Goal: Task Accomplishment & Management: Complete application form

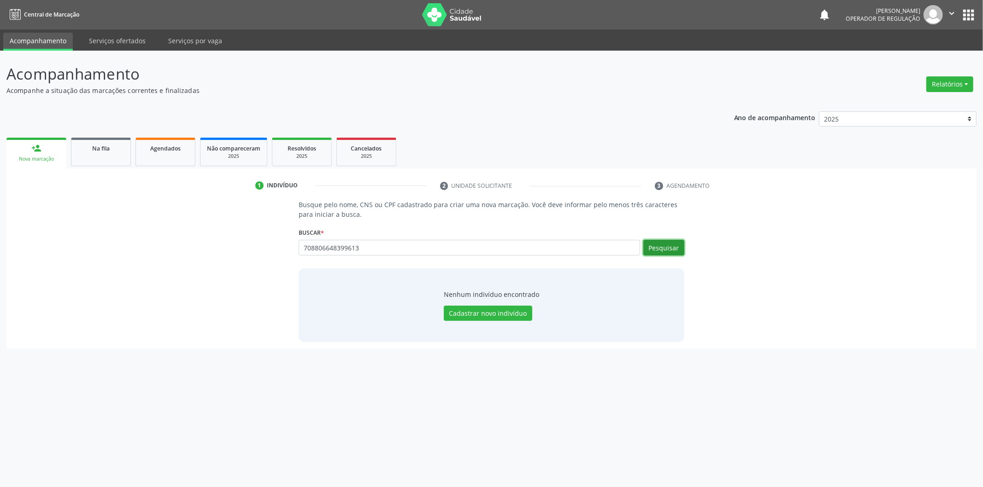
click at [670, 249] on button "Pesquisar" at bounding box center [663, 248] width 41 height 16
type input "7"
type input "ANY GABRIELLY RODRIGUES DE SANTANA"
drag, startPoint x: 525, startPoint y: 258, endPoint x: 211, endPoint y: 258, distance: 314.2
click at [211, 258] on div "Busque pelo nome, CNS ou CPF cadastrado para criar uma nova marcação. Você deve…" at bounding box center [491, 271] width 957 height 142
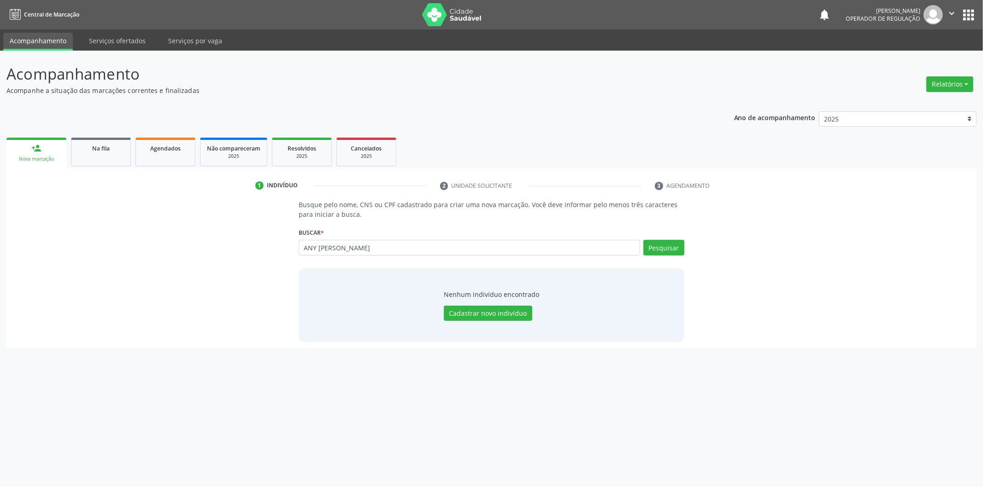
click at [296, 242] on div "Busque pelo nome, CNS ou CPF cadastrado para criar uma nova marcação. Você deve…" at bounding box center [491, 271] width 398 height 142
click at [307, 246] on input "ANY GABRIELLY RODRIGUES DE SANTANA" at bounding box center [468, 248] width 341 height 16
drag, startPoint x: 462, startPoint y: 250, endPoint x: 264, endPoint y: 250, distance: 197.2
click at [264, 250] on div "Busque pelo nome, CNS ou CPF cadastrado para criar uma nova marcação. Você deve…" at bounding box center [491, 271] width 957 height 142
type input "701806648399613"
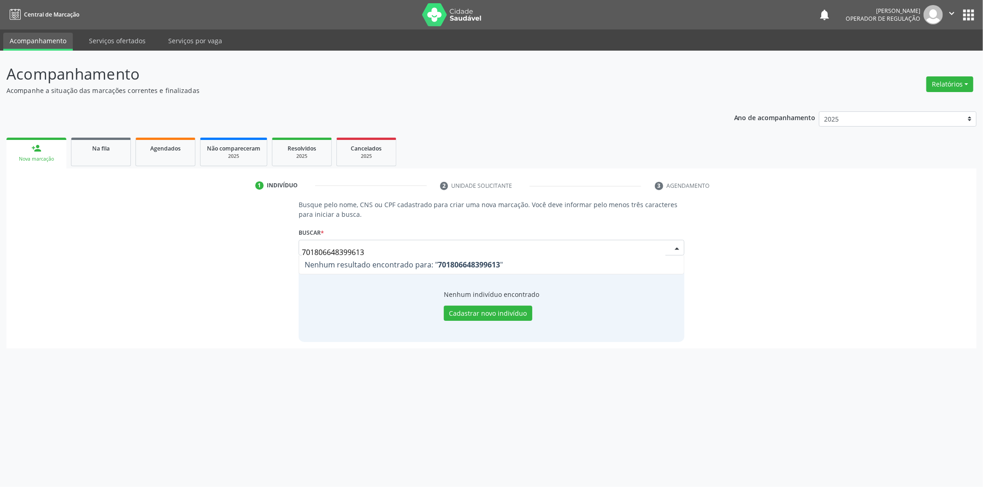
drag, startPoint x: 432, startPoint y: 252, endPoint x: 196, endPoint y: 224, distance: 237.0
click at [196, 224] on div "Busque pelo nome, CNS ou CPF cadastrado para criar uma nova marcação. Você deve…" at bounding box center [491, 271] width 957 height 142
type input "707806648399613"
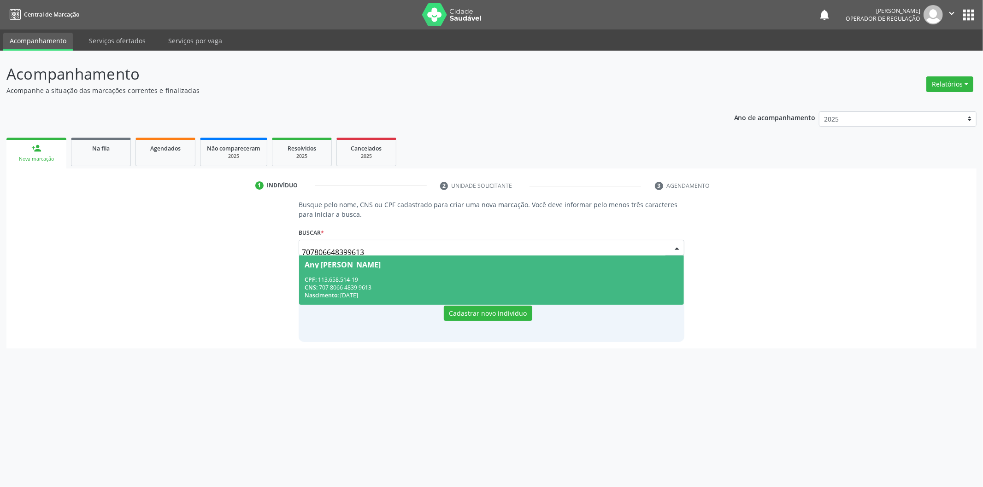
click at [358, 261] on div "Any Gabriely Rodrigues de Santana" at bounding box center [342, 264] width 76 height 7
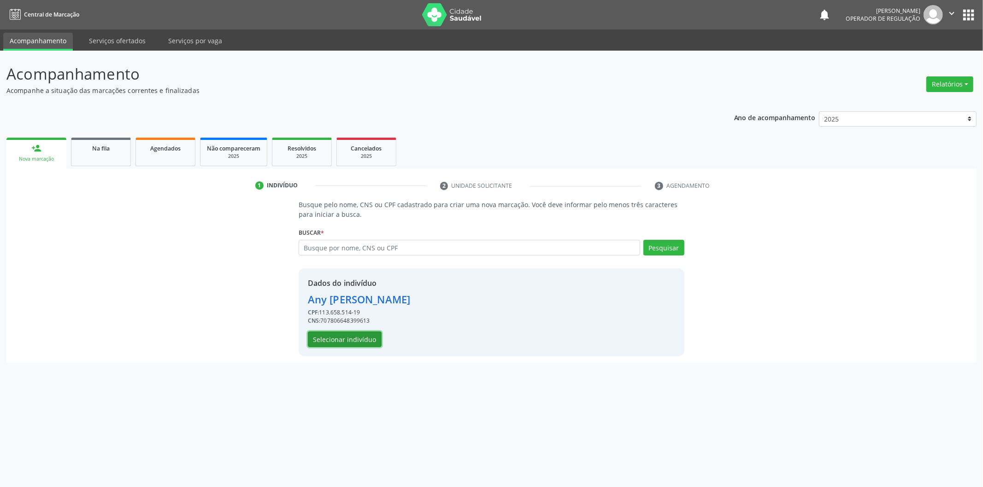
click at [316, 335] on button "Selecionar indivíduo" at bounding box center [345, 340] width 74 height 16
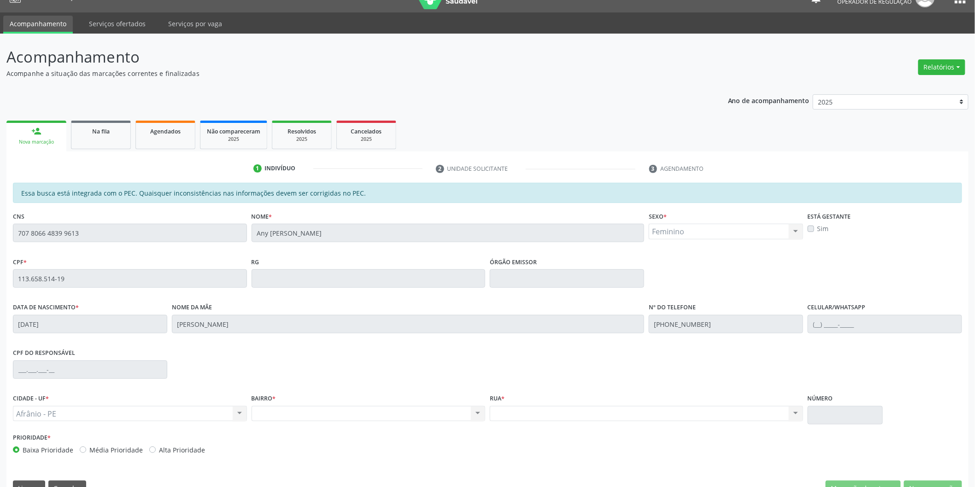
scroll to position [38, 0]
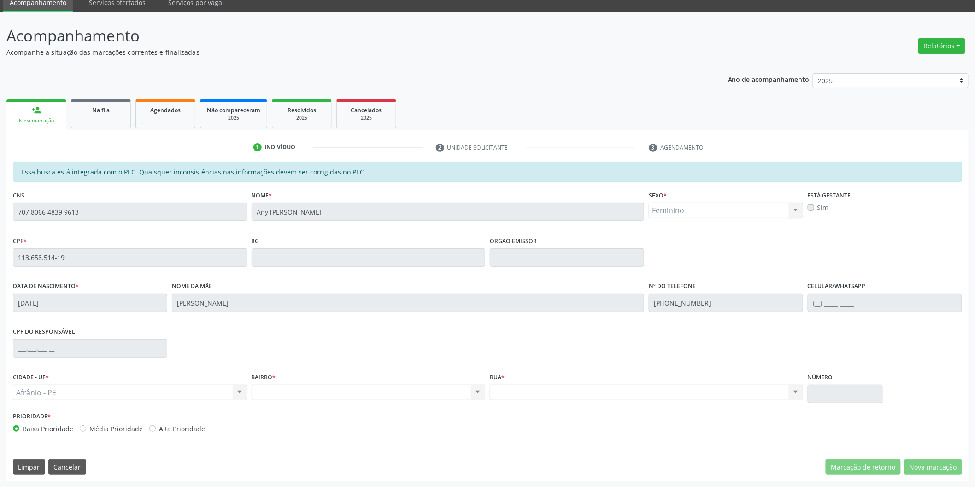
click at [0, 205] on div "Acompanhamento Acompanhe a situação das marcações correntes e finalizadas Relat…" at bounding box center [487, 249] width 975 height 475
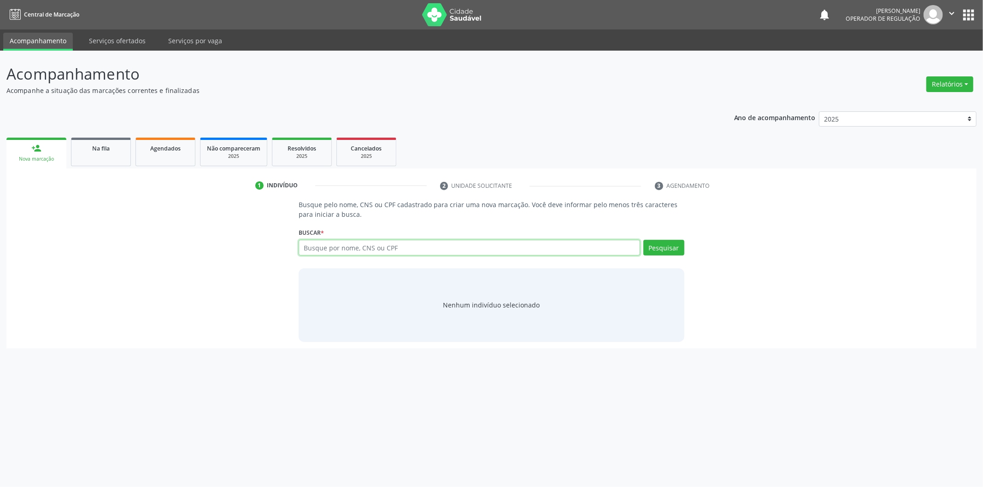
click at [433, 245] on input "text" at bounding box center [468, 248] width 341 height 16
paste input "707 8066 4839 9613"
type input "707 8066 4839 9613"
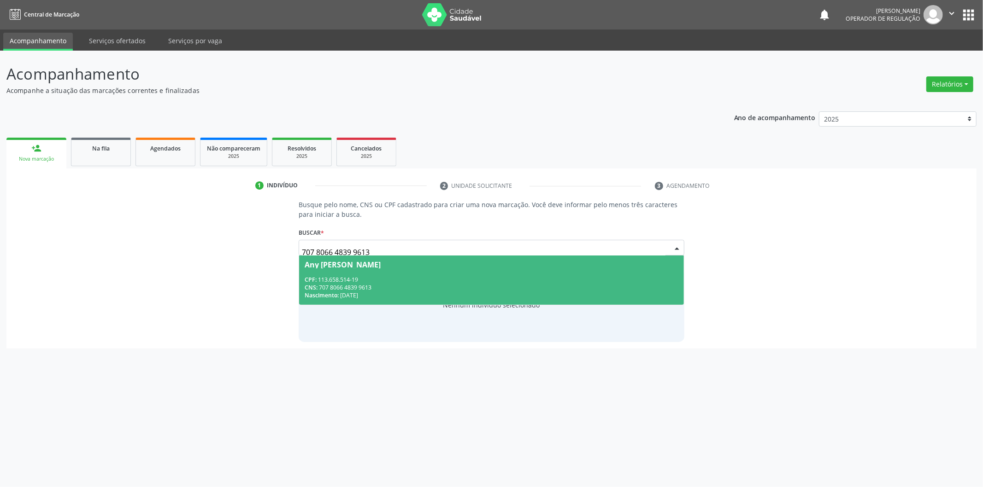
click at [438, 273] on span "Any Gabriely Rodrigues de Santana CPF: 113.658.514-19 CNS: 707 8066 4839 9613 N…" at bounding box center [491, 280] width 385 height 49
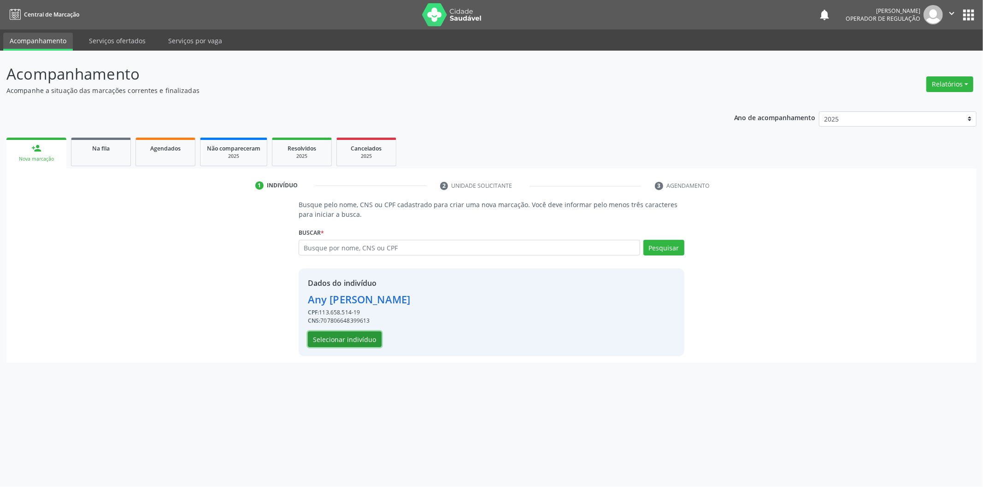
click at [356, 333] on button "Selecionar indivíduo" at bounding box center [345, 340] width 74 height 16
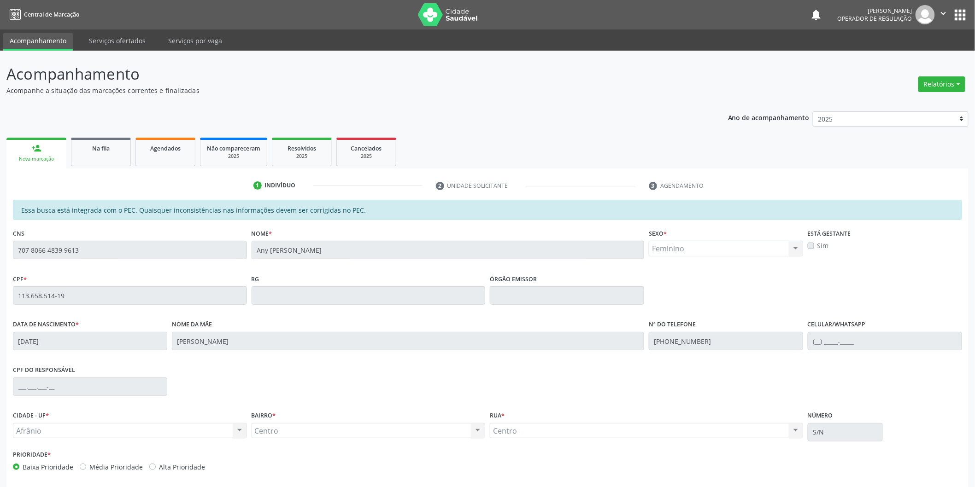
scroll to position [38, 0]
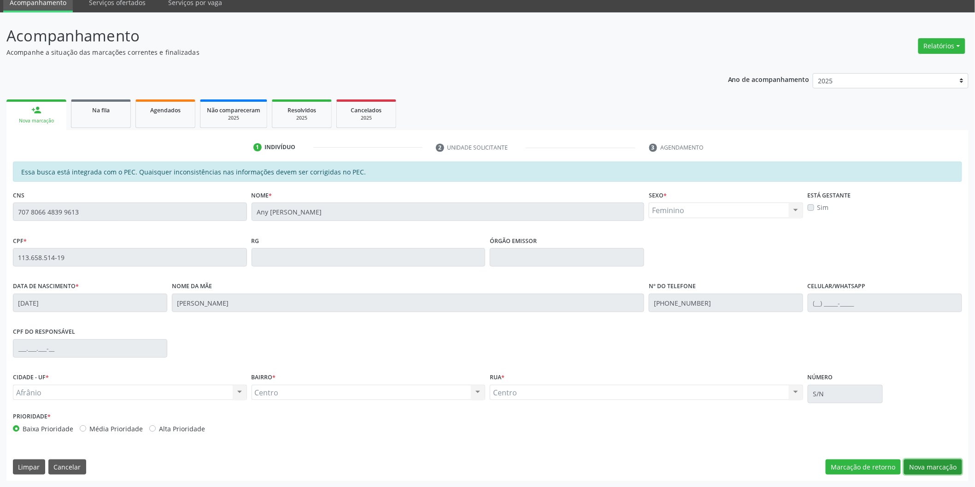
click at [927, 468] on button "Nova marcação" at bounding box center [933, 468] width 58 height 16
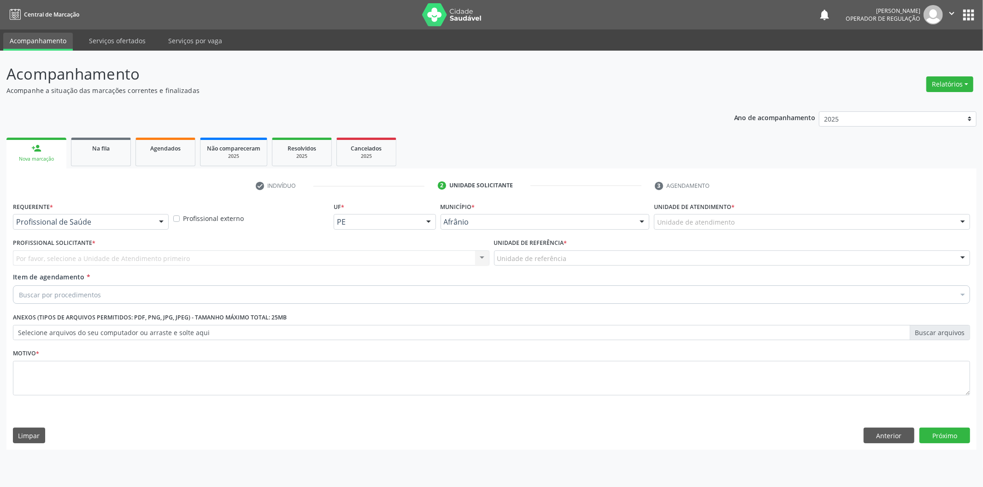
click at [844, 215] on div "Unidade de atendimento" at bounding box center [812, 222] width 316 height 16
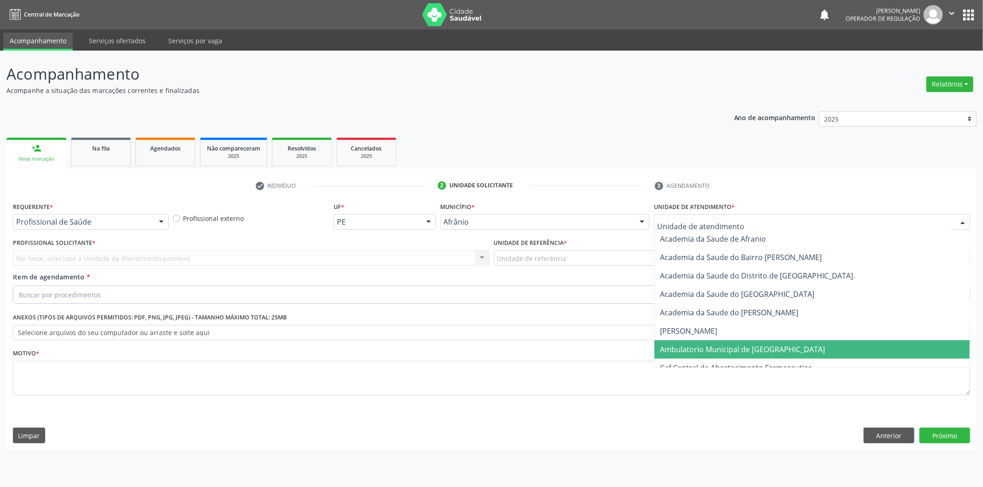
click at [744, 348] on span "Ambulatorio Municipal de [GEOGRAPHIC_DATA]" at bounding box center [742, 350] width 165 height 10
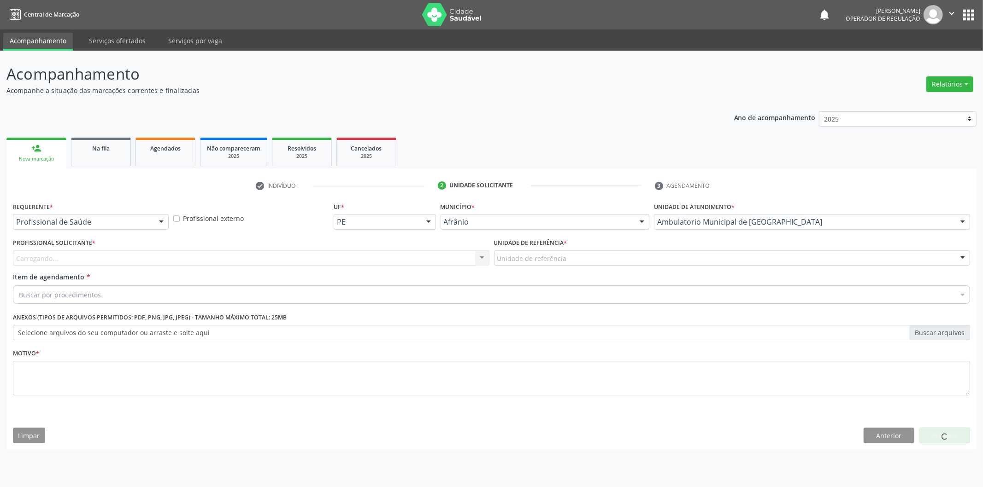
click at [430, 251] on div "Carregando... Nenhum resultado encontrado para: " " Não há nenhuma opção para s…" at bounding box center [251, 259] width 476 height 16
click at [429, 255] on div "Carregando... Nenhum resultado encontrado para: " " Não há nenhuma opção para s…" at bounding box center [251, 259] width 476 height 16
click at [429, 256] on div "Carregando... Nenhum resultado encontrado para: " " Não há nenhuma opção para s…" at bounding box center [251, 259] width 476 height 16
click at [429, 256] on div "Carregando..." at bounding box center [251, 259] width 476 height 16
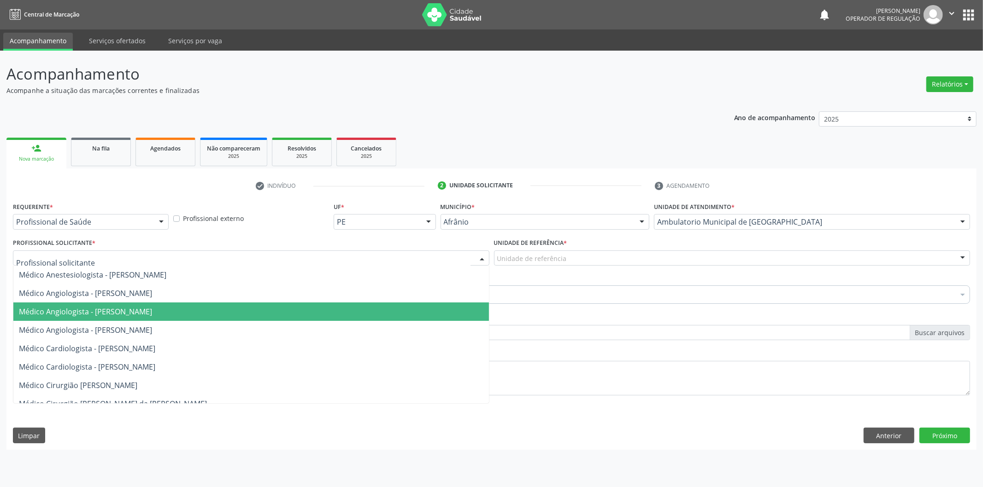
click at [424, 309] on span "Médico Angiologista - [PERSON_NAME]" at bounding box center [250, 312] width 475 height 18
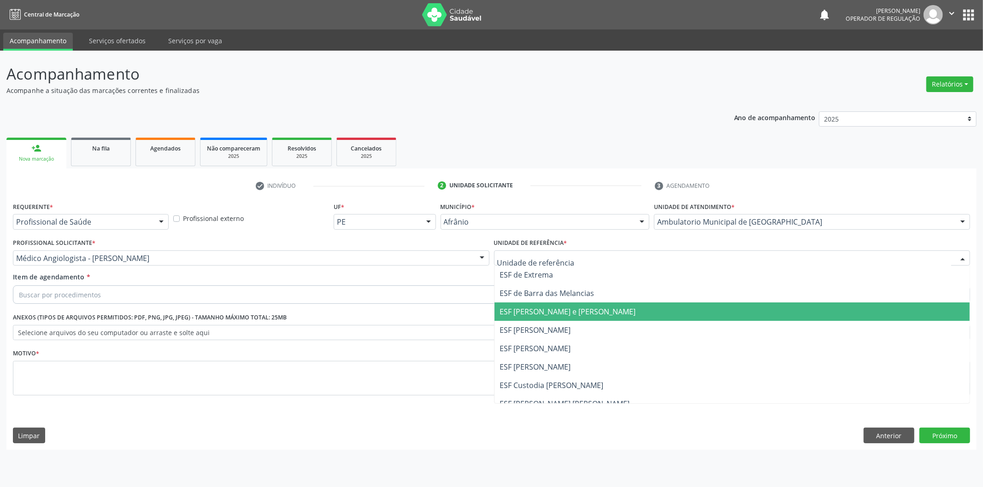
click at [551, 309] on span "ESF [PERSON_NAME] e [PERSON_NAME]" at bounding box center [568, 312] width 136 height 10
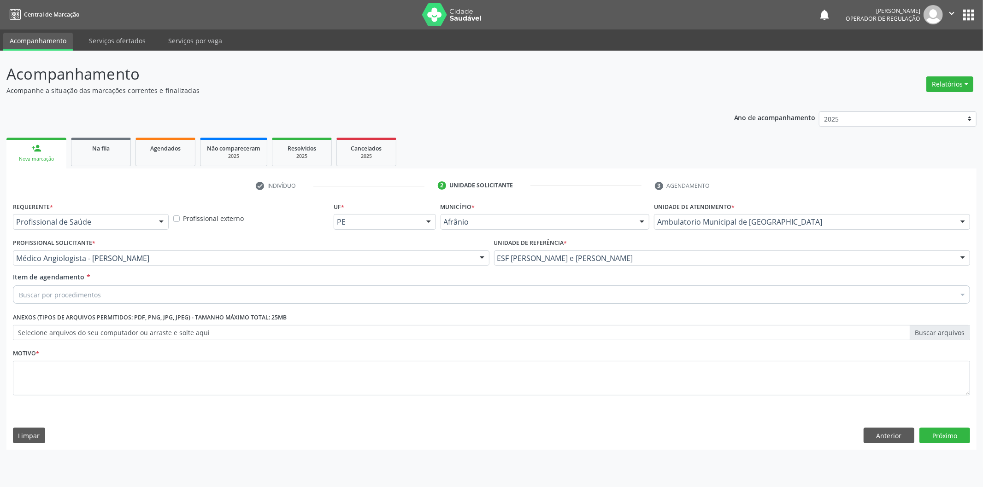
click at [548, 295] on div "Buscar por procedimentos" at bounding box center [491, 295] width 957 height 18
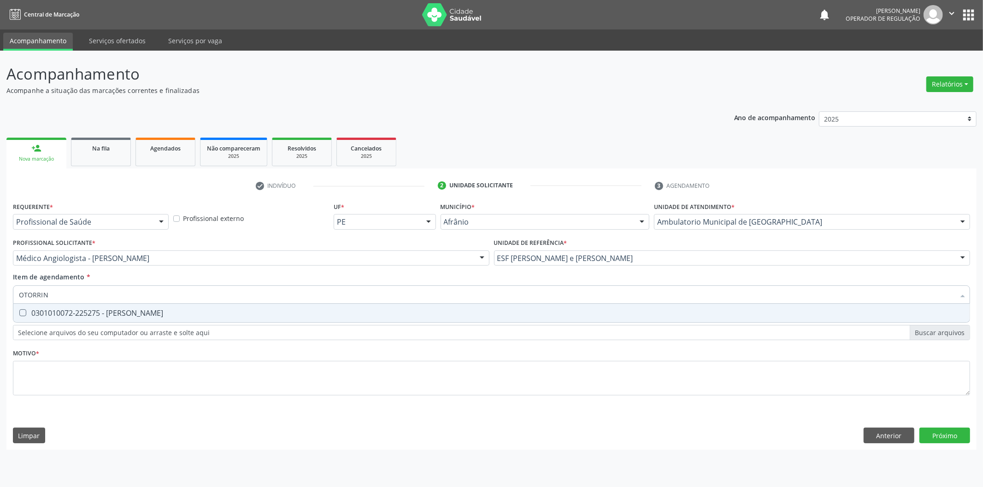
type input "OTORRINO"
click at [392, 310] on div "0301010072-225275 - Médico Otorrinolaringologista" at bounding box center [491, 313] width 945 height 7
checkbox Otorrinolaringologista "true"
click at [391, 372] on div "Requerente * Profissional de Saúde Profissional de Saúde Paciente Nenhum result…" at bounding box center [491, 304] width 957 height 209
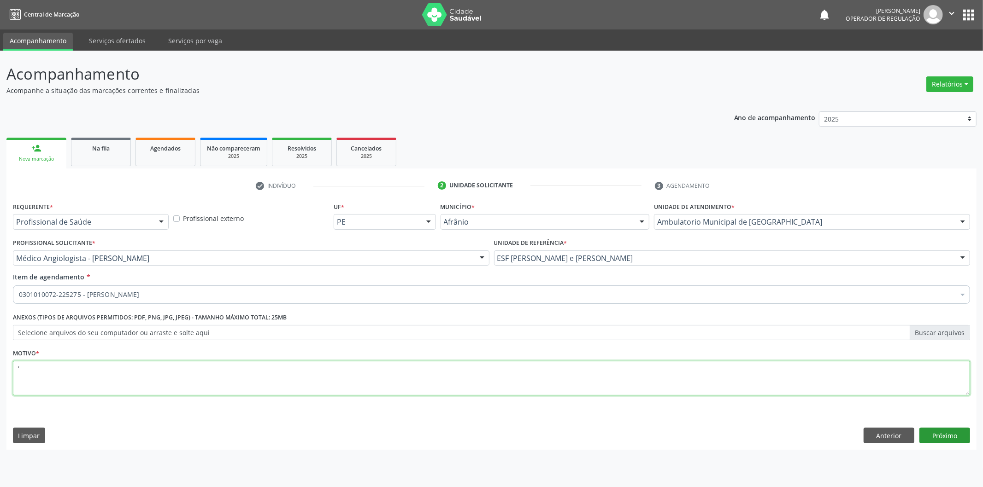
type textarea "'"
click at [938, 435] on button "Próximo" at bounding box center [944, 436] width 51 height 16
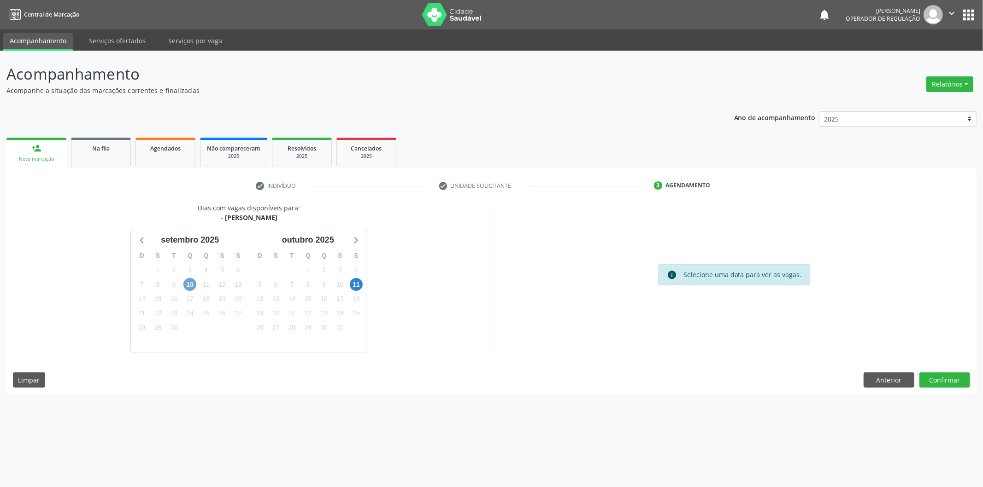
click at [191, 287] on span "10" at bounding box center [189, 284] width 13 height 13
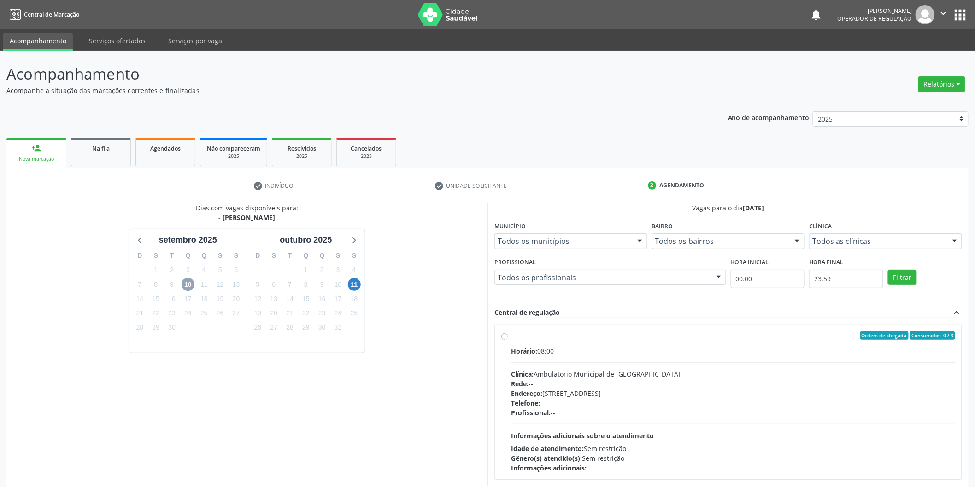
scroll to position [46, 0]
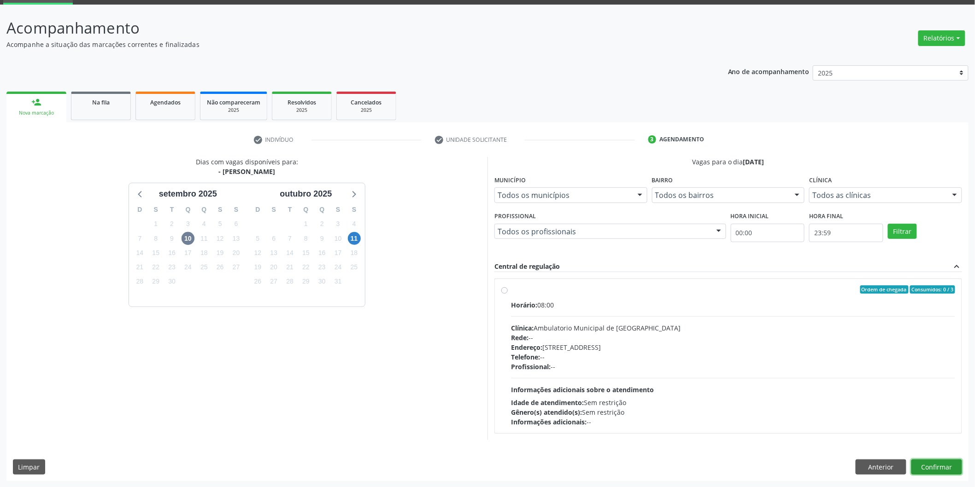
click at [932, 463] on button "Confirmar" at bounding box center [936, 468] width 51 height 16
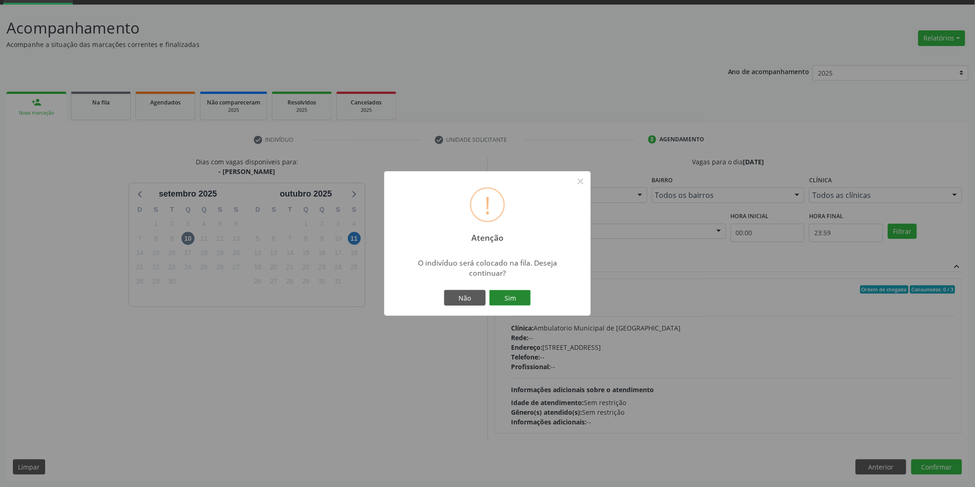
click at [512, 291] on button "Sim" at bounding box center [509, 298] width 41 height 16
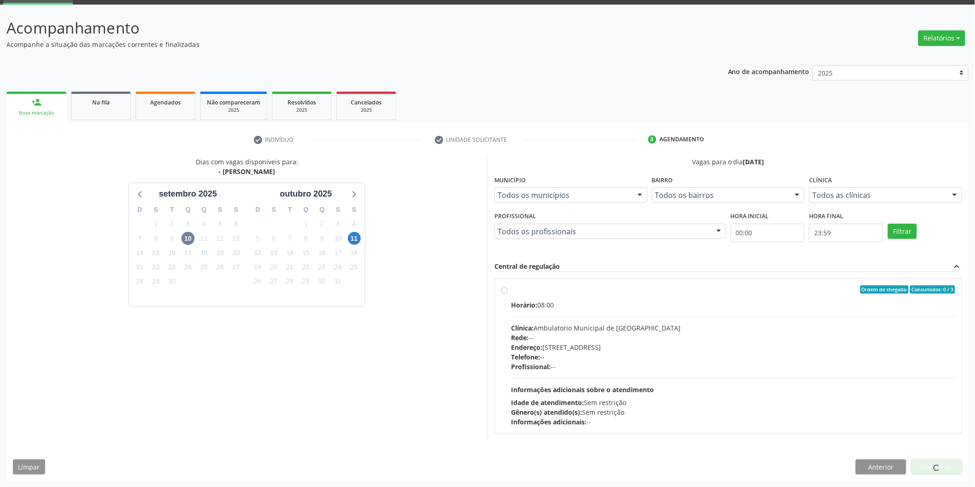
scroll to position [0, 0]
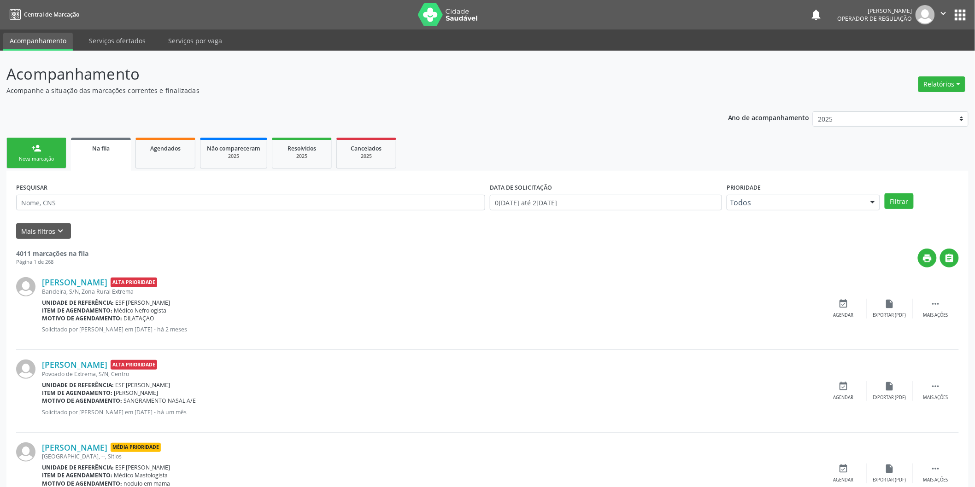
click at [47, 146] on link "person_add Nova marcação" at bounding box center [36, 153] width 60 height 31
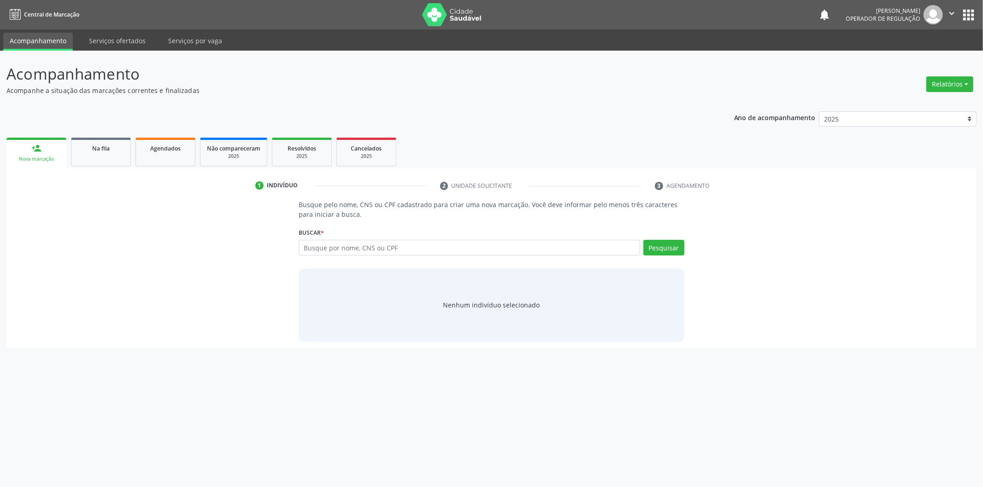
click at [410, 256] on div "Busque por nome, CNS ou CPF Nenhum resultado encontrado para: " " Digite nome, …" at bounding box center [491, 251] width 386 height 22
click at [419, 251] on input "text" at bounding box center [468, 248] width 341 height 16
type input "704801049724941"
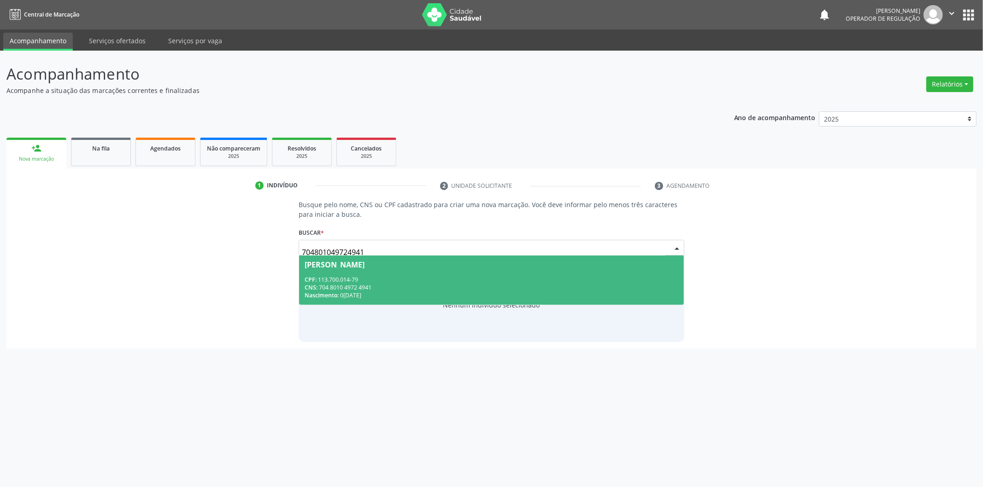
click at [511, 294] on div "Nascimento: 07/08/2001" at bounding box center [491, 296] width 374 height 8
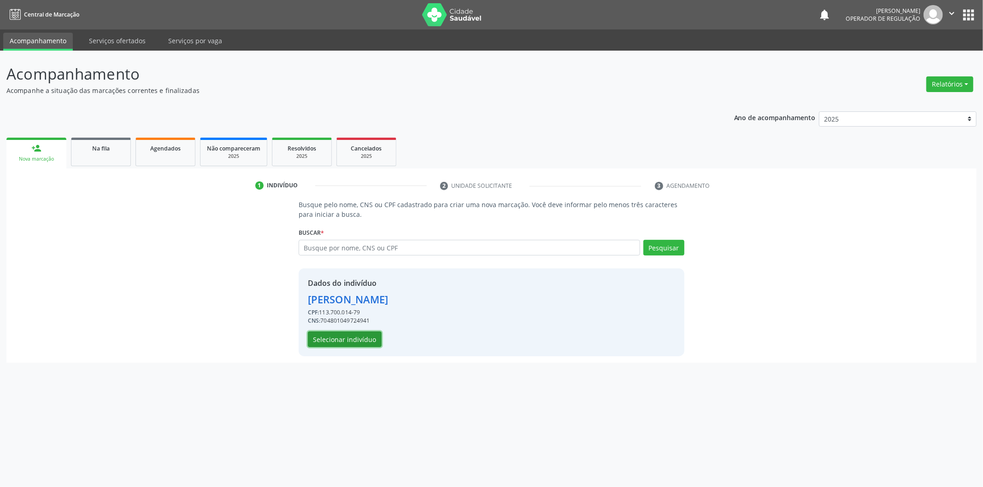
click at [338, 335] on button "Selecionar indivíduo" at bounding box center [345, 340] width 74 height 16
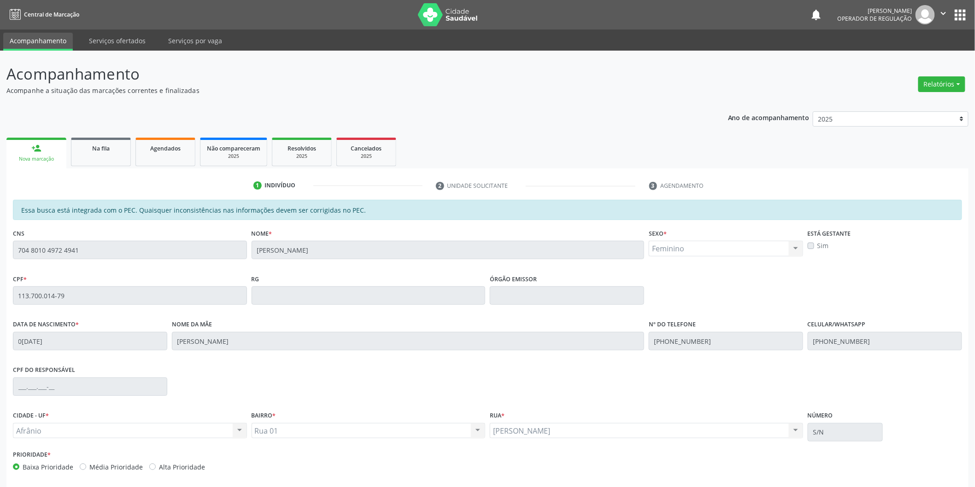
scroll to position [38, 0]
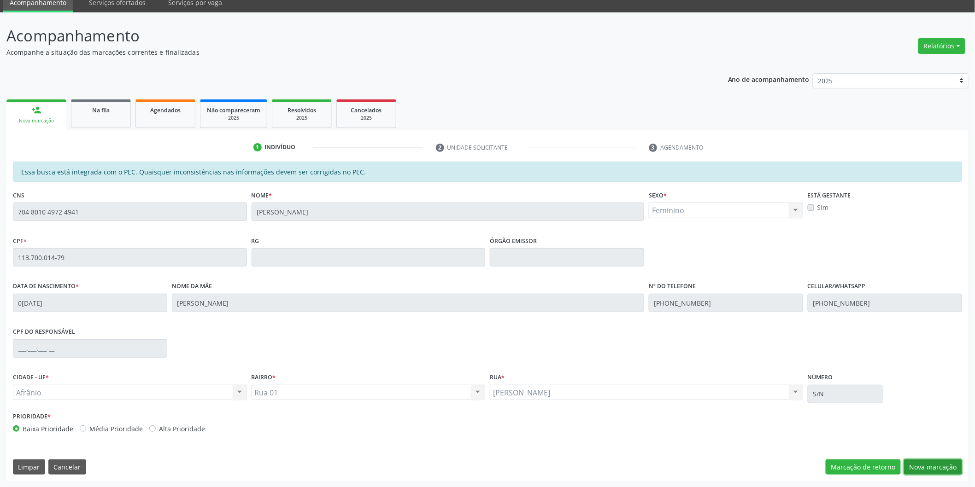
click at [945, 462] on button "Nova marcação" at bounding box center [933, 468] width 58 height 16
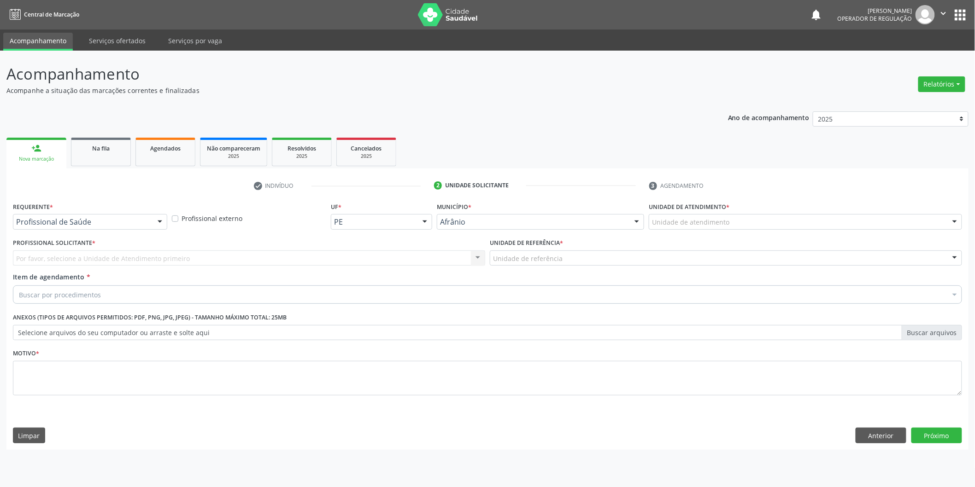
scroll to position [0, 0]
click at [931, 438] on button "Próximo" at bounding box center [944, 436] width 51 height 16
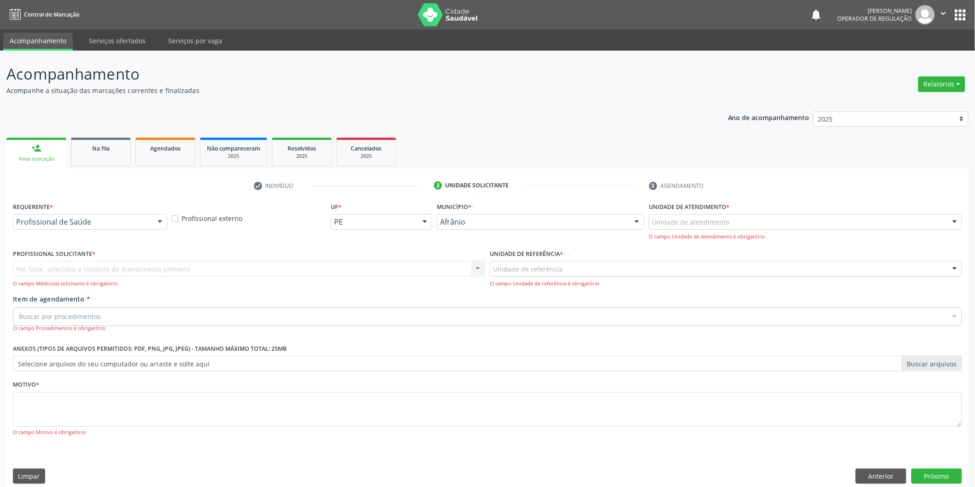
click at [858, 228] on div "Unidade de atendimento" at bounding box center [805, 222] width 313 height 16
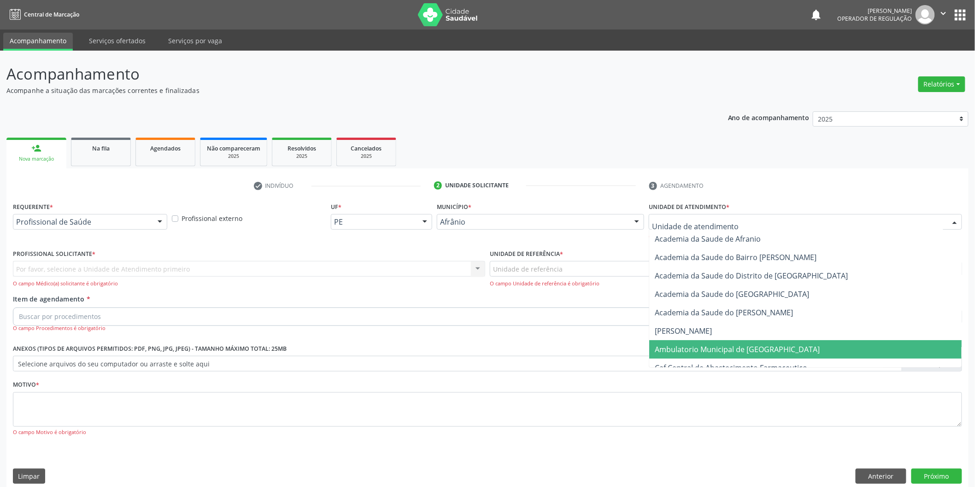
click at [772, 347] on span "Ambulatorio Municipal de [GEOGRAPHIC_DATA]" at bounding box center [805, 349] width 312 height 18
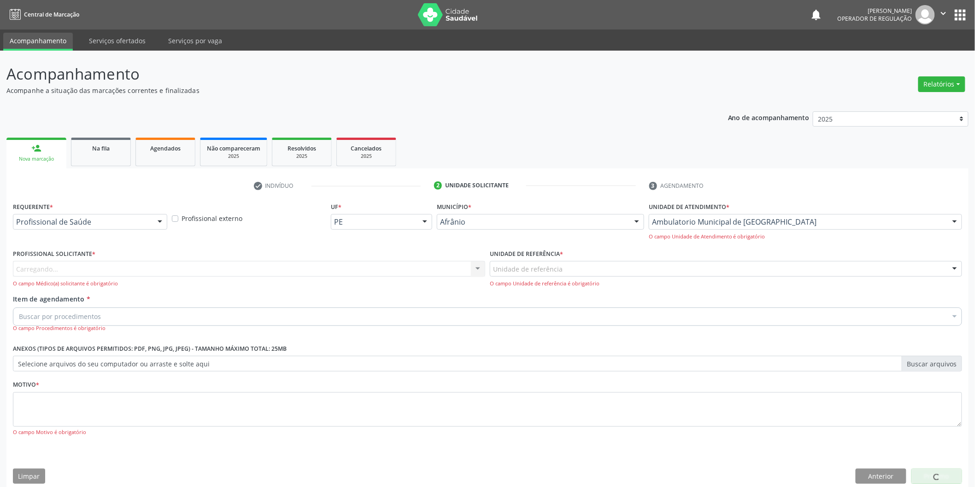
click at [456, 270] on div "Carregando... Nenhum resultado encontrado para: " " Não há nenhuma opção para s…" at bounding box center [249, 274] width 472 height 26
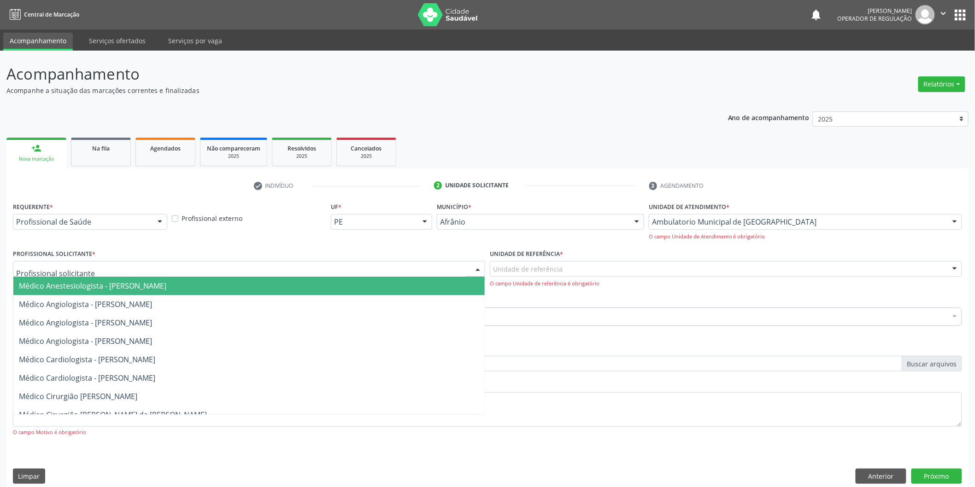
click at [456, 270] on div at bounding box center [249, 269] width 472 height 16
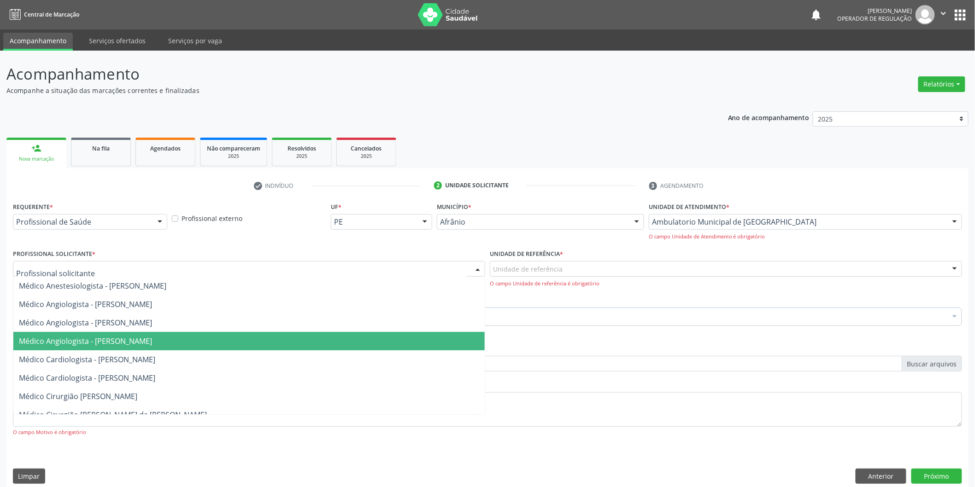
click at [434, 342] on span "Médico Angiologista - [PERSON_NAME]" at bounding box center [248, 341] width 471 height 18
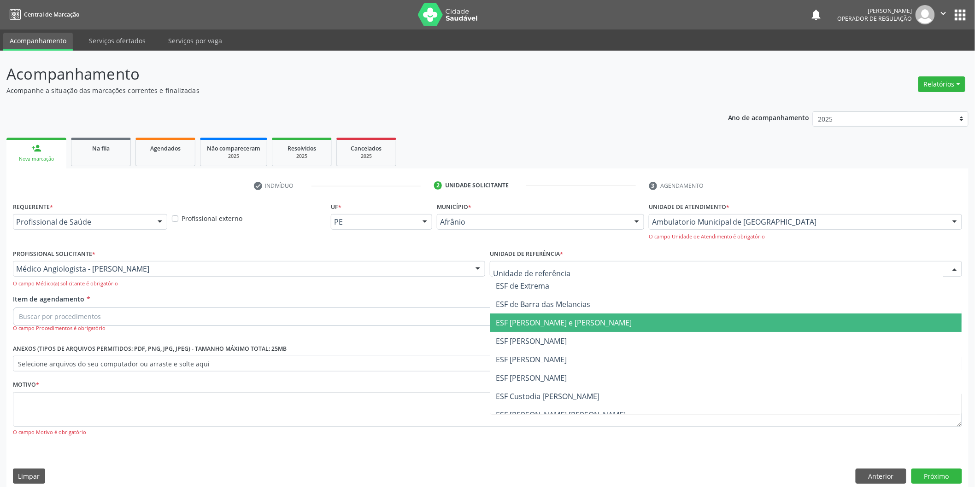
click at [553, 325] on span "ESF [PERSON_NAME] e [PERSON_NAME]" at bounding box center [564, 323] width 136 height 10
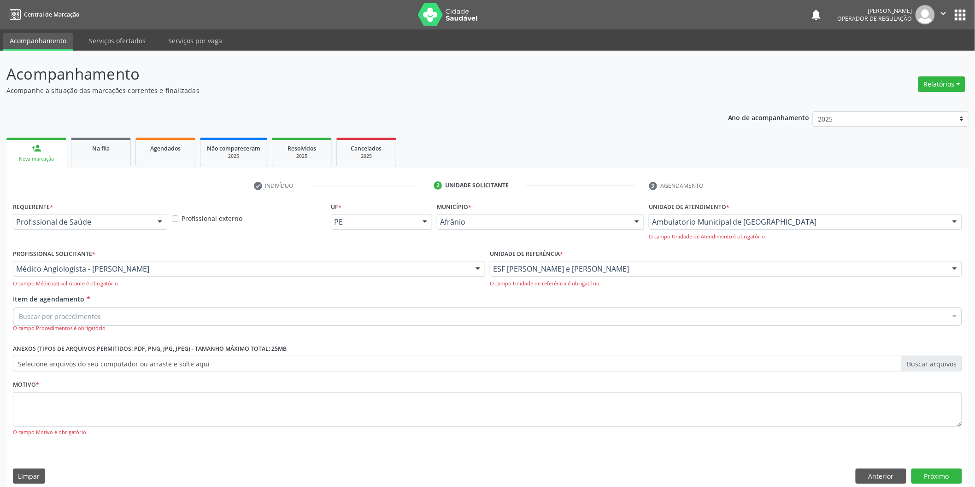
click at [550, 315] on div "Buscar por procedimentos" at bounding box center [487, 317] width 949 height 18
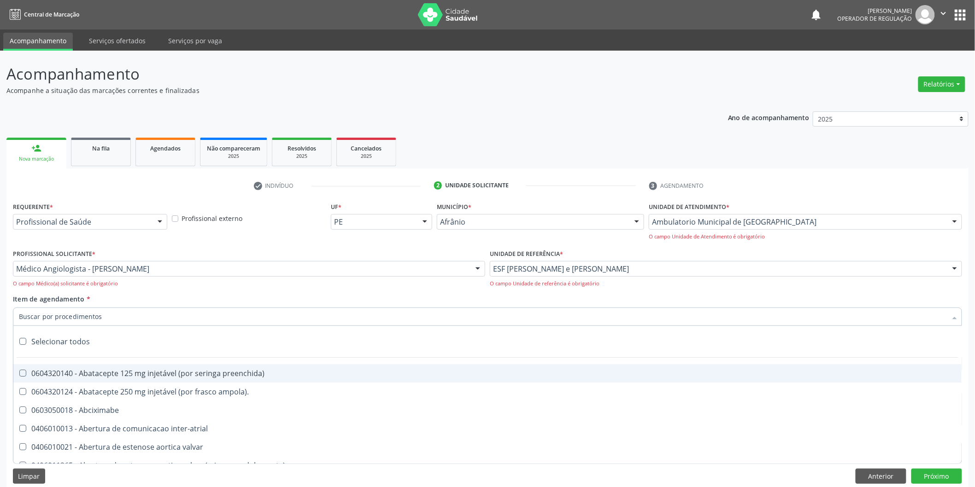
click at [550, 315] on input "Item de agendamento *" at bounding box center [483, 317] width 928 height 18
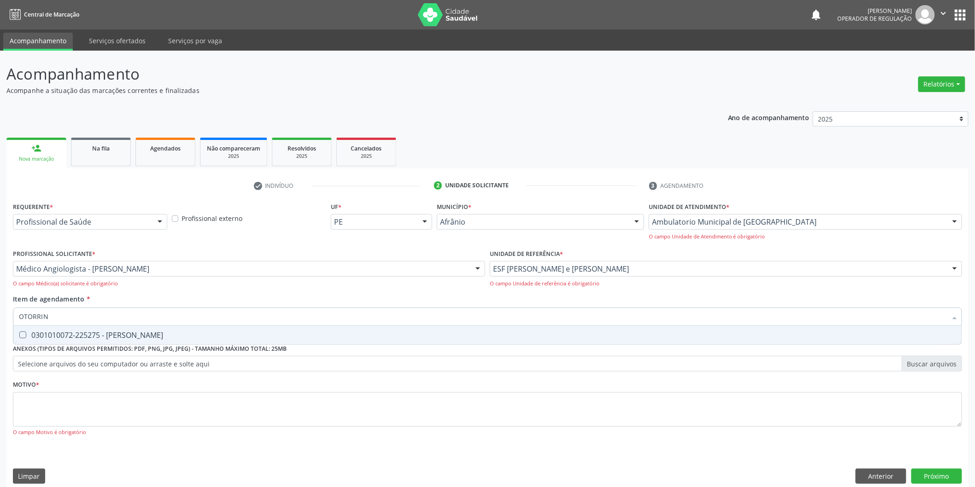
type input "OTORRINO"
click at [466, 334] on div "0301010072-225275 - Médico Otorrinolaringologista" at bounding box center [487, 335] width 937 height 7
checkbox Otorrinolaringologista "true"
click at [472, 386] on div "Requerente * Profissional de Saúde Profissional de Saúde Paciente Nenhum result…" at bounding box center [487, 324] width 949 height 249
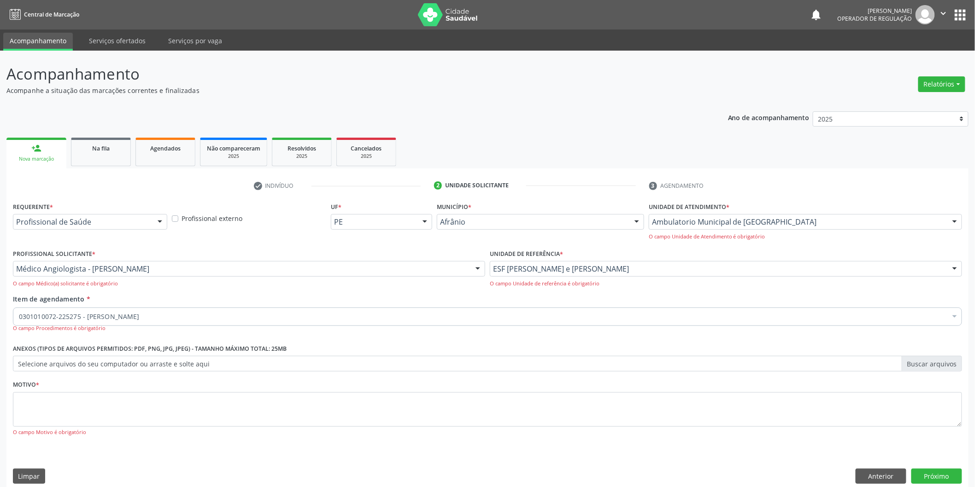
click at [472, 393] on div "Requerente * Profissional de Saúde Profissional de Saúde Paciente Nenhum result…" at bounding box center [487, 324] width 949 height 249
click at [472, 393] on textarea at bounding box center [487, 409] width 949 height 35
type textarea "'"
click at [935, 468] on div "Requerente * Profissional de Saúde Profissional de Saúde Paciente Nenhum result…" at bounding box center [487, 345] width 962 height 291
click at [935, 469] on button "Próximo" at bounding box center [936, 477] width 51 height 16
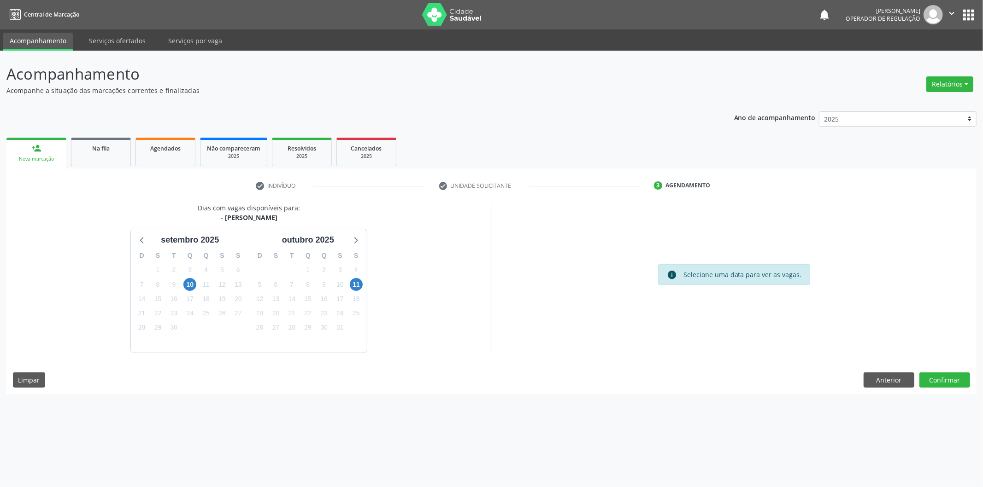
click at [194, 290] on div "10" at bounding box center [189, 285] width 13 height 14
click at [194, 286] on span "10" at bounding box center [189, 284] width 13 height 13
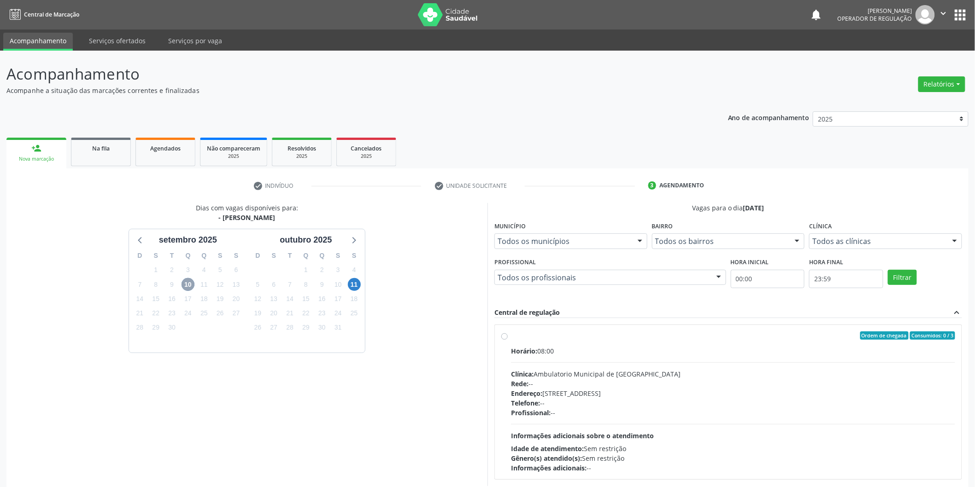
scroll to position [46, 0]
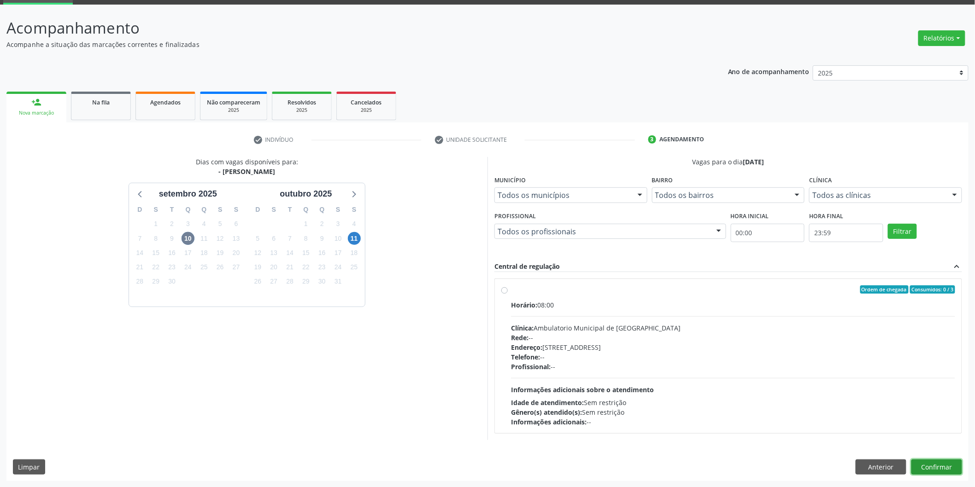
click at [923, 460] on button "Confirmar" at bounding box center [936, 468] width 51 height 16
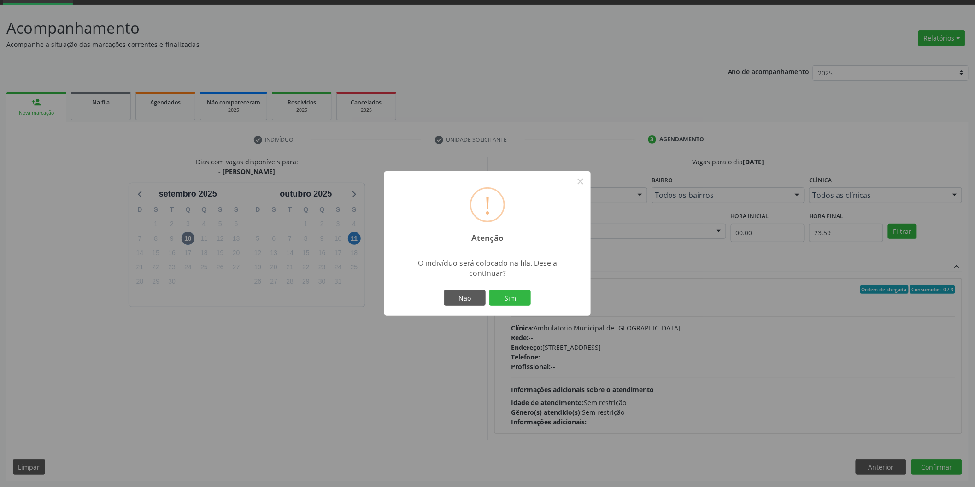
click at [489, 290] on button "Sim" at bounding box center [509, 298] width 41 height 16
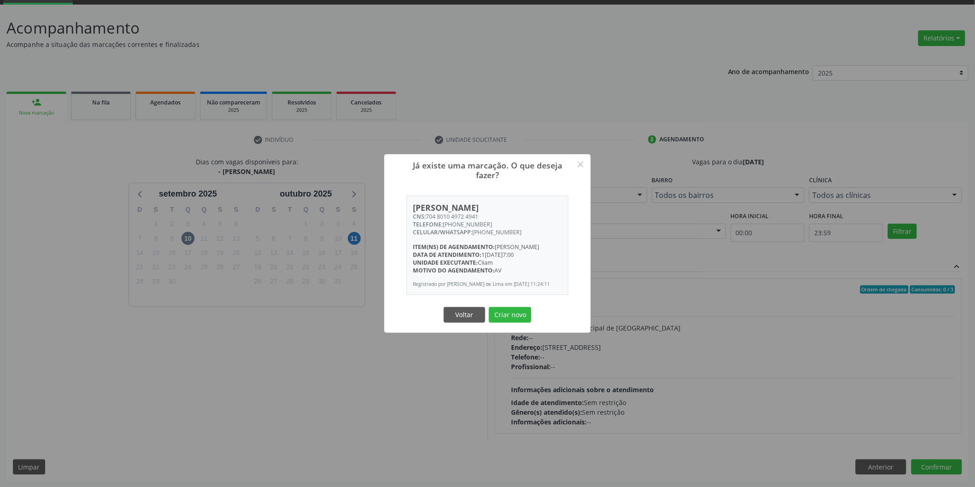
click at [489, 307] on button "Criar novo" at bounding box center [510, 315] width 42 height 16
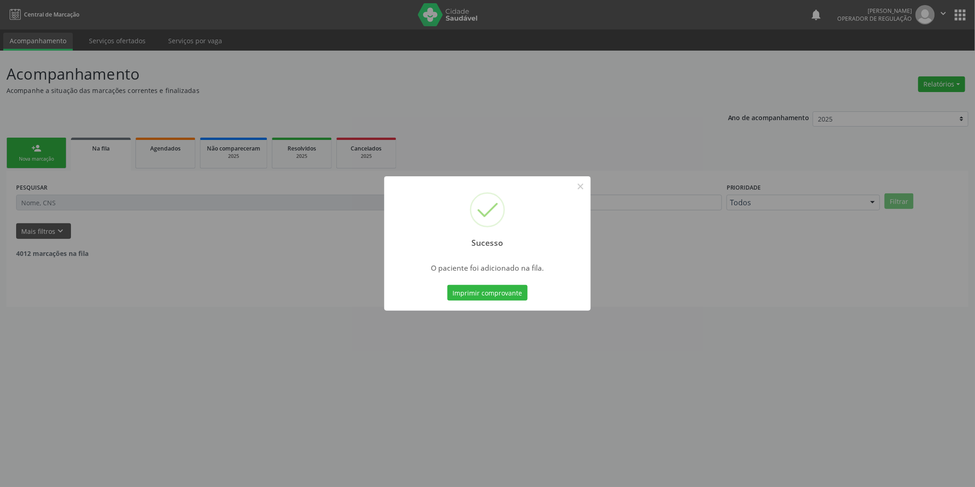
scroll to position [0, 0]
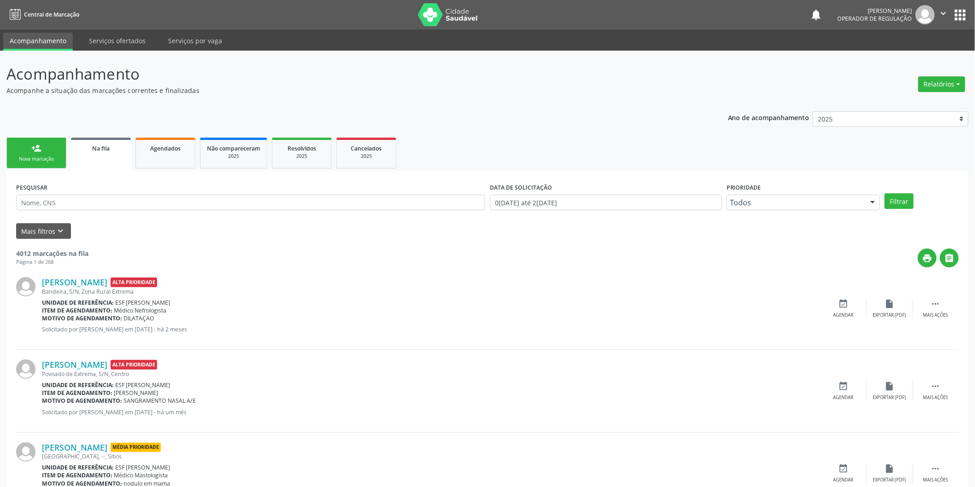
click at [70, 153] on ul "person_add Nova marcação Na fila Agendados Não compareceram 2025 Resolvidos 202…" at bounding box center [487, 152] width 962 height 35
click at [41, 153] on link "person_add Nova marcação" at bounding box center [36, 153] width 60 height 31
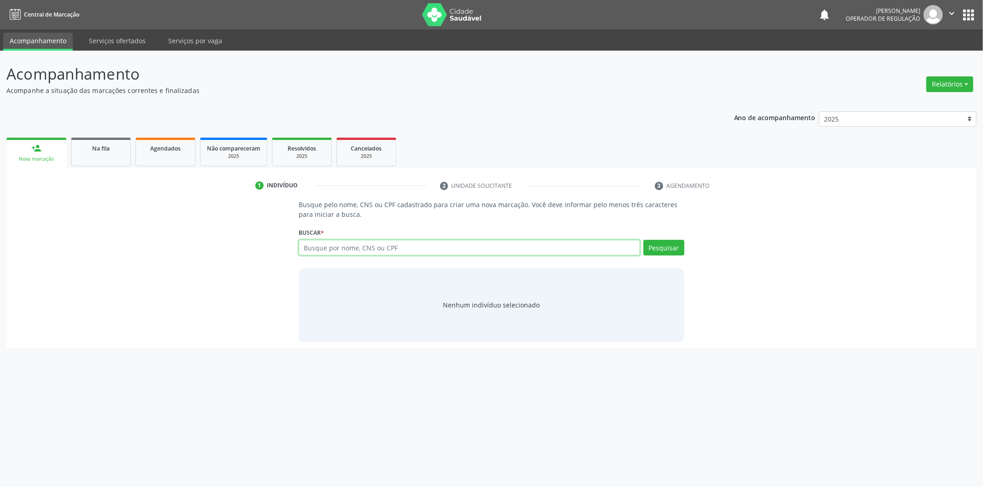
click at [383, 247] on input "text" at bounding box center [468, 248] width 341 height 16
type input "98524810459"
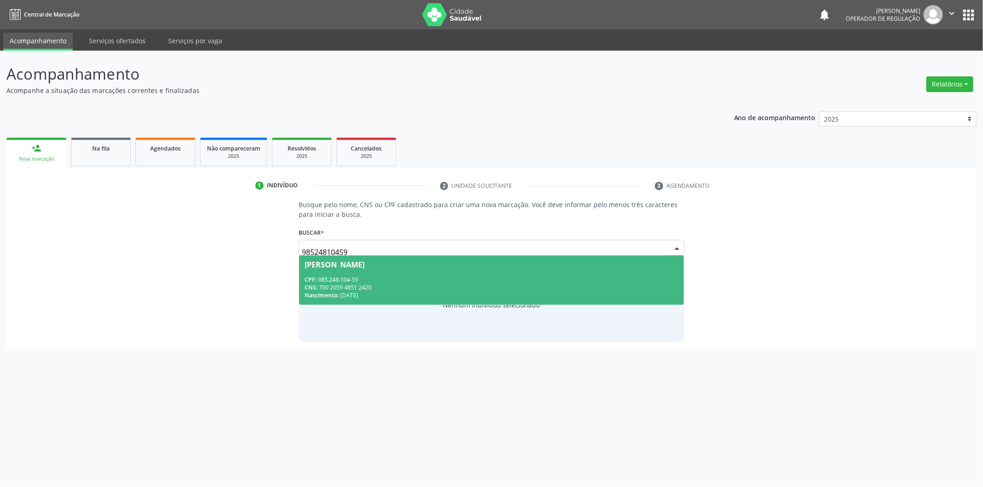
click at [364, 268] on div "Lidio Afrânio Ramos Coelho" at bounding box center [334, 264] width 60 height 7
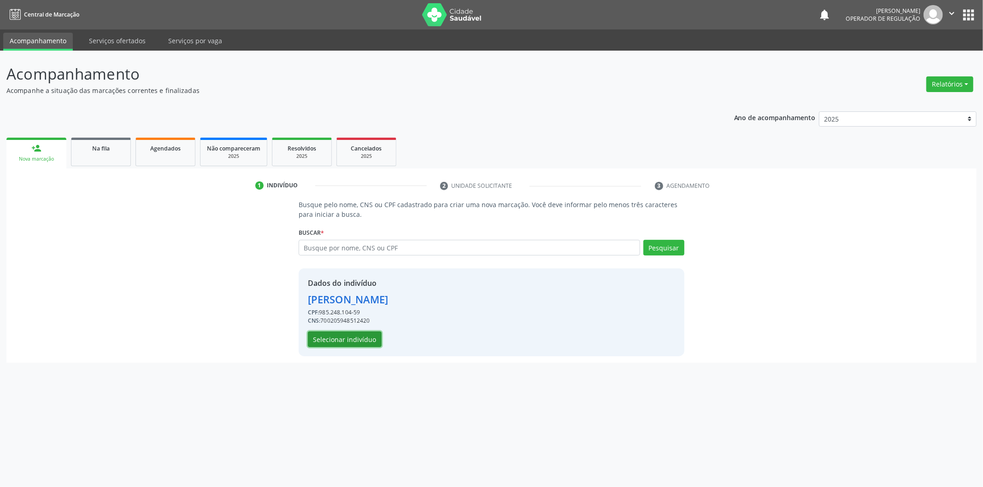
click at [365, 340] on button "Selecionar indivíduo" at bounding box center [345, 340] width 74 height 16
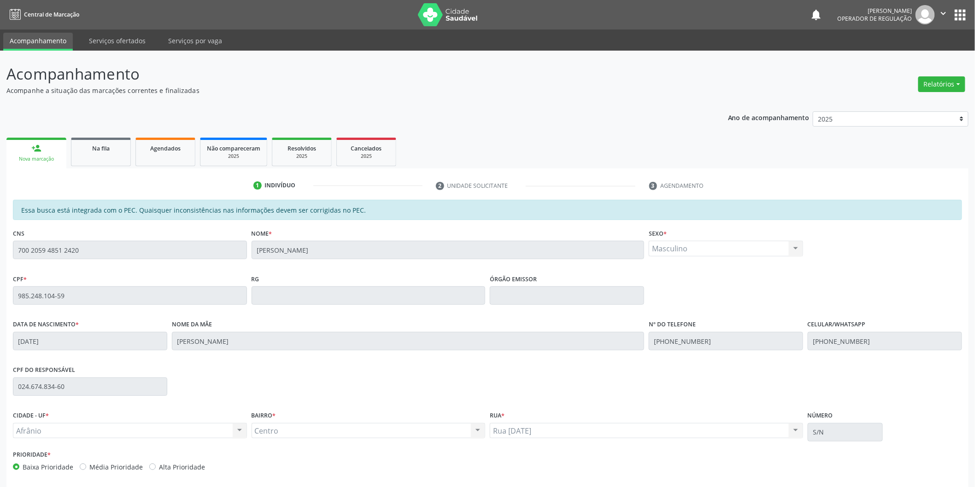
scroll to position [38, 0]
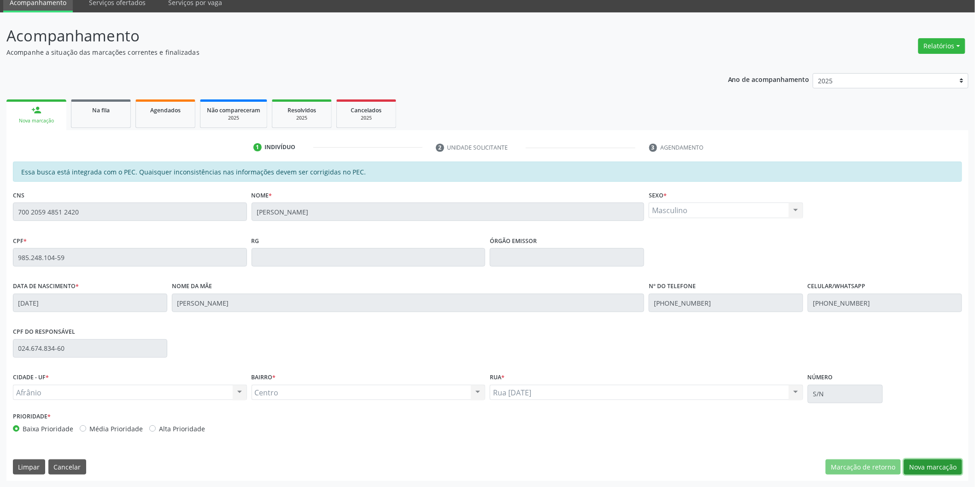
click at [926, 460] on button "Nova marcação" at bounding box center [933, 468] width 58 height 16
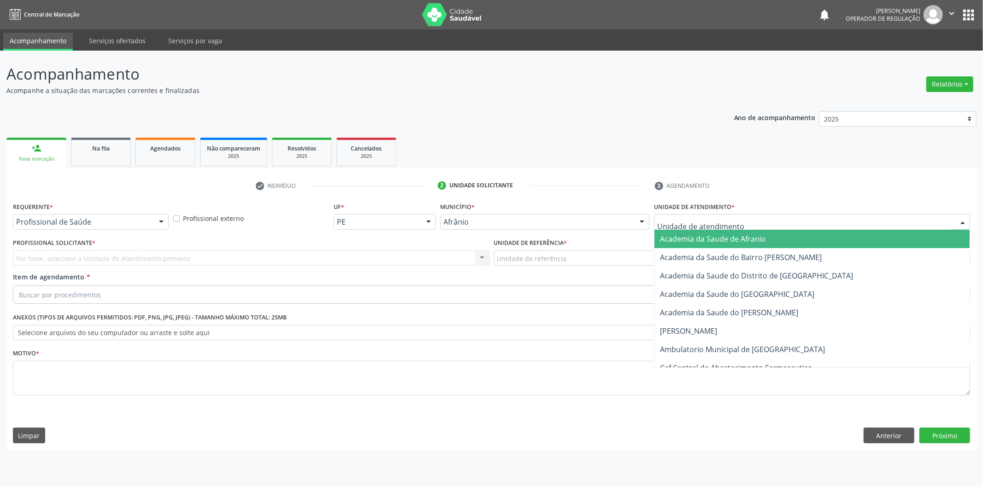
click at [784, 219] on div at bounding box center [812, 222] width 316 height 16
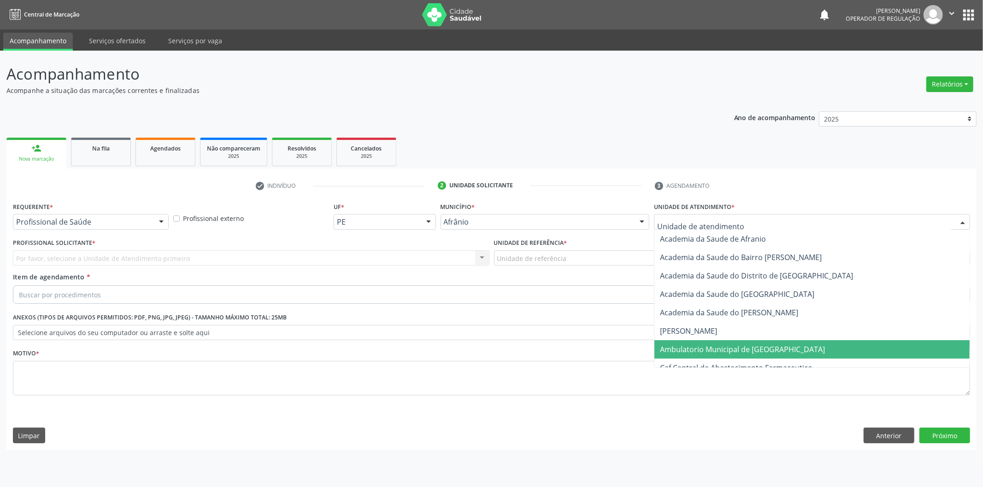
click at [700, 340] on span "Ambulatorio Municipal de [GEOGRAPHIC_DATA]" at bounding box center [811, 349] width 315 height 18
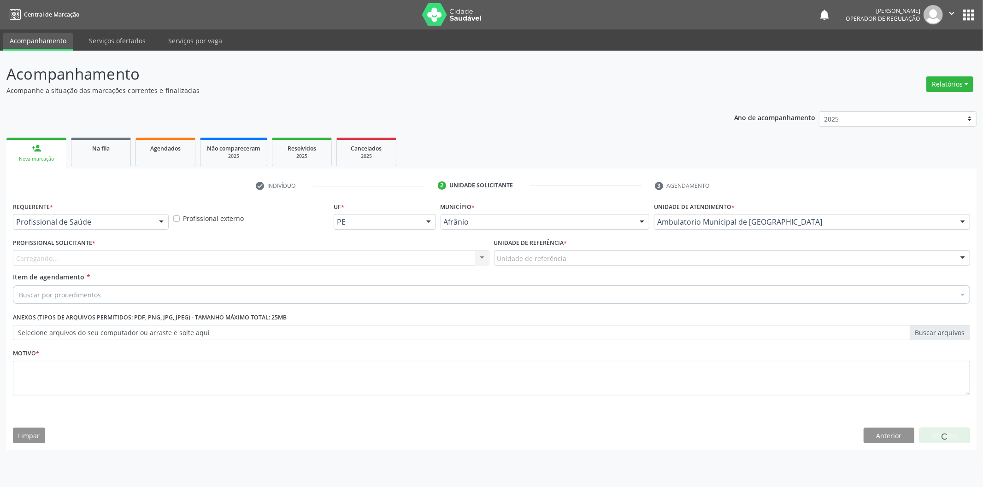
click at [360, 258] on div "Carregando... Nenhum resultado encontrado para: " " Não há nenhuma opção para s…" at bounding box center [251, 259] width 476 height 16
click at [365, 257] on div "Profissional solicitante" at bounding box center [251, 259] width 476 height 16
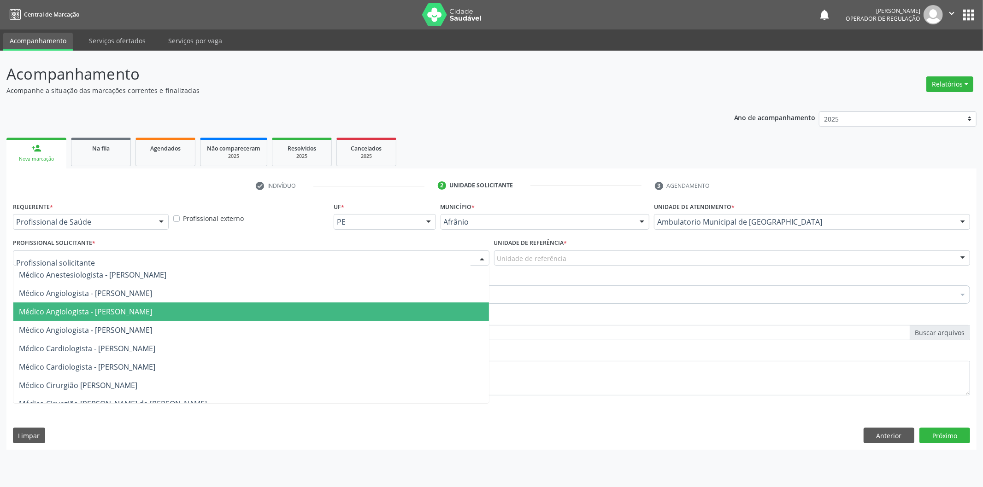
click at [351, 312] on span "Médico Angiologista - [PERSON_NAME]" at bounding box center [250, 312] width 475 height 18
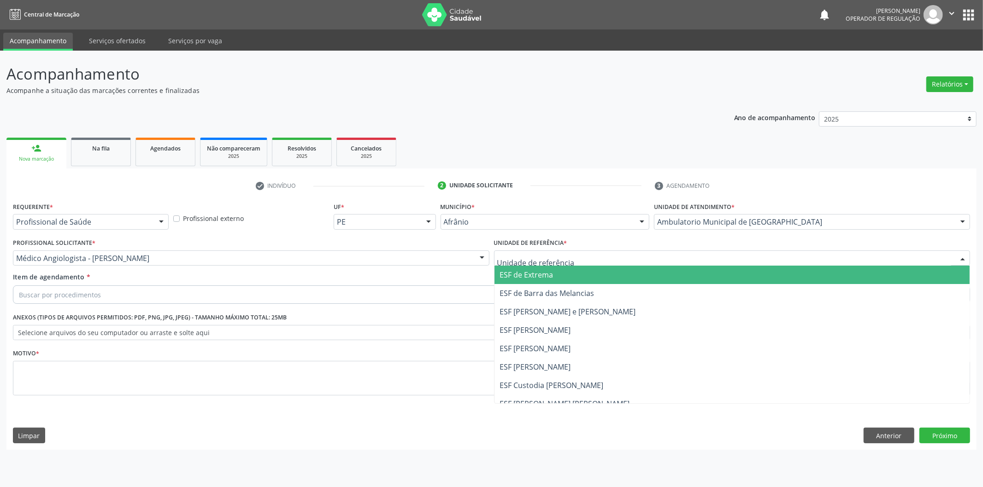
click at [547, 337] on span "ESF [PERSON_NAME]" at bounding box center [731, 330] width 475 height 18
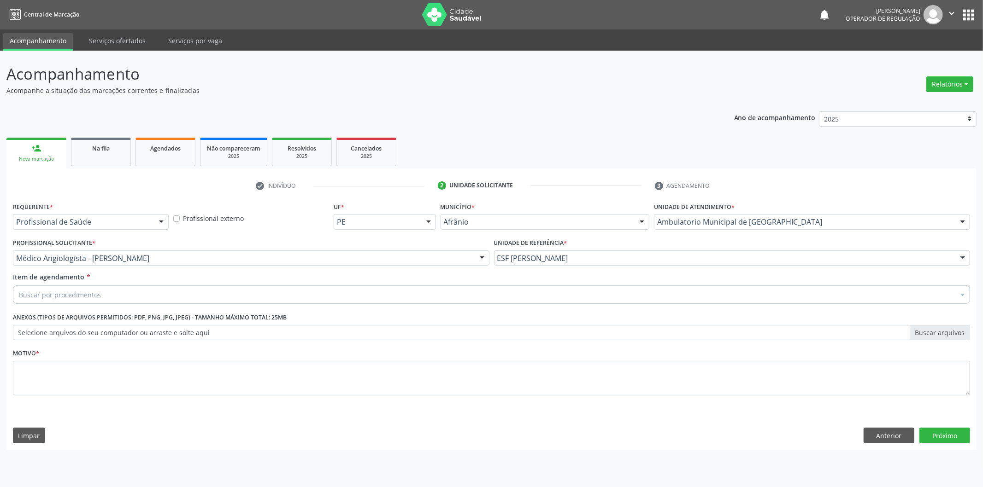
click at [463, 296] on div "Buscar por procedimentos" at bounding box center [491, 295] width 957 height 18
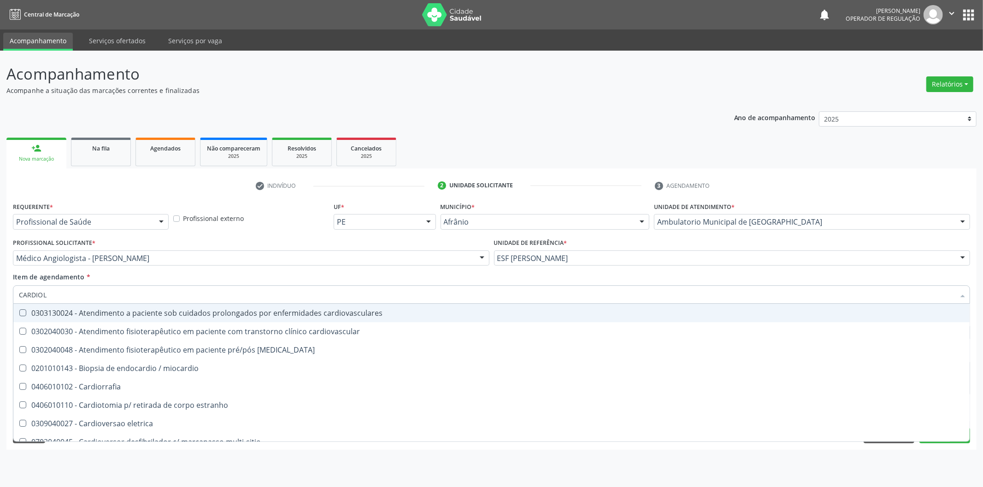
type input "CARDIOLO"
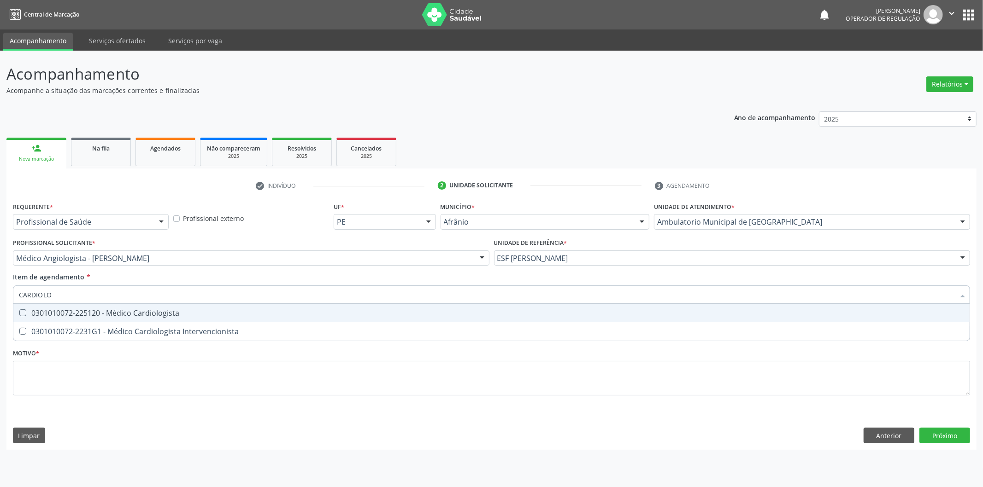
click at [309, 306] on span "0301010072-225120 - Médico Cardiologista" at bounding box center [491, 313] width 956 height 18
checkbox Cardiologista "true"
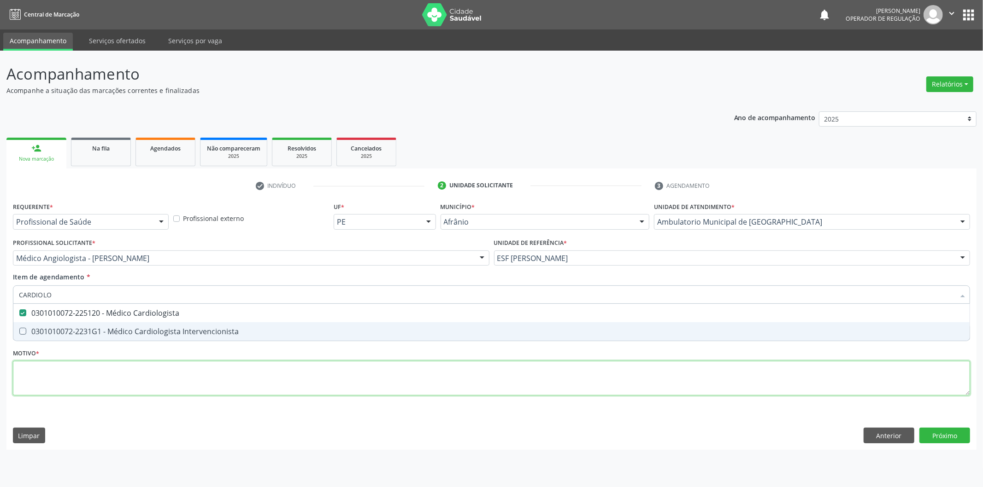
click at [300, 386] on div "Requerente * Profissional de Saúde Profissional de Saúde Paciente Nenhum result…" at bounding box center [491, 304] width 957 height 209
checkbox Intervencionista "true"
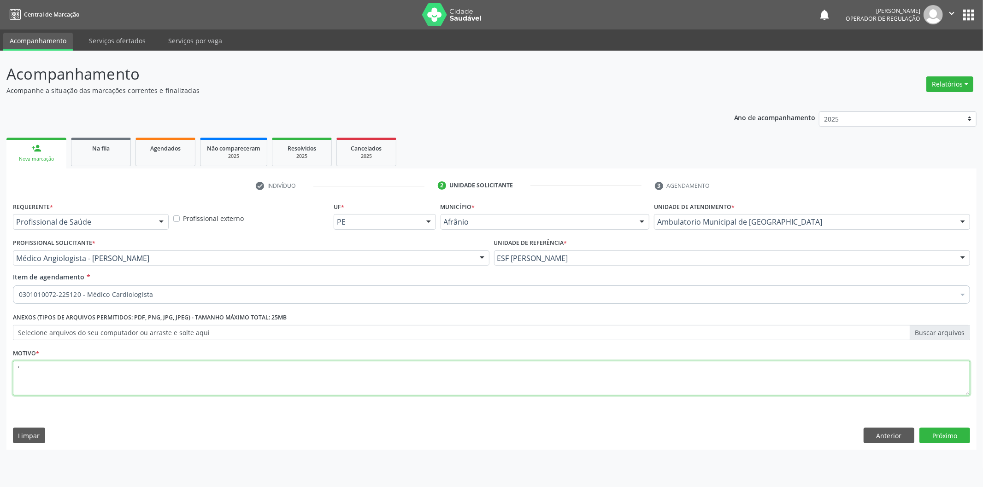
type textarea "'"
click at [937, 445] on div "Requerente * Profissional de Saúde Profissional de Saúde Paciente Nenhum result…" at bounding box center [491, 325] width 970 height 250
click at [940, 435] on button "Próximo" at bounding box center [944, 436] width 51 height 16
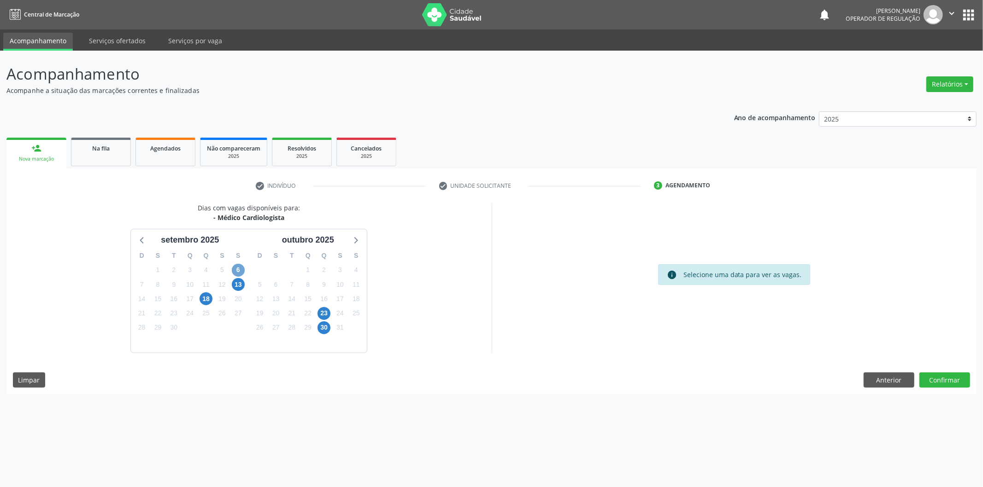
click at [233, 269] on span "6" at bounding box center [238, 270] width 13 height 13
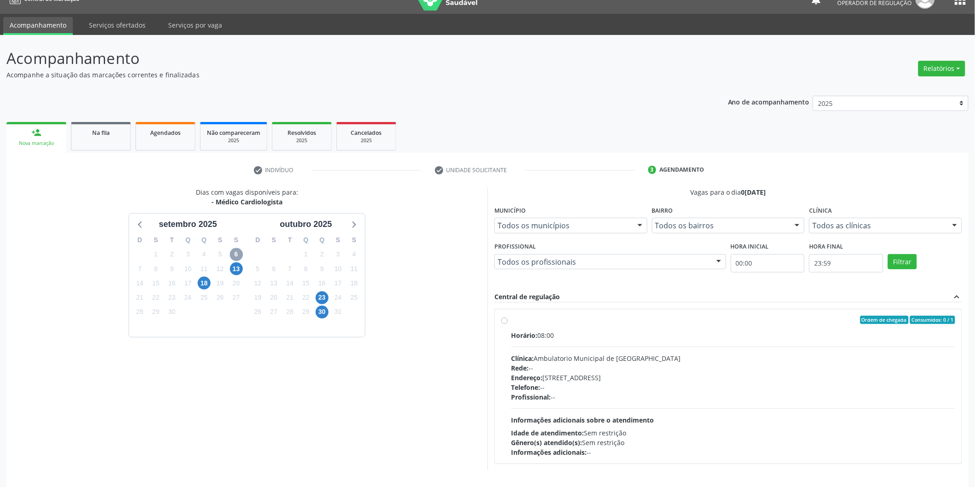
scroll to position [46, 0]
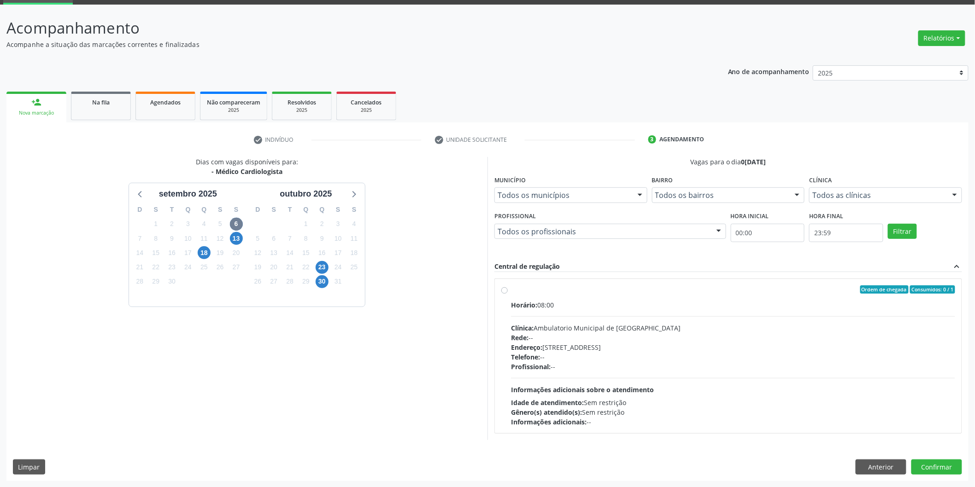
click at [927, 449] on div "Dias com vagas disponíveis para: - Médico Cardiologista setembro 2025 D S T Q Q…" at bounding box center [487, 319] width 962 height 324
click at [923, 460] on button "Confirmar" at bounding box center [936, 468] width 51 height 16
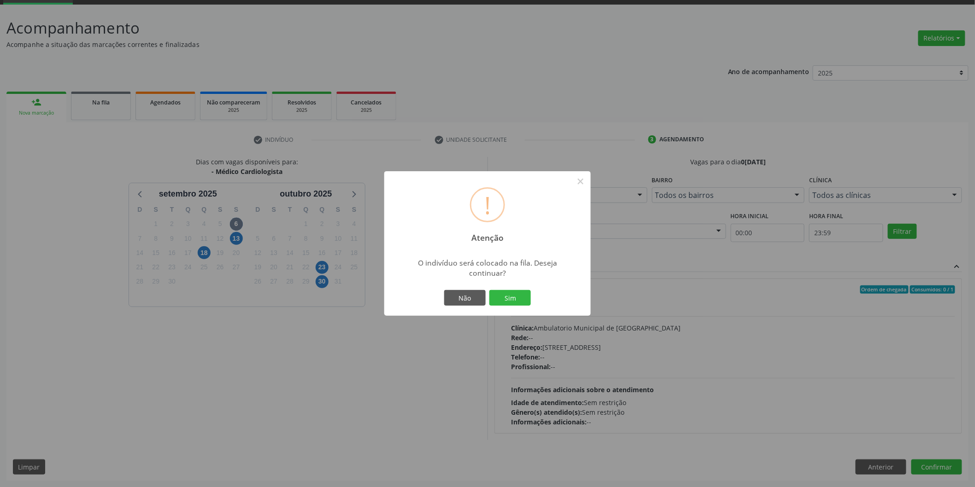
click at [489, 290] on button "Sim" at bounding box center [509, 298] width 41 height 16
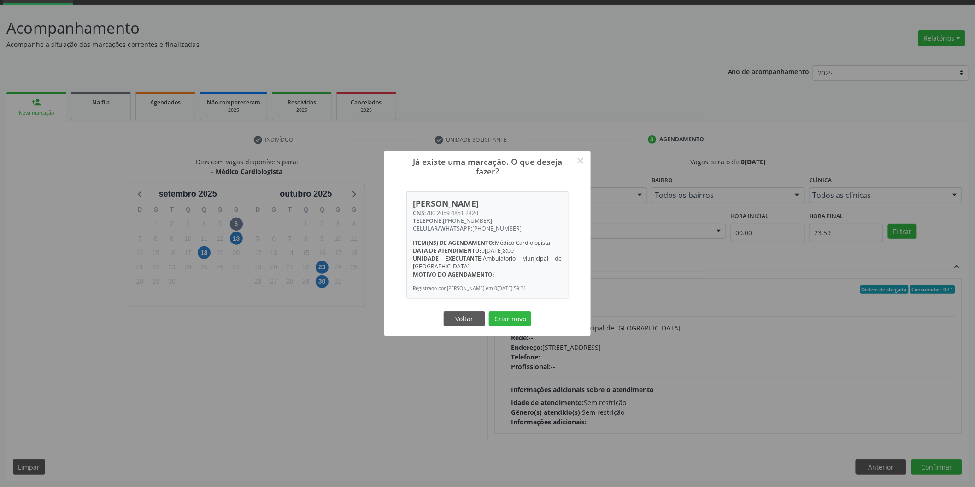
click at [489, 311] on button "Criar novo" at bounding box center [510, 319] width 42 height 16
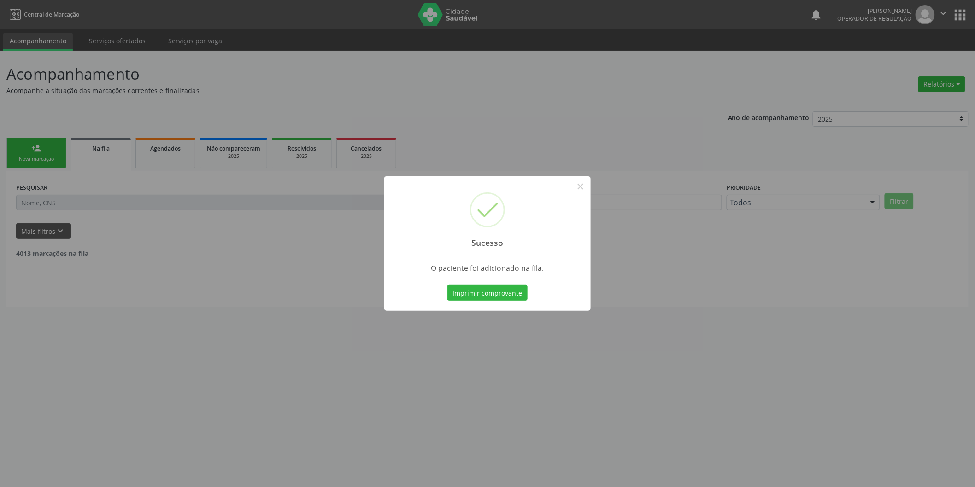
scroll to position [0, 0]
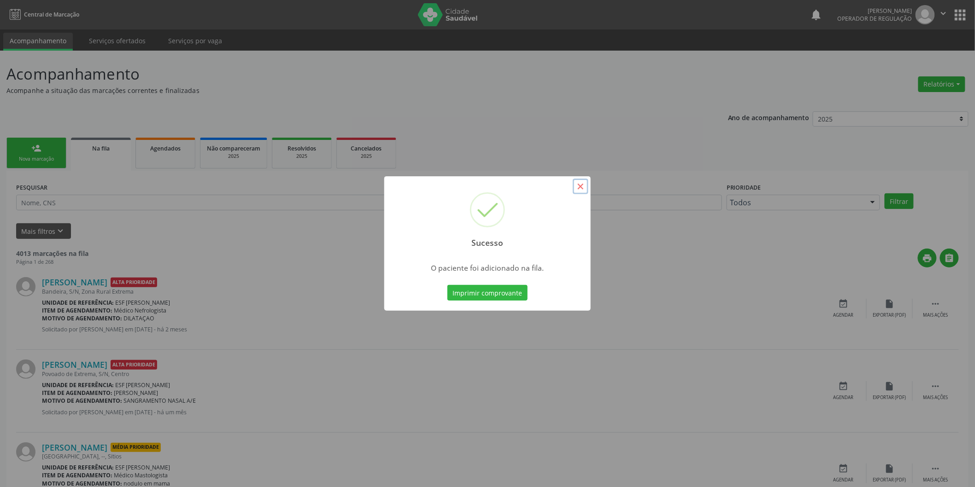
click at [581, 187] on button "×" at bounding box center [581, 187] width 16 height 16
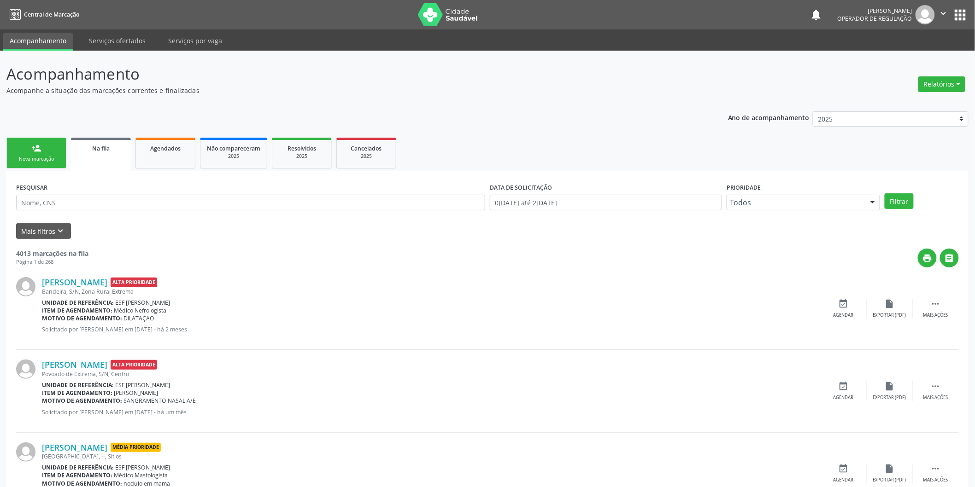
click at [45, 147] on link "person_add Nova marcação" at bounding box center [36, 153] width 60 height 31
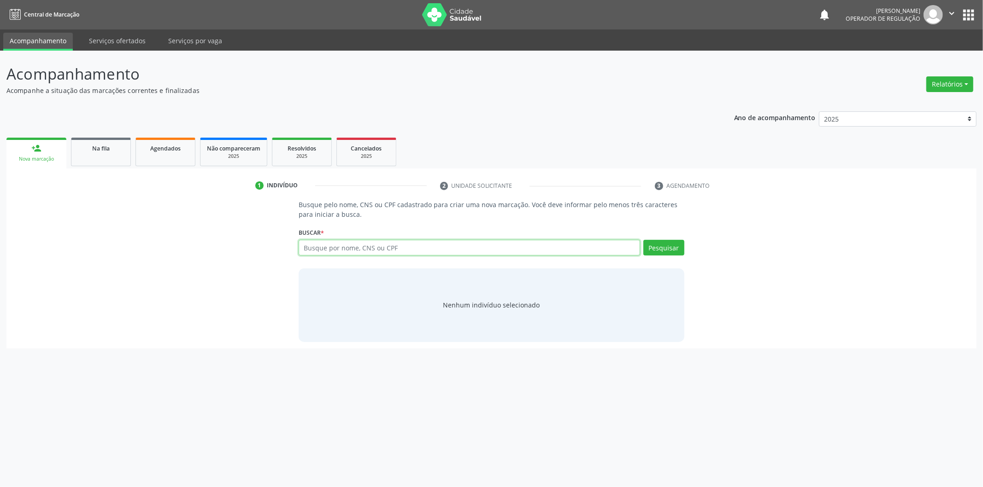
click at [367, 243] on input "text" at bounding box center [468, 248] width 341 height 16
type input "065"
click at [108, 138] on link "Na fila" at bounding box center [101, 152] width 60 height 29
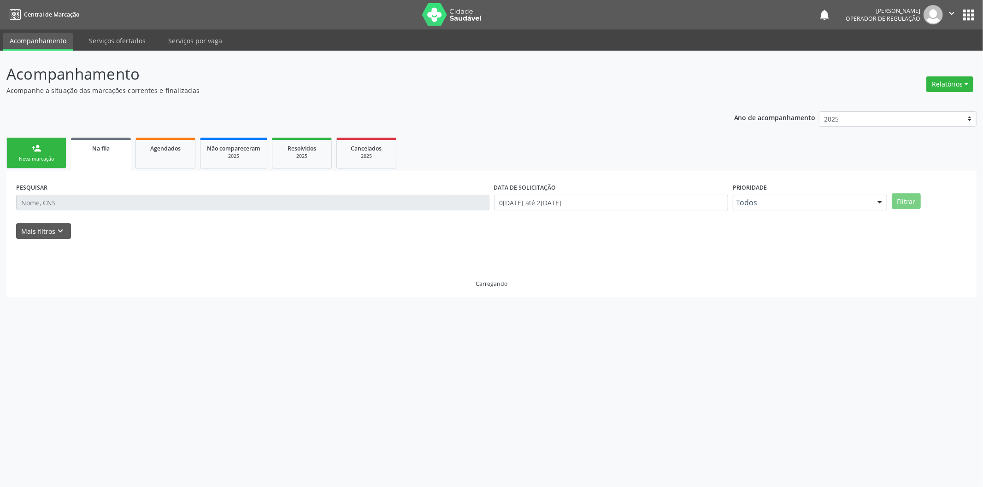
click at [161, 213] on div "PESQUISAR" at bounding box center [253, 199] width 478 height 36
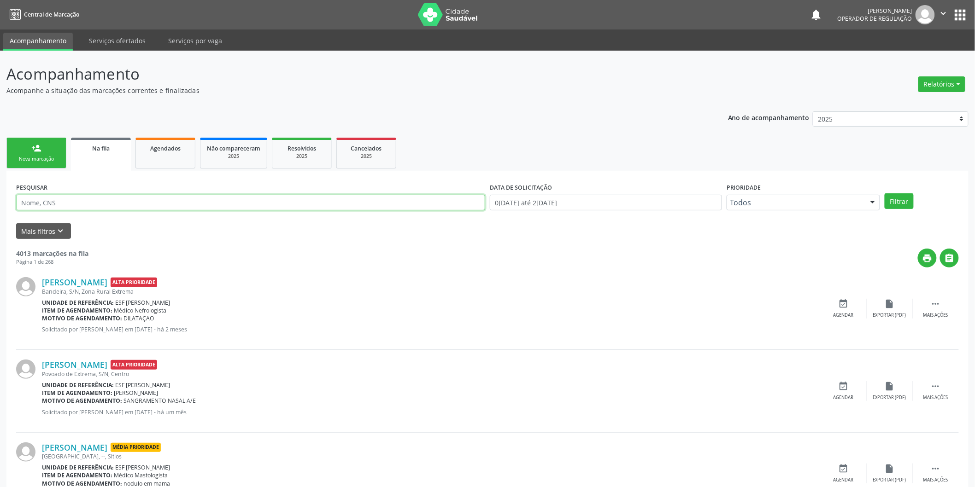
click at [172, 206] on input "text" at bounding box center [250, 203] width 469 height 16
type input "06572405400"
click at [884, 193] on button "Filtrar" at bounding box center [898, 201] width 29 height 16
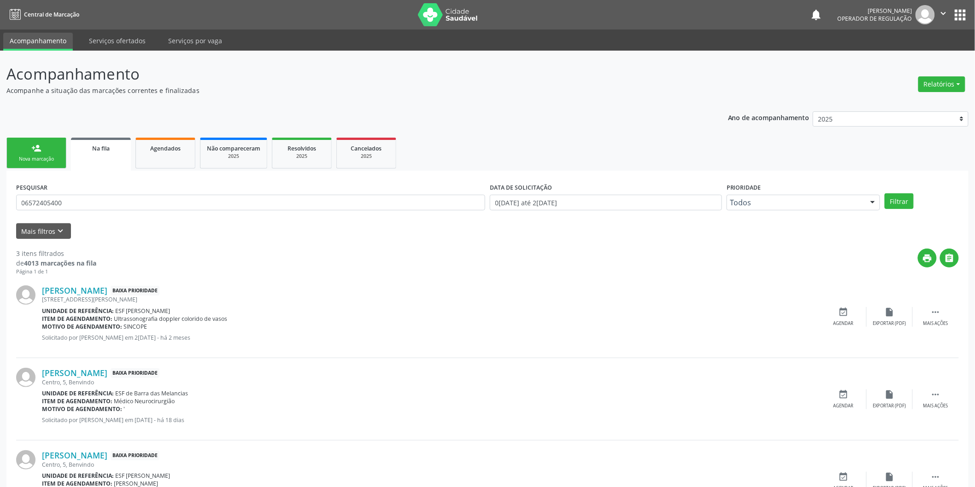
scroll to position [51, 0]
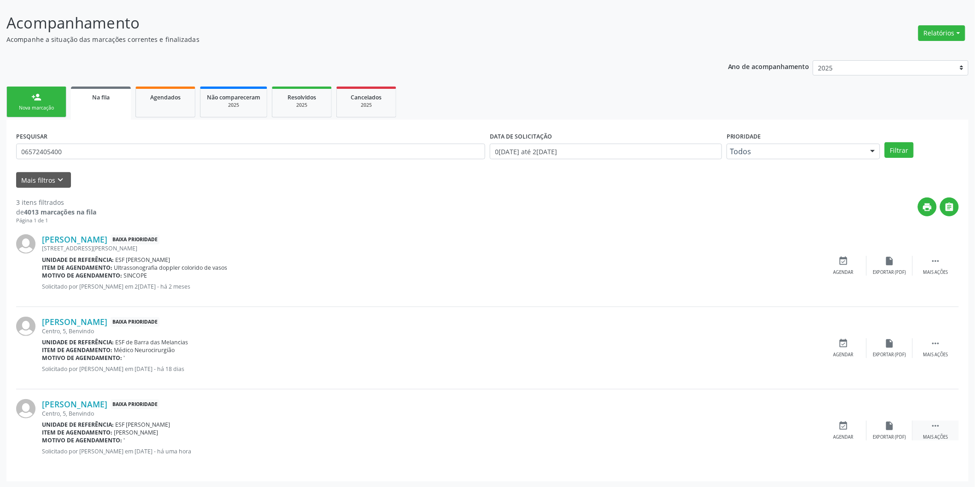
click at [942, 436] on div "Mais ações" at bounding box center [935, 437] width 25 height 6
click at [895, 428] on div "edit Editar" at bounding box center [889, 431] width 46 height 20
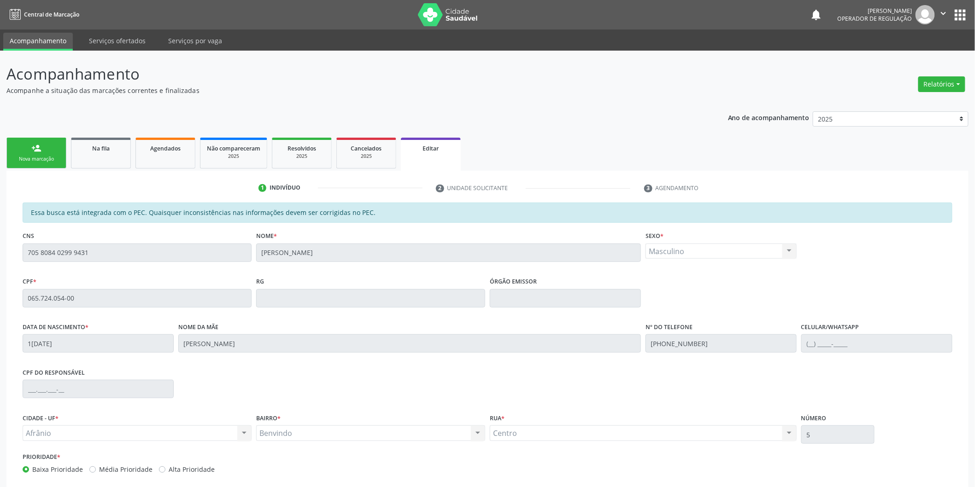
scroll to position [51, 0]
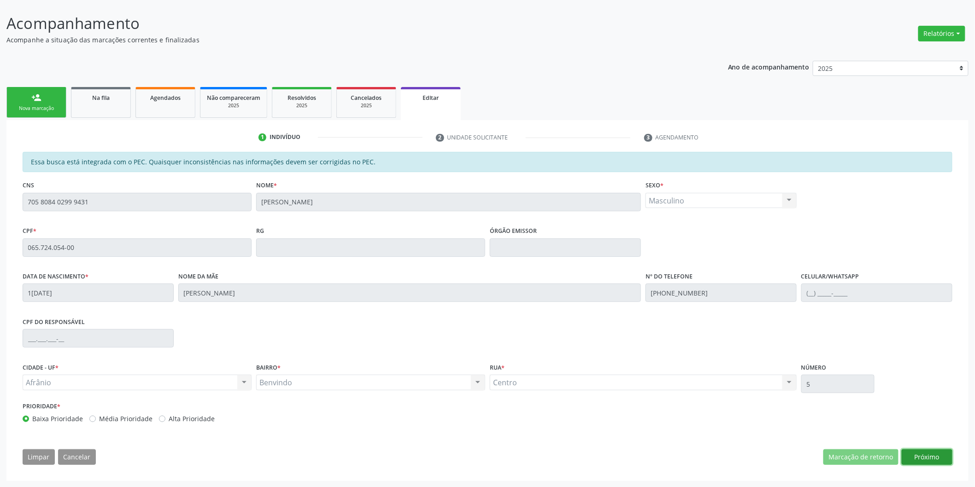
click at [925, 450] on button "Próximo" at bounding box center [926, 458] width 51 height 16
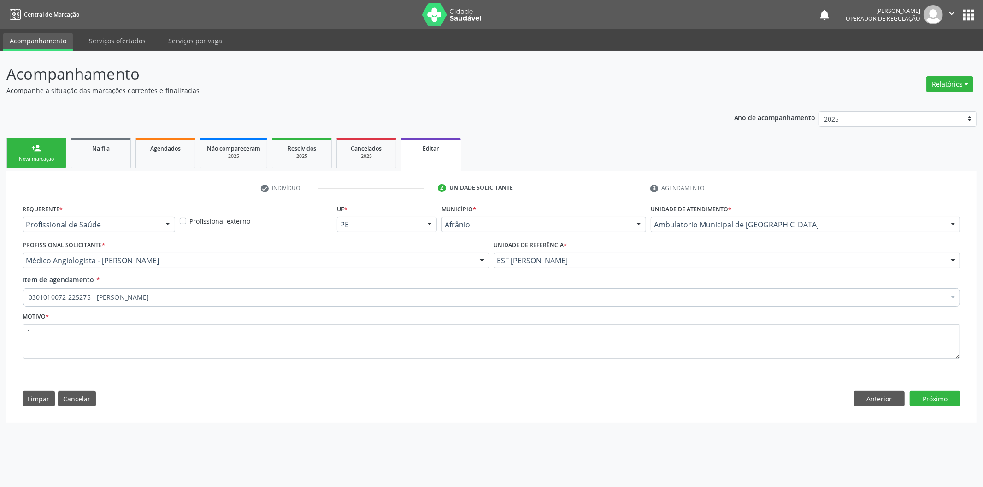
click at [946, 410] on div "Requerente * Profissional de Saúde Profissional de Saúde Paciente Nenhum result…" at bounding box center [491, 308] width 950 height 211
click at [945, 406] on button "Próximo" at bounding box center [934, 399] width 51 height 16
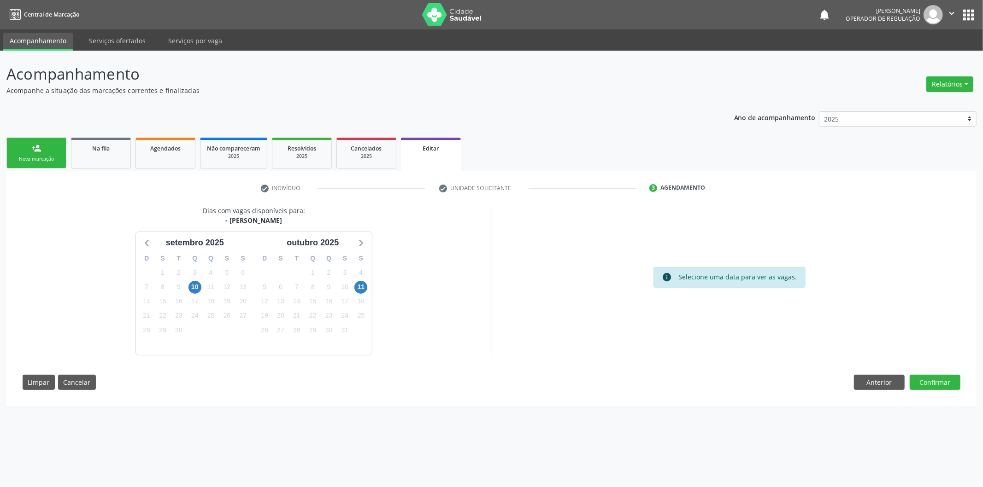
drag, startPoint x: 982, startPoint y: 208, endPoint x: 971, endPoint y: 316, distance: 108.4
click at [982, 310] on div "Acompanhamento Acompanhe a situação das marcações correntes e finalizadas Relat…" at bounding box center [491, 269] width 983 height 437
click at [199, 287] on span "10" at bounding box center [194, 287] width 13 height 13
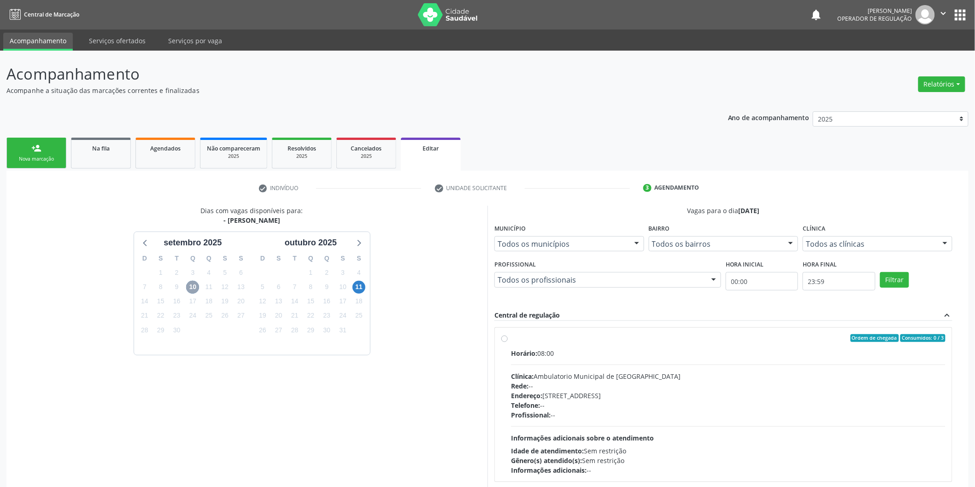
scroll to position [58, 0]
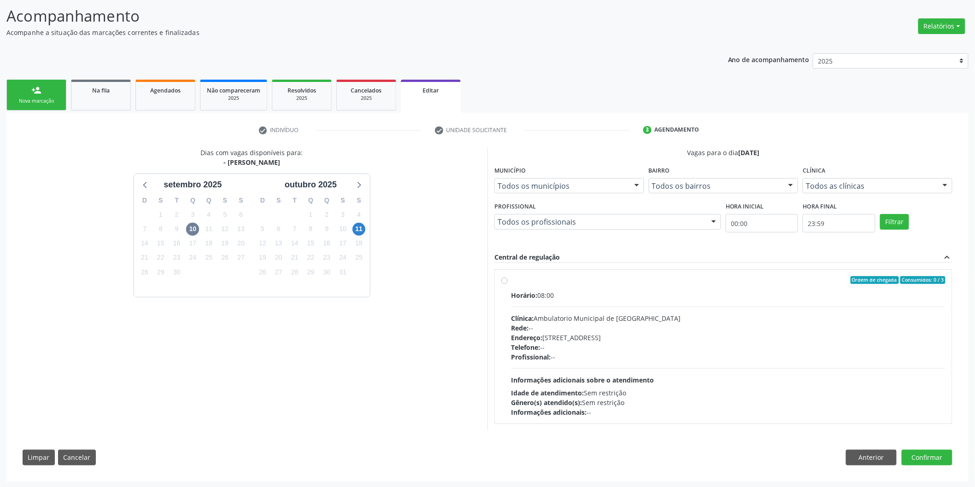
click at [504, 284] on div "Ordem de chegada Consumidos: 0 / 3 Horário: 08:00 Clínica: Ambulatorio Municipa…" at bounding box center [723, 346] width 444 height 141
radio input "true"
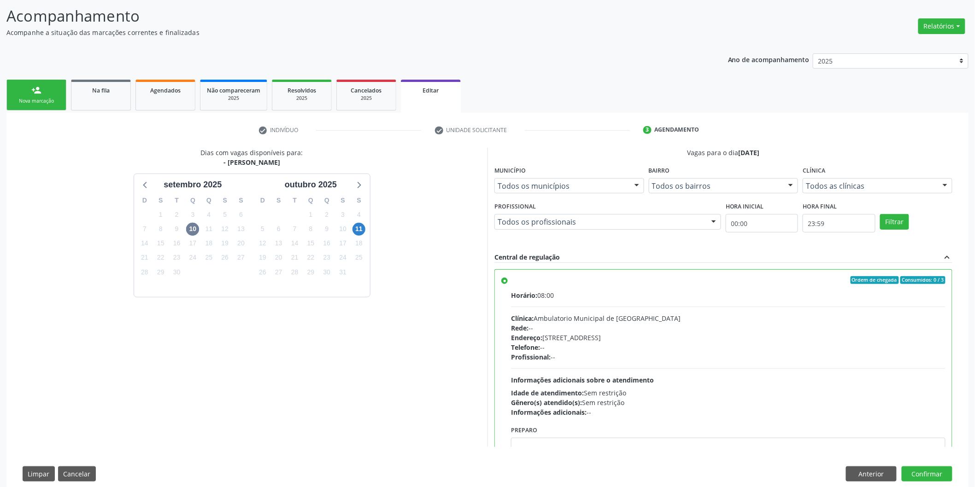
scroll to position [75, 0]
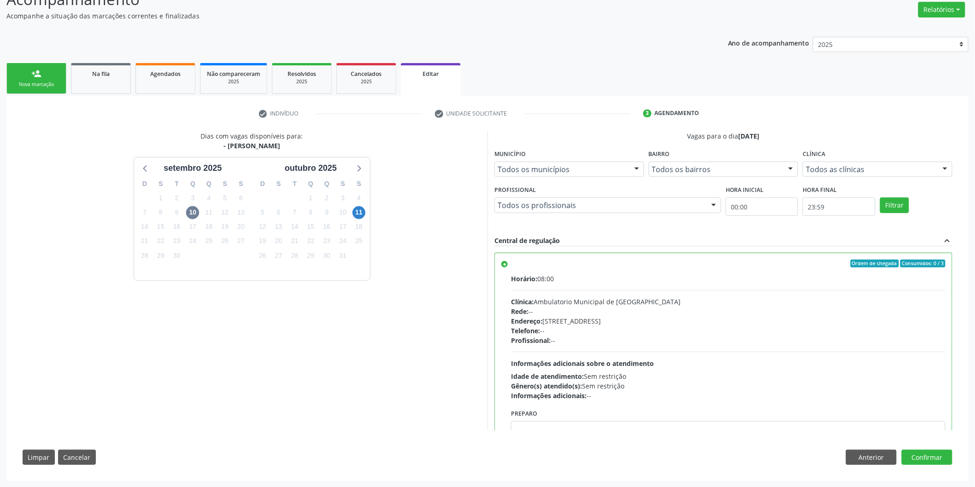
drag, startPoint x: 952, startPoint y: 364, endPoint x: 952, endPoint y: 390, distance: 26.3
click at [952, 390] on div "Vagas para o dia 10/09/2025 Município Todos os municípios Todos os municípios A…" at bounding box center [722, 280] width 471 height 299
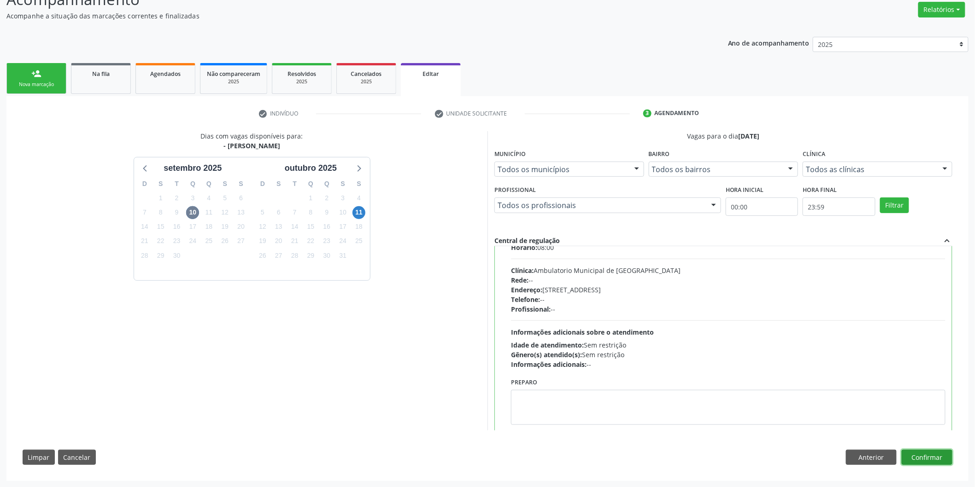
click at [940, 458] on button "Confirmar" at bounding box center [926, 458] width 51 height 16
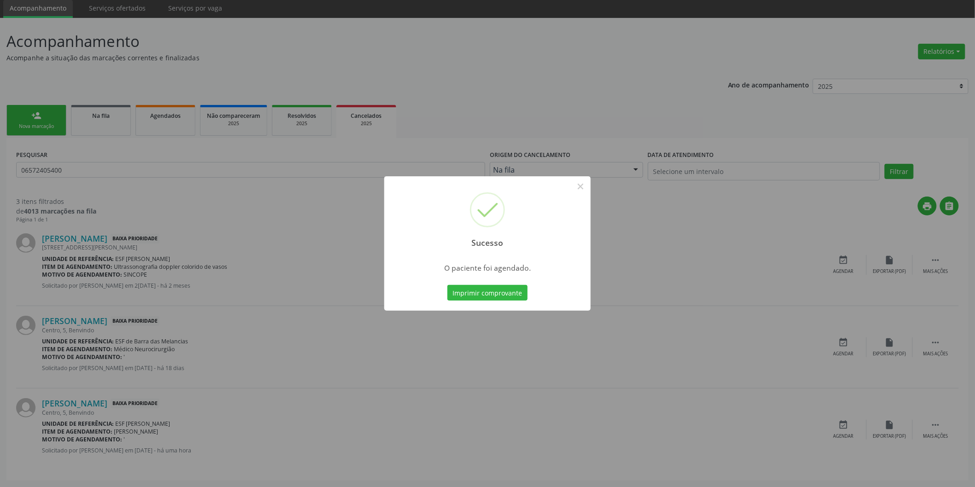
scroll to position [0, 0]
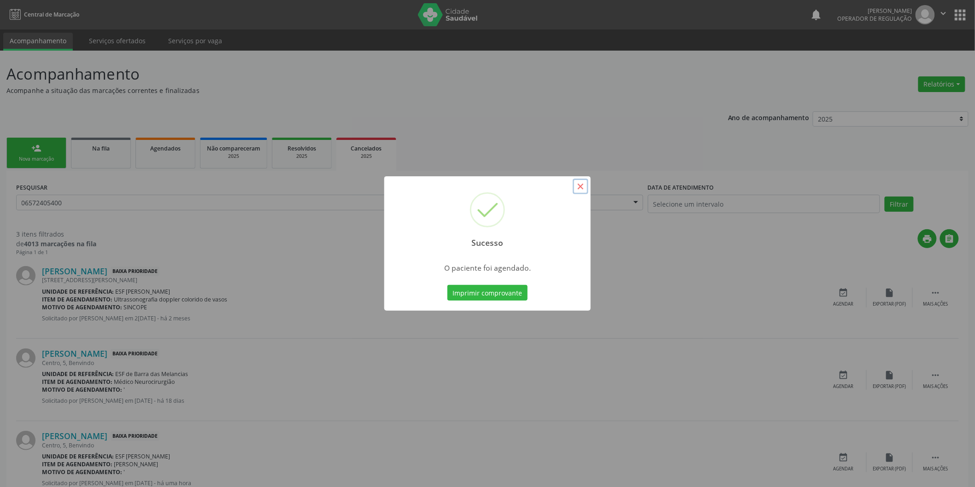
click at [577, 192] on button "×" at bounding box center [581, 187] width 16 height 16
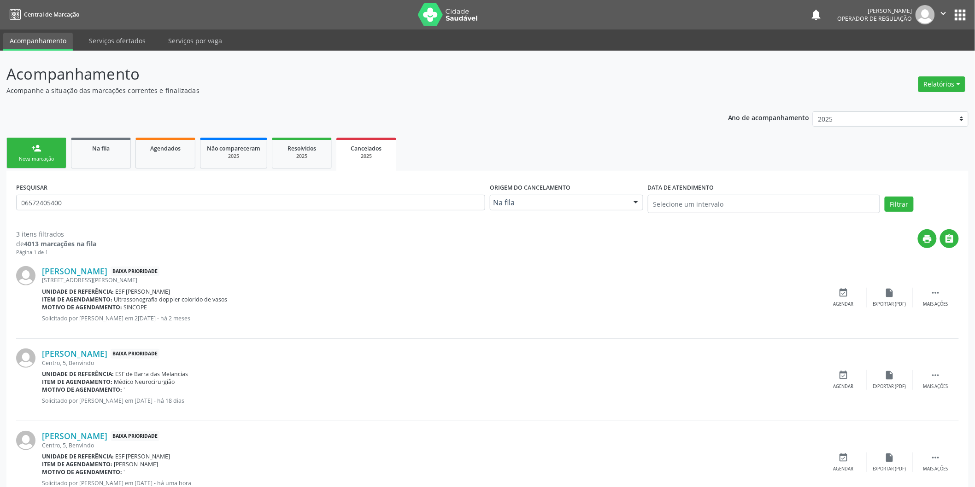
click at [117, 192] on div "PESQUISAR 06572405400" at bounding box center [251, 200] width 474 height 39
drag, startPoint x: 117, startPoint y: 203, endPoint x: 6, endPoint y: 196, distance: 110.3
click at [8, 196] on div "PESQUISAR 06572405400 Origem do cancelamento Na fila Na fila Agendados Nenhum r…" at bounding box center [487, 342] width 962 height 342
type input "707806648399613"
click at [884, 197] on button "Filtrar" at bounding box center [898, 205] width 29 height 16
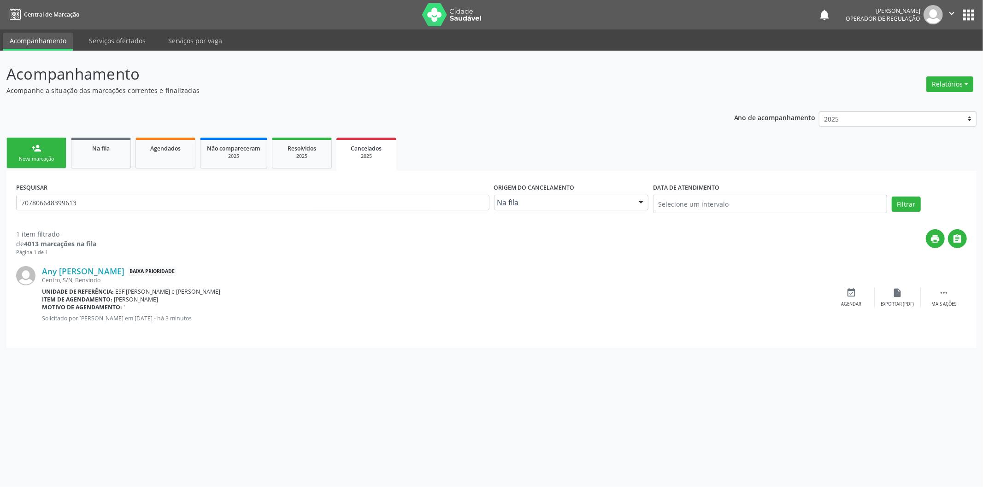
click at [955, 283] on div "Any Gabriela Rodrigues de Santana Baixa Prioridade Centro, S/N, Benvindo Unidad…" at bounding box center [491, 298] width 950 height 82
click at [951, 288] on div " Mais ações" at bounding box center [943, 298] width 46 height 20
click at [889, 298] on div "edit Editar" at bounding box center [897, 298] width 46 height 20
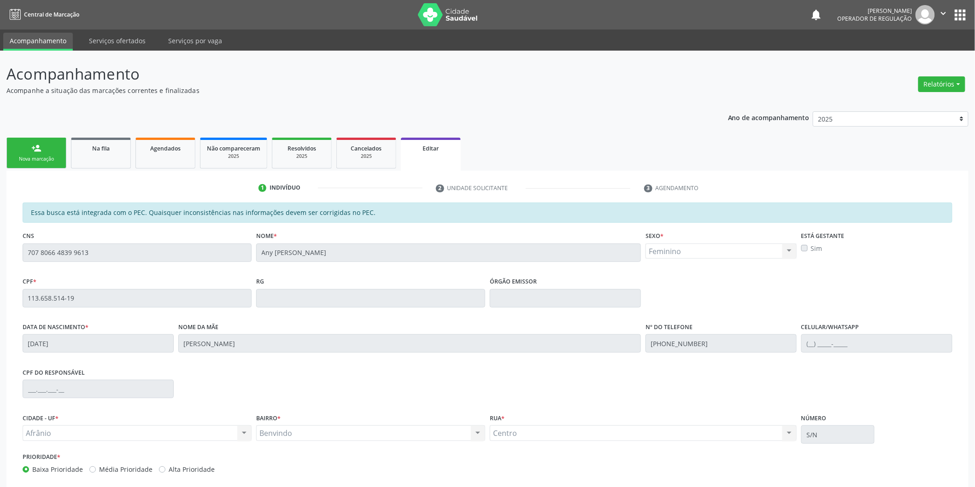
scroll to position [51, 0]
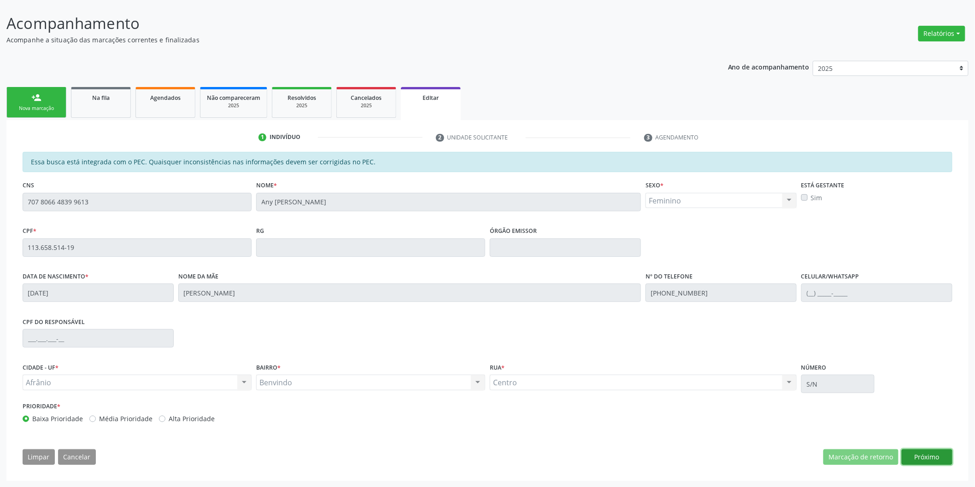
click at [937, 456] on button "Próximo" at bounding box center [926, 458] width 51 height 16
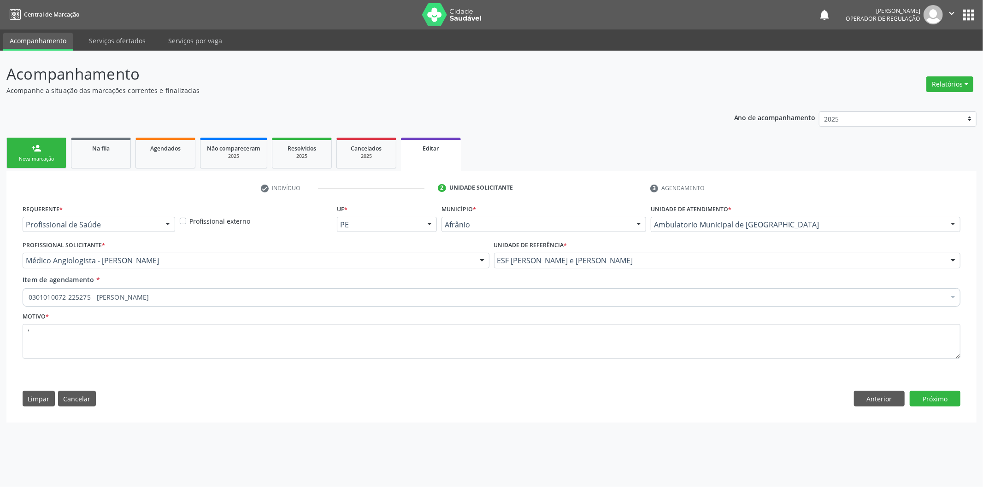
drag, startPoint x: 982, startPoint y: 158, endPoint x: 979, endPoint y: 309, distance: 151.1
click at [980, 307] on div "Acompanhamento Acompanhe a situação das marcações correntes e finalizadas Relat…" at bounding box center [491, 269] width 983 height 437
click at [925, 403] on button "Próximo" at bounding box center [934, 399] width 51 height 16
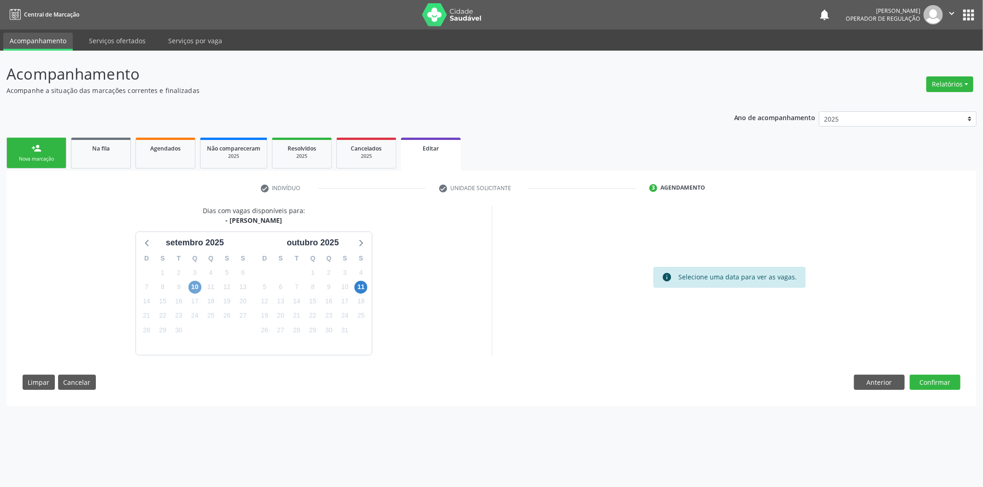
click at [196, 290] on span "10" at bounding box center [194, 287] width 13 height 13
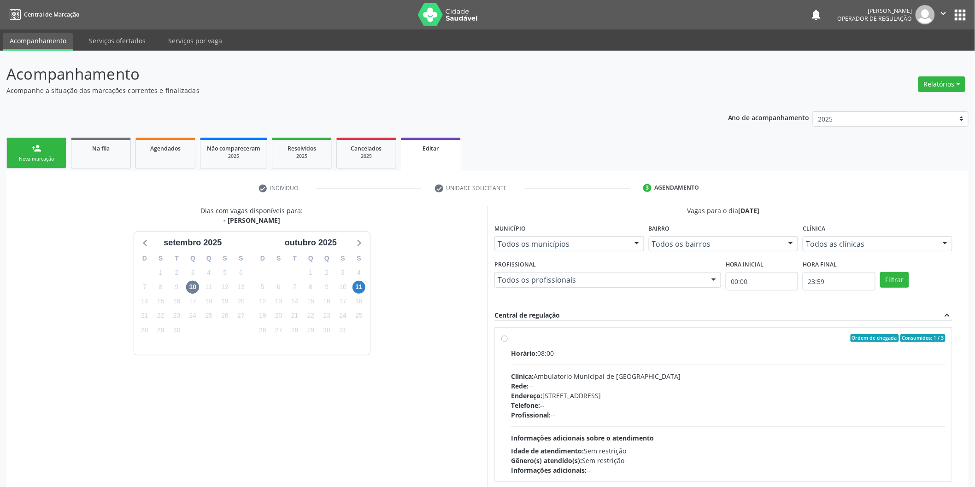
click at [511, 337] on label "Ordem de chegada Consumidos: 1 / 3 Horário: 08:00 Clínica: Ambulatorio Municipa…" at bounding box center [728, 404] width 434 height 141
click at [504, 337] on input "Ordem de chegada Consumidos: 1 / 3 Horário: 08:00 Clínica: Ambulatorio Municipa…" at bounding box center [504, 338] width 6 height 8
radio input "true"
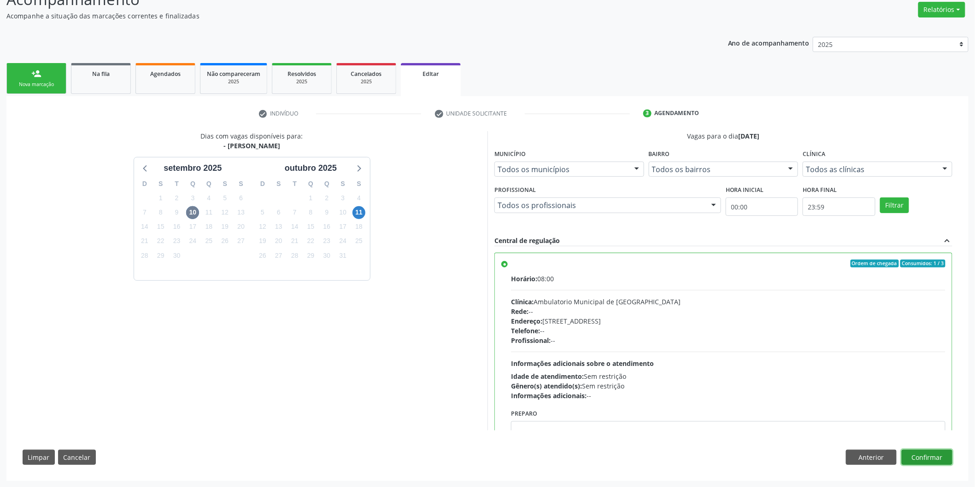
click at [922, 455] on button "Confirmar" at bounding box center [926, 458] width 51 height 16
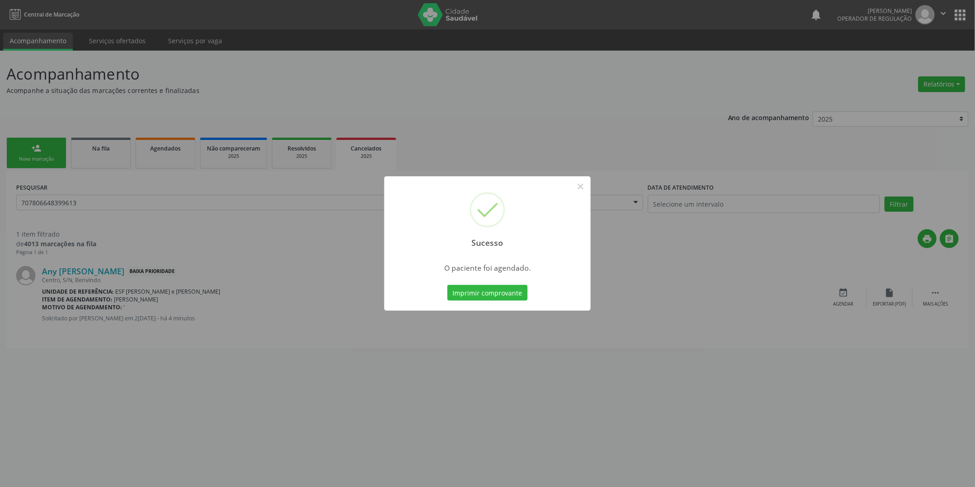
scroll to position [0, 0]
click at [451, 285] on button "Imprimir comprovante" at bounding box center [491, 293] width 80 height 16
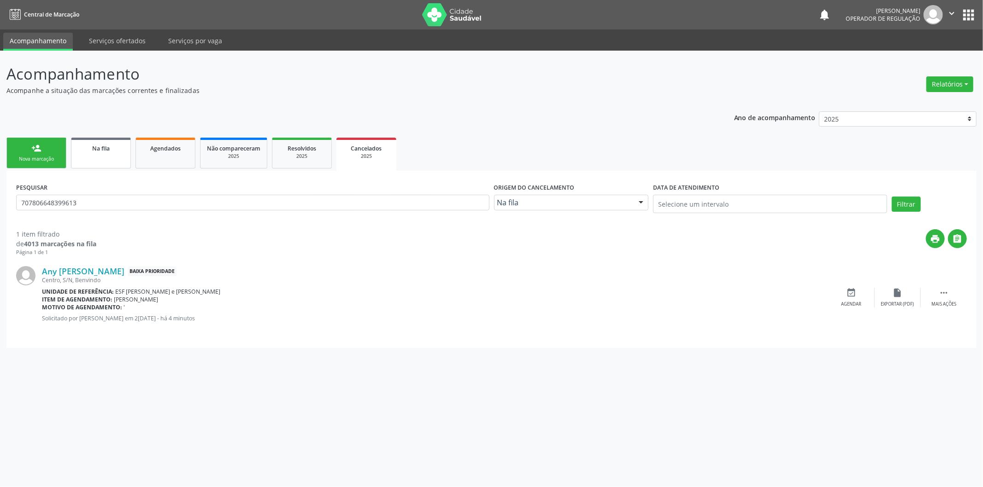
click at [97, 151] on div "Na fila" at bounding box center [101, 148] width 46 height 10
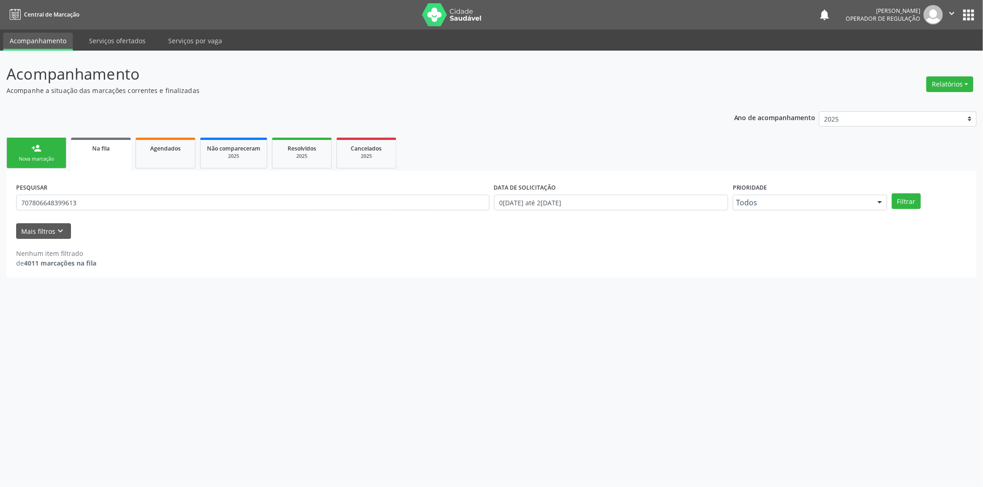
click at [125, 198] on input "707806648399613" at bounding box center [252, 203] width 473 height 16
drag, startPoint x: 125, startPoint y: 198, endPoint x: 0, endPoint y: 190, distance: 125.1
click at [0, 190] on div "Acompanhamento Acompanhe a situação das marcações correntes e finalizadas Relat…" at bounding box center [491, 269] width 983 height 437
click at [38, 206] on input "text" at bounding box center [252, 203] width 473 height 16
click at [171, 209] on input "text" at bounding box center [252, 203] width 473 height 16
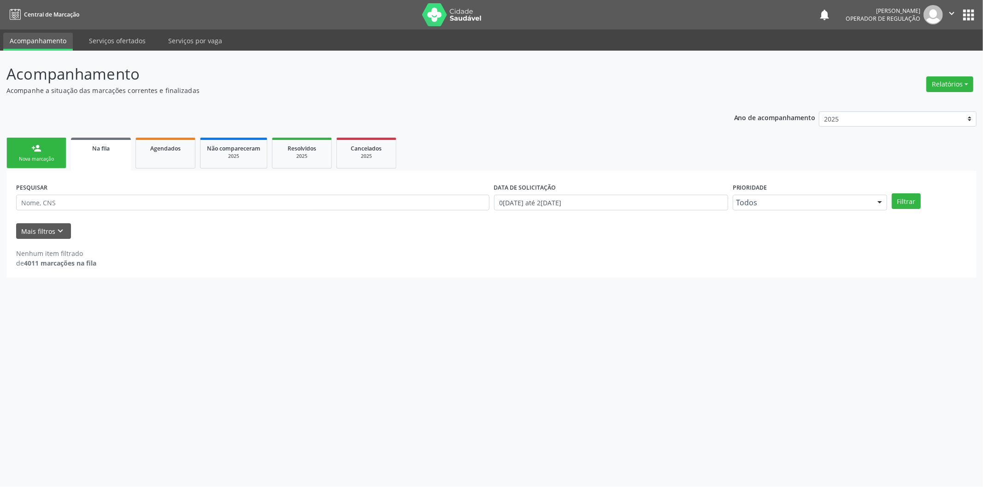
click at [171, 209] on input "text" at bounding box center [252, 203] width 473 height 16
click at [220, 259] on div "Nenhum item filtrado de 4011 marcações na fila" at bounding box center [491, 258] width 950 height 19
click at [89, 197] on input "text" at bounding box center [252, 203] width 473 height 16
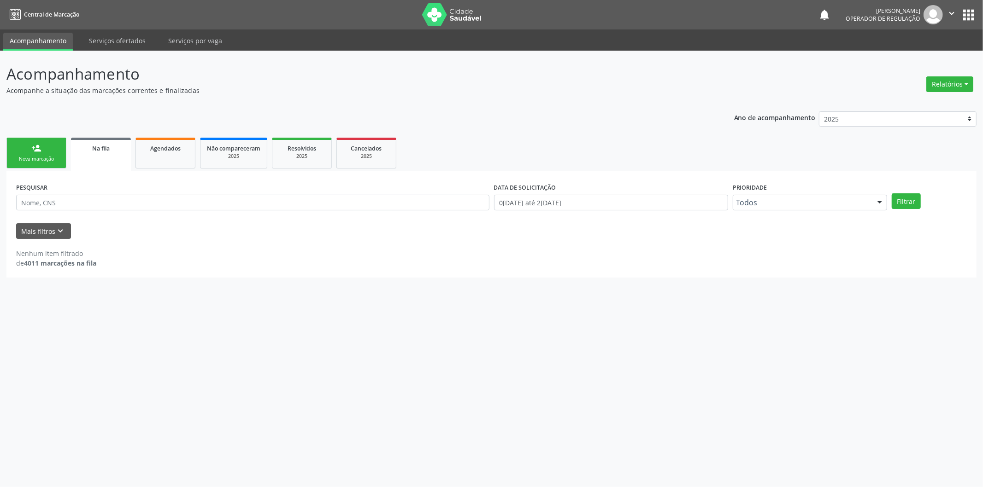
click at [41, 154] on link "person_add Nova marcação" at bounding box center [36, 153] width 60 height 31
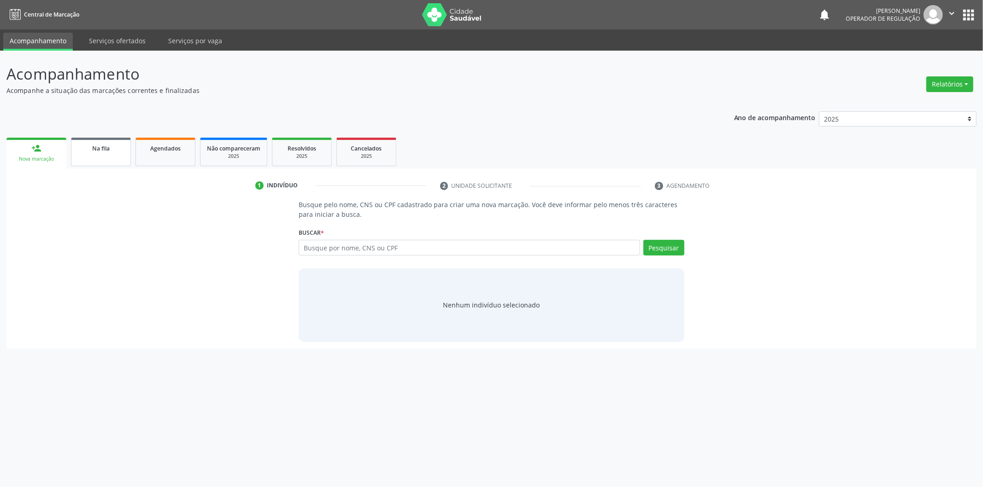
click at [98, 149] on span "Na fila" at bounding box center [101, 149] width 18 height 8
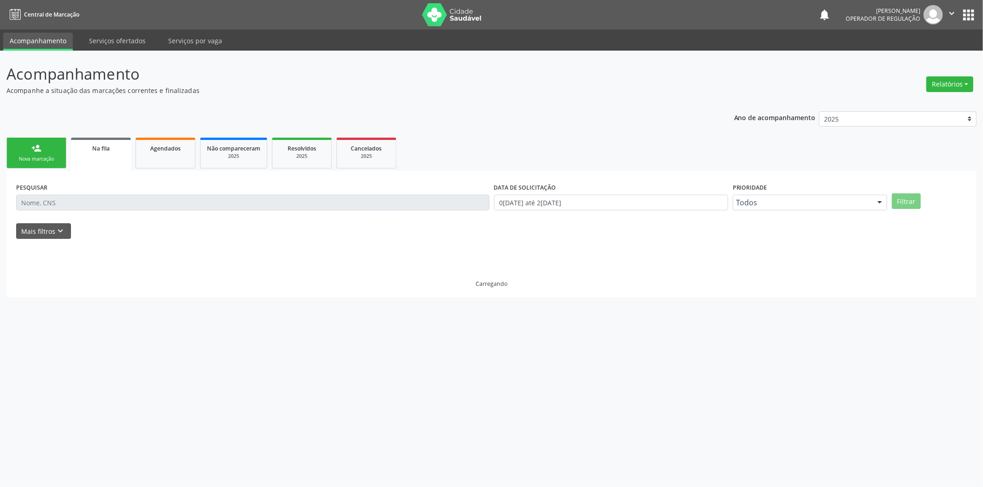
click at [88, 153] on link "Na fila" at bounding box center [101, 154] width 60 height 33
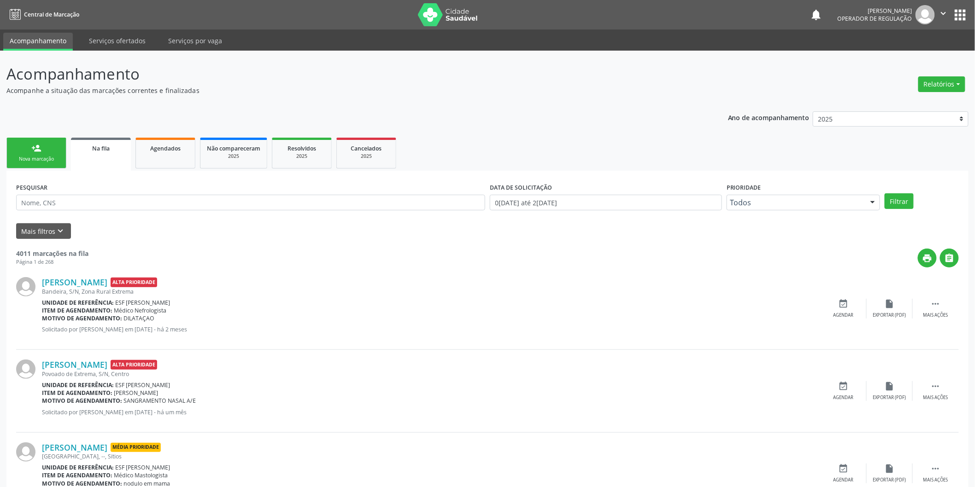
click at [94, 200] on input "text" at bounding box center [250, 203] width 469 height 16
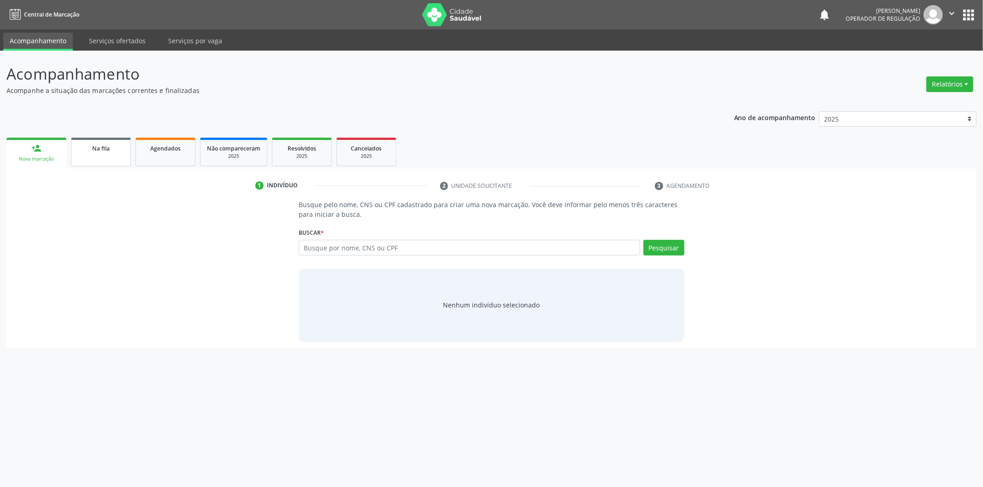
click at [119, 149] on div "Na fila" at bounding box center [101, 148] width 46 height 10
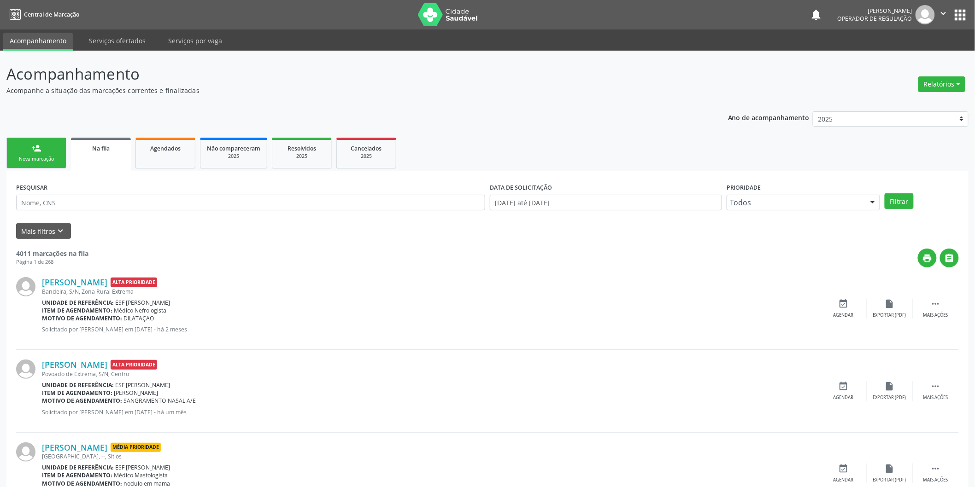
click at [173, 199] on input "text" at bounding box center [250, 203] width 469 height 16
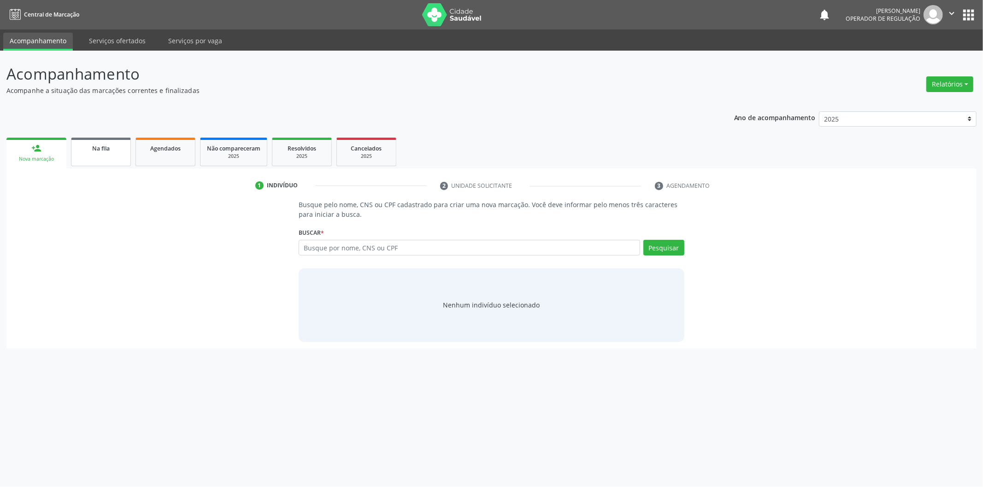
click at [90, 146] on div "Na fila" at bounding box center [101, 148] width 46 height 10
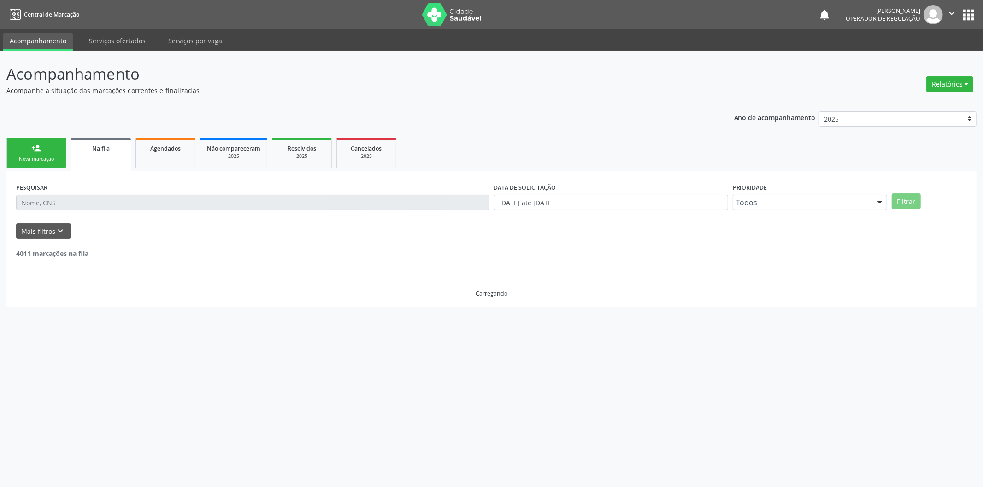
click at [121, 199] on input "text" at bounding box center [252, 203] width 473 height 16
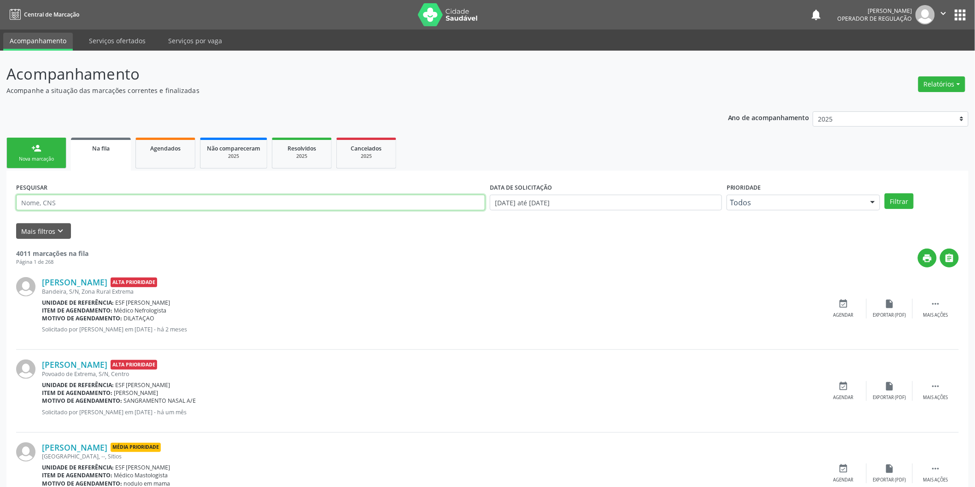
click at [121, 199] on input "text" at bounding box center [250, 203] width 469 height 16
type input "8"
type input "704801049724941"
click at [884, 193] on button "Filtrar" at bounding box center [898, 201] width 29 height 16
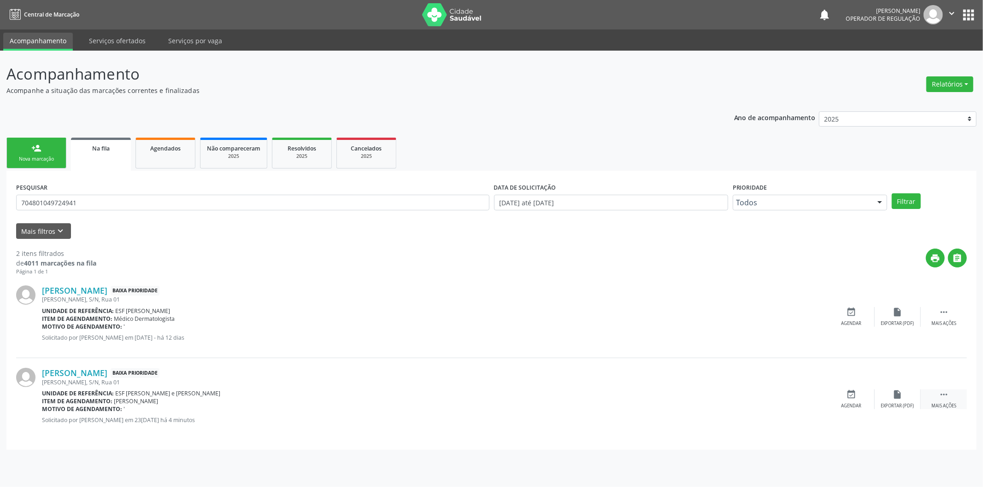
click at [946, 404] on div "Mais ações" at bounding box center [943, 406] width 25 height 6
click at [893, 399] on icon "edit" at bounding box center [897, 395] width 10 height 10
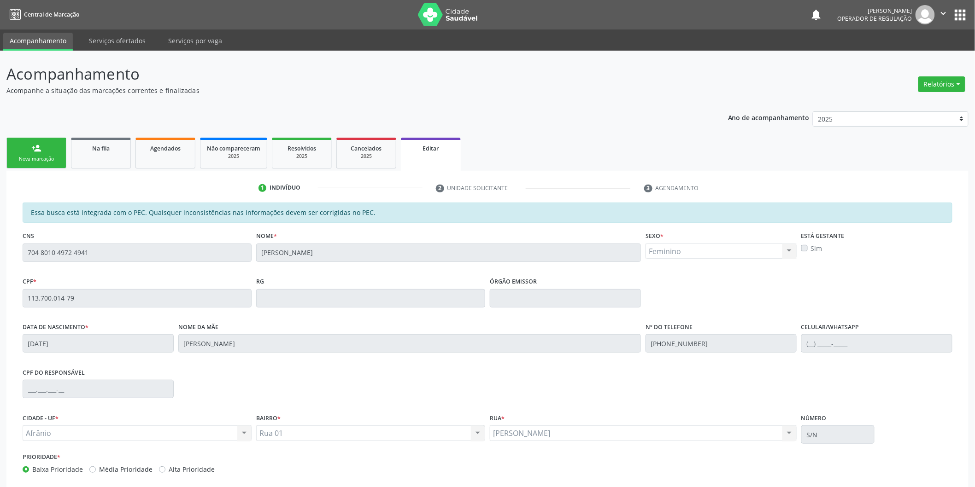
scroll to position [51, 0]
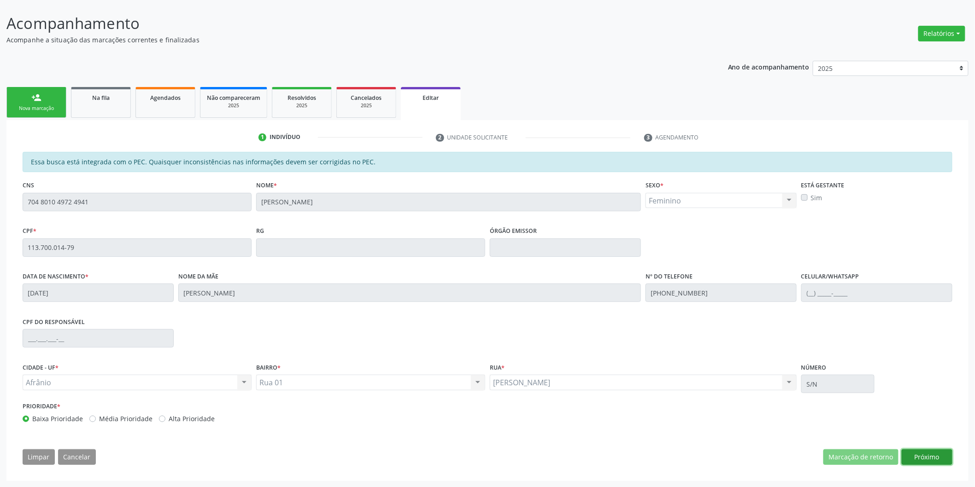
click at [937, 454] on button "Próximo" at bounding box center [926, 458] width 51 height 16
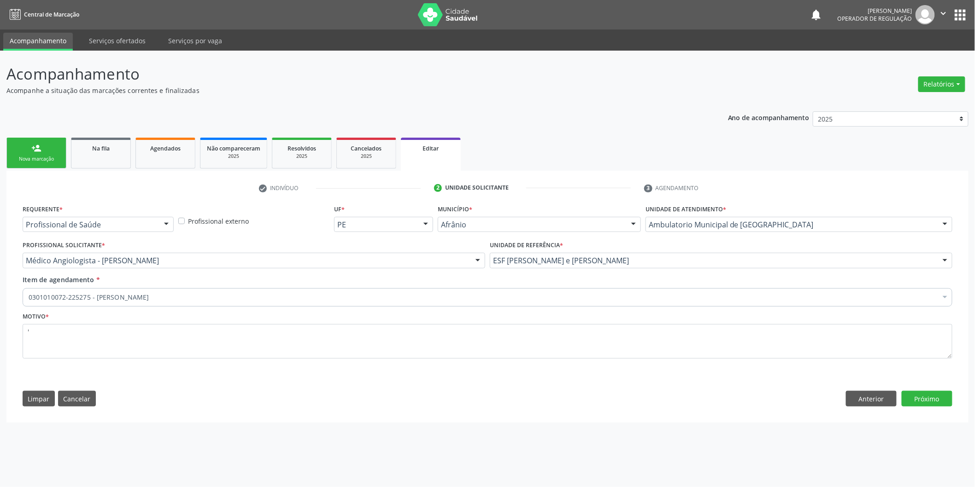
scroll to position [0, 0]
click at [939, 403] on button "Próximo" at bounding box center [934, 399] width 51 height 16
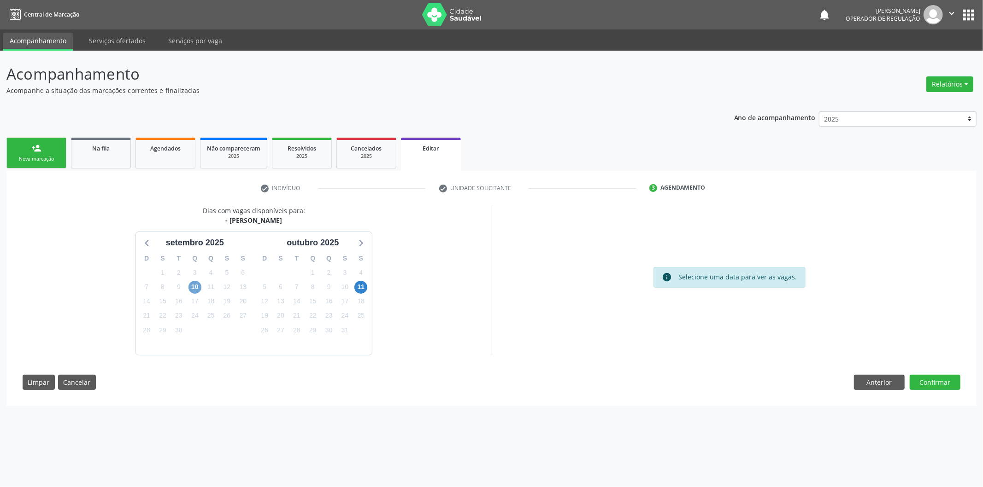
click at [196, 293] on span "10" at bounding box center [194, 287] width 13 height 13
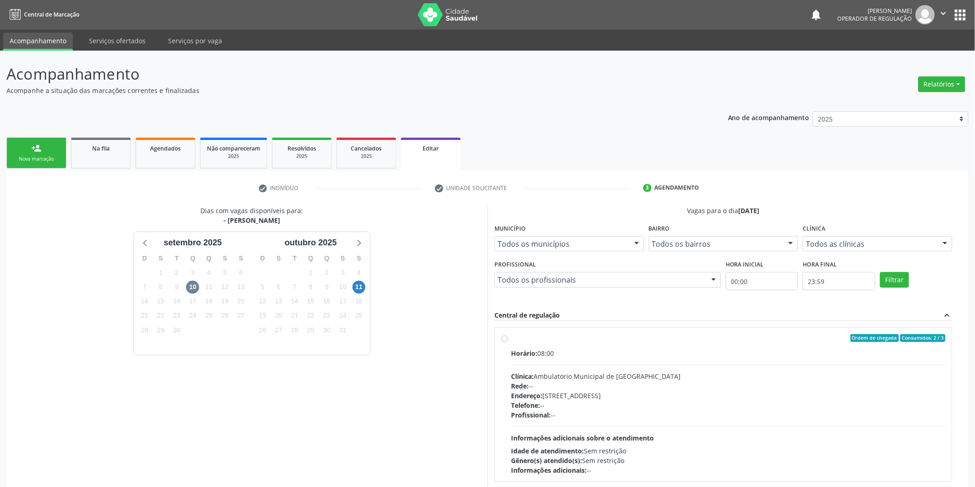
click at [506, 343] on div "Ordem de chegada Consumidos: 2 / 3 Horário: 08:00 Clínica: Ambulatorio Municipa…" at bounding box center [723, 404] width 444 height 141
radio input "true"
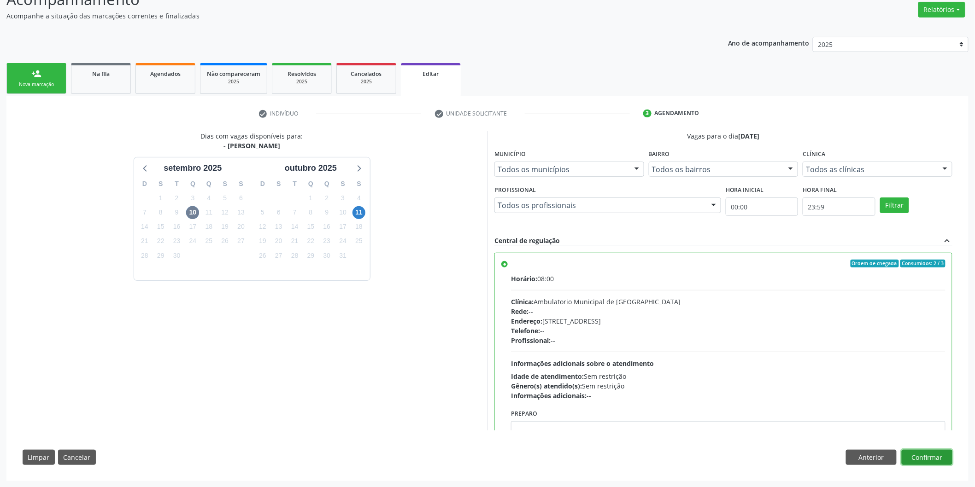
click at [940, 459] on button "Confirmar" at bounding box center [926, 458] width 51 height 16
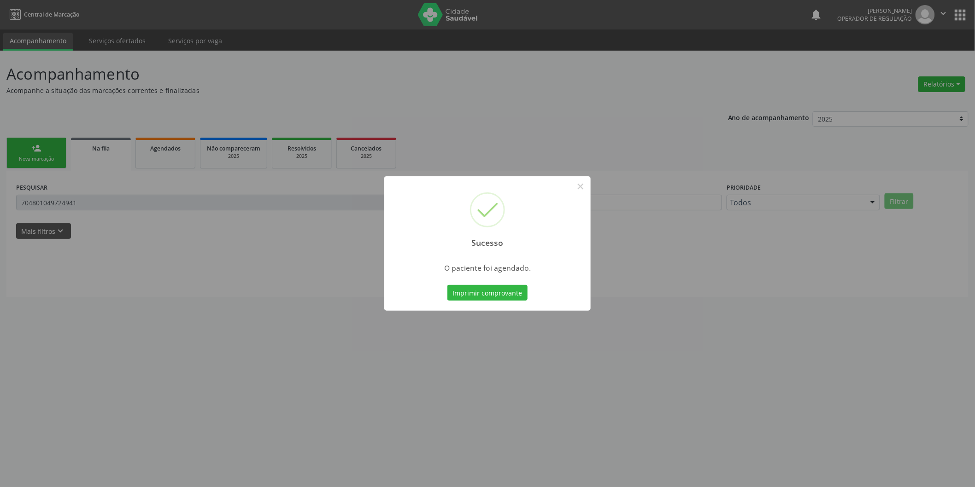
scroll to position [0, 0]
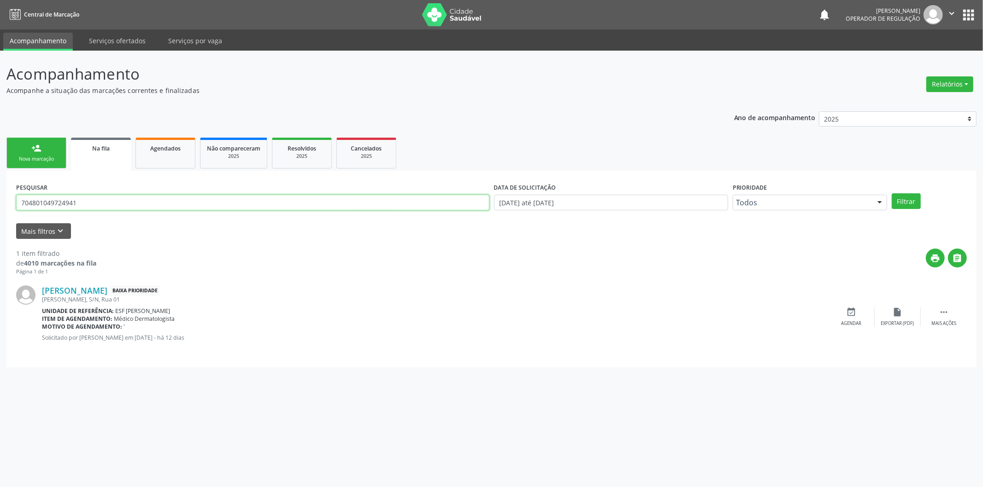
drag, startPoint x: 111, startPoint y: 200, endPoint x: 0, endPoint y: 228, distance: 114.1
click at [0, 228] on div "Acompanhamento Acompanhe a situação das marcações correntes e finalizadas Relat…" at bounding box center [491, 269] width 983 height 437
type input "98524810459"
click at [891, 193] on button "Filtrar" at bounding box center [905, 201] width 29 height 16
click at [982, 297] on div "Acompanhamento Acompanhe a situação das marcações correntes e finalizadas Relat…" at bounding box center [491, 269] width 983 height 437
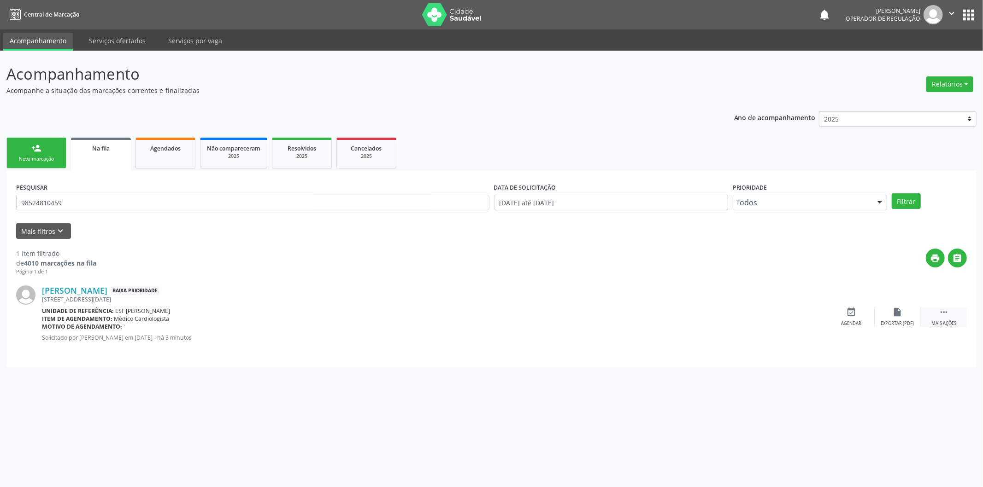
click at [946, 312] on icon "" at bounding box center [943, 312] width 10 height 10
click at [911, 311] on div "edit Editar" at bounding box center [897, 317] width 46 height 20
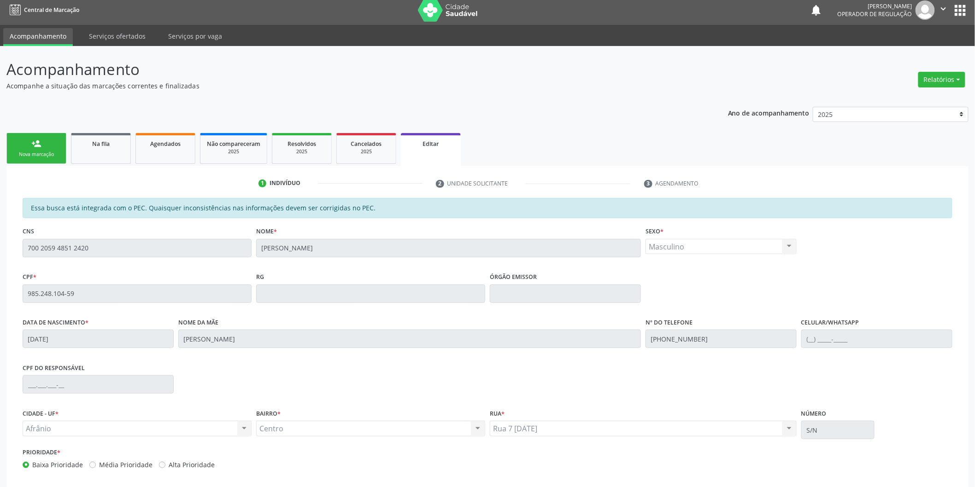
scroll to position [51, 0]
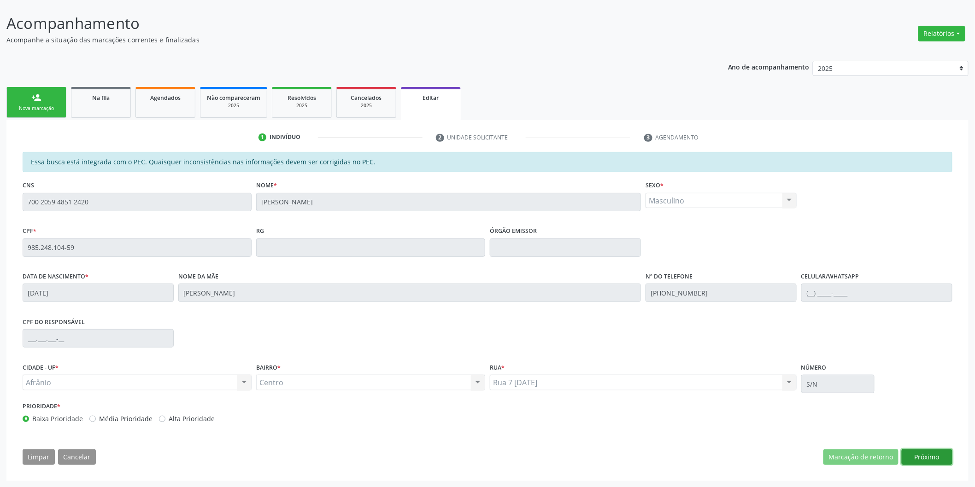
click at [927, 459] on button "Próximo" at bounding box center [926, 458] width 51 height 16
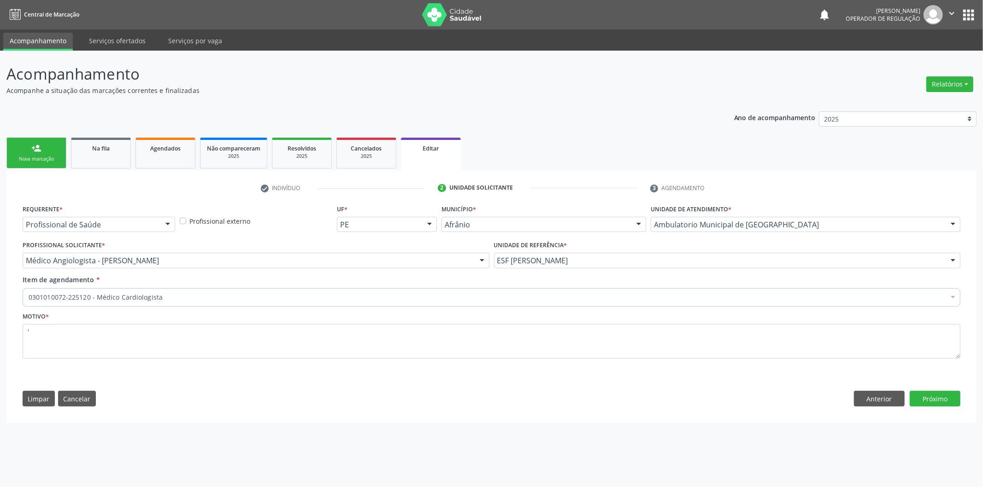
click at [944, 407] on div "Requerente * Profissional de Saúde Profissional de Saúde Paciente Nenhum result…" at bounding box center [491, 308] width 950 height 211
click at [943, 394] on button "Próximo" at bounding box center [934, 399] width 51 height 16
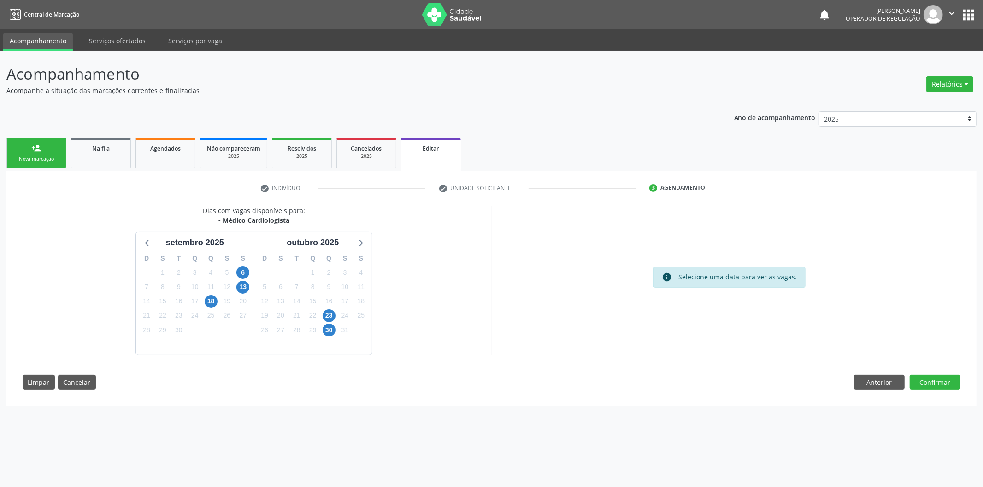
click at [249, 263] on div "S" at bounding box center [243, 259] width 16 height 14
click at [247, 263] on div "S" at bounding box center [243, 259] width 16 height 14
click at [246, 269] on span "6" at bounding box center [242, 272] width 13 height 13
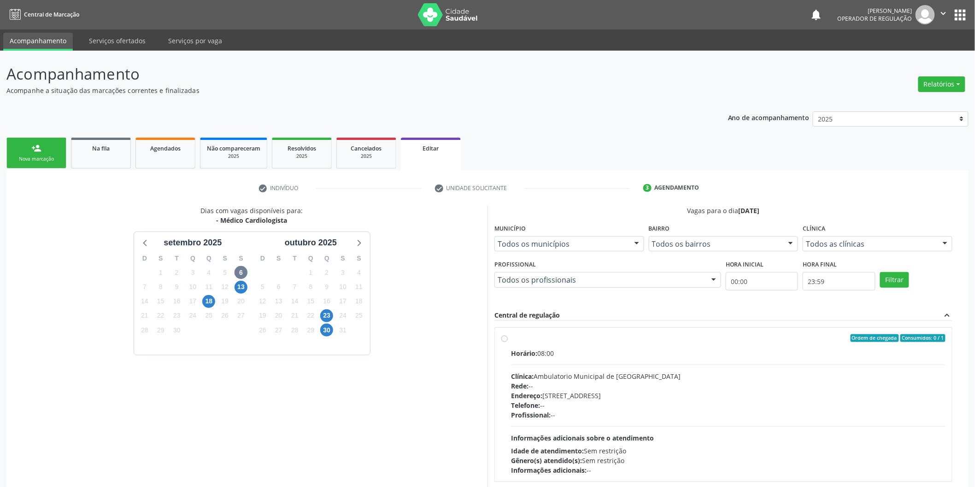
click at [521, 343] on label "Ordem de chegada Consumidos: 0 / 1 Horário: 08:00 Clínica: Ambulatorio Municipa…" at bounding box center [728, 404] width 434 height 141
click at [508, 343] on input "Ordem de chegada Consumidos: 0 / 1 Horário: 08:00 Clínica: Ambulatorio Municipa…" at bounding box center [504, 338] width 6 height 8
radio input "true"
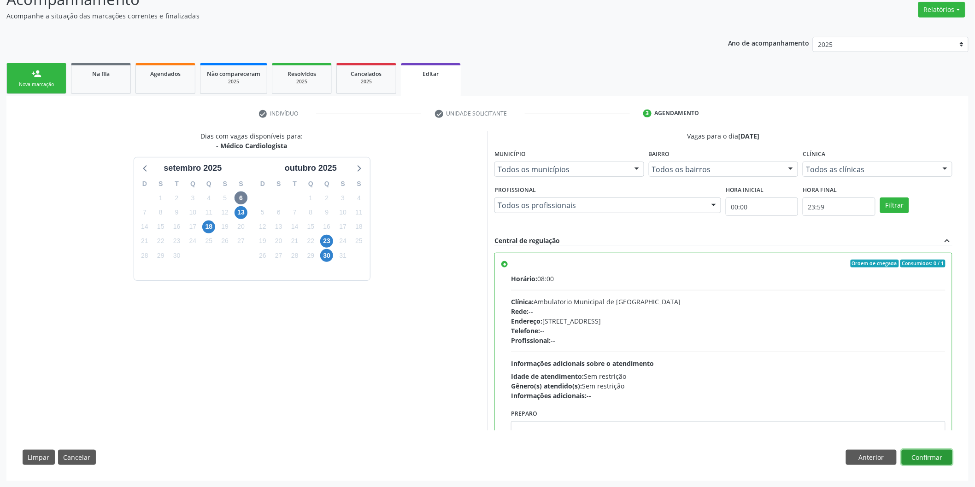
click at [938, 459] on button "Confirmar" at bounding box center [926, 458] width 51 height 16
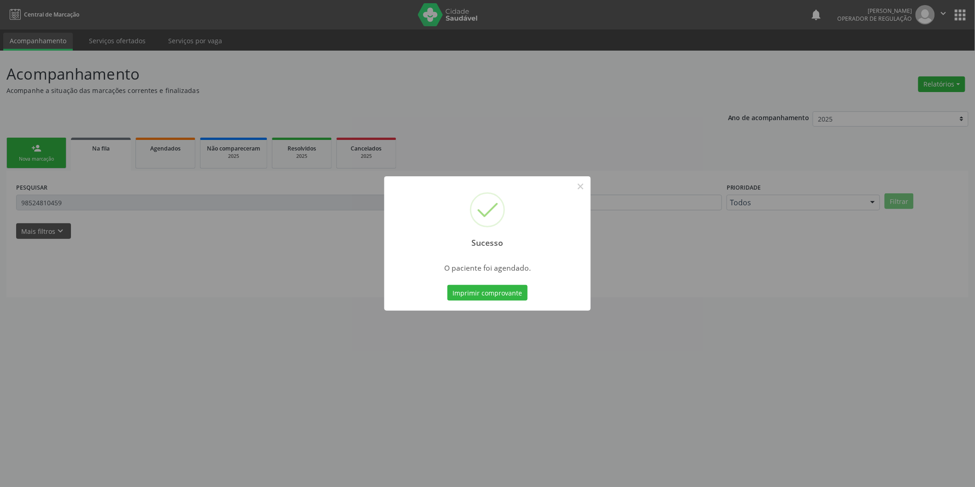
scroll to position [0, 0]
click at [583, 183] on button "×" at bounding box center [585, 187] width 16 height 16
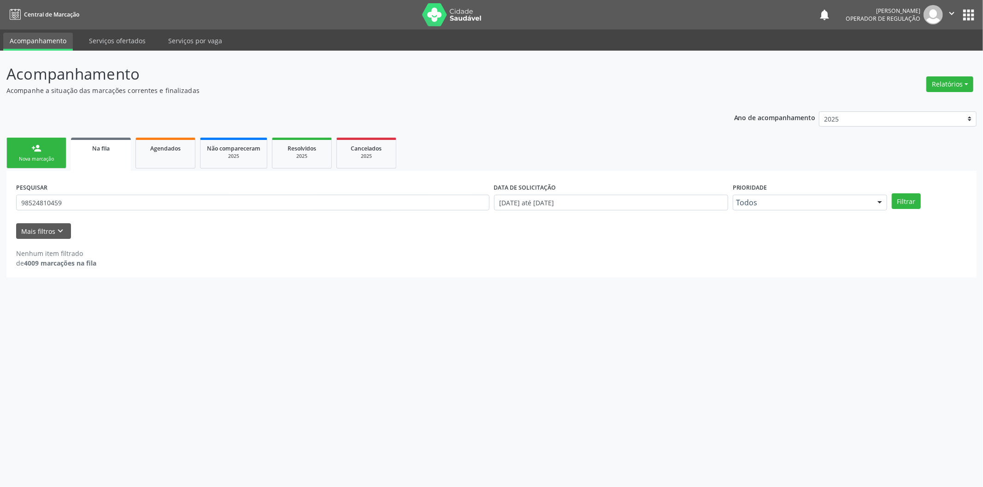
click at [42, 160] on div "Nova marcação" at bounding box center [36, 159] width 46 height 7
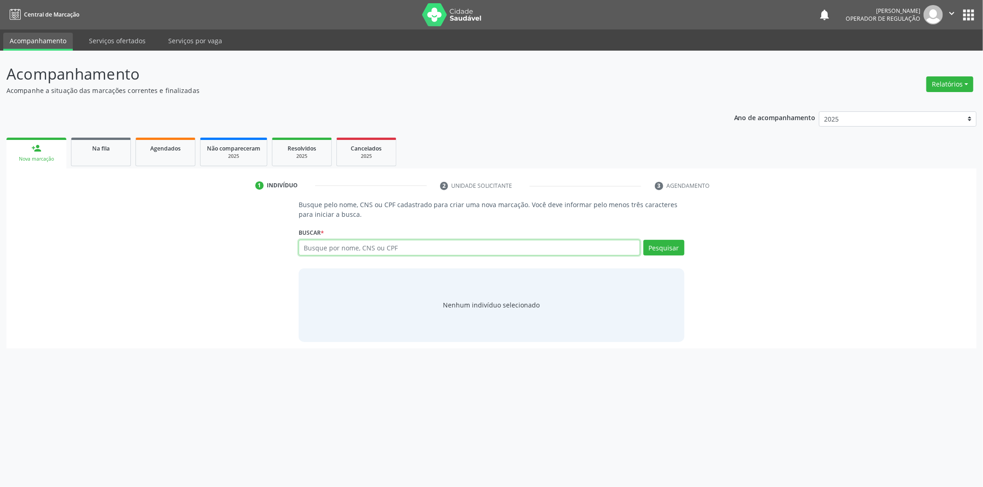
click at [380, 243] on input "text" at bounding box center [468, 248] width 341 height 16
type input "706800794735327"
drag, startPoint x: 520, startPoint y: 253, endPoint x: 205, endPoint y: 222, distance: 316.2
click at [205, 222] on div "Busque pelo nome, CNS ou CPF cadastrado para criar uma nova marcação. Você deve…" at bounding box center [491, 271] width 957 height 142
type input "7"
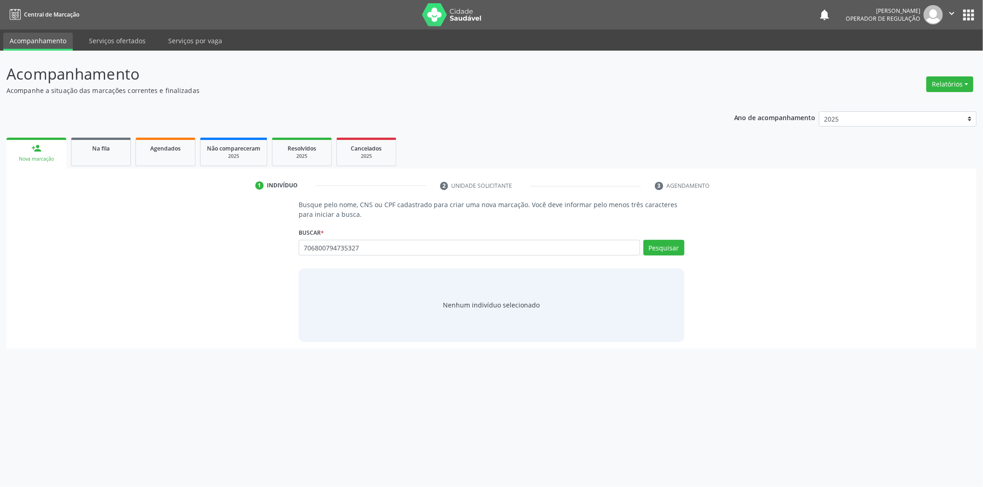
type input "706800794735327"
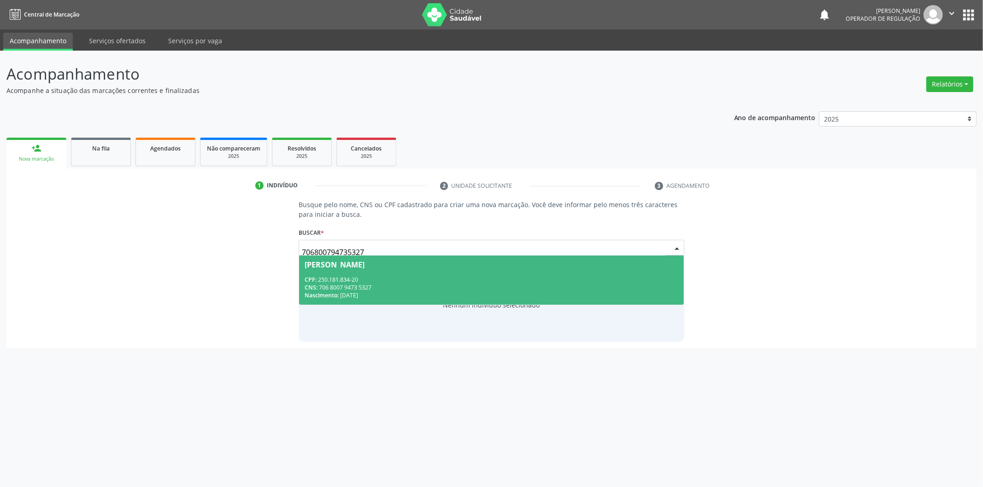
click at [392, 269] on span "Jose Domingos Gomes CPF: 250.181.834-20 CNS: 706 8007 9473 5327 Nascimento: 12/…" at bounding box center [491, 280] width 385 height 49
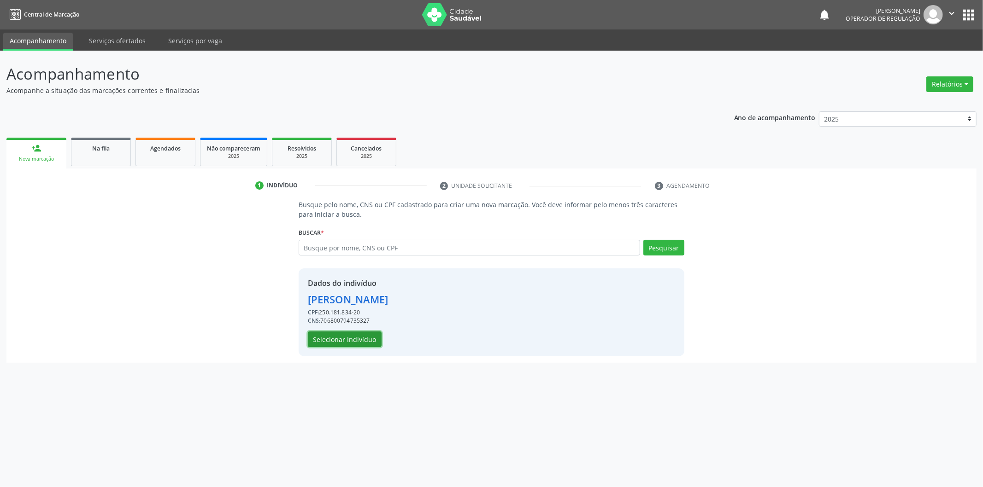
click at [363, 334] on button "Selecionar indivíduo" at bounding box center [345, 340] width 74 height 16
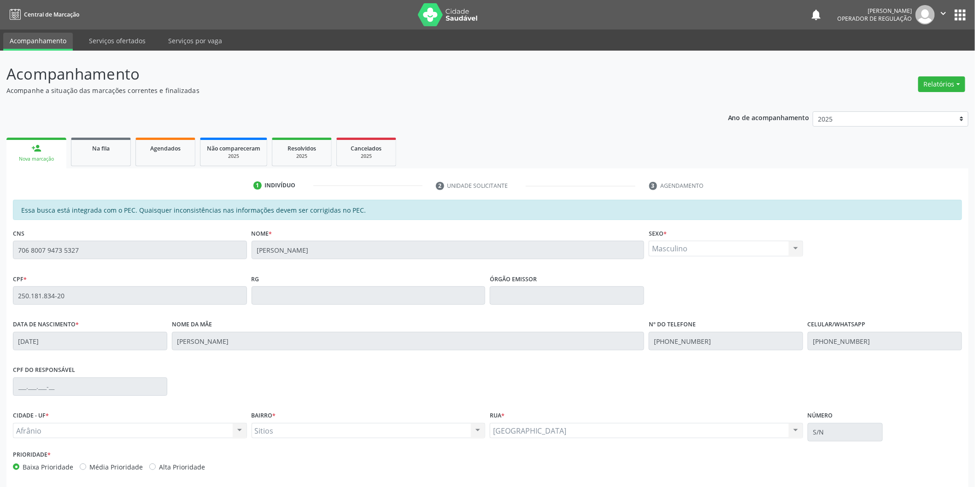
scroll to position [38, 0]
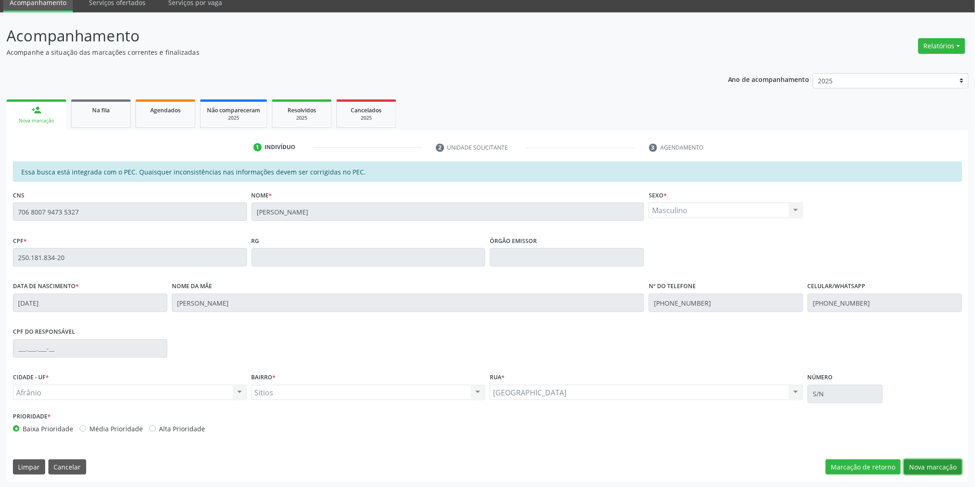
click at [944, 466] on button "Nova marcação" at bounding box center [933, 468] width 58 height 16
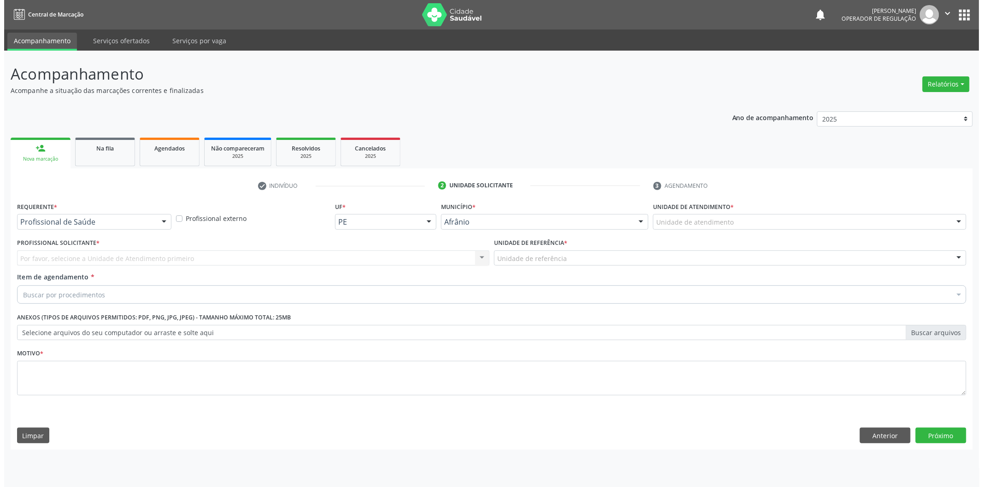
scroll to position [0, 0]
click at [905, 212] on div "Unidade de atendimento * Unidade de atendimento Academia da Saude de Afranio Ac…" at bounding box center [812, 214] width 316 height 29
click at [905, 232] on div "Unidade de atendimento * Unidade de atendimento Academia da Saude de Afranio Ac…" at bounding box center [811, 218] width 321 height 36
click at [878, 214] on div "Unidade de atendimento" at bounding box center [812, 222] width 316 height 16
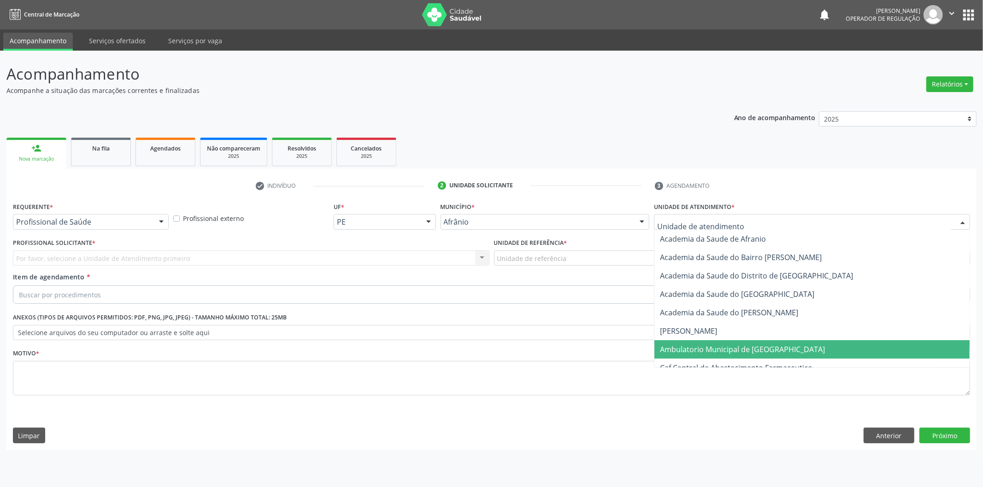
click at [774, 350] on span "Ambulatorio Municipal de [GEOGRAPHIC_DATA]" at bounding box center [811, 349] width 315 height 18
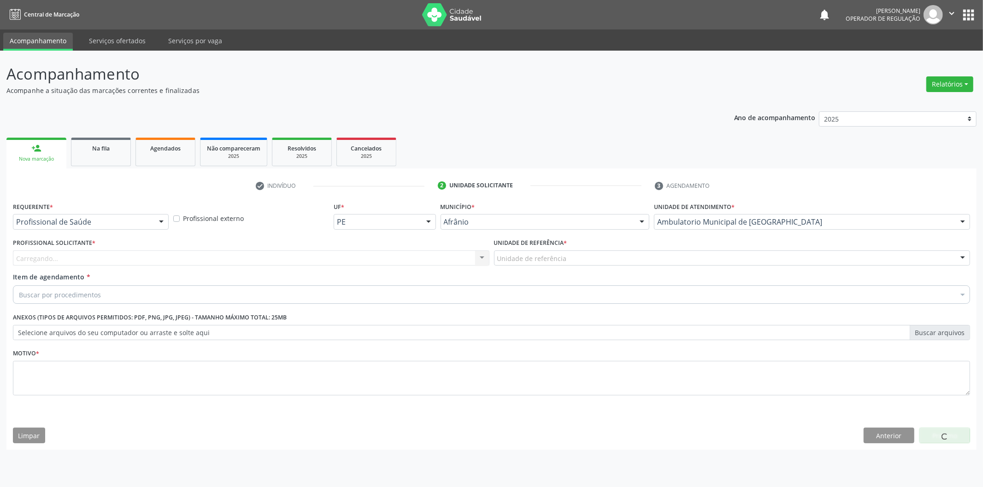
click at [384, 258] on div "Carregando... Nenhum resultado encontrado para: " " Não há nenhuma opção para s…" at bounding box center [251, 259] width 476 height 16
click at [384, 258] on div "Profissional solicitante" at bounding box center [251, 259] width 476 height 16
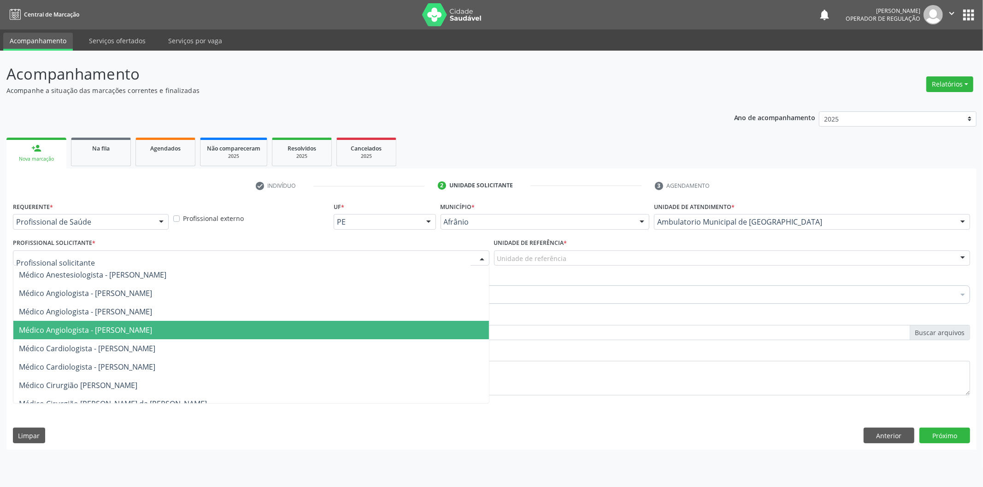
click at [393, 328] on span "Médico Angiologista - [PERSON_NAME]" at bounding box center [250, 330] width 475 height 18
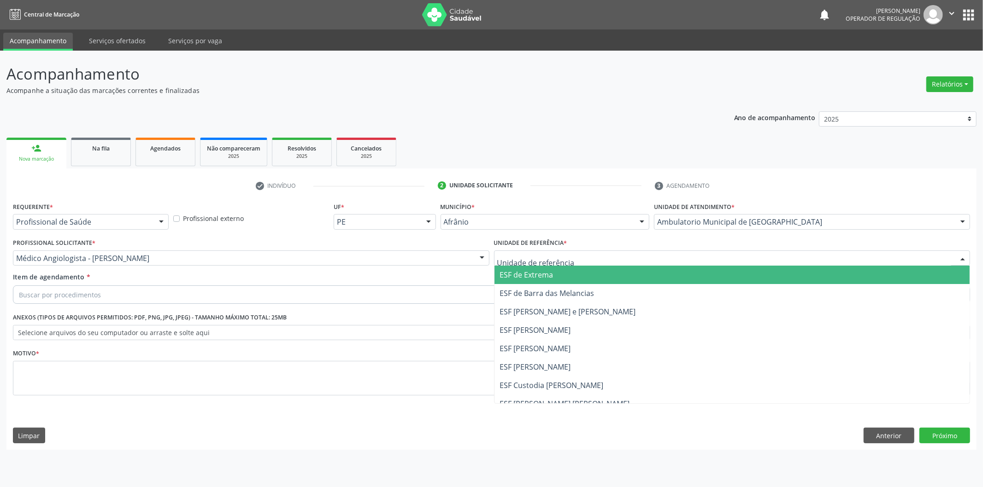
click at [585, 259] on div at bounding box center [732, 259] width 476 height 16
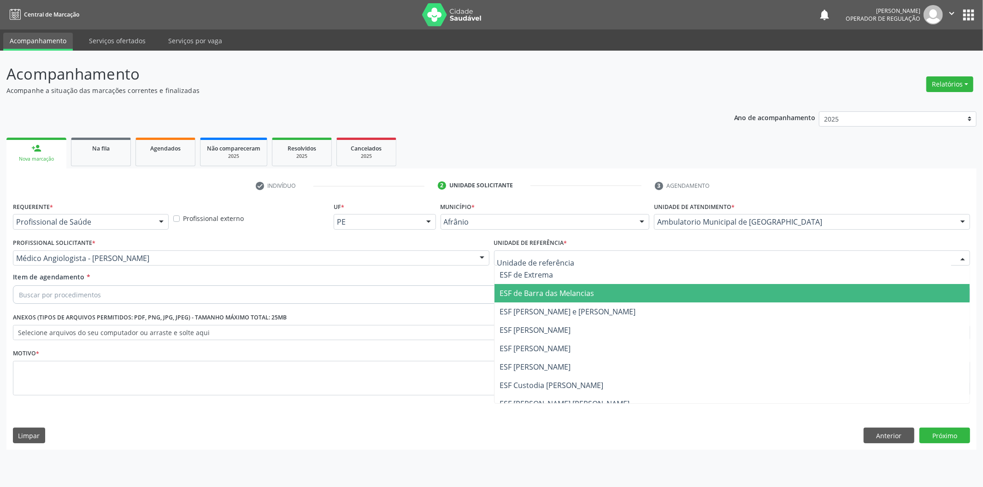
click at [590, 291] on span "ESF de Barra das Melancias" at bounding box center [547, 293] width 94 height 10
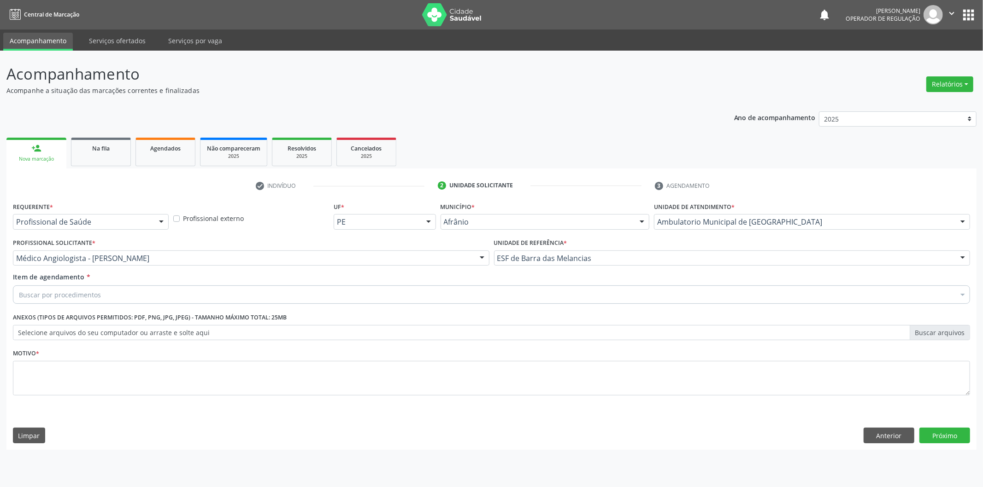
click at [591, 287] on div "Buscar por procedimentos" at bounding box center [491, 295] width 957 height 18
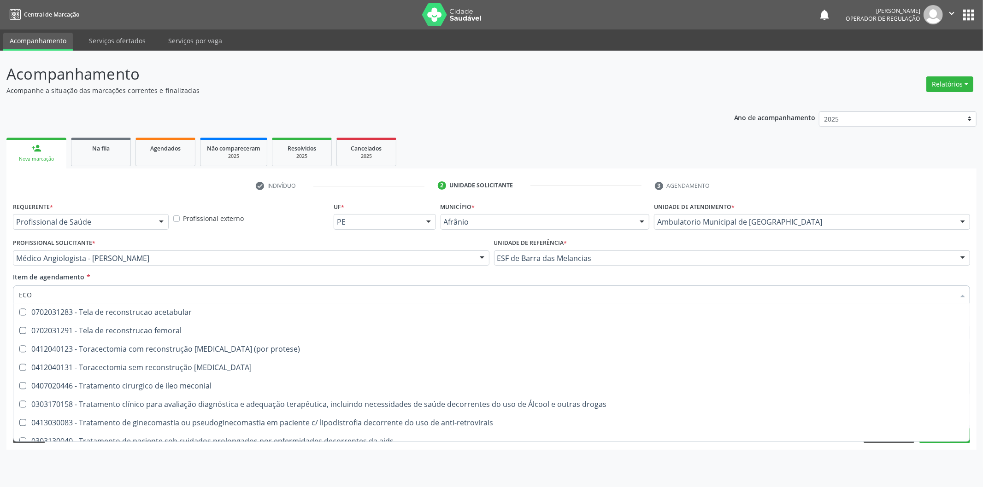
scroll to position [1786, 0]
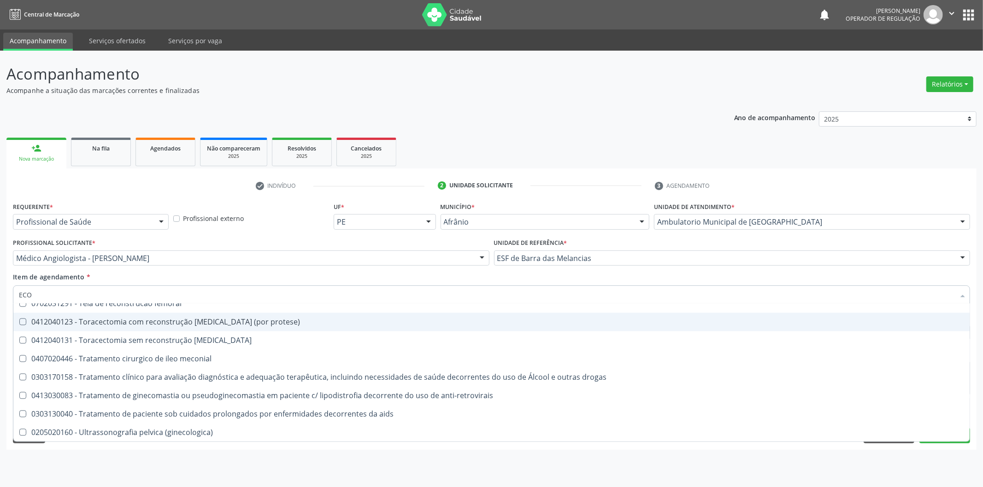
click at [824, 302] on input "ECO" at bounding box center [487, 295] width 936 height 18
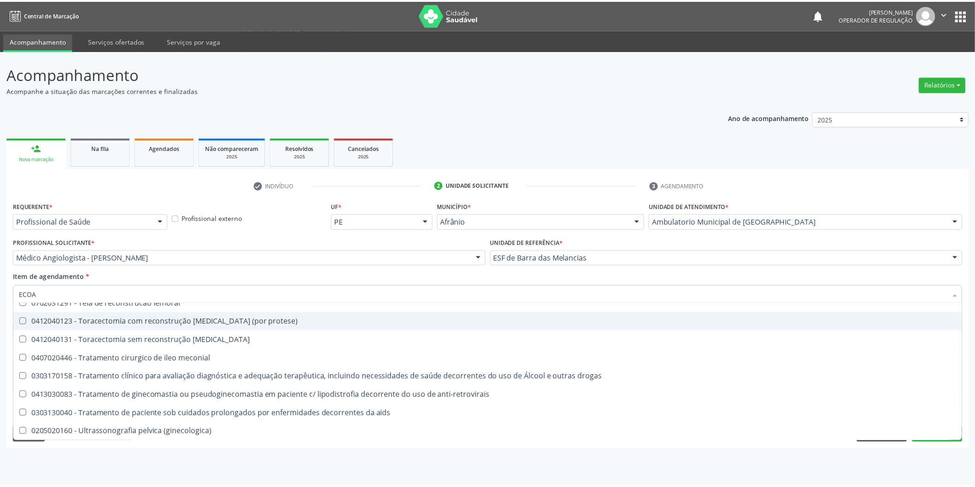
scroll to position [0, 0]
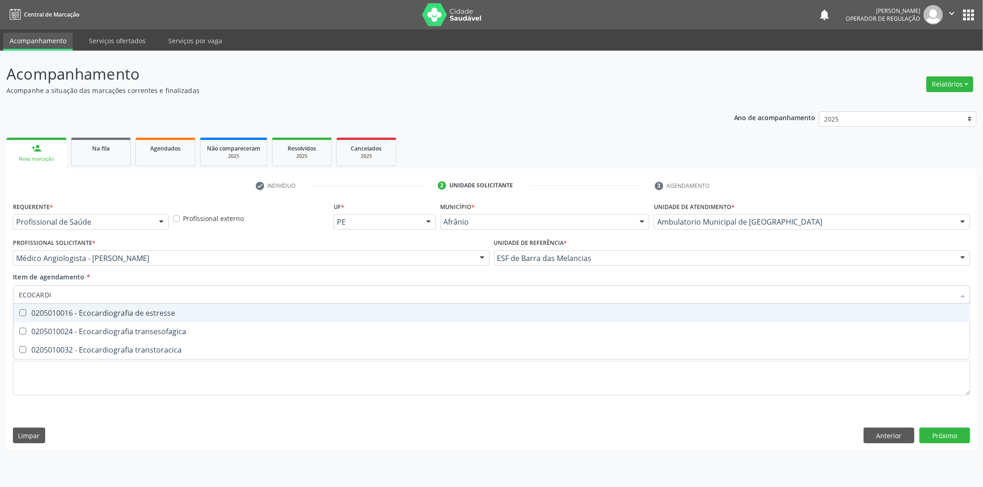
type input "ECOCARDIO"
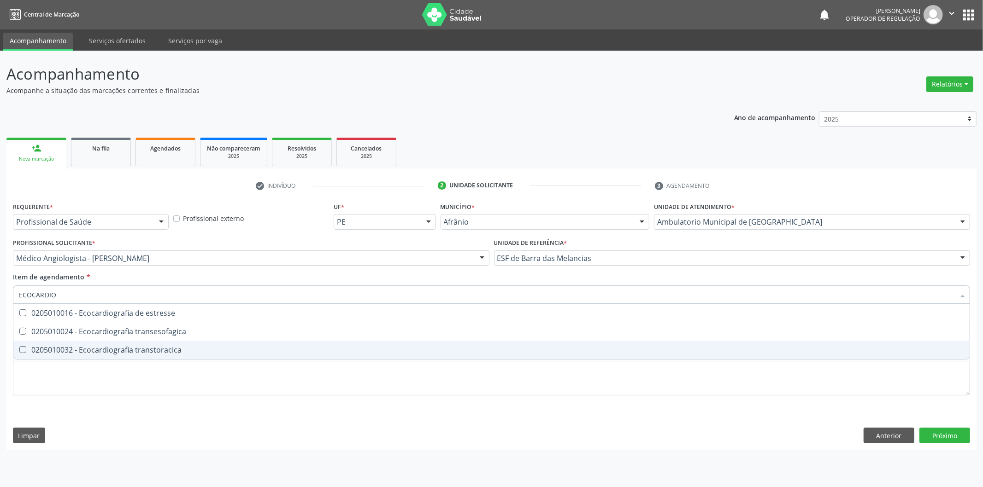
click at [512, 357] on span "0205010032 - Ecocardiografia transtoracica" at bounding box center [491, 350] width 956 height 18
checkbox transtoracica "true"
click at [511, 386] on div "Requerente * Profissional de Saúde Profissional de Saúde Paciente Nenhum result…" at bounding box center [491, 304] width 957 height 209
checkbox transesofagica "true"
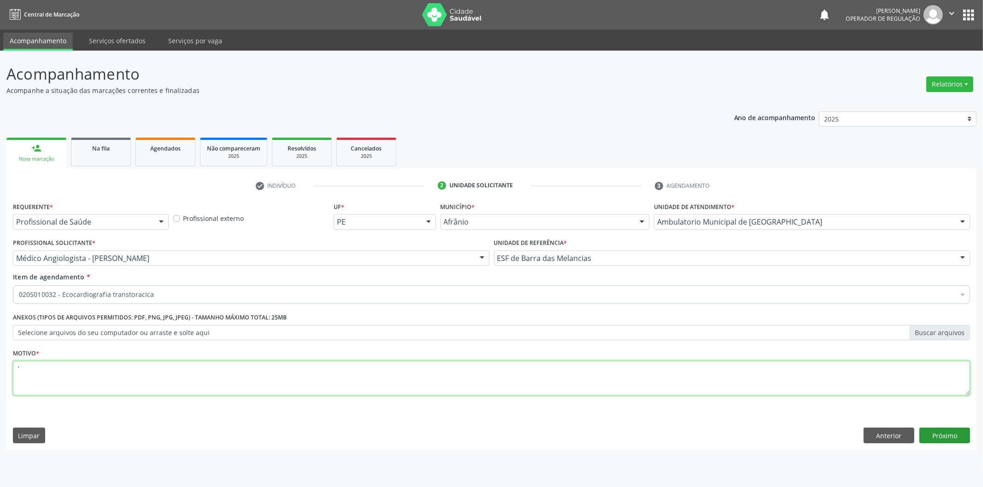
type textarea "'"
click at [956, 437] on button "Próximo" at bounding box center [944, 436] width 51 height 16
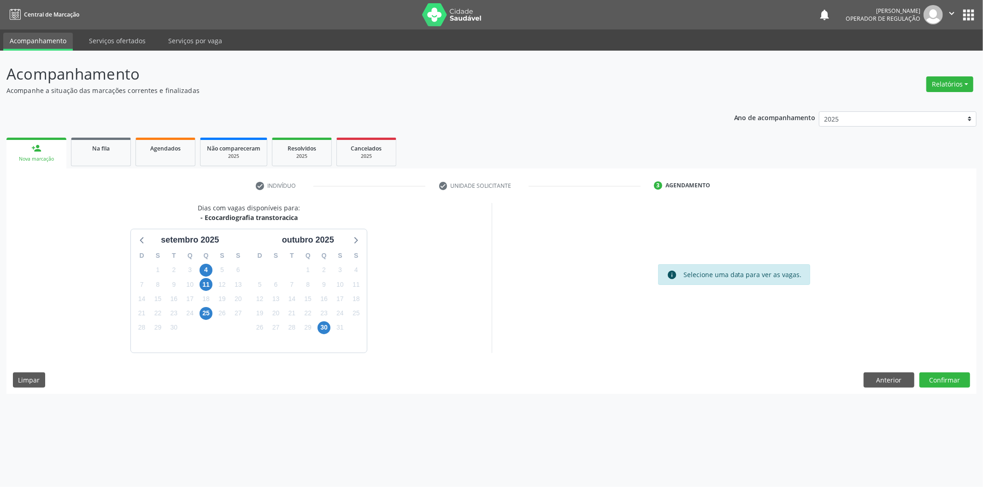
click at [211, 289] on div "11" at bounding box center [205, 285] width 13 height 14
click at [209, 286] on span "11" at bounding box center [205, 284] width 13 height 13
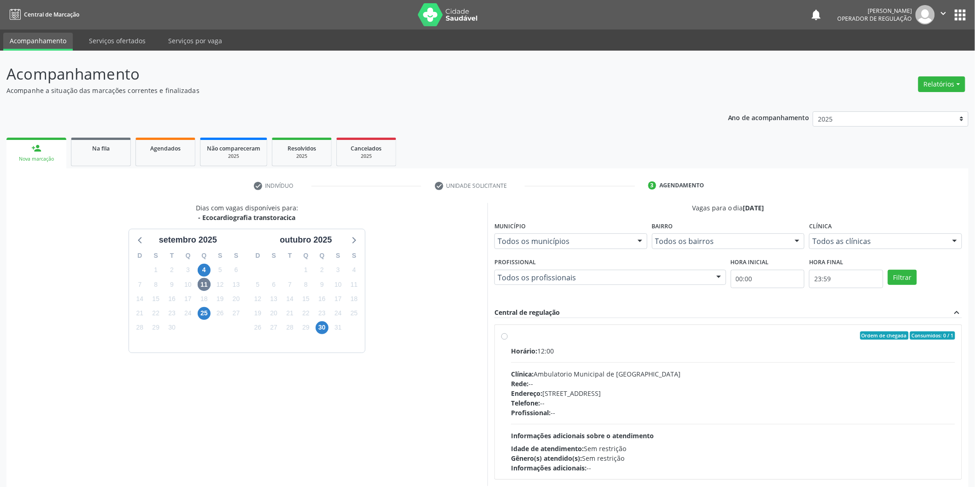
click at [520, 342] on label "Ordem de chegada Consumidos: 0 / 1 Horário: 12:00 Clínica: Ambulatorio Municipa…" at bounding box center [733, 402] width 444 height 141
click at [508, 340] on input "Ordem de chegada Consumidos: 0 / 1 Horário: 12:00 Clínica: Ambulatorio Municipa…" at bounding box center [504, 336] width 6 height 8
radio input "true"
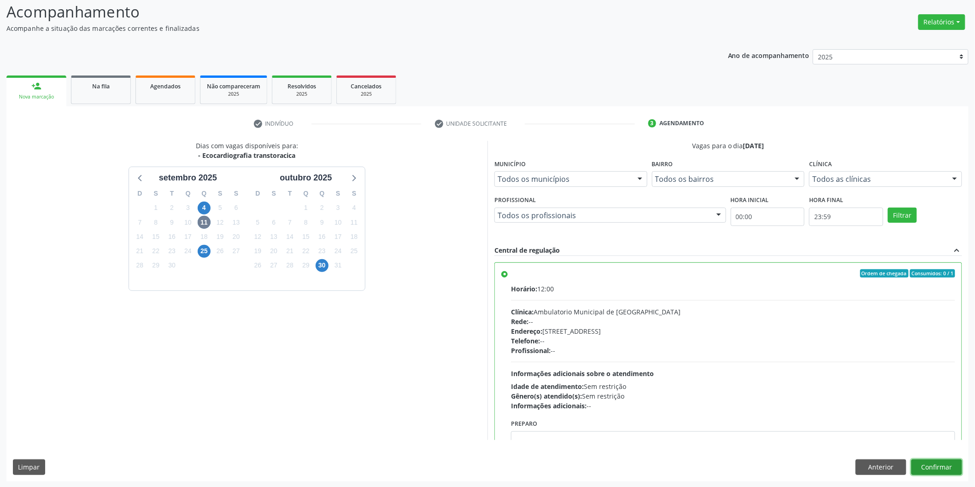
click at [931, 467] on button "Confirmar" at bounding box center [936, 468] width 51 height 16
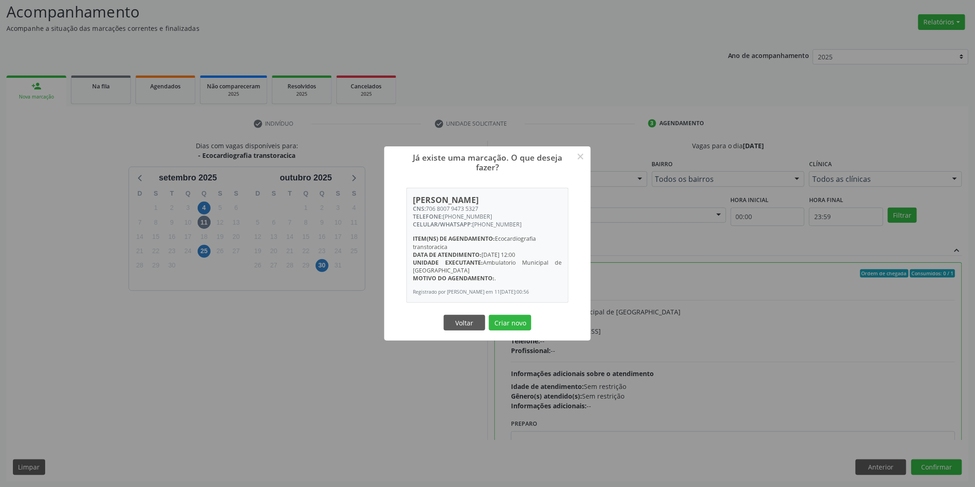
click at [489, 315] on button "Criar novo" at bounding box center [510, 323] width 42 height 16
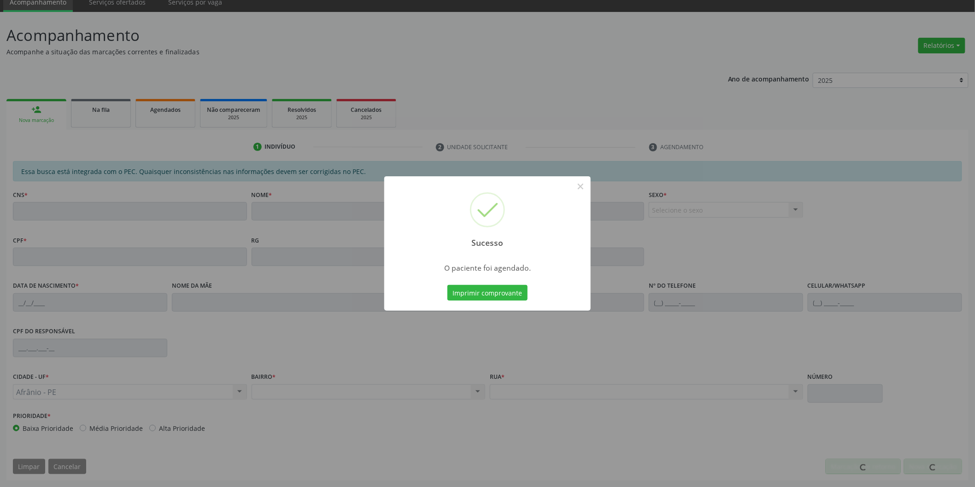
scroll to position [38, 0]
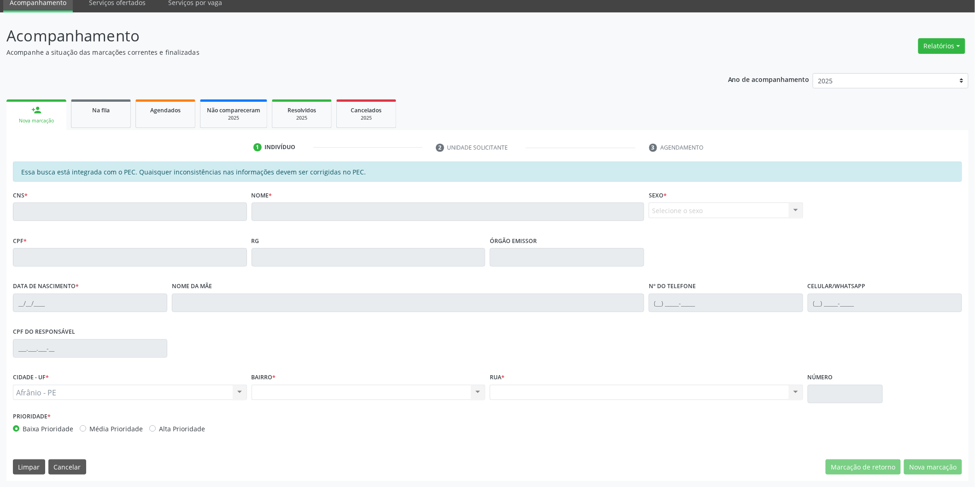
click at [41, 121] on div "Nova marcação" at bounding box center [36, 120] width 47 height 7
click at [42, 117] on div "Nova marcação" at bounding box center [36, 120] width 47 height 7
click at [121, 118] on link "Na fila" at bounding box center [101, 113] width 60 height 29
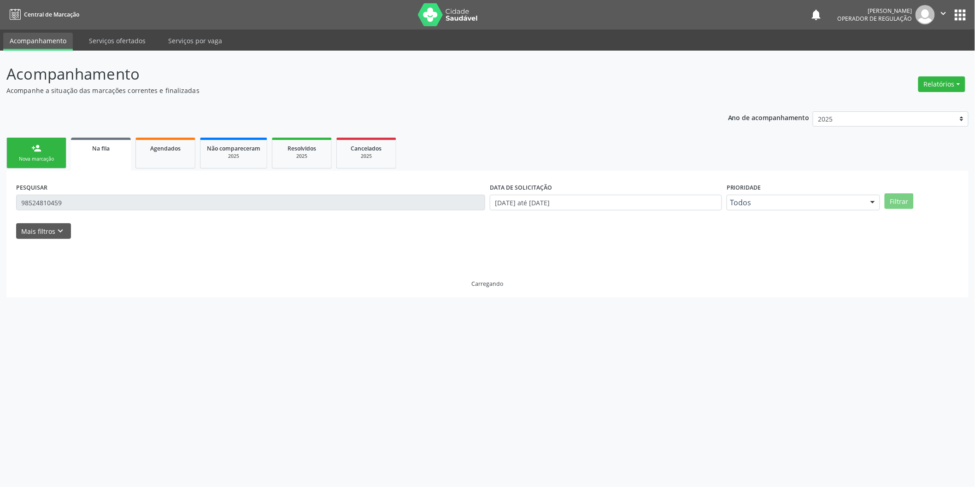
scroll to position [0, 0]
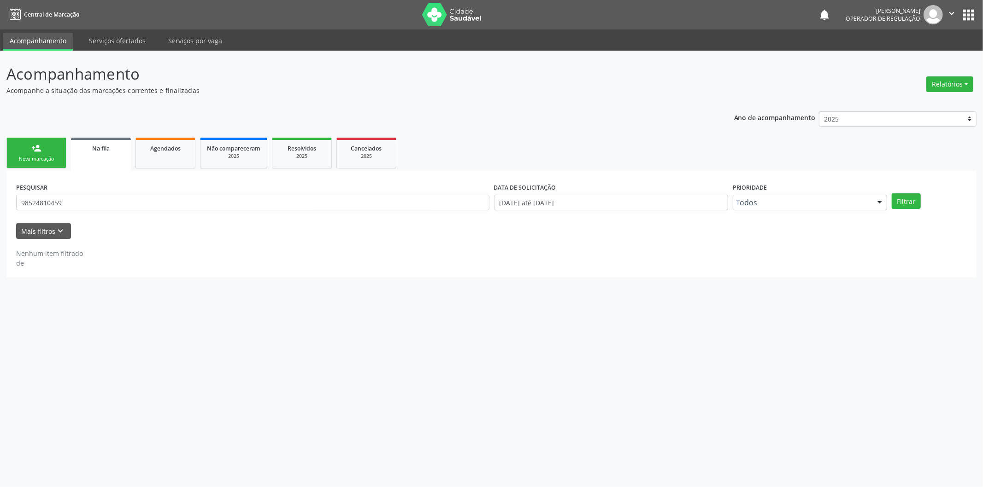
click at [42, 157] on div "Nova marcação" at bounding box center [36, 159] width 46 height 7
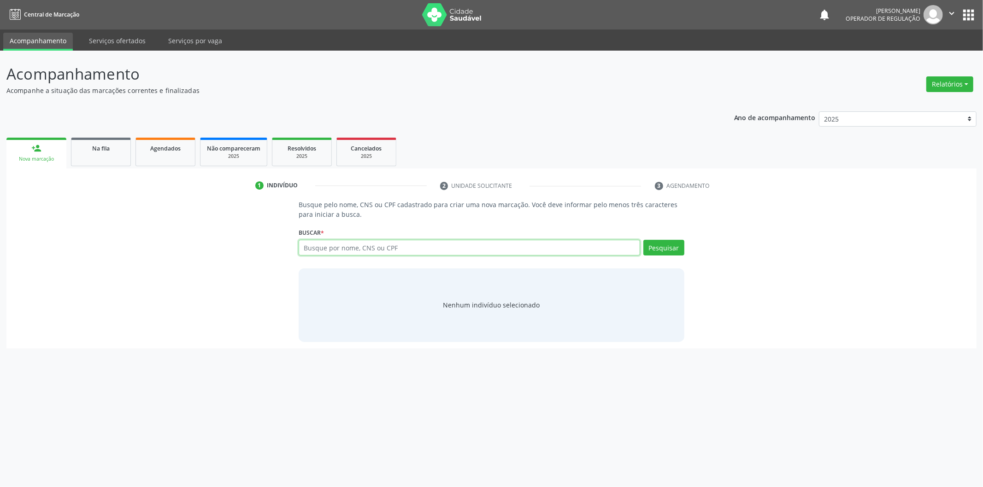
click at [404, 247] on input "text" at bounding box center [468, 248] width 341 height 16
type input "706206076828864"
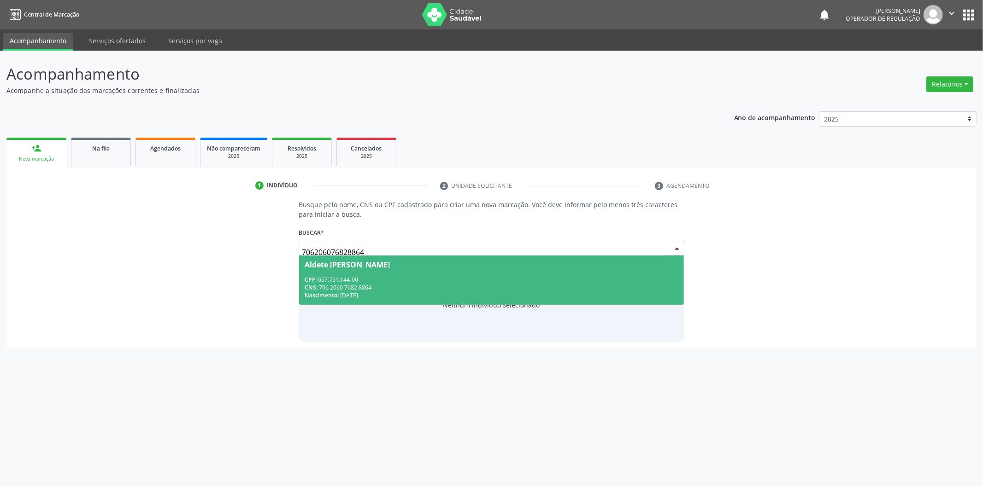
click at [472, 282] on div "CPF: 057.751.144-00" at bounding box center [491, 280] width 374 height 8
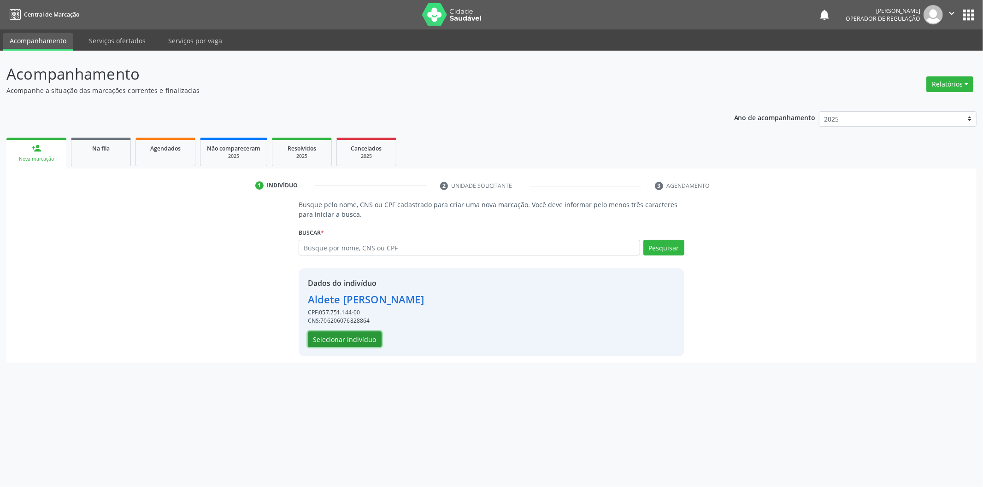
click at [356, 343] on button "Selecionar indivíduo" at bounding box center [345, 340] width 74 height 16
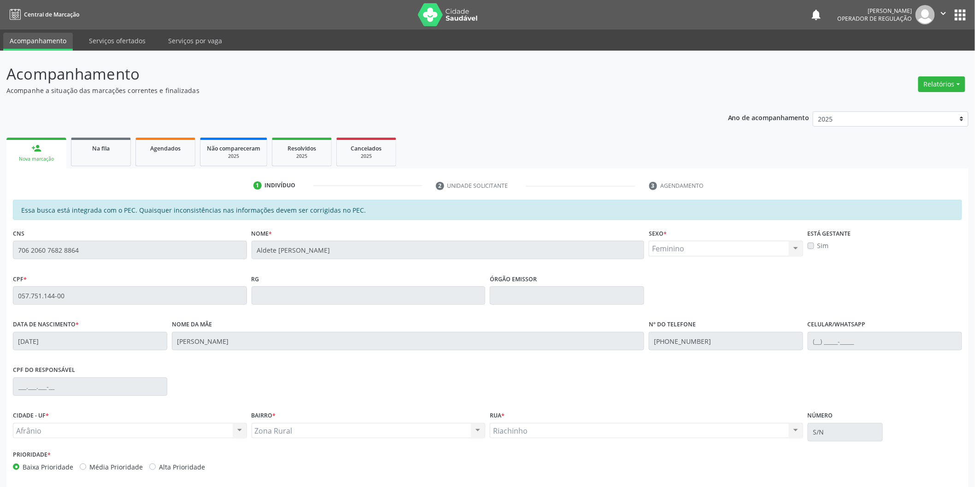
scroll to position [38, 0]
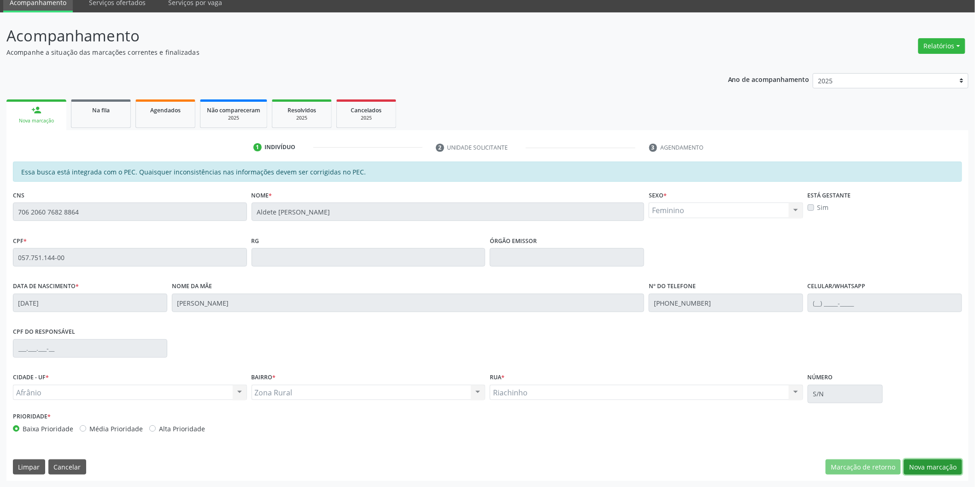
click at [919, 471] on button "Nova marcação" at bounding box center [933, 468] width 58 height 16
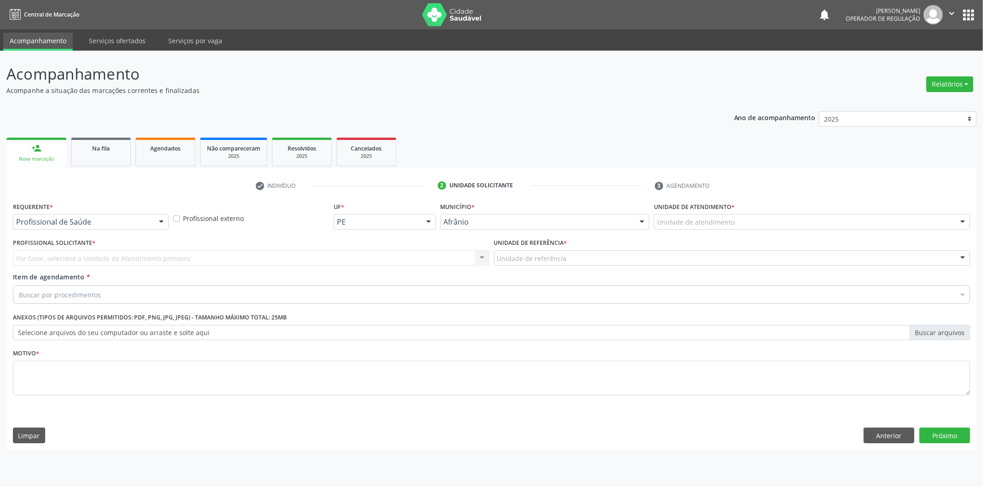
click at [853, 222] on div "Unidade de atendimento" at bounding box center [812, 222] width 316 height 16
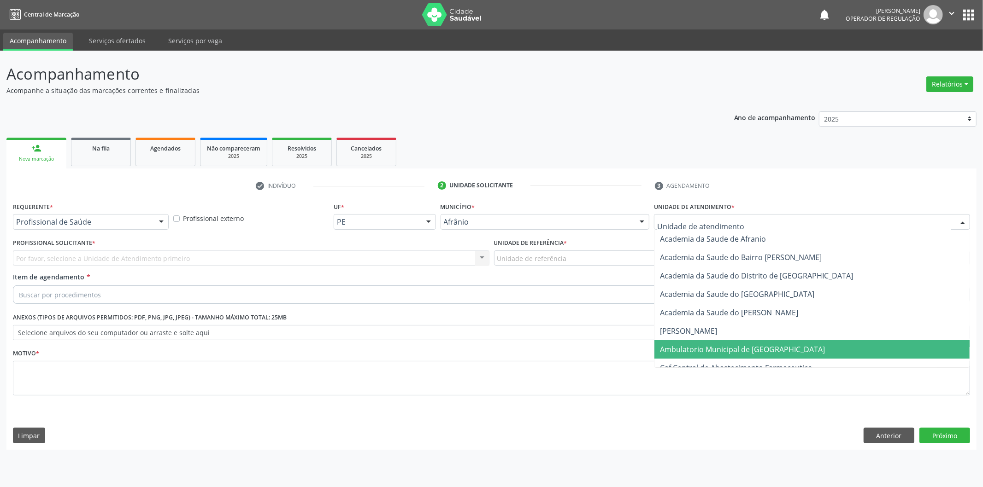
click at [824, 345] on span "Ambulatorio Municipal de [GEOGRAPHIC_DATA]" at bounding box center [811, 349] width 315 height 18
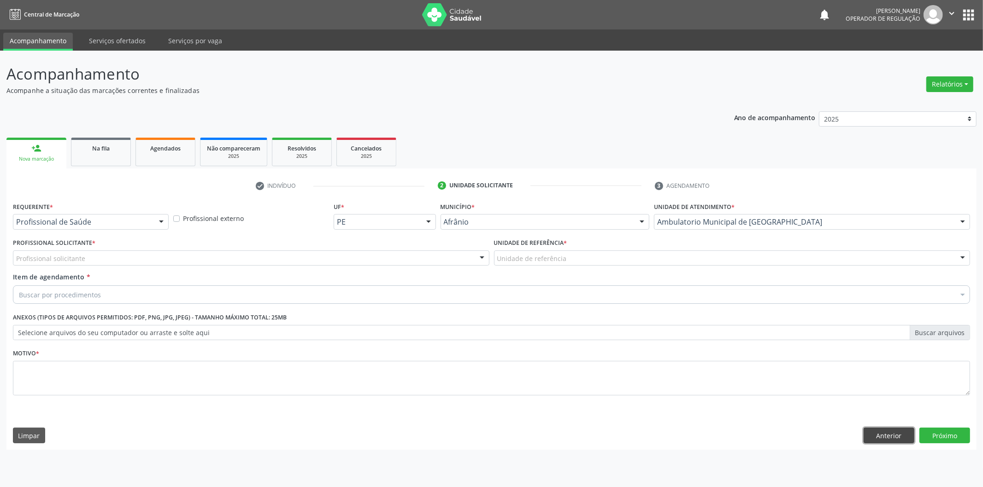
click at [897, 439] on button "Anterior" at bounding box center [888, 436] width 51 height 16
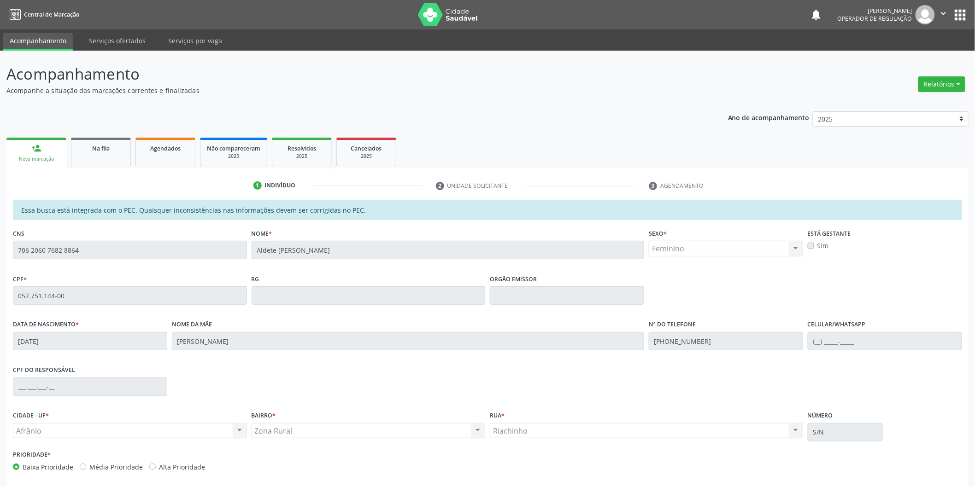
scroll to position [38, 0]
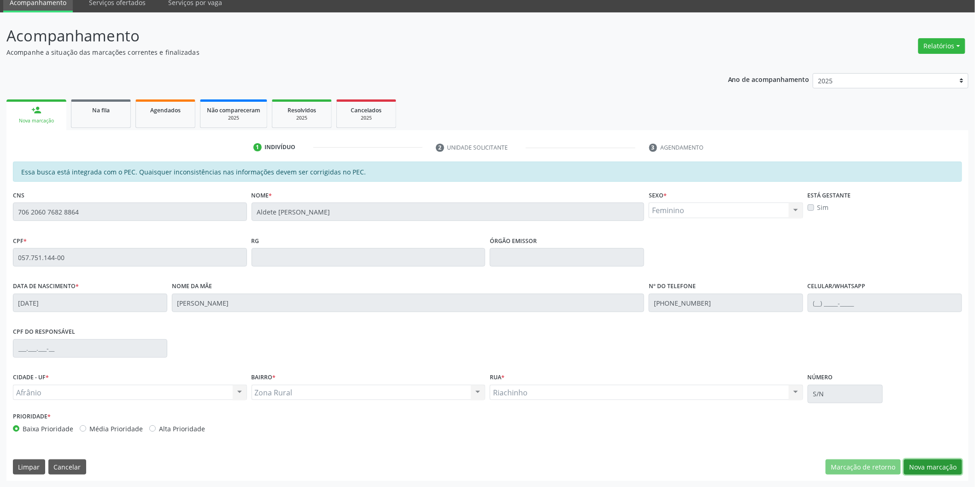
click at [922, 464] on button "Nova marcação" at bounding box center [933, 468] width 58 height 16
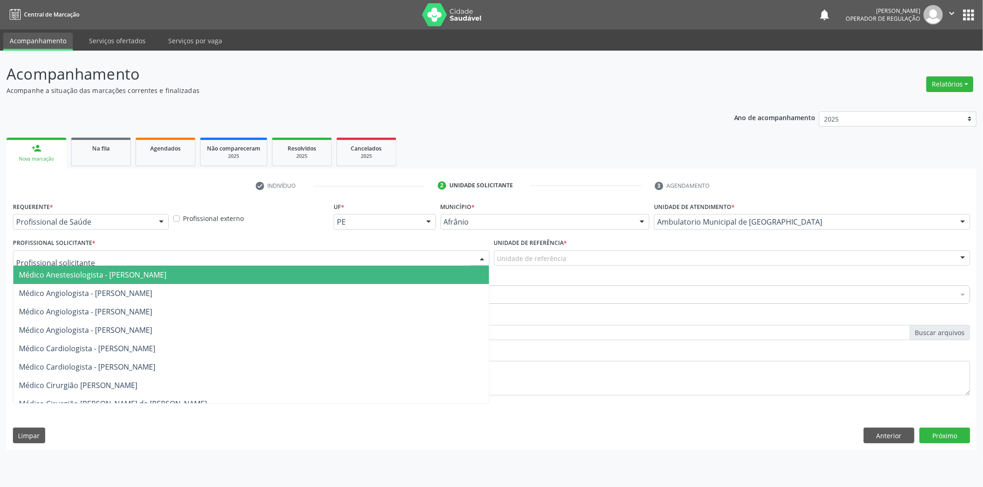
click at [383, 256] on div at bounding box center [251, 259] width 476 height 16
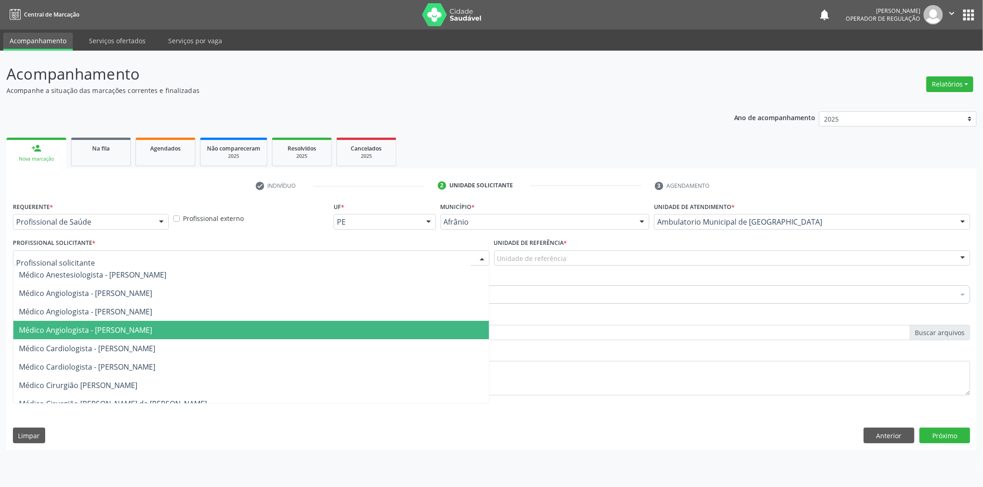
click at [395, 324] on span "Médico Angiologista - [PERSON_NAME]" at bounding box center [250, 330] width 475 height 18
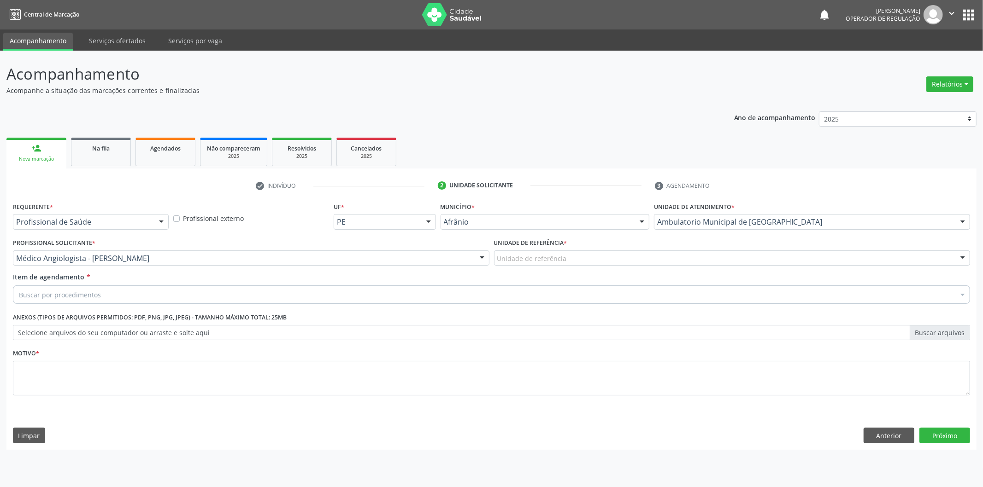
click at [614, 252] on div "Unidade de referência" at bounding box center [732, 259] width 476 height 16
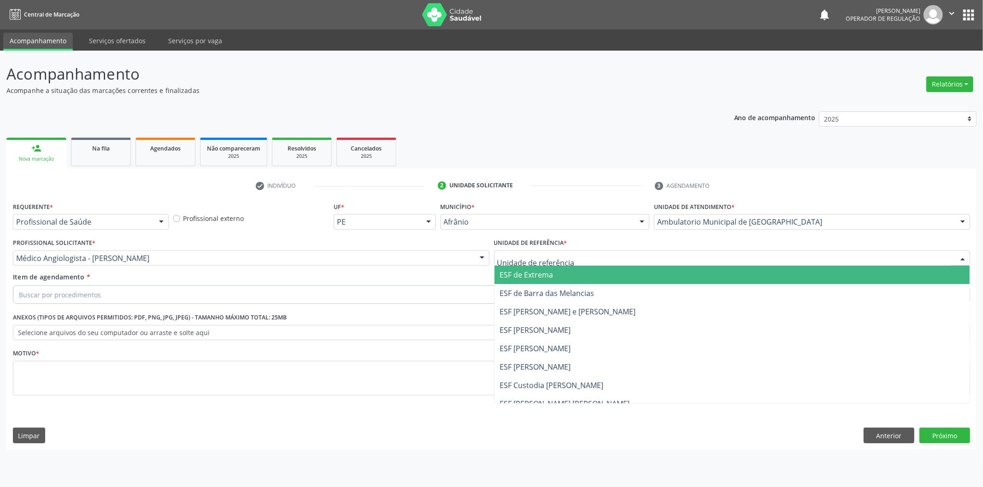
click at [607, 287] on span "ESF de Barra das Melancias" at bounding box center [731, 293] width 475 height 18
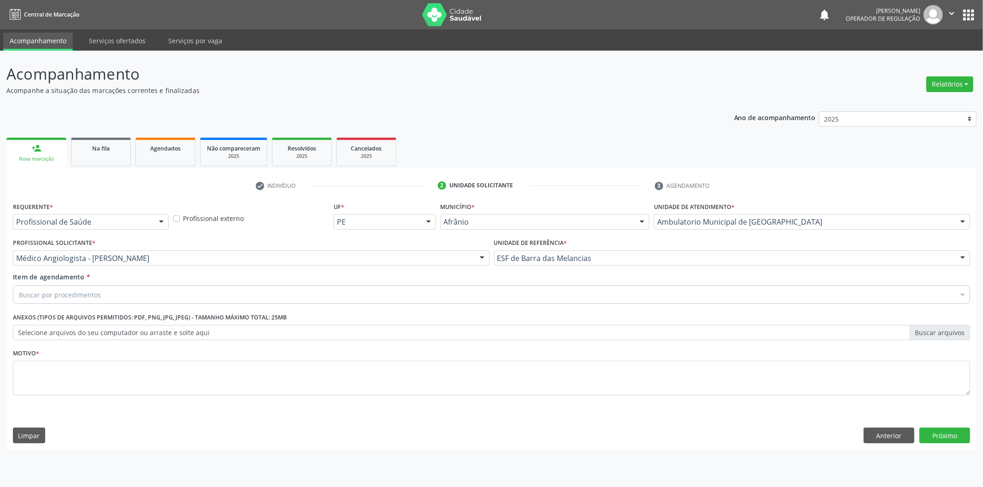
click at [539, 291] on div "Buscar por procedimentos" at bounding box center [491, 295] width 957 height 18
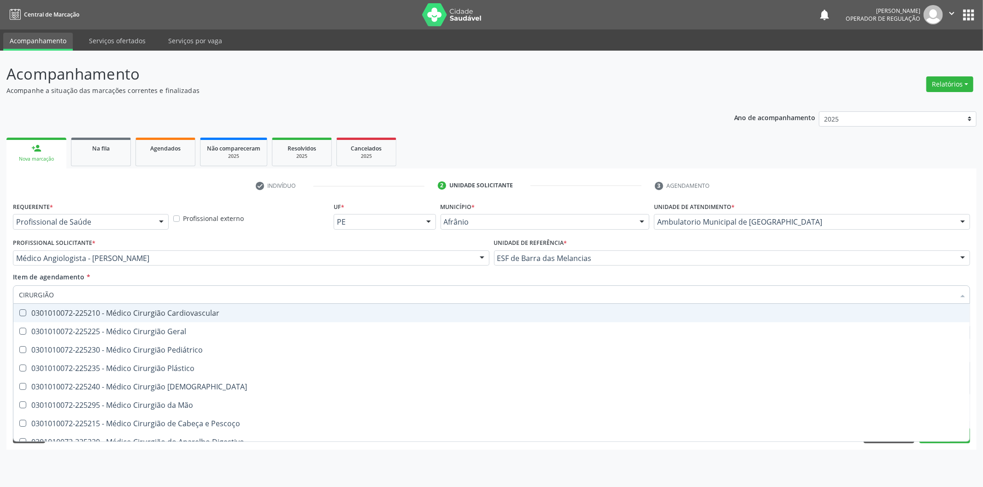
type input "CIRURGIÃO"
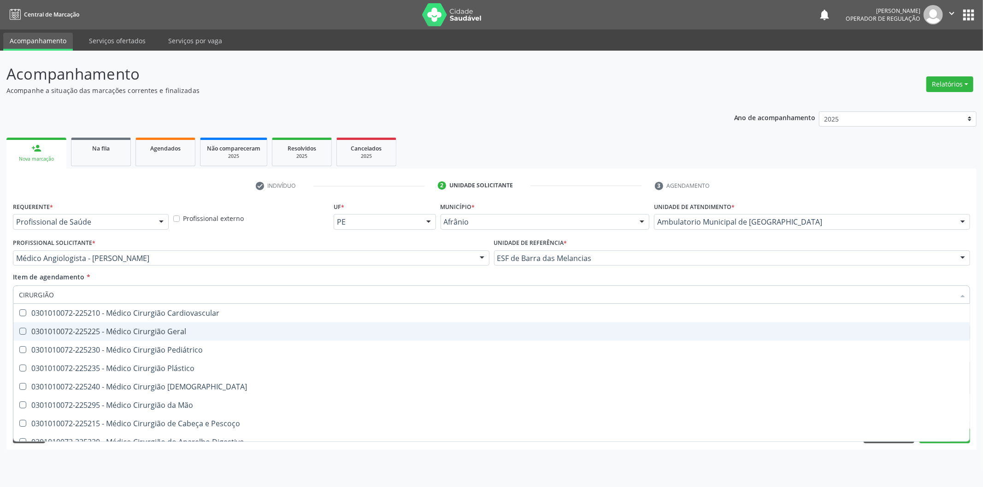
click at [316, 337] on span "0301010072-225225 - Médico Cirurgião Geral" at bounding box center [491, 331] width 956 height 18
checkbox Geral "true"
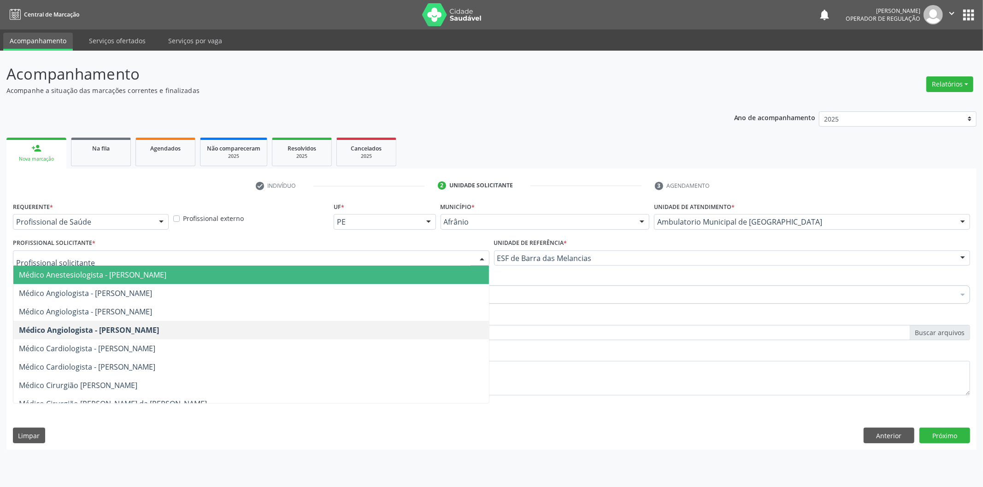
click at [257, 210] on div "Profissional externo" at bounding box center [251, 218] width 160 height 36
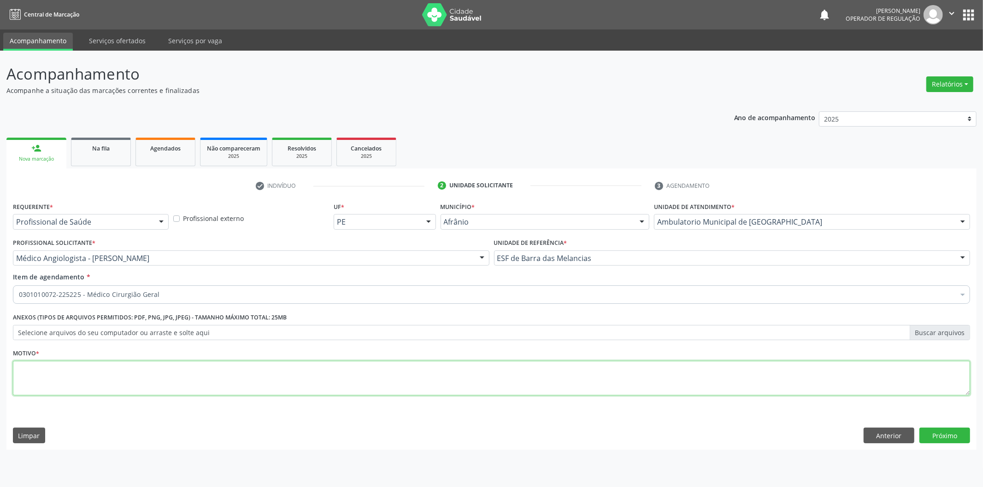
click at [196, 371] on textarea at bounding box center [491, 378] width 957 height 35
type textarea "'"
click at [936, 431] on button "Próximo" at bounding box center [944, 436] width 51 height 16
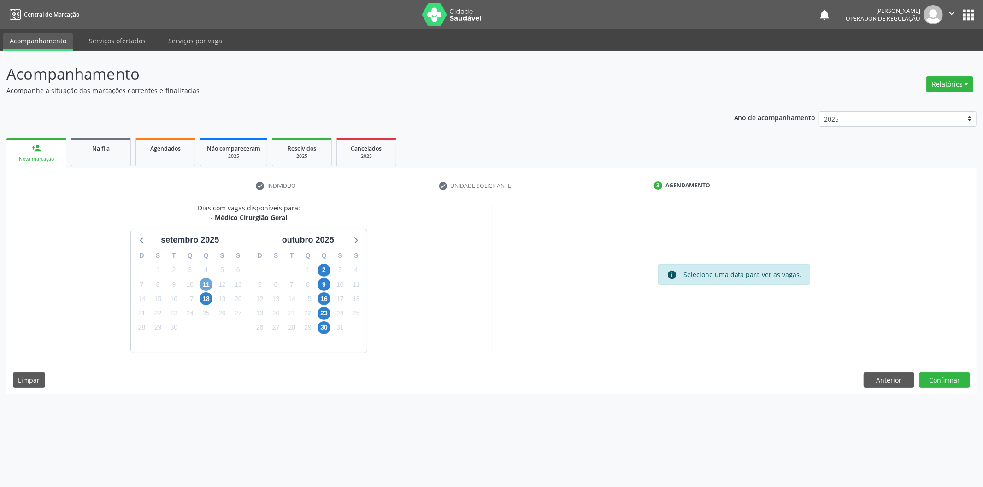
click at [203, 281] on span "11" at bounding box center [205, 284] width 13 height 13
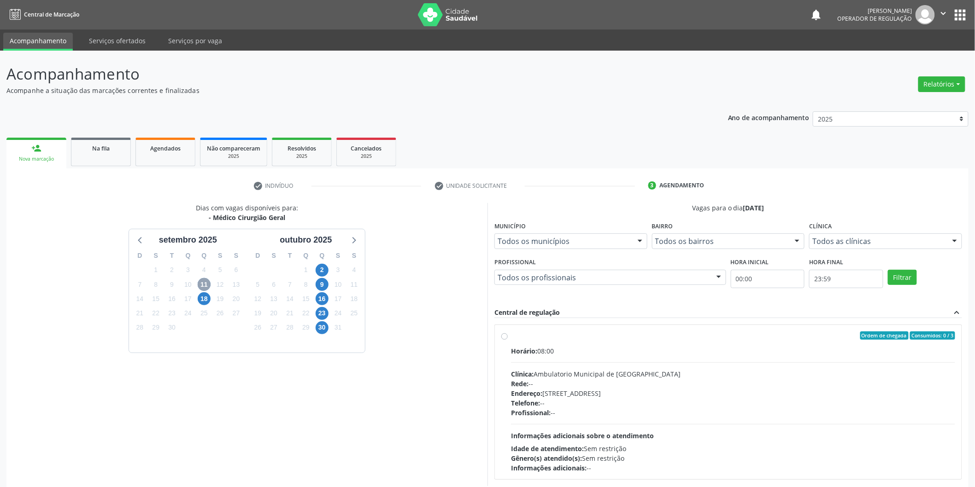
scroll to position [46, 0]
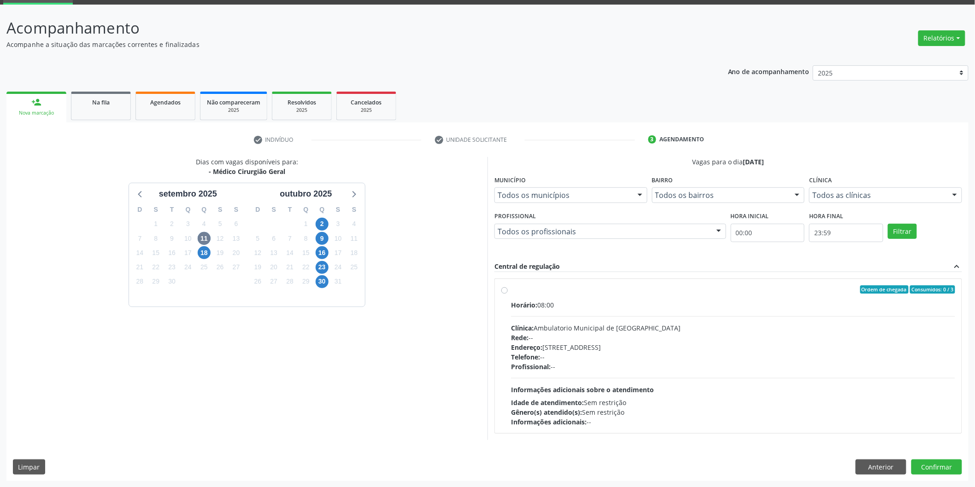
drag, startPoint x: 513, startPoint y: 268, endPoint x: 509, endPoint y: 281, distance: 13.5
click at [512, 269] on div "Central de regulação" at bounding box center [526, 267] width 65 height 10
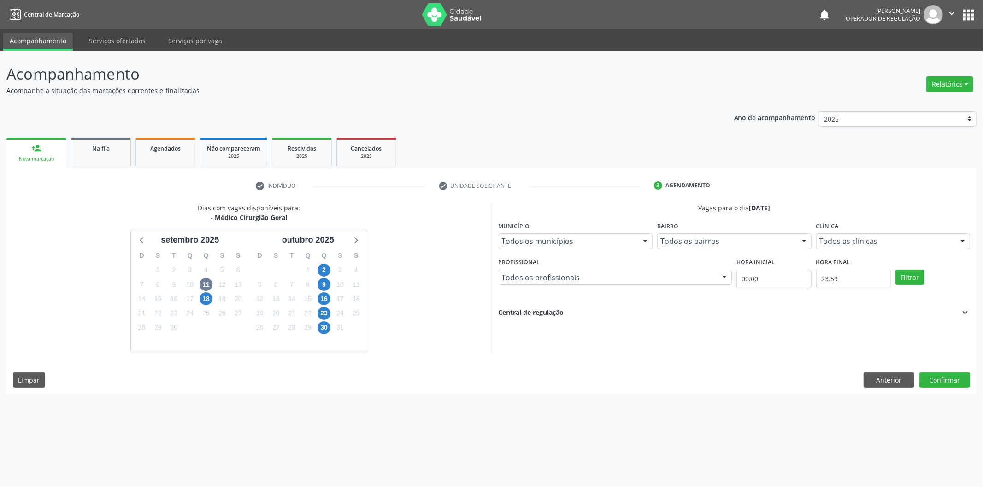
click at [462, 296] on div "Dias com vagas disponíveis para: - Médico Cirurgião Geral setembro 2025 D S T Q…" at bounding box center [248, 278] width 485 height 150
drag, startPoint x: 982, startPoint y: 229, endPoint x: 982, endPoint y: 340, distance: 111.0
click at [982, 342] on div "Acompanhamento Acompanhe a situação das marcações correntes e finalizadas Relat…" at bounding box center [491, 269] width 983 height 437
click at [432, 275] on div "Dias com vagas disponíveis para: - Médico Cirurgião Geral setembro 2025 D S T Q…" at bounding box center [248, 278] width 485 height 150
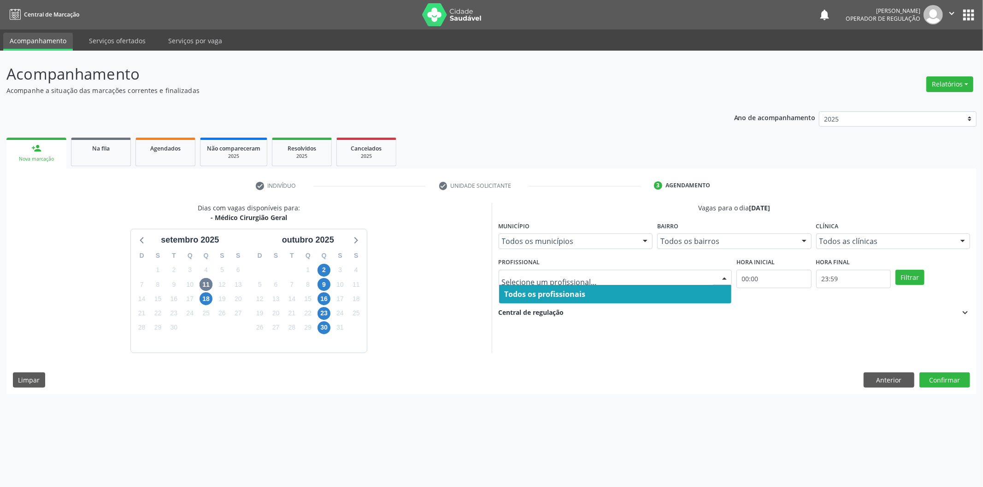
click at [539, 270] on div at bounding box center [615, 278] width 234 height 16
click at [560, 281] on input "text" at bounding box center [607, 282] width 211 height 18
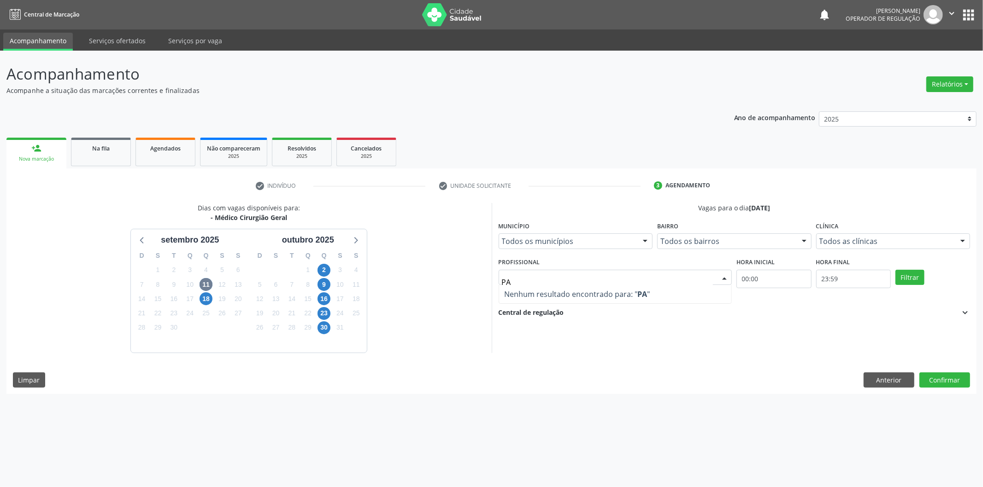
type input "P"
type input "D"
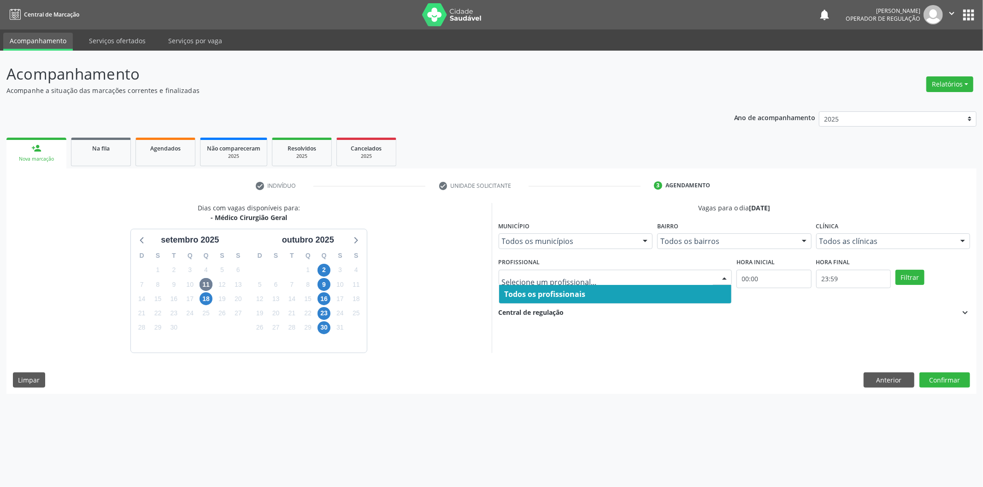
type input "D"
type input "A"
click at [550, 279] on input "text" at bounding box center [607, 282] width 211 height 18
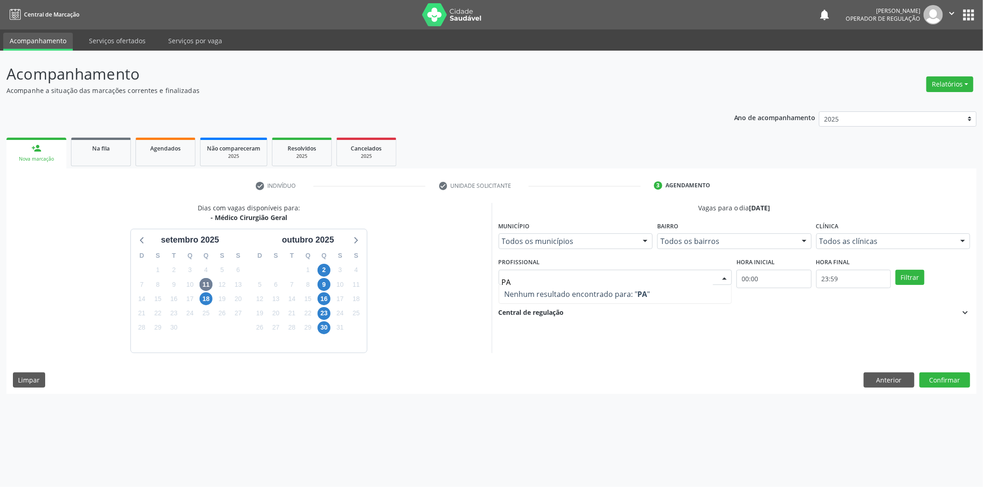
type input "P"
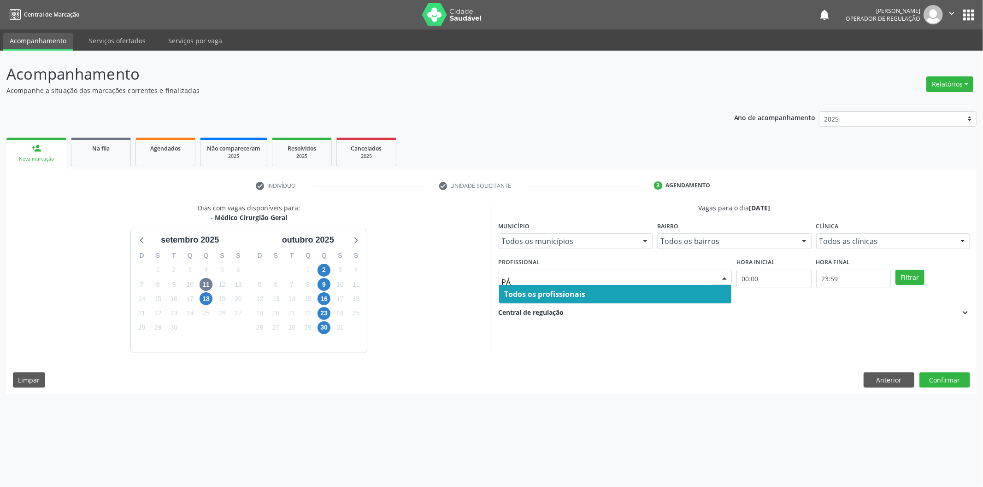
type input "P"
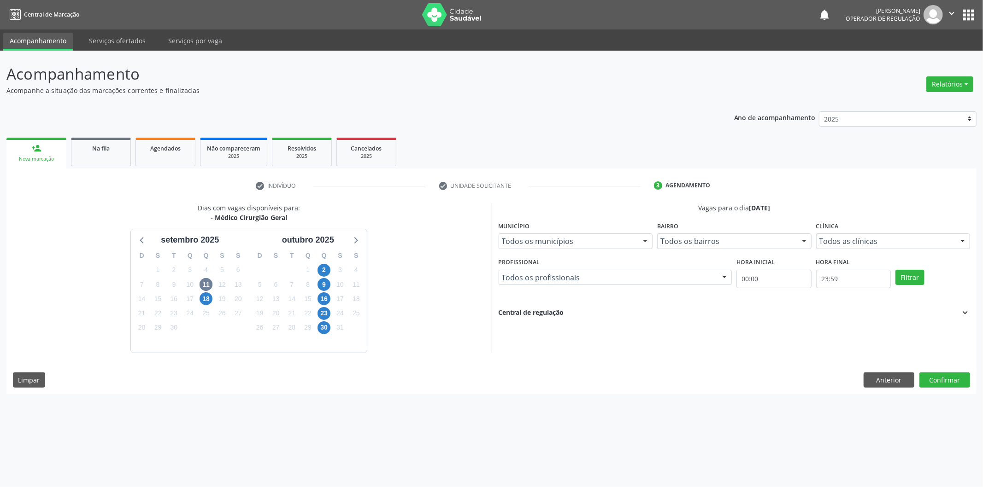
click at [809, 201] on div "check Indivíduo check Unidade solicitante 3 Agendamento Essa busca está integra…" at bounding box center [491, 286] width 970 height 216
drag, startPoint x: 982, startPoint y: 129, endPoint x: 934, endPoint y: 209, distance: 93.2
click at [982, 206] on div "Acompanhamento Acompanhe a situação das marcações correntes e finalizadas Relat…" at bounding box center [491, 269] width 983 height 437
click at [602, 316] on div "Central de regulação expand_more" at bounding box center [734, 313] width 472 height 10
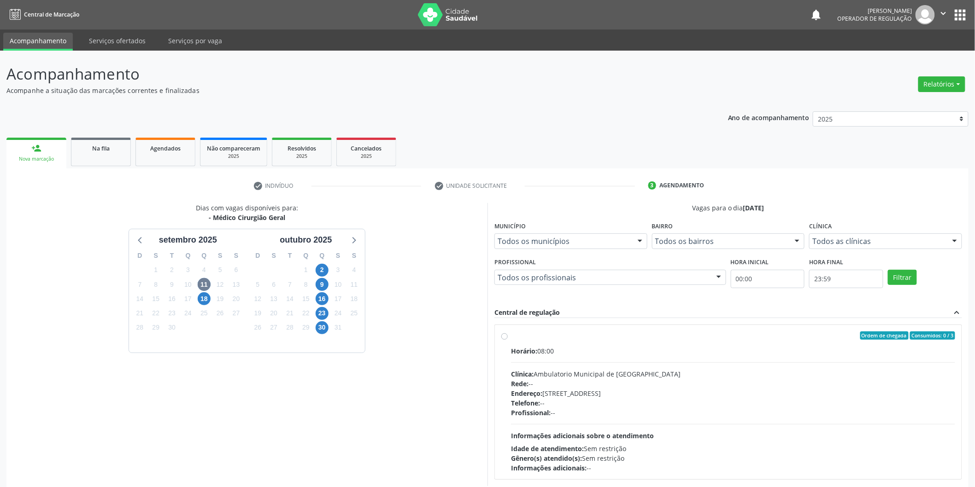
click at [508, 338] on div "Ordem de chegada Consumidos: 0 / 3 Horário: 08:00 Clínica: Ambulatorio Municipa…" at bounding box center [728, 402] width 454 height 141
radio input "true"
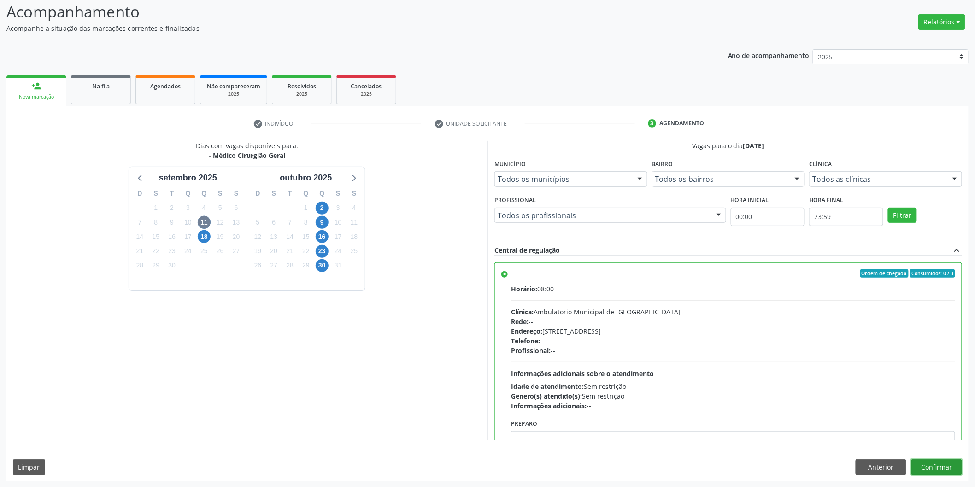
click at [942, 465] on button "Confirmar" at bounding box center [936, 468] width 51 height 16
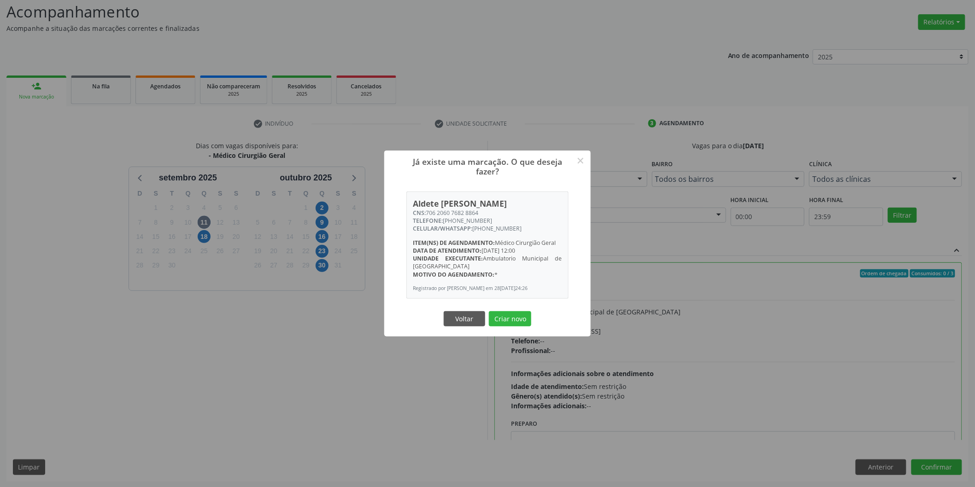
click at [489, 311] on button "Criar novo" at bounding box center [510, 319] width 42 height 16
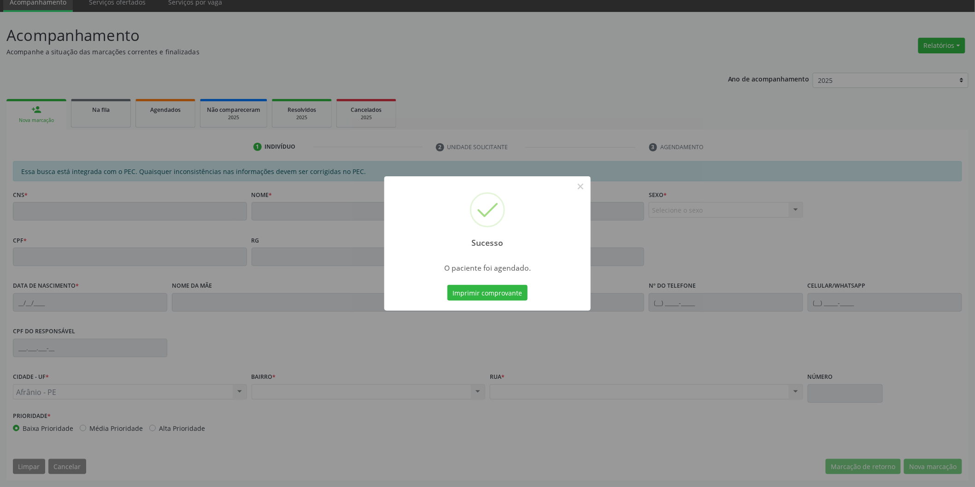
scroll to position [38, 0]
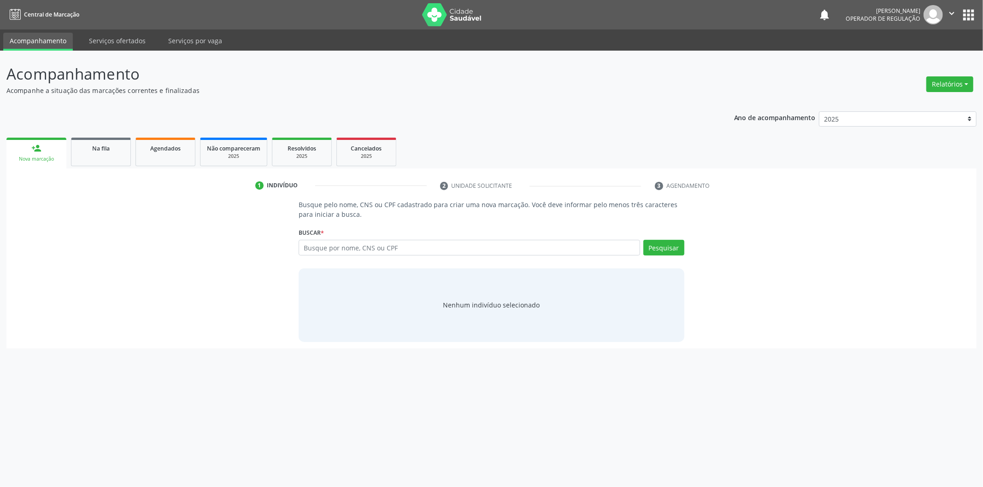
click at [336, 249] on input "text" at bounding box center [468, 248] width 341 height 16
type input "708403255165365"
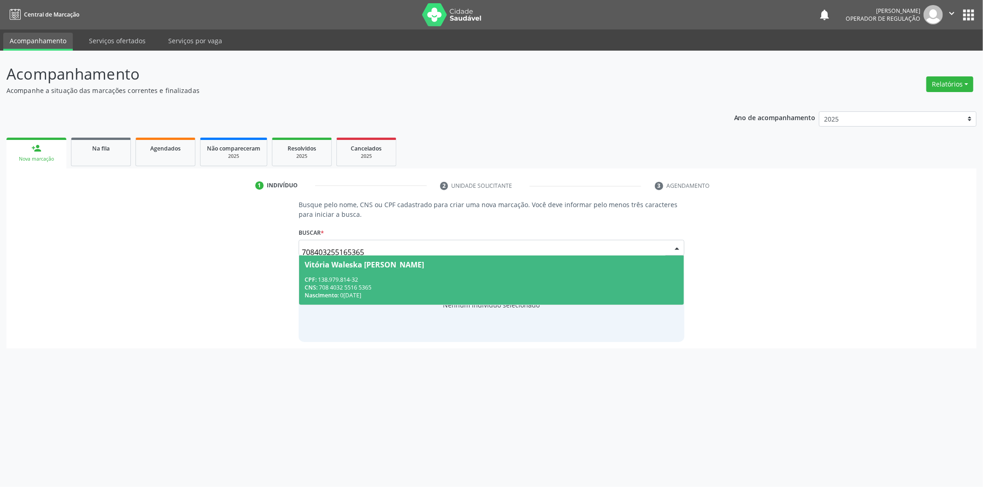
click at [433, 287] on div "CNS: 708 4032 5516 5365" at bounding box center [491, 288] width 374 height 8
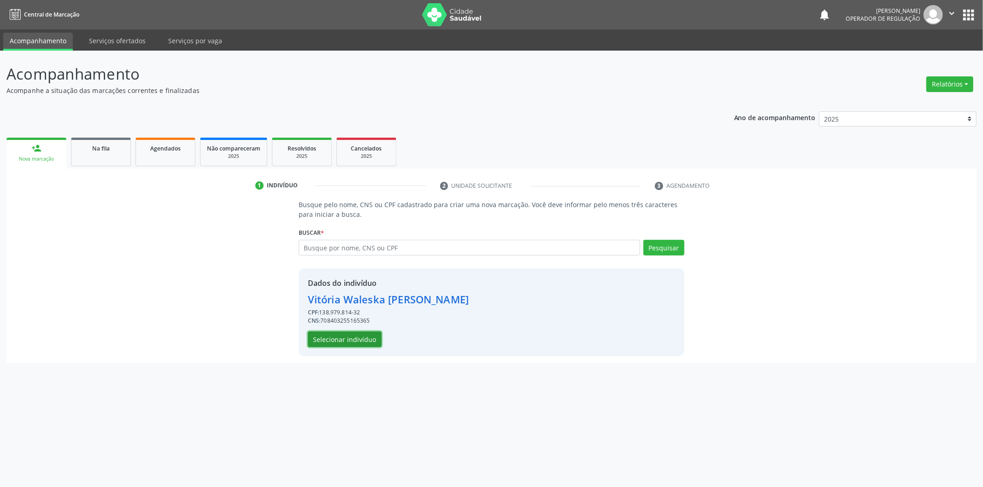
click at [364, 337] on button "Selecionar indivíduo" at bounding box center [345, 340] width 74 height 16
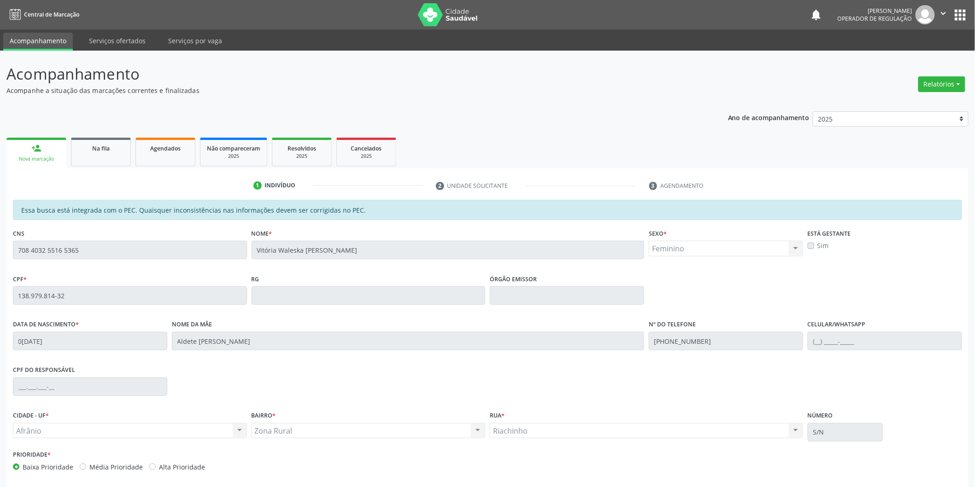
scroll to position [38, 0]
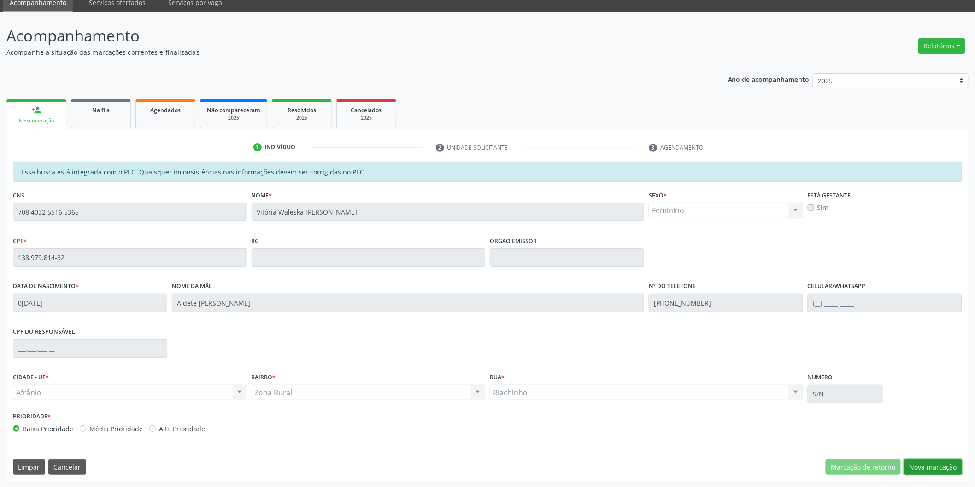
click at [931, 460] on button "Nova marcação" at bounding box center [933, 468] width 58 height 16
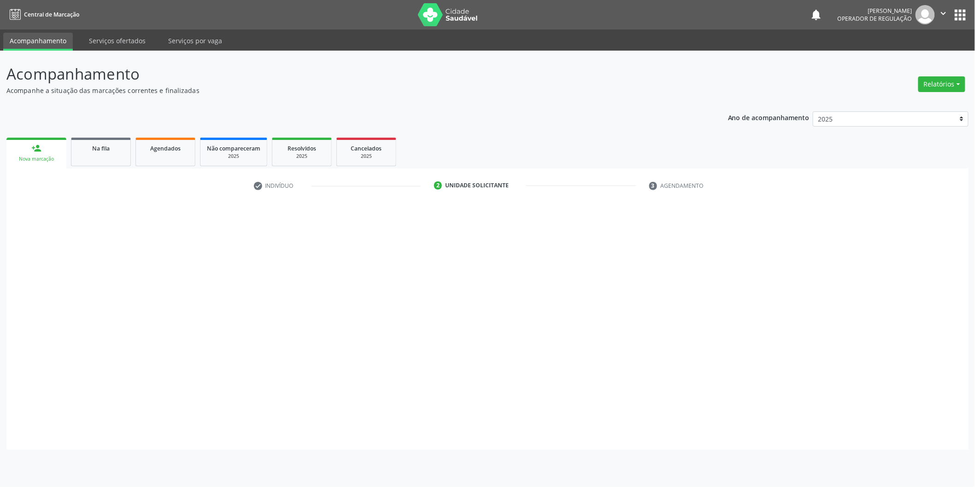
scroll to position [0, 0]
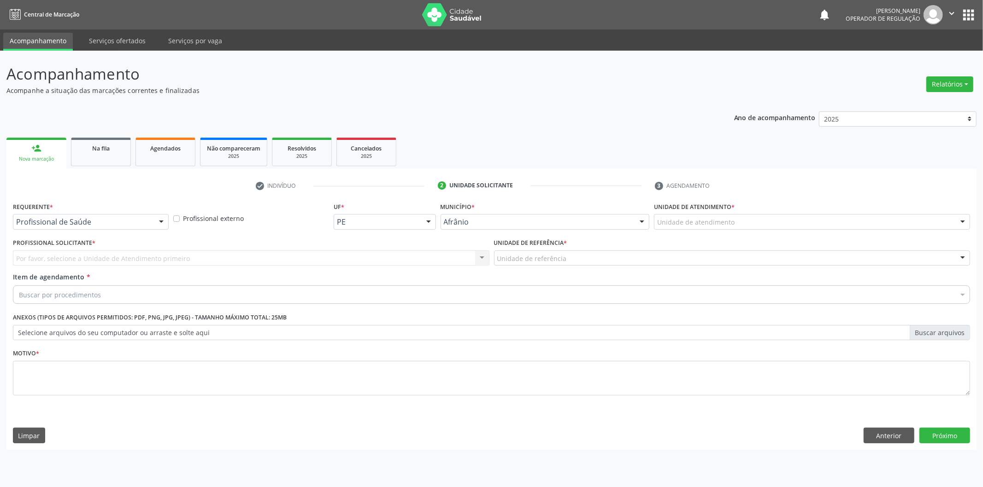
click at [811, 226] on div "Unidade de atendimento" at bounding box center [812, 222] width 316 height 16
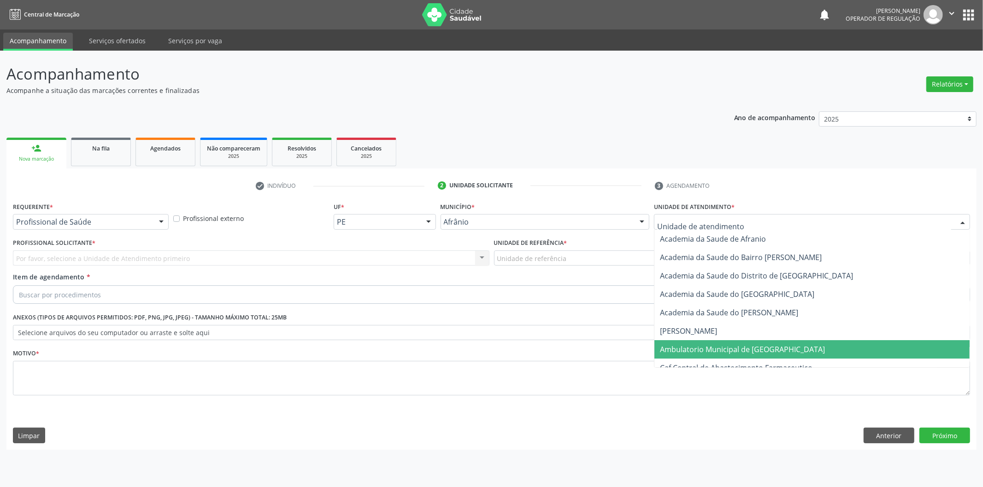
click at [758, 342] on span "Ambulatorio Municipal de [GEOGRAPHIC_DATA]" at bounding box center [811, 349] width 315 height 18
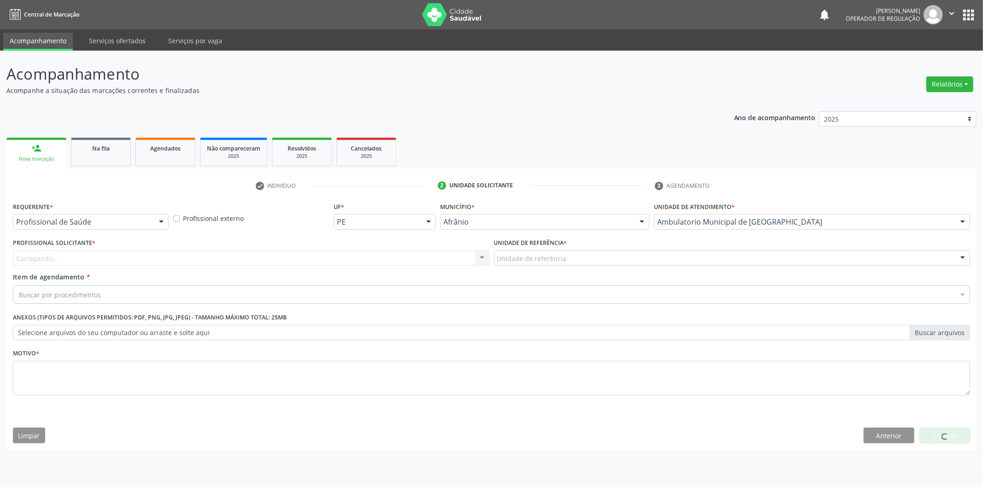
click at [429, 259] on div "Carregando... Nenhum resultado encontrado para: " " Não há nenhuma opção para s…" at bounding box center [251, 259] width 476 height 16
click at [429, 259] on div "Profissional solicitante" at bounding box center [251, 259] width 476 height 16
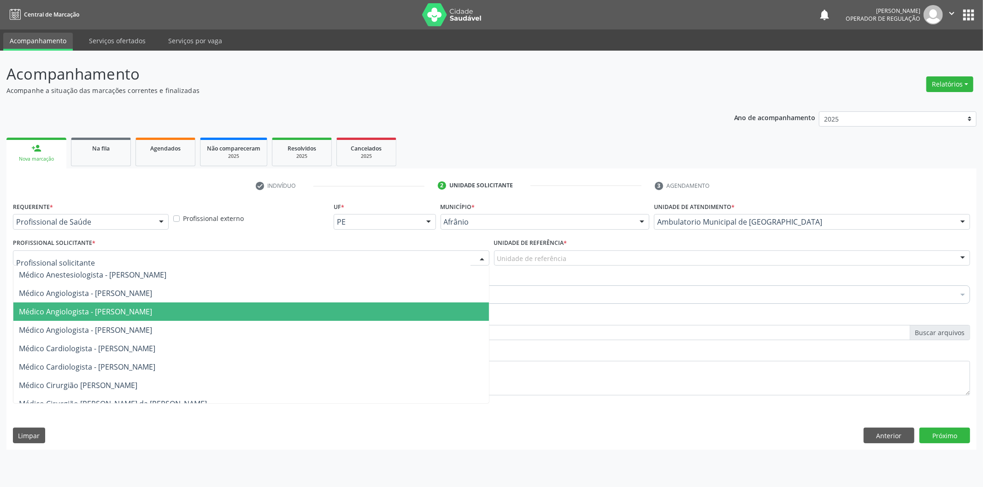
click at [429, 312] on span "Médico Angiologista - [PERSON_NAME]" at bounding box center [250, 312] width 475 height 18
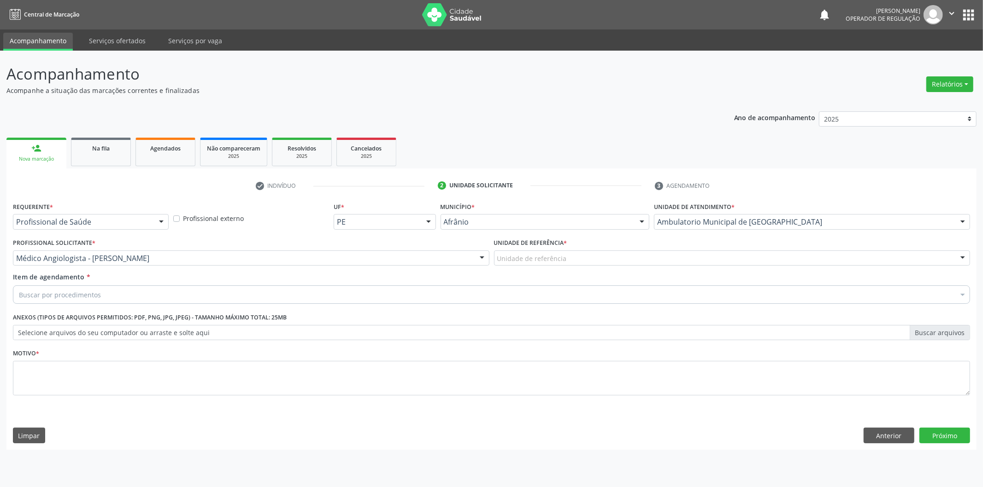
click at [528, 268] on div "Unidade de referência * Unidade de referência ESF de Extrema ESF de Barra das M…" at bounding box center [732, 254] width 481 height 36
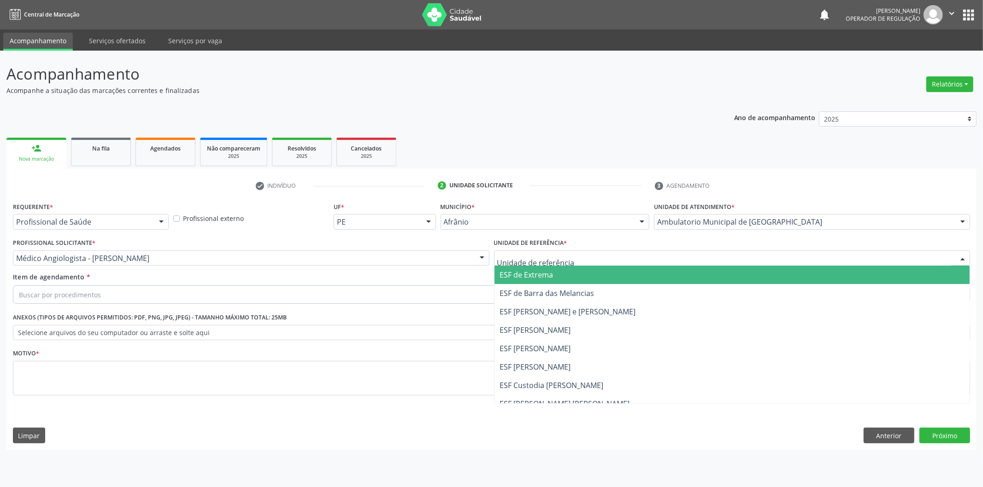
click at [531, 264] on div at bounding box center [732, 259] width 476 height 16
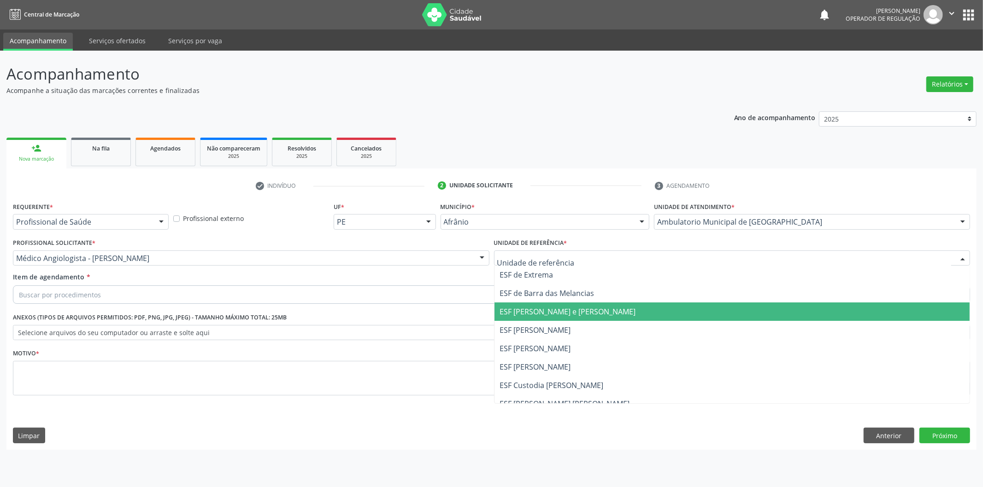
click at [531, 309] on span "ESF [PERSON_NAME] e [PERSON_NAME]" at bounding box center [568, 312] width 136 height 10
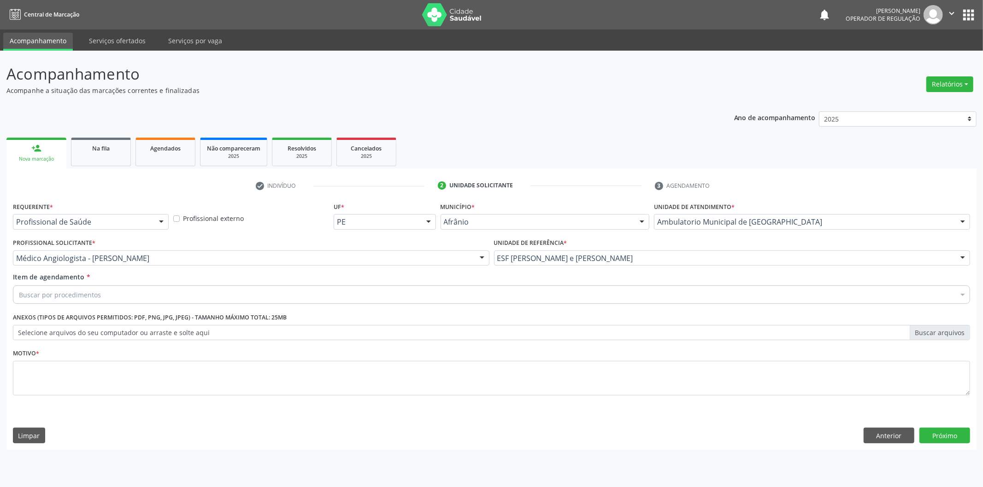
click at [539, 292] on div "Buscar por procedimentos" at bounding box center [491, 295] width 957 height 18
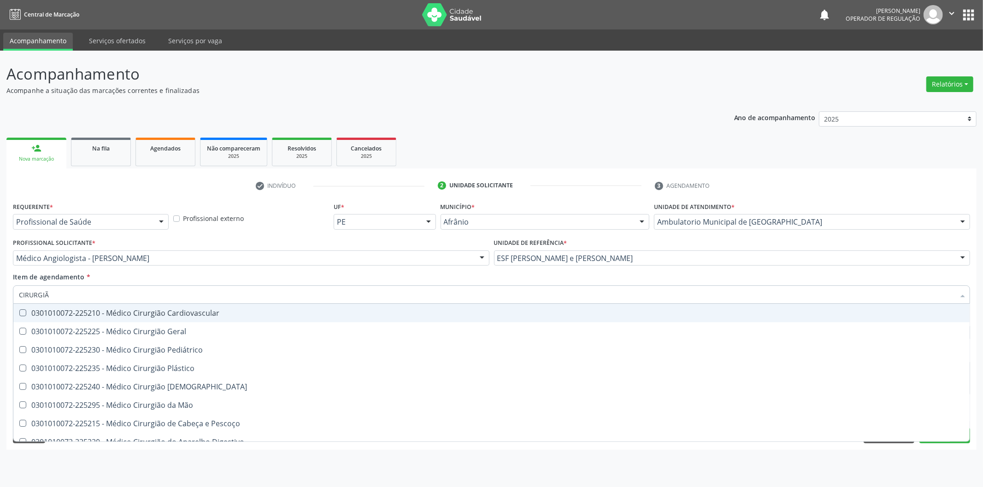
type input "CIRURGIÃO"
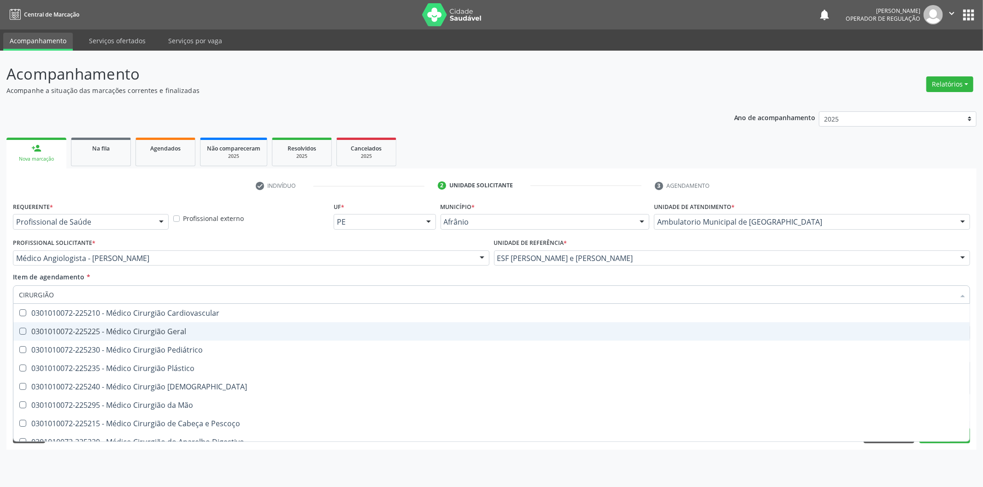
click at [220, 339] on span "0301010072-225225 - Médico Cirurgião Geral" at bounding box center [491, 331] width 956 height 18
checkbox Geral "true"
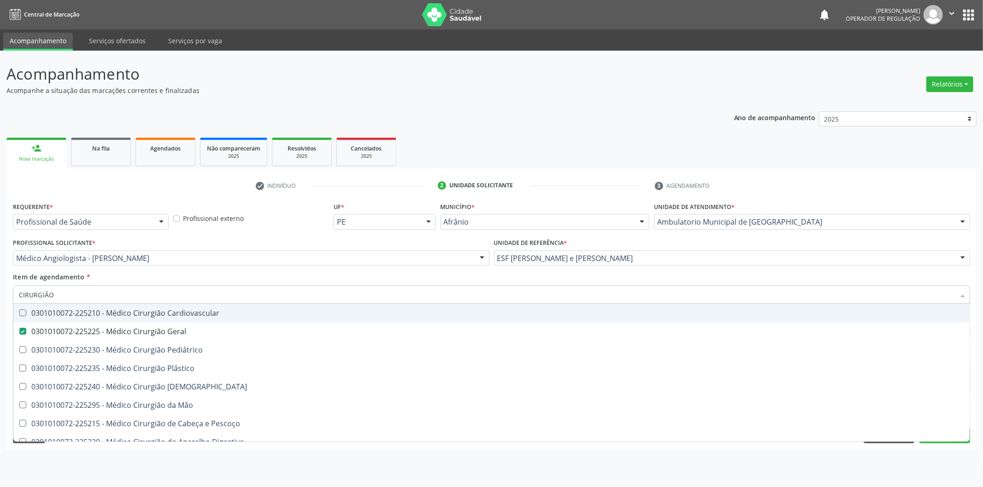
click at [236, 270] on div "Profissional Solicitante * Médico Angiologista - Luis Henrique de Sa Nunes Médi…" at bounding box center [251, 254] width 481 height 36
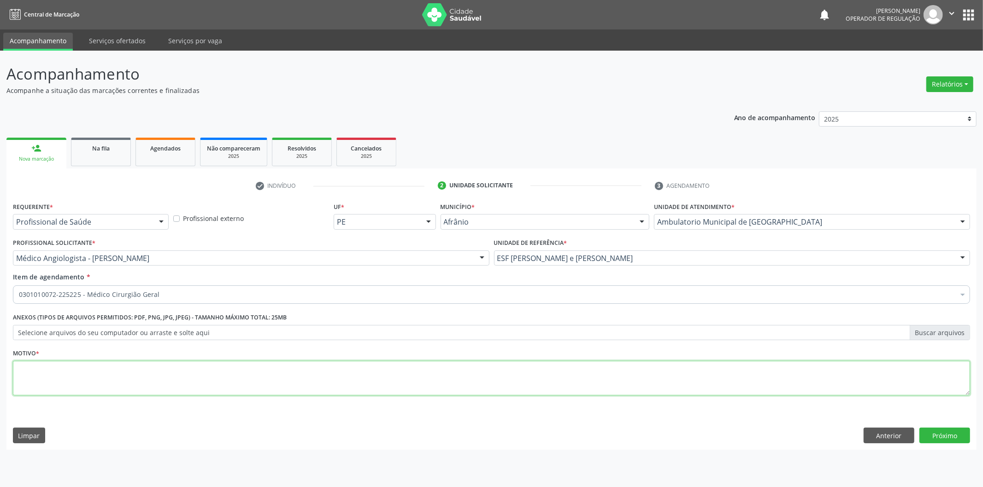
click at [174, 375] on textarea at bounding box center [491, 378] width 957 height 35
type textarea "'"
click at [940, 425] on div "Requerente * Profissional de Saúde Profissional de Saúde Paciente Nenhum result…" at bounding box center [491, 325] width 970 height 250
click at [941, 433] on button "Próximo" at bounding box center [944, 436] width 51 height 16
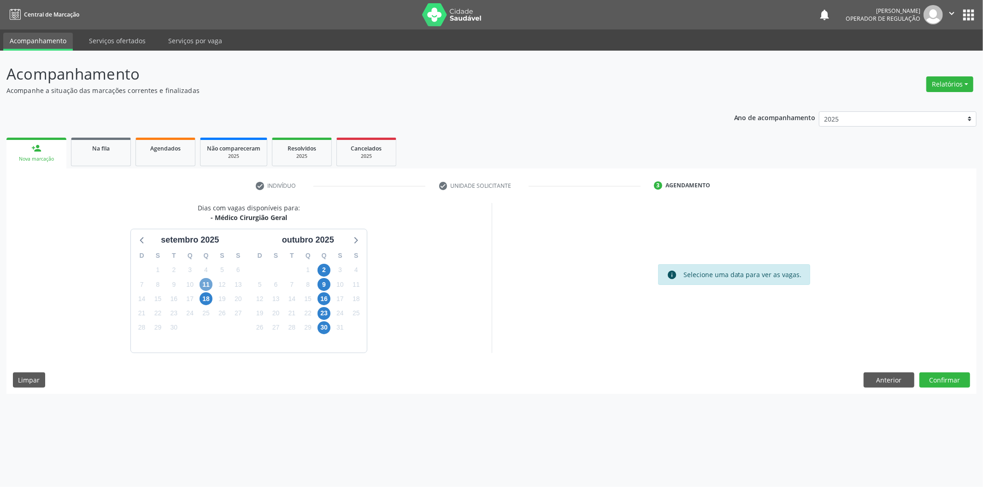
click at [205, 286] on span "11" at bounding box center [205, 284] width 13 height 13
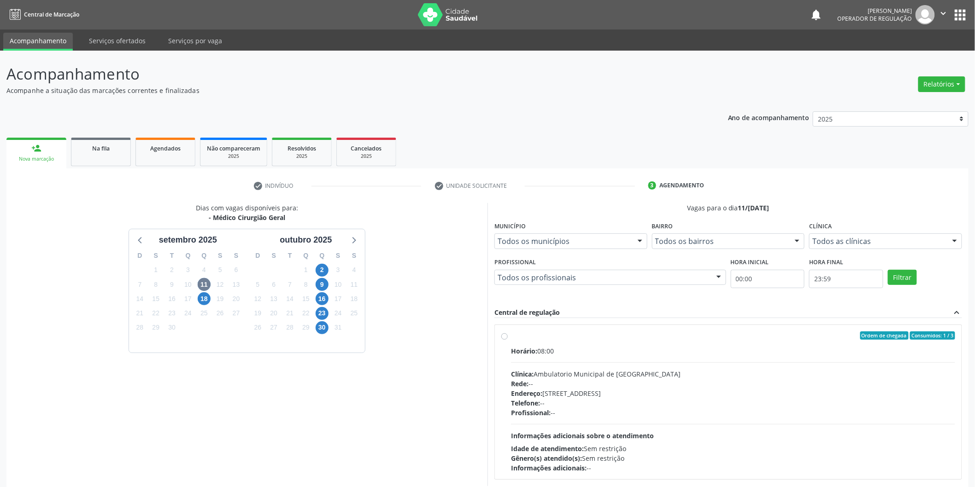
click at [502, 342] on div "Ordem de chegada Consumidos: 1 / 3 Horário: 08:00 Clínica: Ambulatorio Municipa…" at bounding box center [728, 402] width 454 height 141
radio input "true"
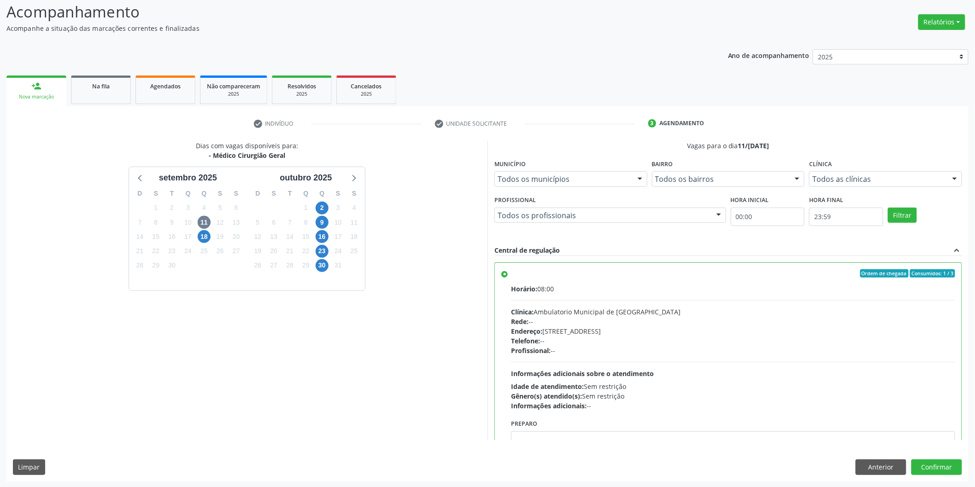
click at [943, 458] on div "Dias com vagas disponíveis para: - Médico Cirurgião Geral [DATE] D S T Q Q S S …" at bounding box center [487, 311] width 962 height 340
click at [943, 462] on button "Confirmar" at bounding box center [936, 468] width 51 height 16
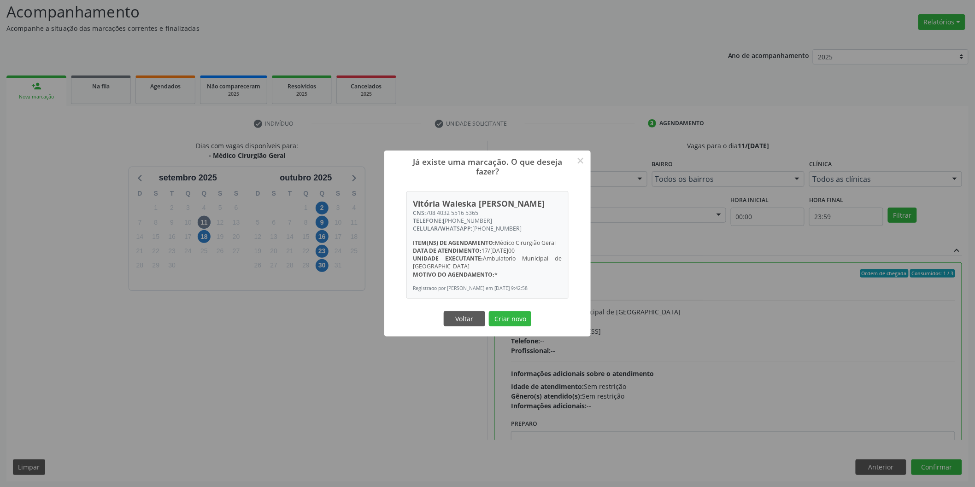
click at [489, 311] on button "Criar novo" at bounding box center [510, 319] width 42 height 16
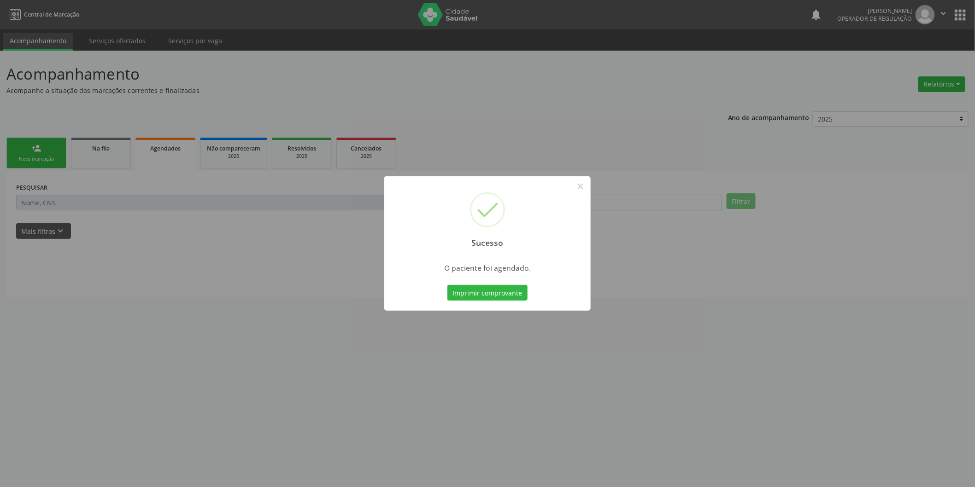
scroll to position [0, 0]
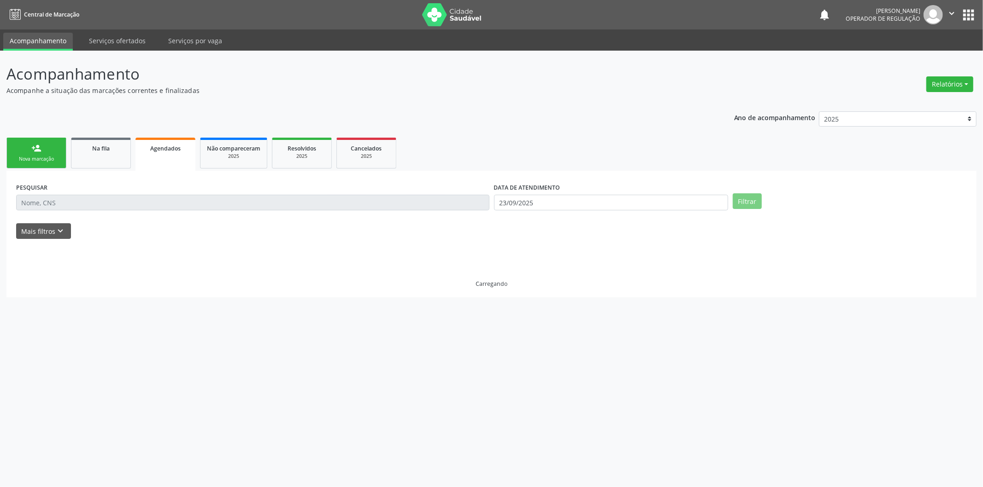
click at [39, 157] on div "Nova marcação" at bounding box center [36, 159] width 46 height 7
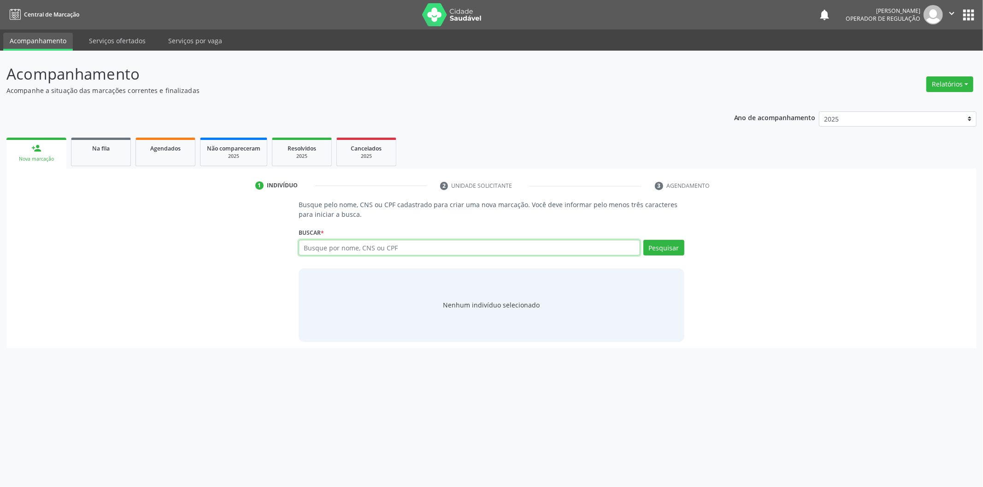
click at [421, 253] on input "text" at bounding box center [468, 248] width 341 height 16
type input "708209694637447"
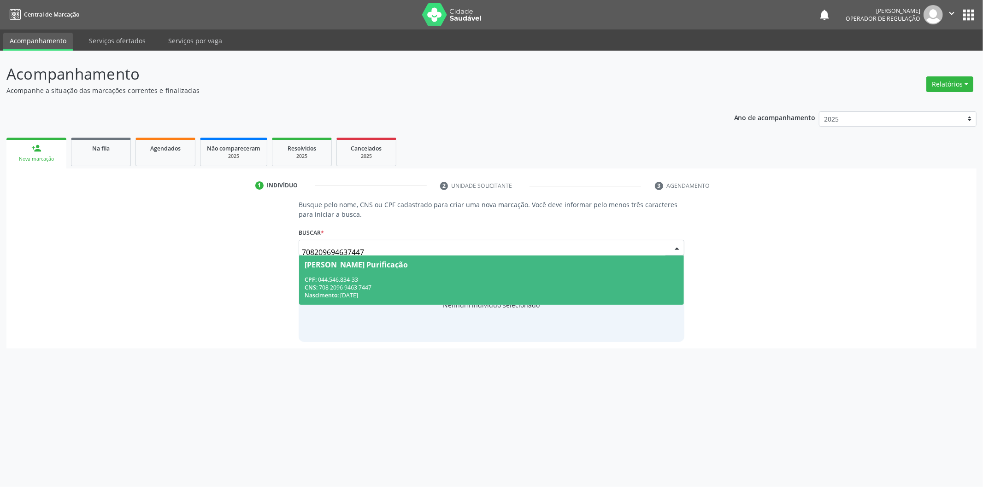
click at [516, 259] on span "Mariza de Andrade Purificação CPF: 044.546.834-33 CNS: 708 2096 9463 7447 Nasci…" at bounding box center [491, 280] width 385 height 49
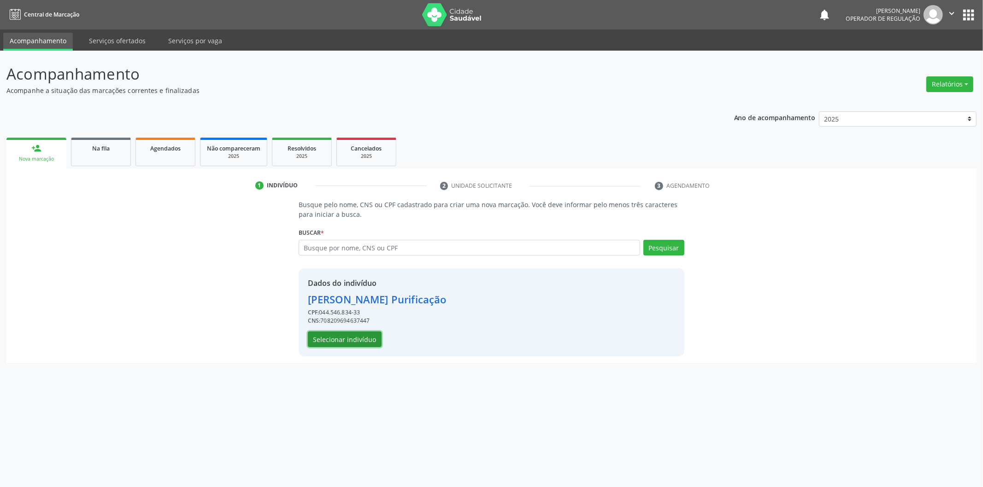
click at [366, 332] on button "Selecionar indivíduo" at bounding box center [345, 340] width 74 height 16
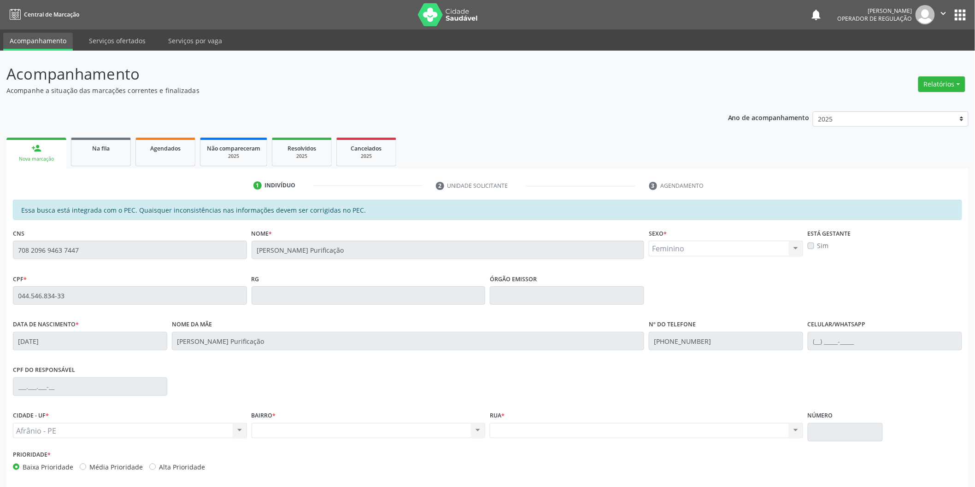
click at [0, 236] on div "Acompanhamento Acompanhe a situação das marcações correntes e finalizadas Relat…" at bounding box center [487, 288] width 975 height 475
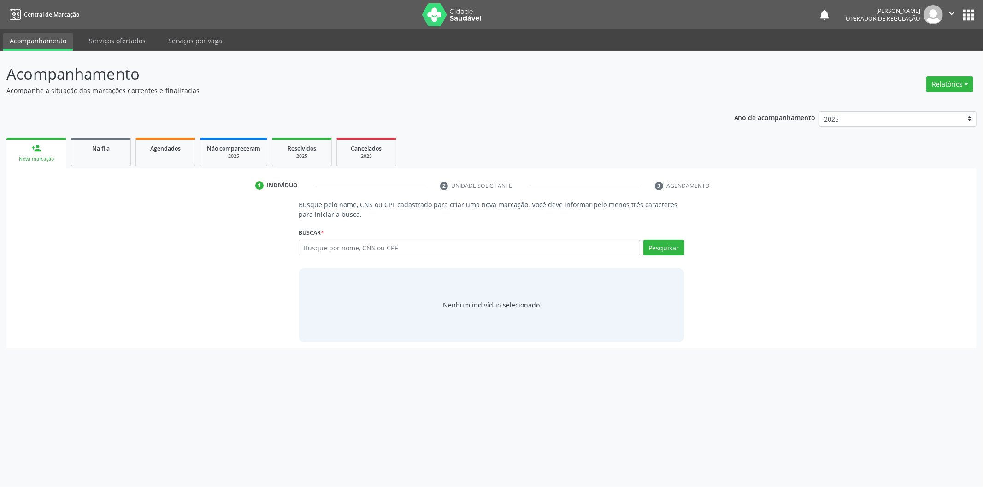
click at [365, 257] on div "Busque por nome, CNS ou CPF Nenhum resultado encontrado para: " " Digite nome, …" at bounding box center [491, 251] width 386 height 22
click at [369, 243] on input "text" at bounding box center [468, 248] width 341 height 16
type input "708209694637447"
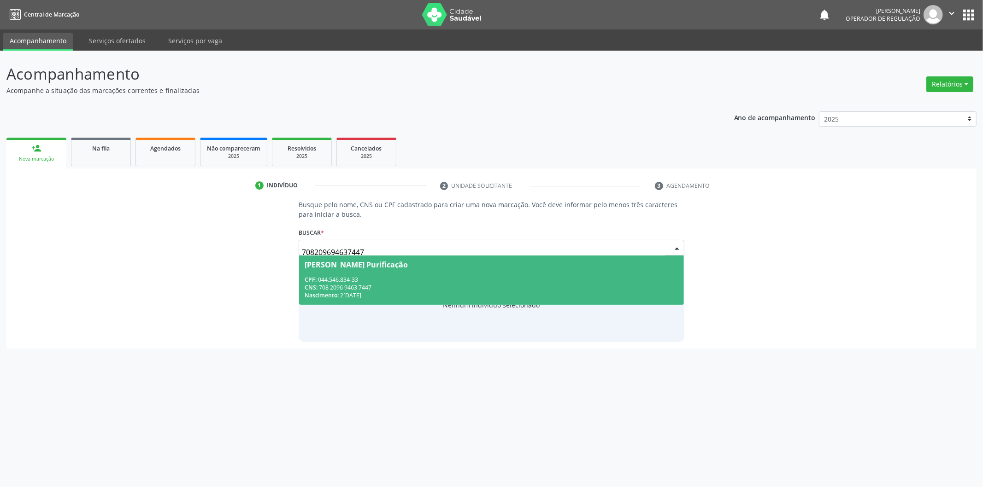
click at [385, 276] on div "CPF: 044.546.834-33" at bounding box center [491, 280] width 374 height 8
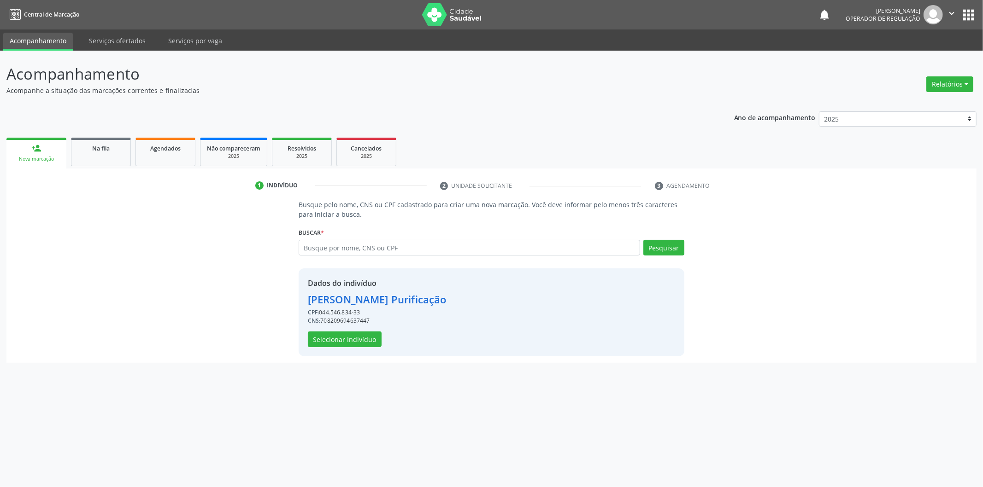
click at [346, 328] on div "Dados do indivíduo [PERSON_NAME] Purificação CPF: 044.546.834-33 CNS: 708209694…" at bounding box center [377, 313] width 139 height 70
click at [350, 343] on button "Selecionar indivíduo" at bounding box center [345, 340] width 74 height 16
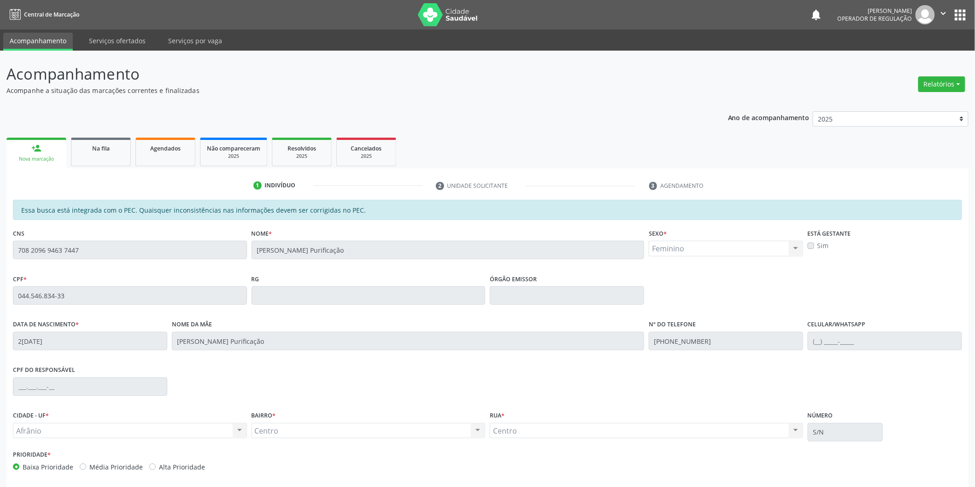
scroll to position [38, 0]
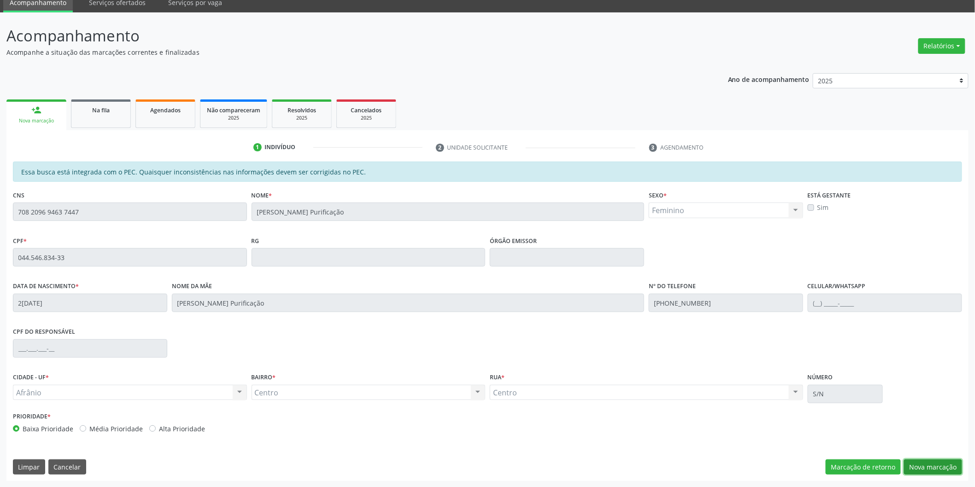
click at [936, 474] on button "Nova marcação" at bounding box center [933, 468] width 58 height 16
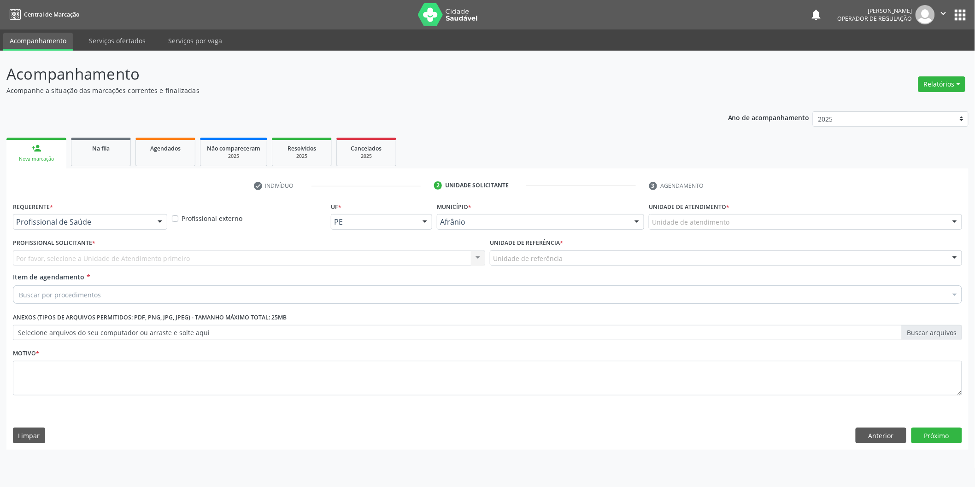
scroll to position [0, 0]
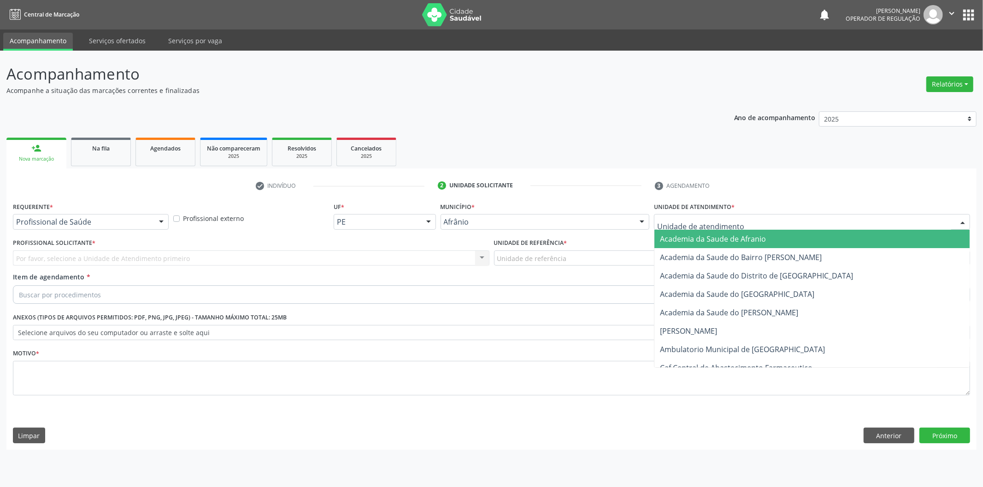
click at [763, 223] on div at bounding box center [812, 222] width 316 height 16
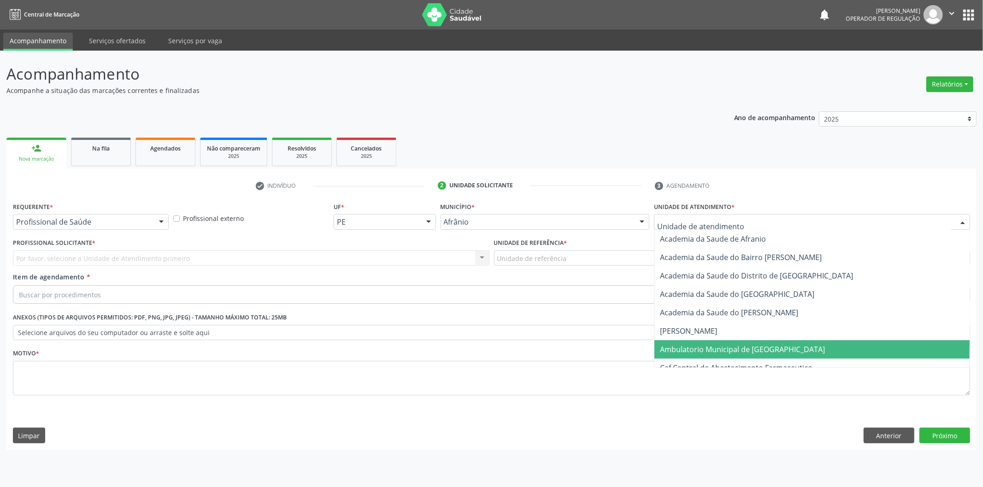
click at [733, 345] on span "Ambulatorio Municipal de [GEOGRAPHIC_DATA]" at bounding box center [742, 350] width 165 height 10
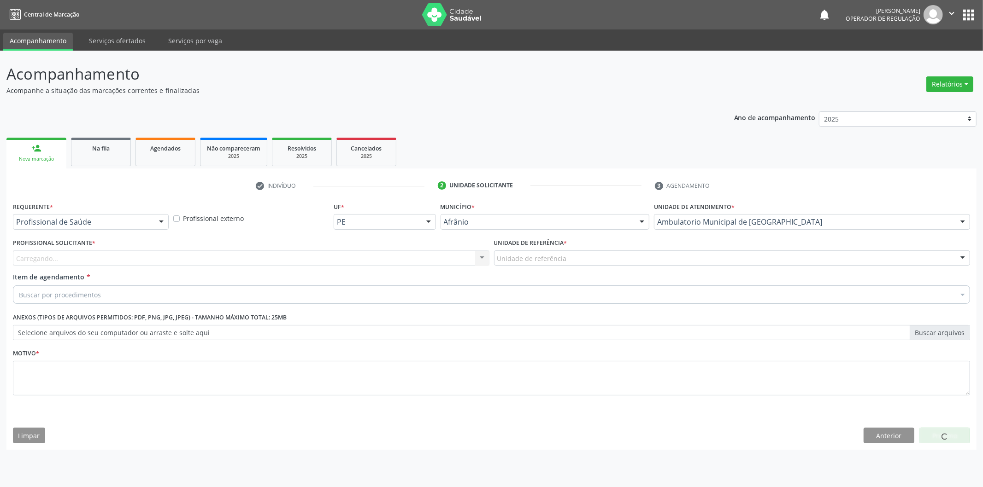
click at [426, 255] on div "Carregando... Nenhum resultado encontrado para: " " Não há nenhuma opção para s…" at bounding box center [251, 259] width 476 height 16
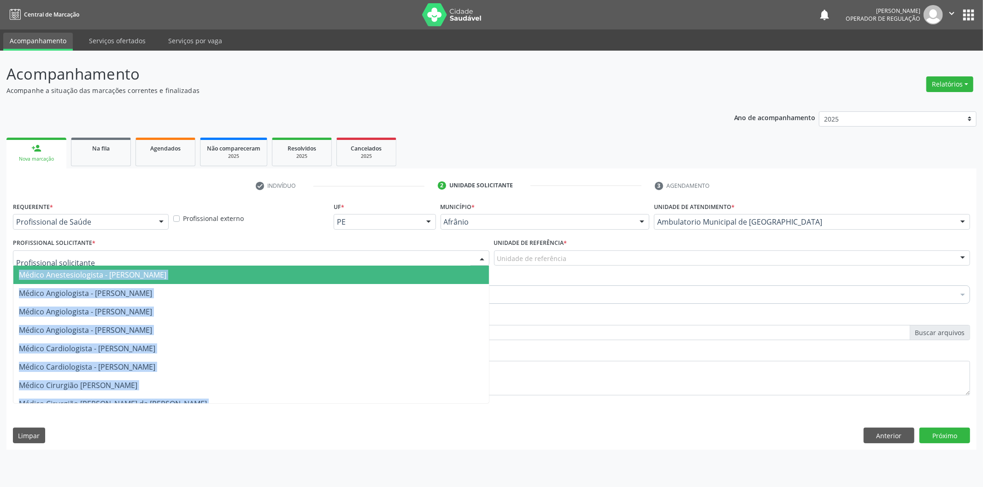
click at [424, 258] on div at bounding box center [251, 259] width 476 height 16
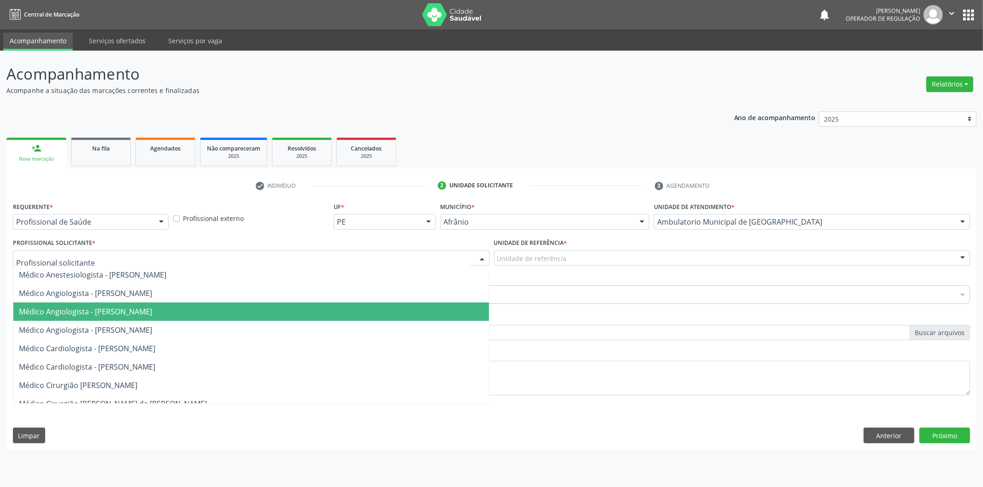
click at [416, 316] on span "Médico Angiologista - [PERSON_NAME]" at bounding box center [250, 312] width 475 height 18
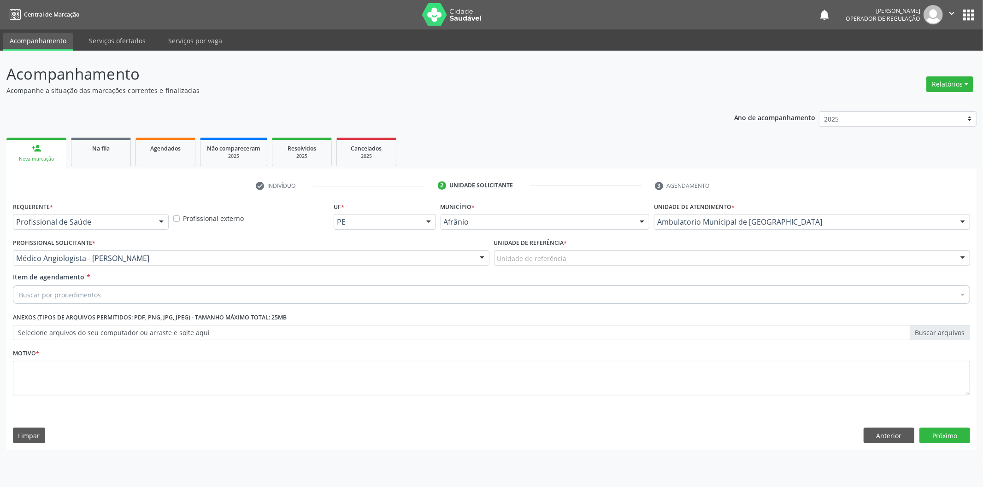
click at [544, 267] on div "Unidade de referência * Unidade de referência ESF de Extrema ESF de Barra das M…" at bounding box center [732, 254] width 481 height 36
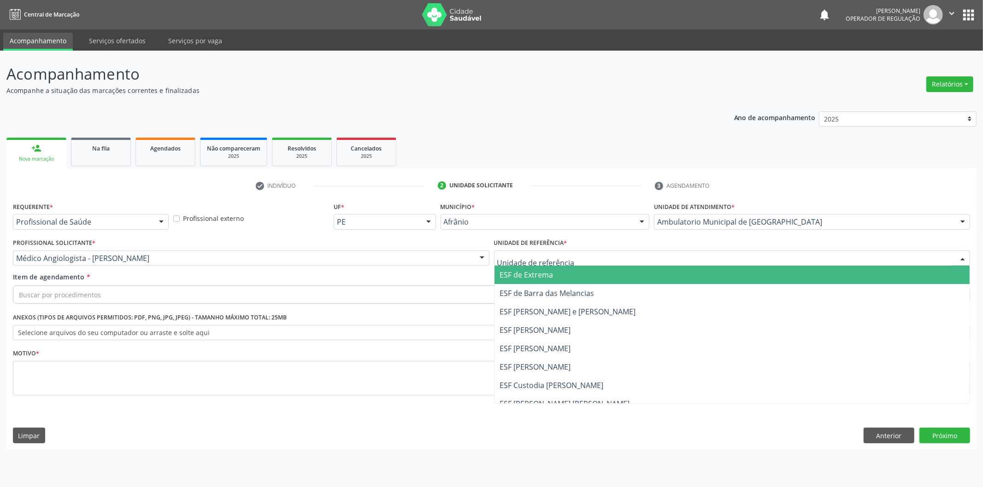
click at [554, 263] on div at bounding box center [732, 259] width 476 height 16
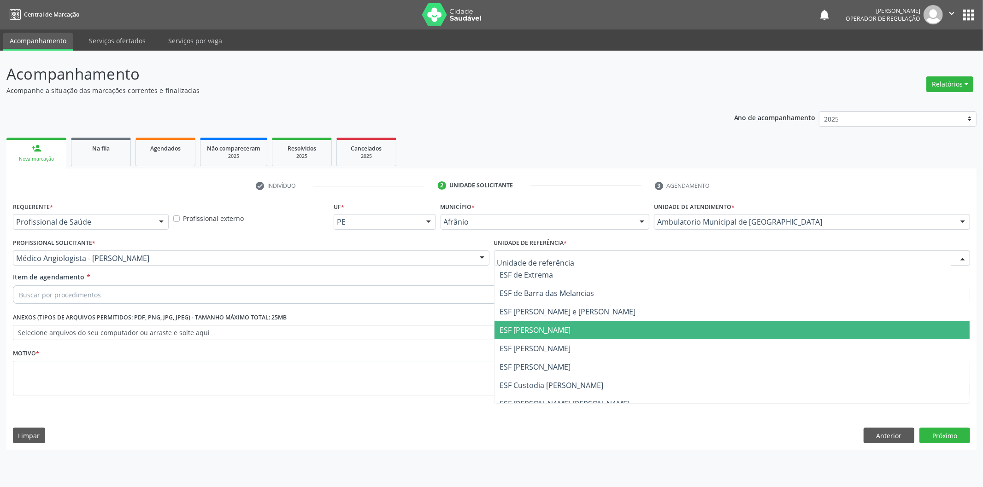
click at [556, 326] on span "ESF [PERSON_NAME]" at bounding box center [535, 330] width 71 height 10
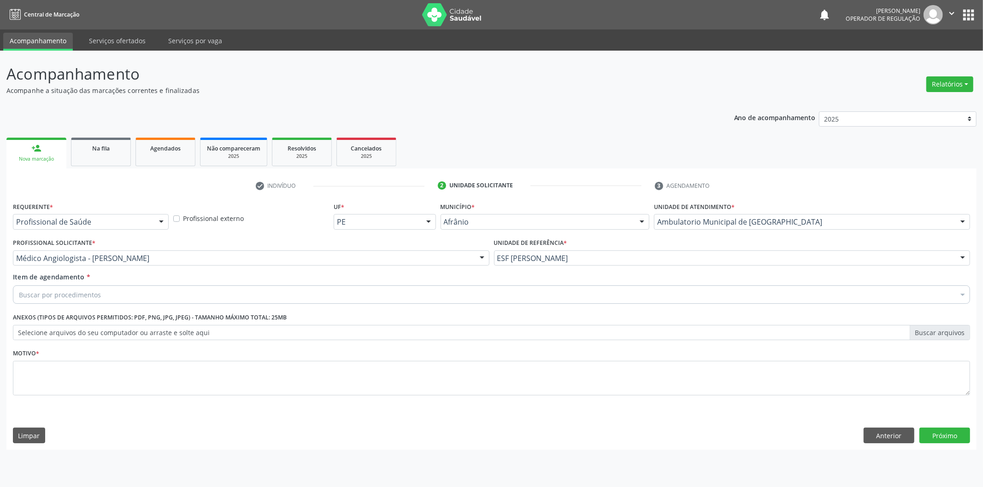
click at [565, 301] on div "Buscar por procedimentos Selecionar todos 0604320140 - Abatacepte 125 mg injetá…" at bounding box center [491, 294] width 957 height 16
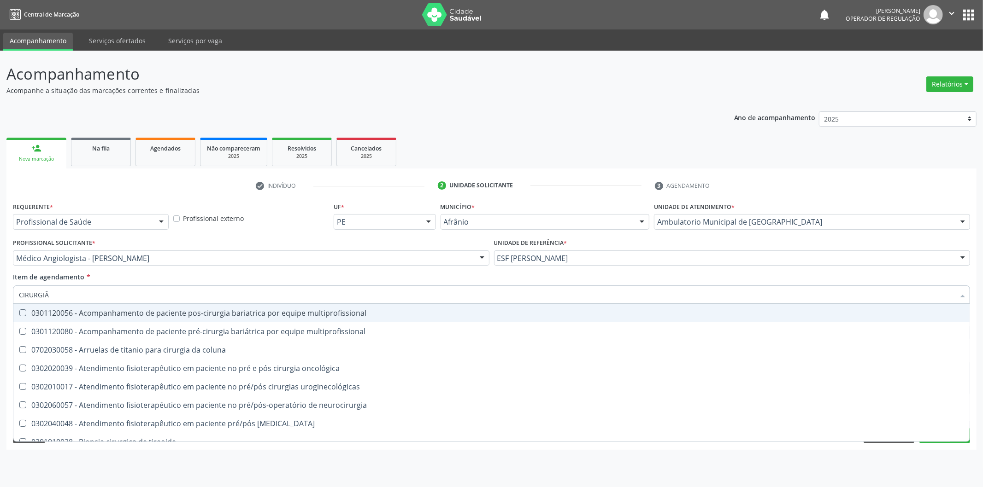
type input "CIRURGIÃO"
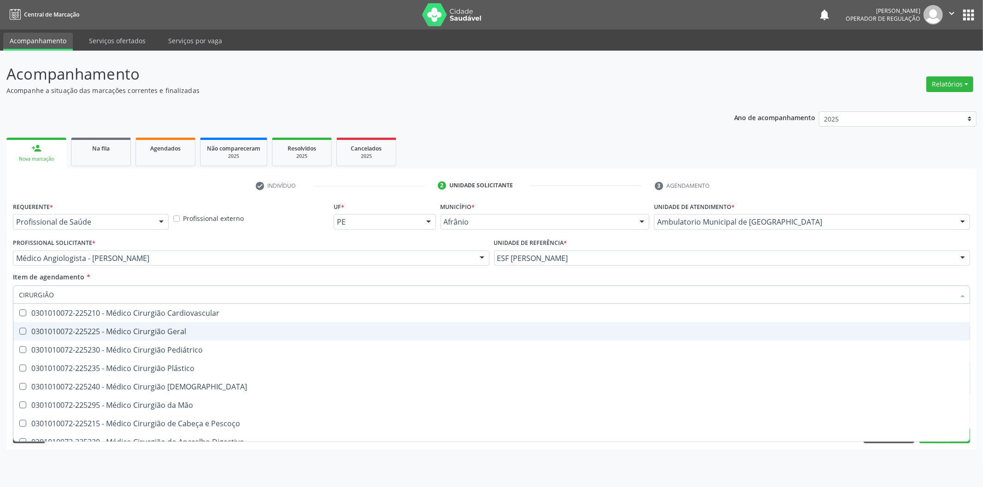
click at [287, 338] on span "0301010072-225225 - Médico Cirurgião Geral" at bounding box center [491, 331] width 956 height 18
checkbox Geral "true"
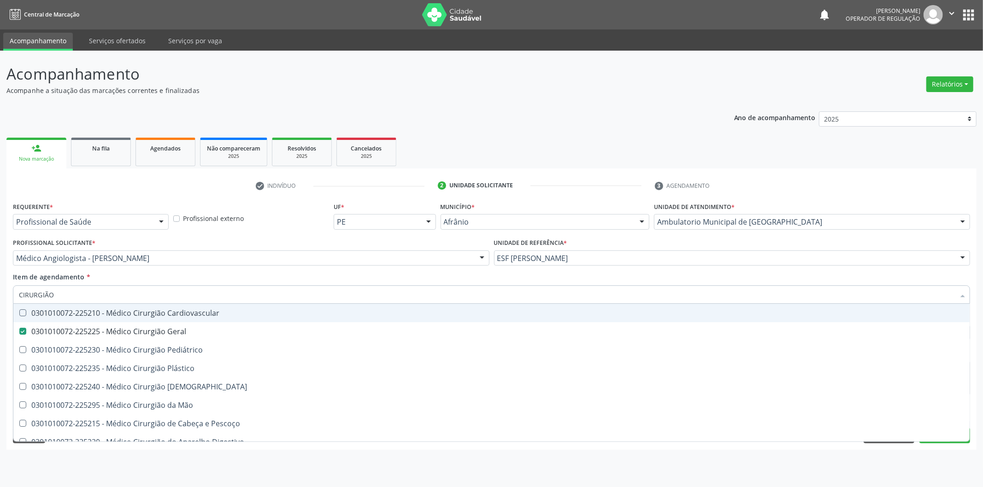
click at [310, 281] on div "Item de agendamento * CIRURGIÃO Desfazer seleção 0301010072-225210 - Médico Cir…" at bounding box center [491, 286] width 957 height 29
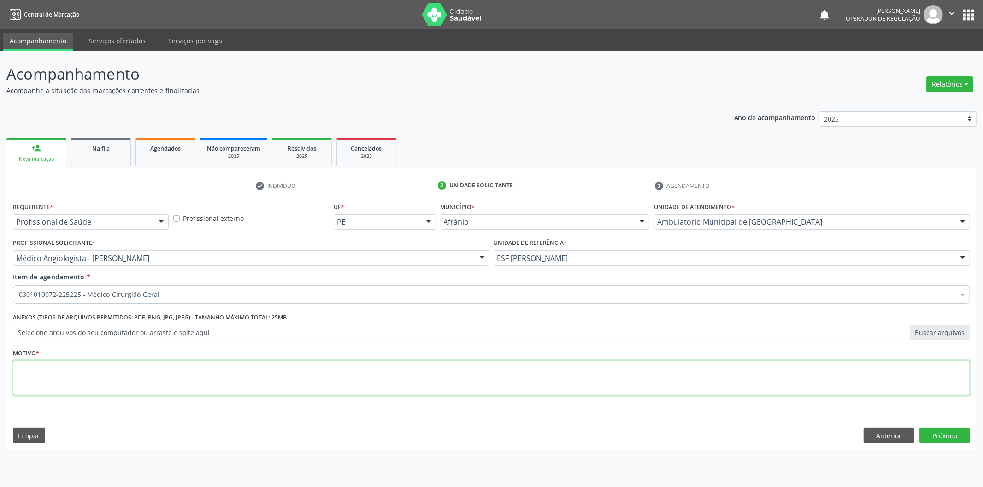
click at [250, 367] on textarea at bounding box center [491, 378] width 957 height 35
type textarea "'"
click at [945, 434] on button "Próximo" at bounding box center [944, 436] width 51 height 16
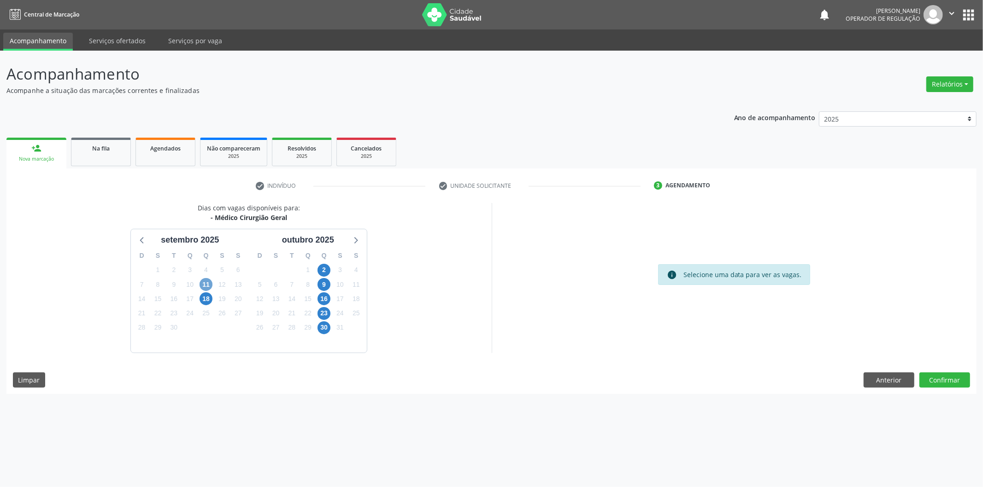
click at [211, 286] on span "11" at bounding box center [205, 284] width 13 height 13
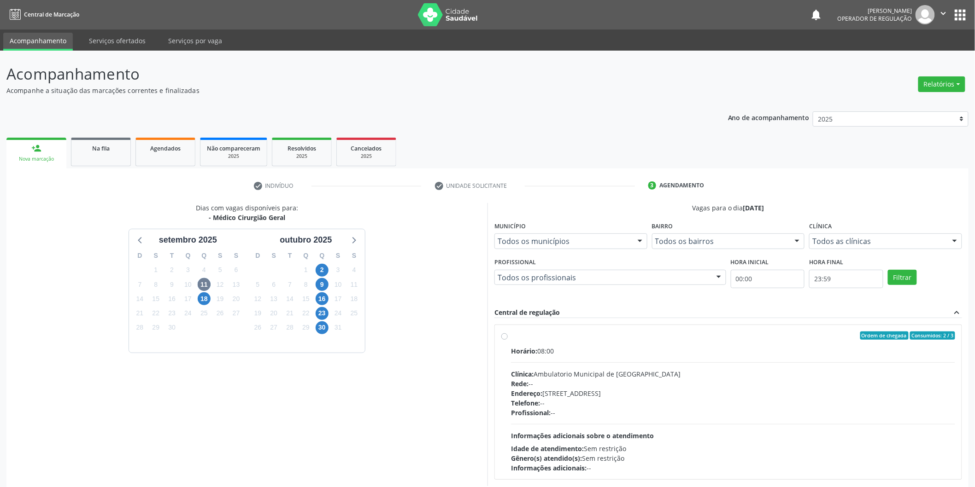
click at [518, 341] on label "Ordem de chegada Consumidos: 2 / 3 Horário: 08:00 Clínica: Ambulatorio Municipa…" at bounding box center [733, 402] width 444 height 141
click at [508, 340] on input "Ordem de chegada Consumidos: 2 / 3 Horário: 08:00 Clínica: Ambulatorio Municipa…" at bounding box center [504, 336] width 6 height 8
radio input "true"
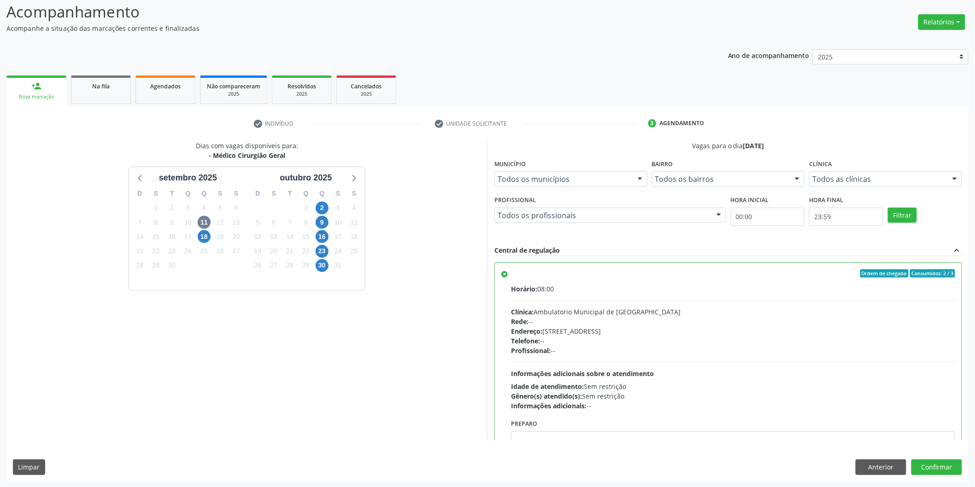
click at [932, 456] on div "Dias com vagas disponíveis para: - Médico Cirurgião Geral [DATE] D S T Q Q S S …" at bounding box center [487, 311] width 962 height 340
click at [932, 462] on button "Confirmar" at bounding box center [936, 468] width 51 height 16
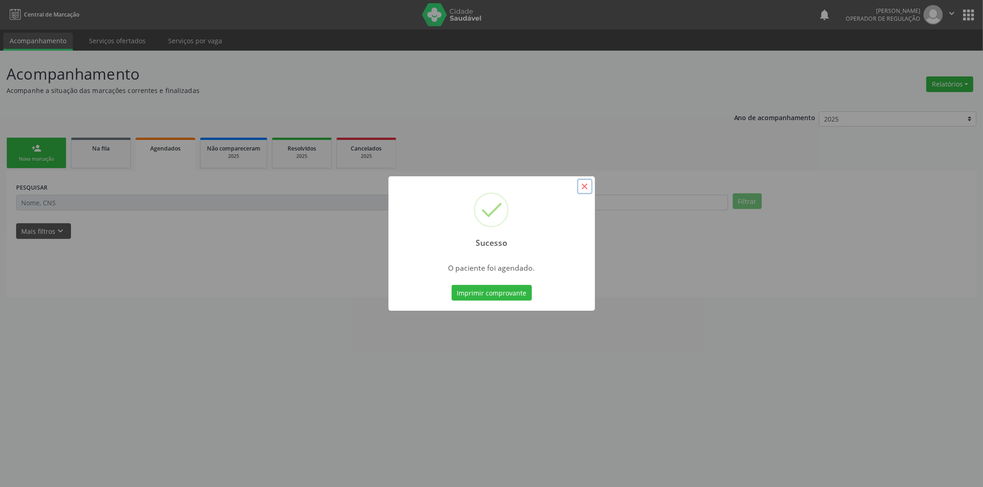
click at [580, 188] on button "×" at bounding box center [585, 187] width 16 height 16
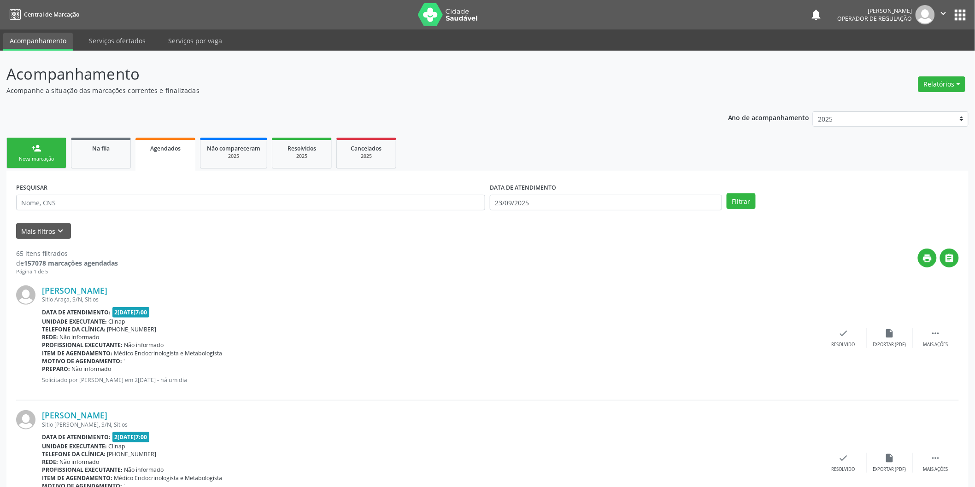
click at [50, 158] on div "Nova marcação" at bounding box center [36, 159] width 46 height 7
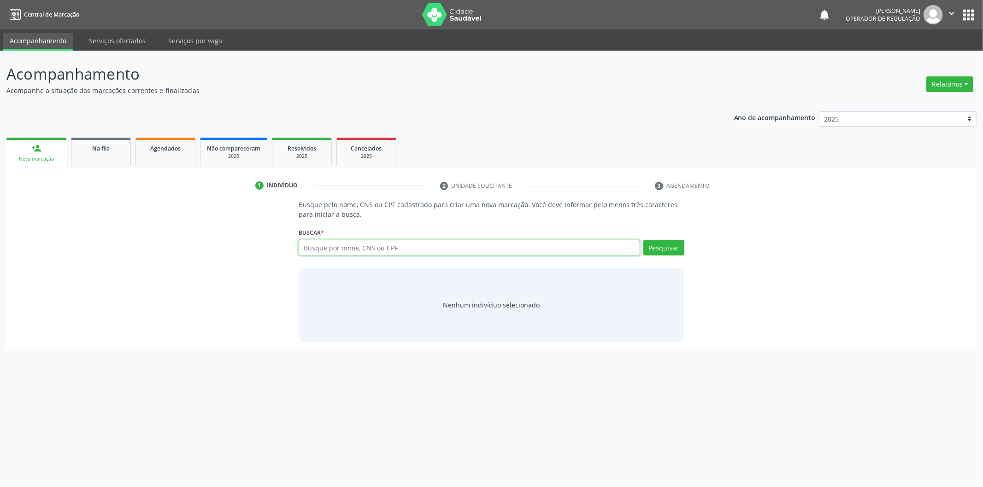
click at [353, 246] on input "text" at bounding box center [468, 248] width 341 height 16
type input "700002312949800"
click at [676, 248] on button "Pesquisar" at bounding box center [663, 248] width 41 height 16
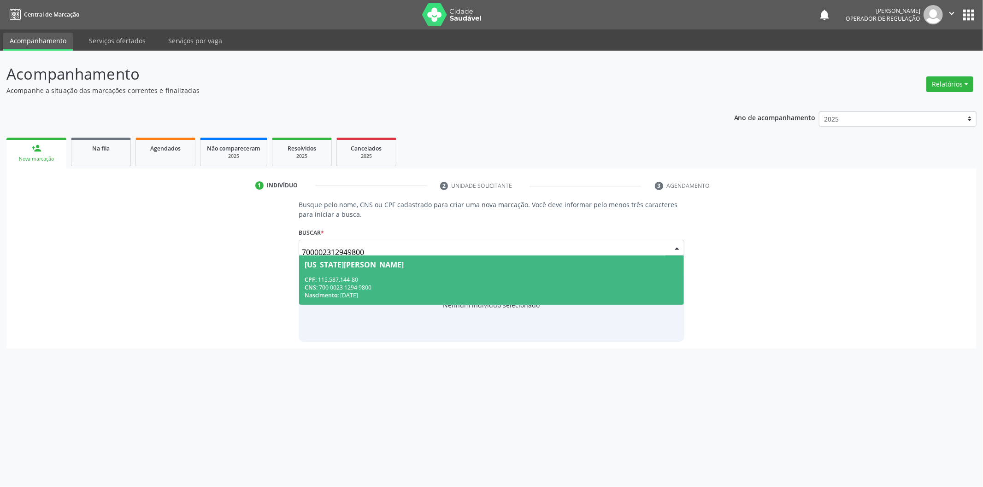
click at [455, 281] on div "CPF: 115.587.144-80" at bounding box center [491, 280] width 374 height 8
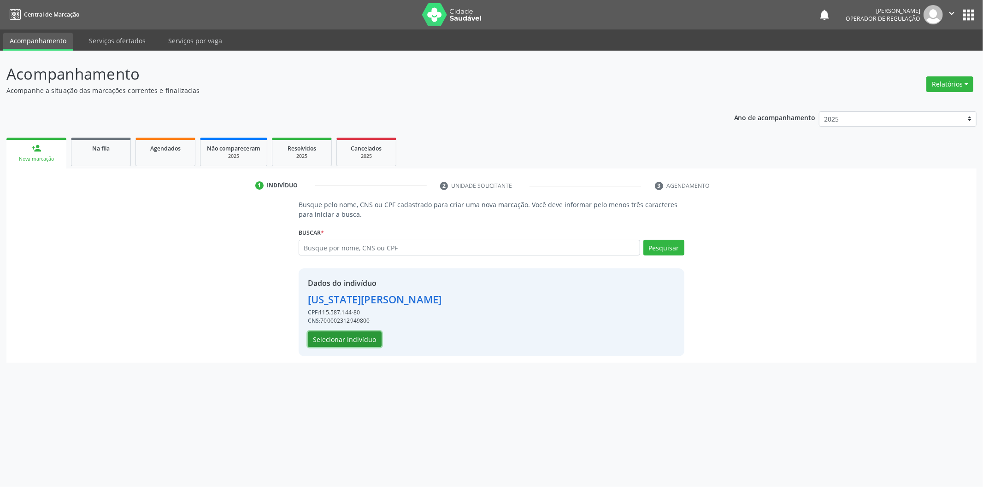
click at [343, 346] on button "Selecionar indivíduo" at bounding box center [345, 340] width 74 height 16
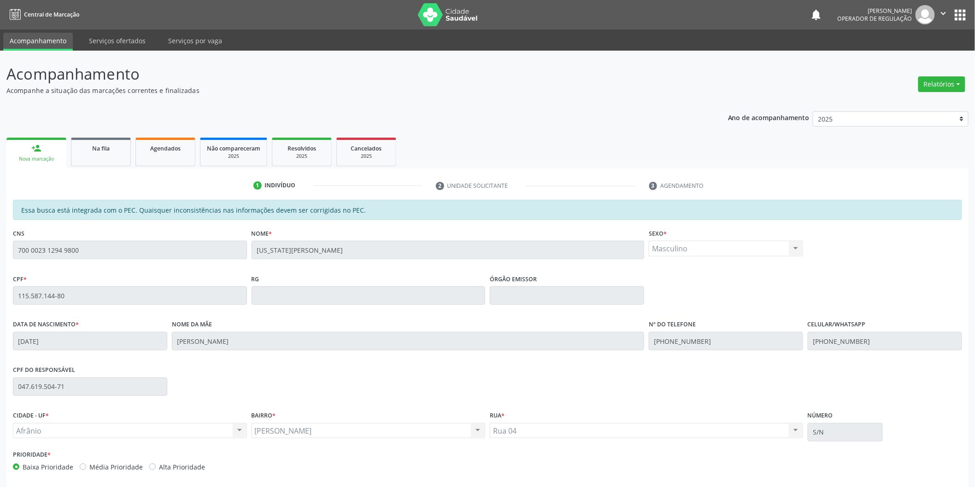
scroll to position [38, 0]
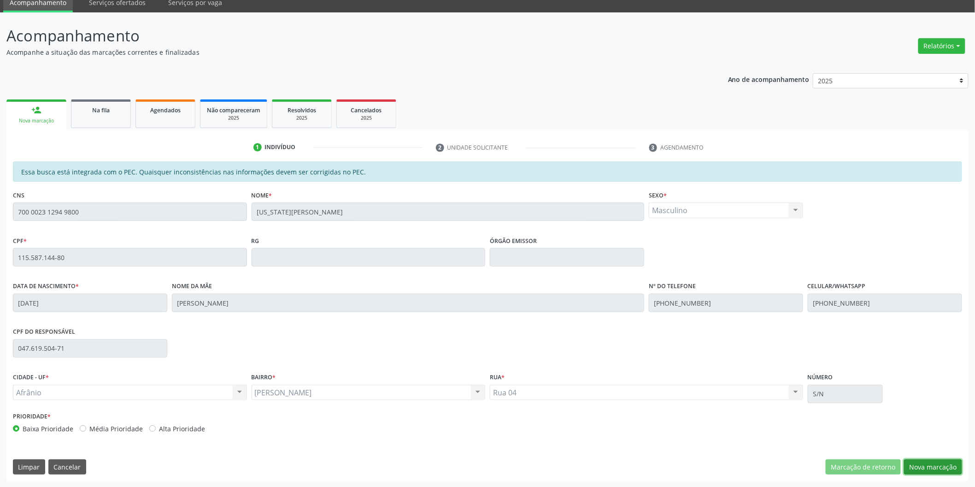
click at [911, 461] on button "Nova marcação" at bounding box center [933, 468] width 58 height 16
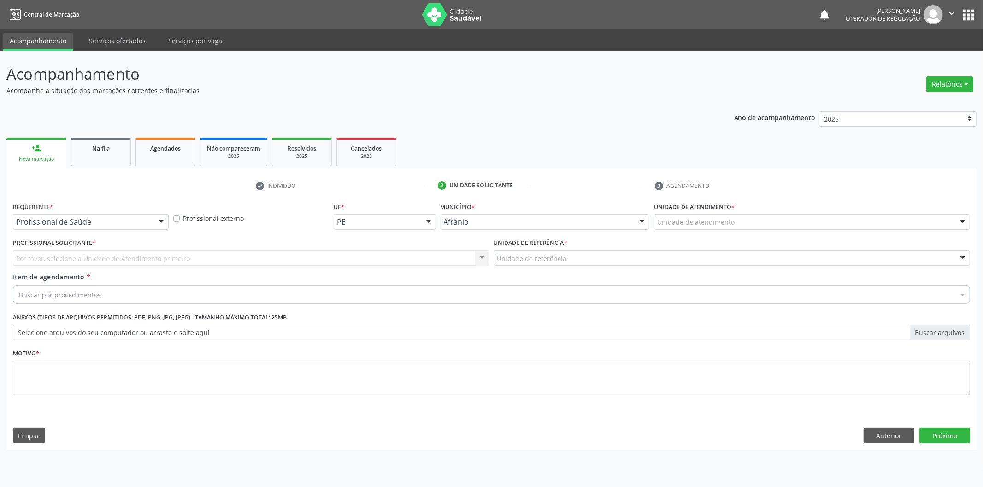
click at [891, 224] on div "Unidade de atendimento" at bounding box center [812, 222] width 316 height 16
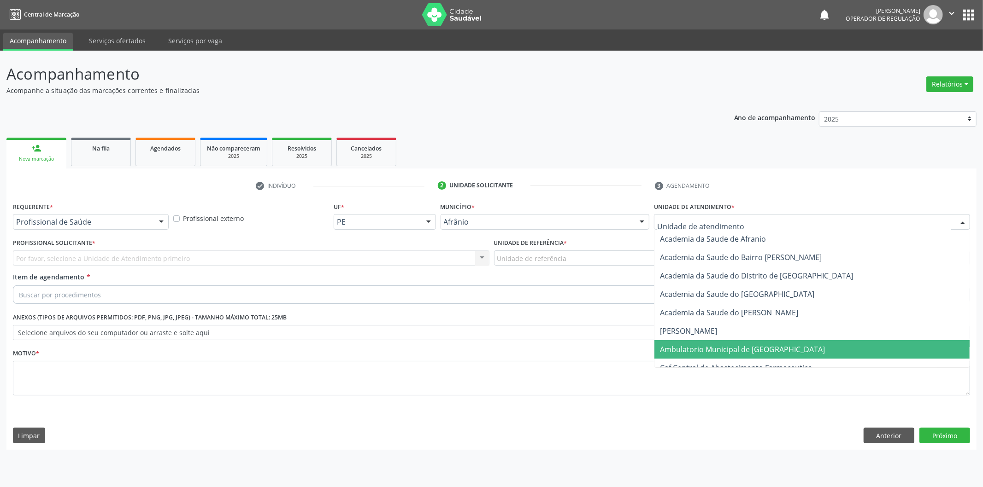
click at [771, 341] on span "Ambulatorio Municipal de [GEOGRAPHIC_DATA]" at bounding box center [811, 349] width 315 height 18
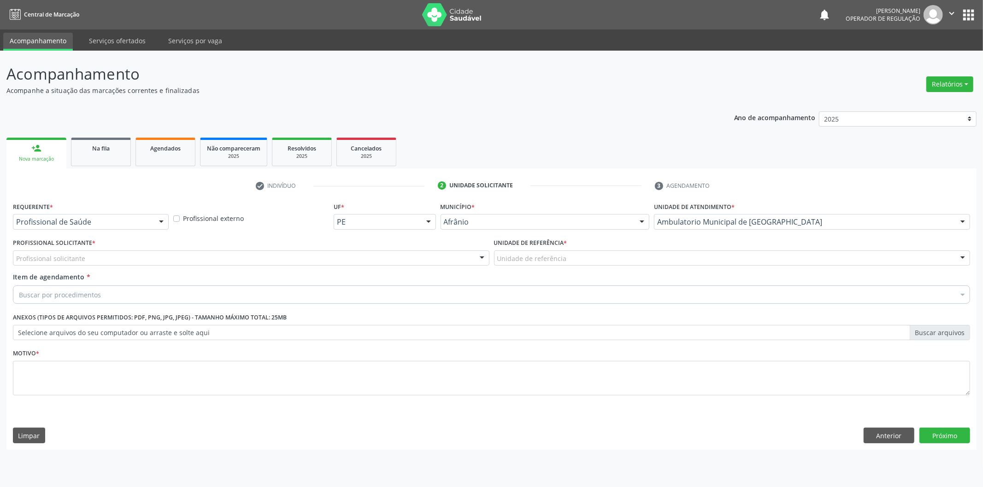
click at [740, 209] on div "Unidade de atendimento * Ambulatorio Municipal de Saude Academia da Saude de Af…" at bounding box center [812, 214] width 316 height 29
click at [337, 260] on div "Profissional solicitante" at bounding box center [251, 259] width 476 height 16
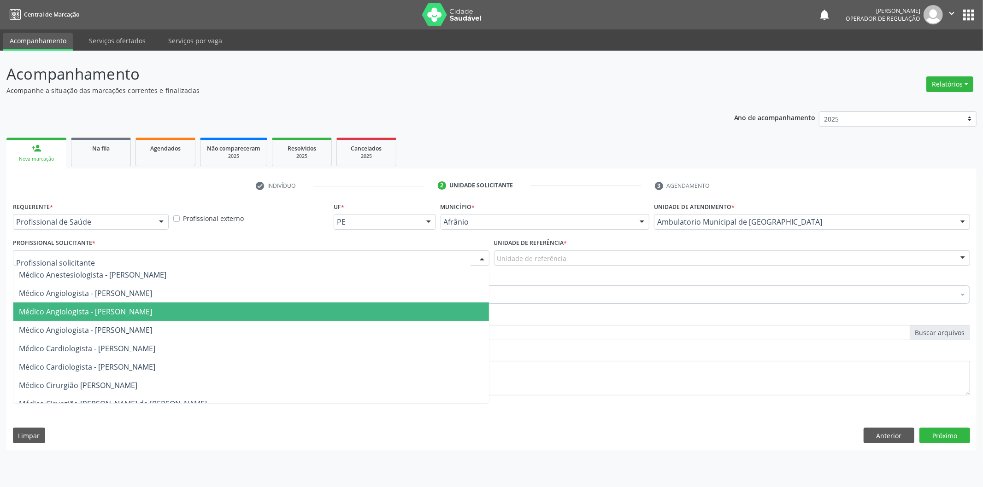
click at [351, 316] on span "Médico Angiologista - [PERSON_NAME]" at bounding box center [250, 312] width 475 height 18
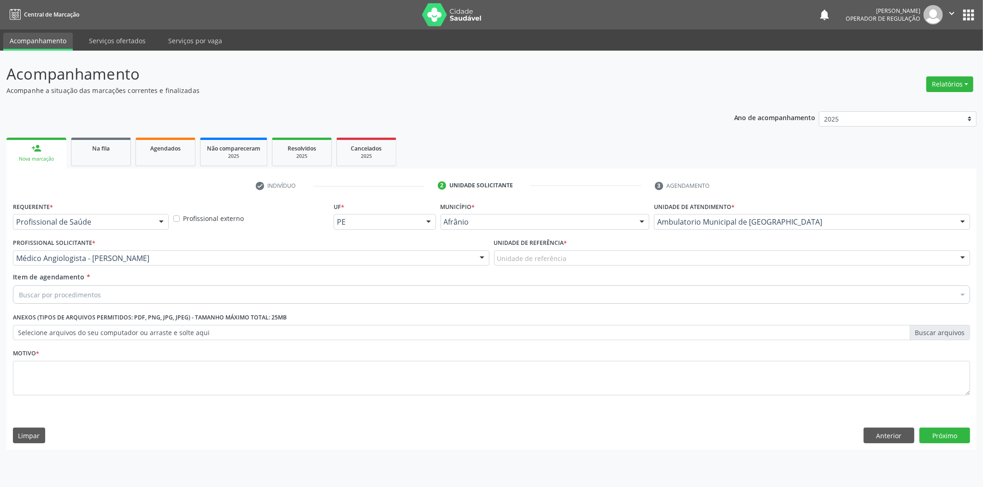
click at [543, 249] on label "Unidade de referência *" at bounding box center [530, 243] width 73 height 14
click at [566, 251] on div "Unidade de referência" at bounding box center [732, 259] width 476 height 16
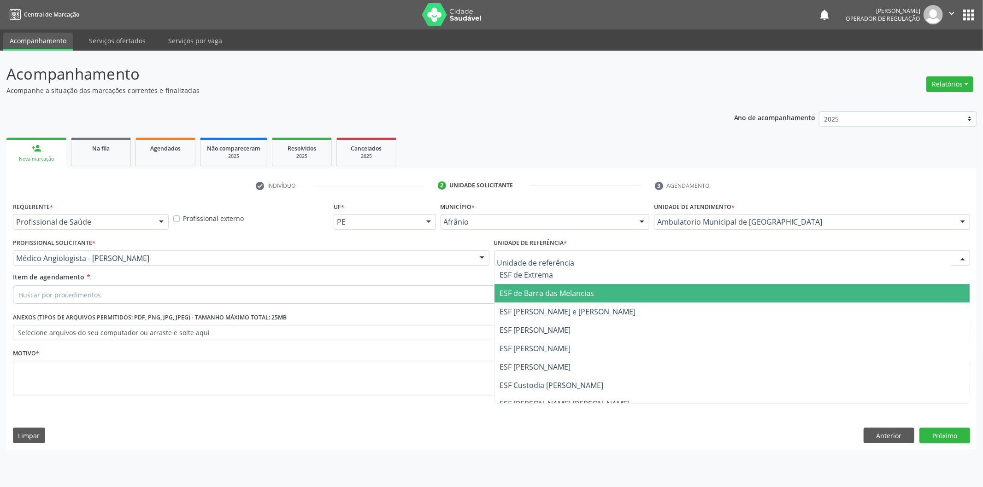
click at [567, 284] on span "ESF de Barra das Melancias" at bounding box center [731, 293] width 475 height 18
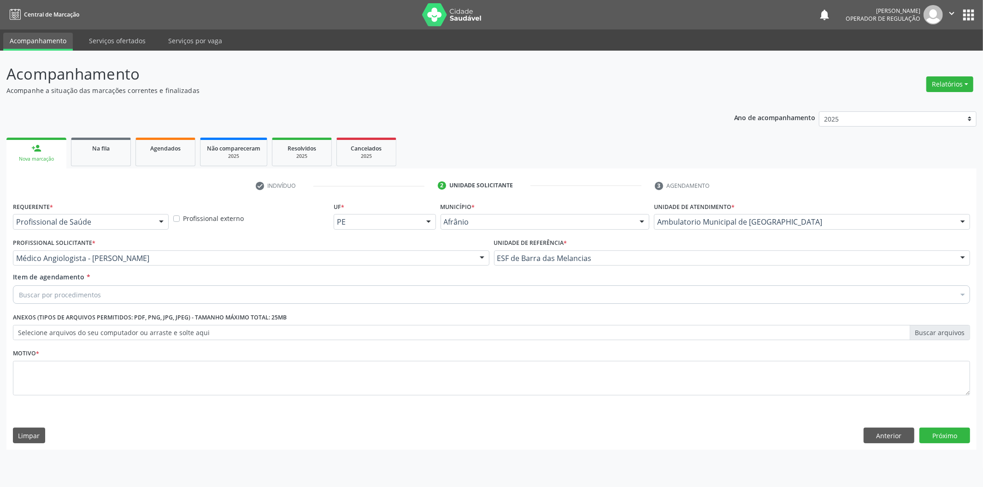
click at [467, 298] on div "Buscar por procedimentos" at bounding box center [491, 295] width 957 height 18
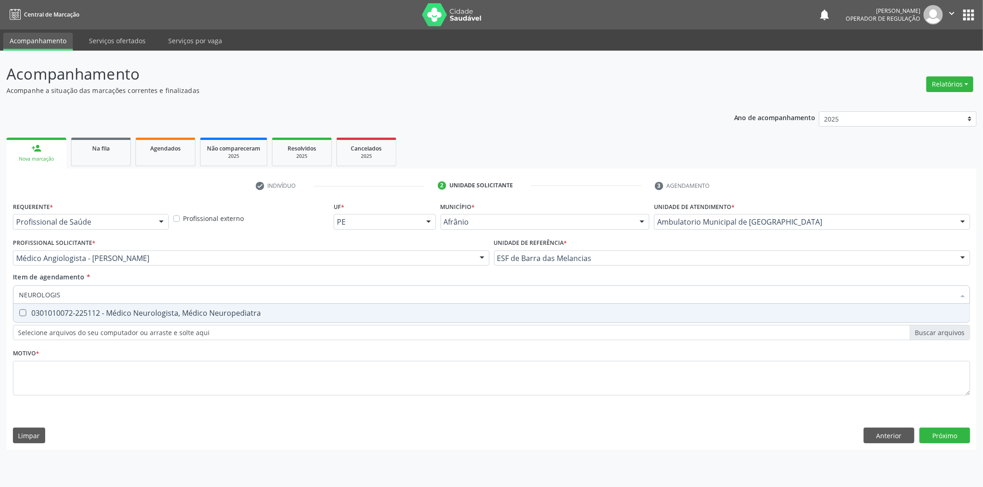
type input "[MEDICAL_DATA]"
drag, startPoint x: 421, startPoint y: 299, endPoint x: 0, endPoint y: 331, distance: 421.7
click at [0, 331] on div "Acompanhamento Acompanhe a situação das marcações correntes e finalizadas Relat…" at bounding box center [491, 269] width 983 height 437
click at [72, 320] on span "0301010072-225112 - Médico Neurologista, Médico Neuropediatra" at bounding box center [491, 313] width 956 height 18
checkbox Neuropediatra "true"
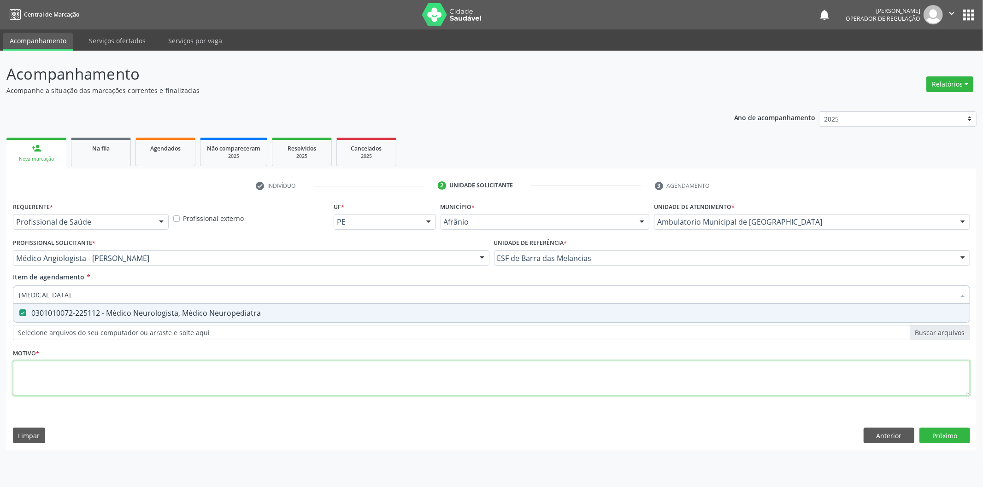
click at [97, 376] on div "Requerente * Profissional de Saúde Profissional de Saúde Paciente Nenhum result…" at bounding box center [491, 304] width 957 height 209
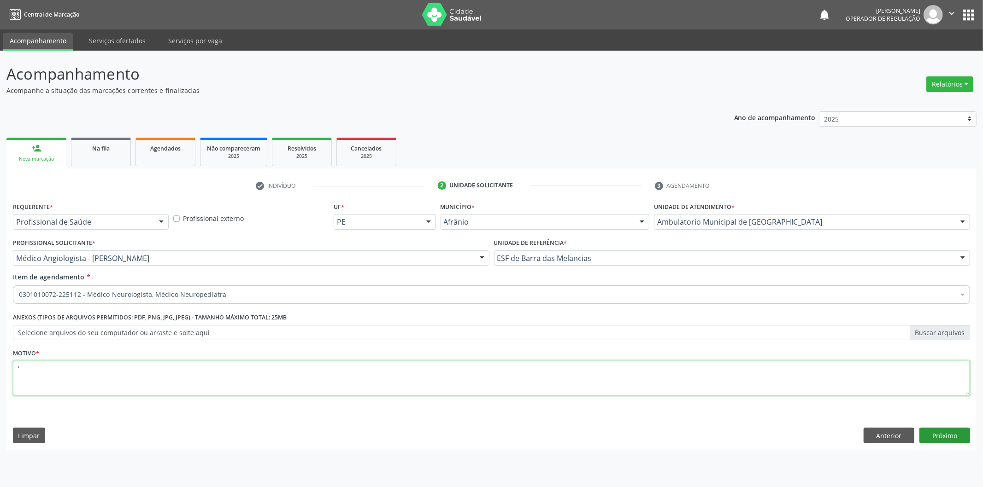
type textarea "'"
click at [942, 439] on button "Próximo" at bounding box center [944, 436] width 51 height 16
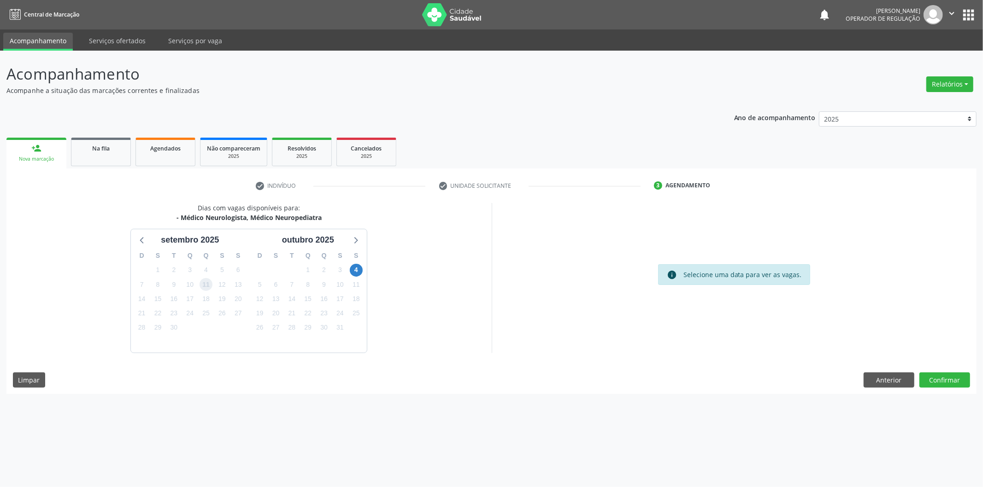
click at [206, 287] on span "11" at bounding box center [205, 284] width 13 height 13
click at [737, 272] on div "Selecione uma data para ver as vagas." at bounding box center [742, 275] width 118 height 10
click at [210, 280] on span "11" at bounding box center [205, 284] width 13 height 13
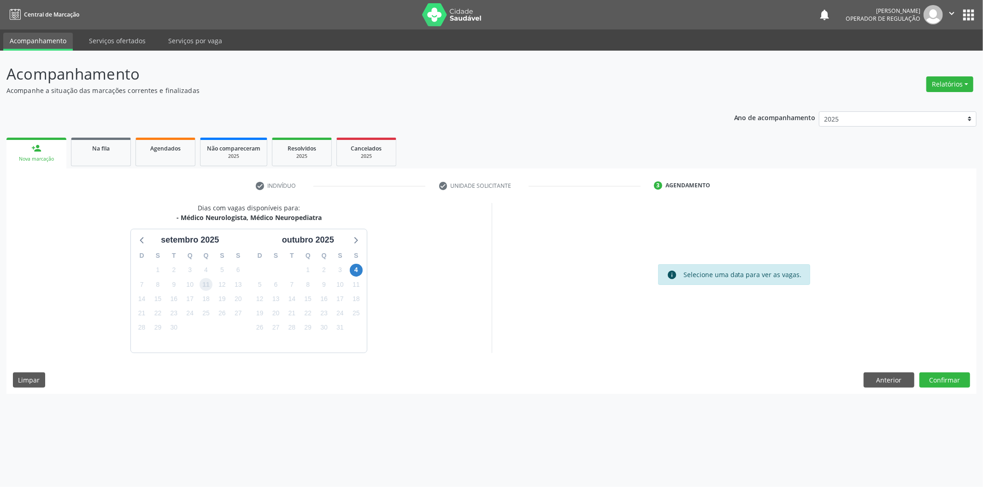
click at [210, 280] on span "11" at bounding box center [205, 284] width 13 height 13
click at [877, 376] on button "Anterior" at bounding box center [888, 381] width 51 height 16
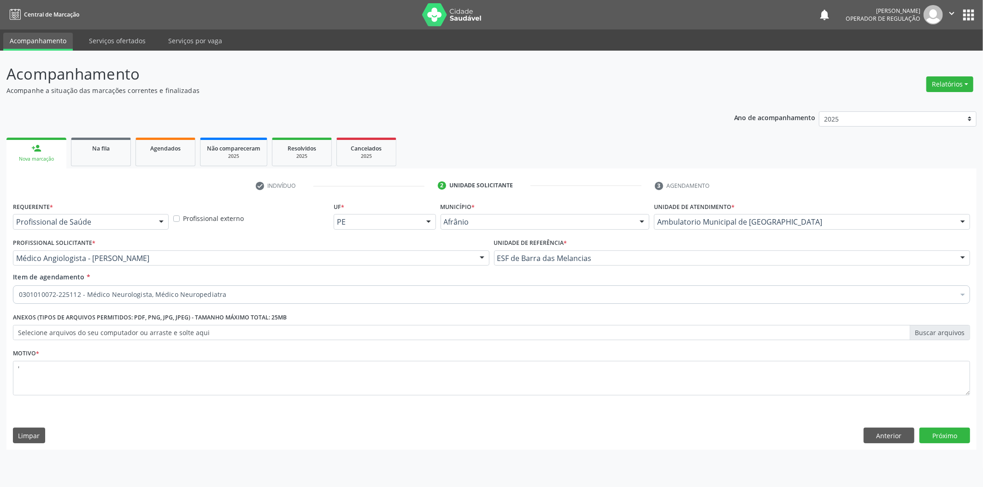
click at [458, 18] on img at bounding box center [452, 14] width 60 height 23
click at [102, 37] on link "Serviços ofertados" at bounding box center [117, 41] width 70 height 16
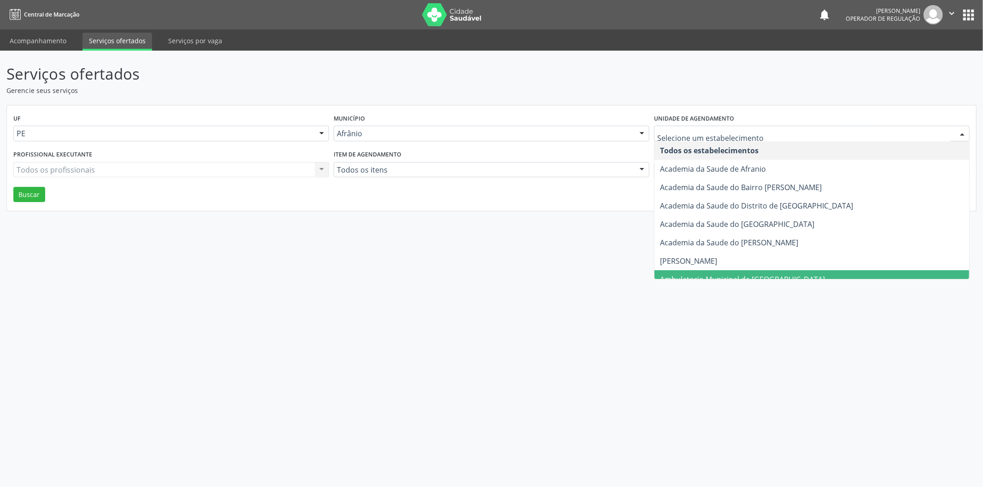
click at [702, 270] on span "Ambulatorio Municipal de [GEOGRAPHIC_DATA]" at bounding box center [811, 279] width 315 height 18
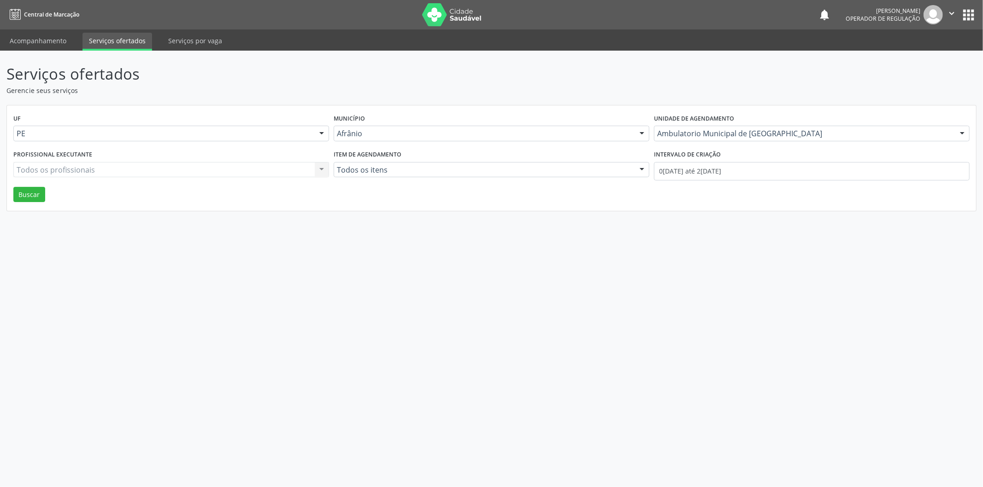
click at [200, 173] on div "Todos os profissionais Todos os profissionais Nenhum resultado encontrado para:…" at bounding box center [171, 170] width 316 height 16
click at [489, 248] on div "Serviços ofertados Gerencie seus serviços UF PE Todas as UFs BA PE Nenhum resul…" at bounding box center [491, 269] width 983 height 437
click at [187, 51] on div "Serviços ofertados Gerencie seus serviços UF PE Todas as UFs BA PE Nenhum resul…" at bounding box center [491, 269] width 983 height 437
click at [190, 45] on link "Serviços por vaga" at bounding box center [195, 41] width 67 height 16
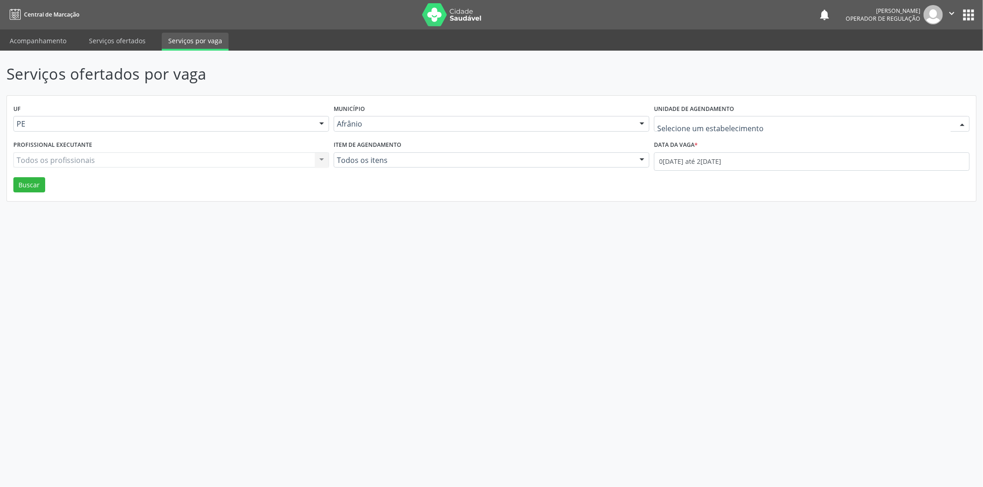
click at [754, 130] on div at bounding box center [812, 124] width 316 height 16
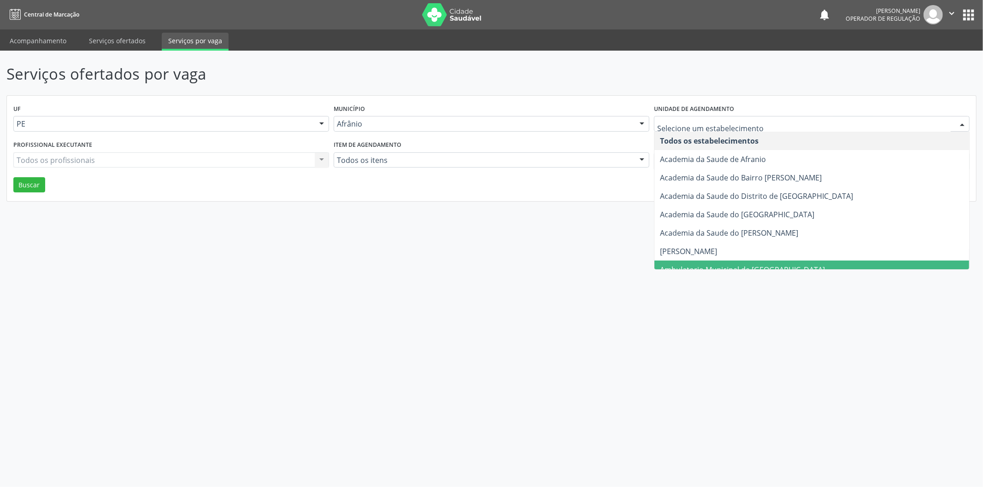
click at [711, 261] on span "Ambulatorio Municipal de [GEOGRAPHIC_DATA]" at bounding box center [811, 270] width 315 height 18
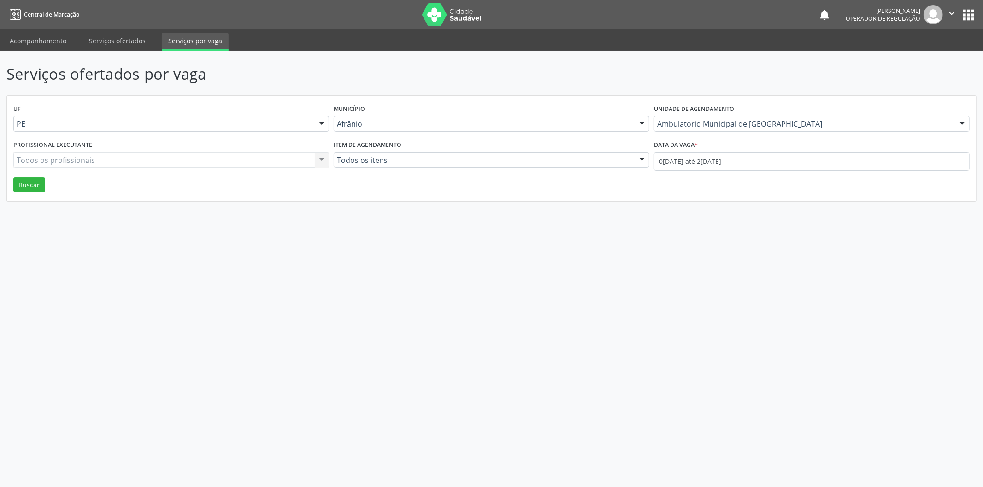
click at [232, 159] on div "Todos os profissionais Todos os profissionais Nenhum resultado encontrado para:…" at bounding box center [171, 160] width 316 height 16
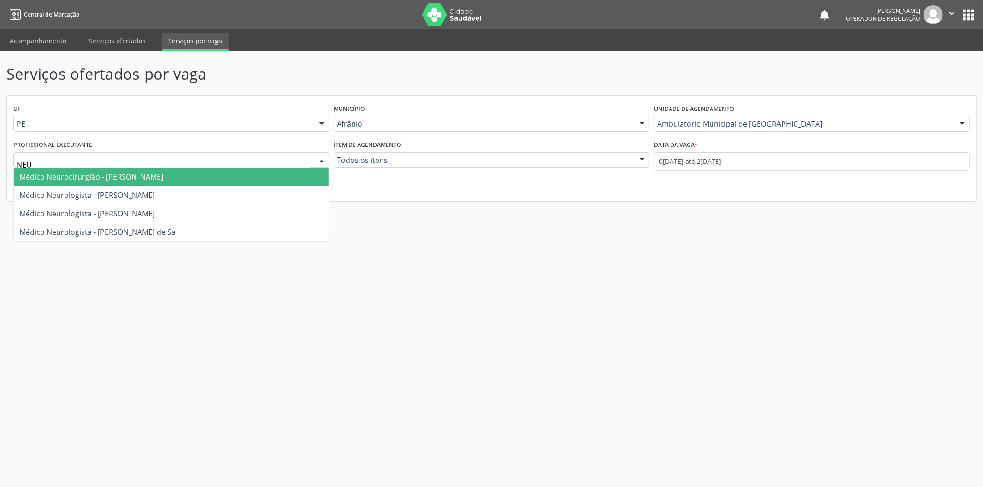
type input "NEUR"
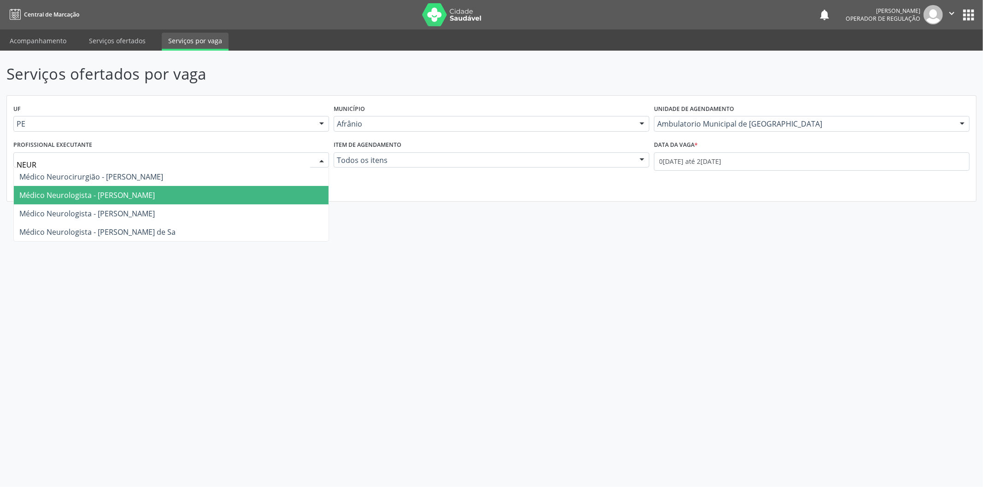
click at [240, 196] on span "Médico Neurologista - [PERSON_NAME]" at bounding box center [171, 195] width 315 height 18
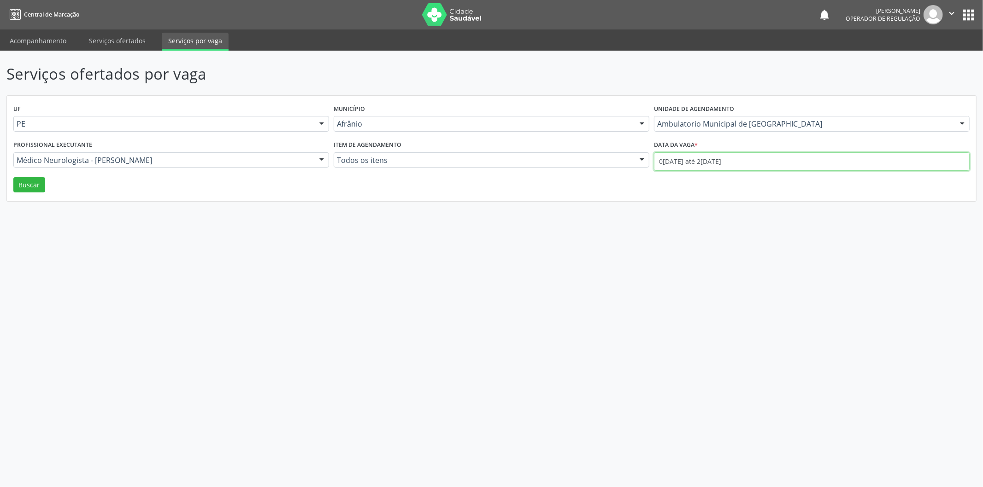
click at [676, 164] on input "0[DATE] até 2[DATE]" at bounding box center [812, 161] width 316 height 18
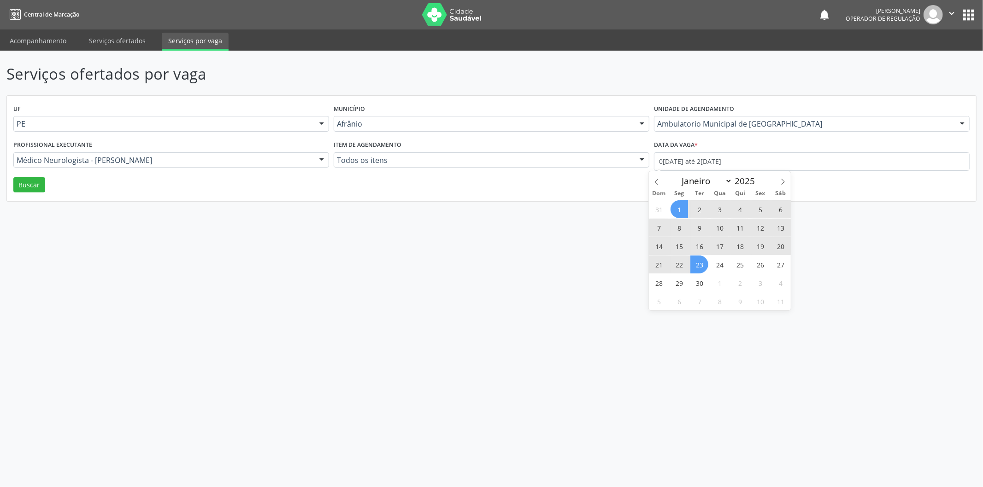
click at [732, 224] on span "11" at bounding box center [740, 228] width 18 height 18
type input "[DATE]"
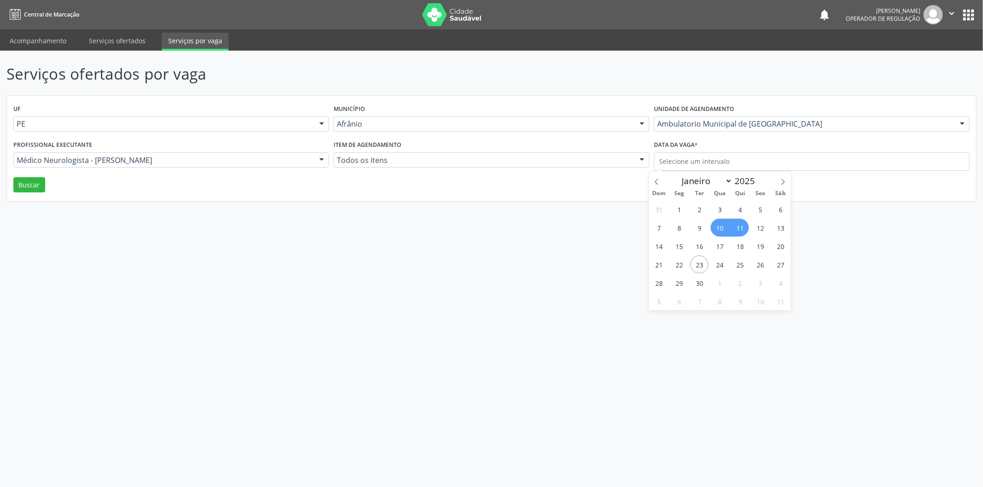
select select "8"
click at [578, 245] on div "Serviços ofertados por vaga UF PE Todas as UFs BA PE Nenhum resultado encontrad…" at bounding box center [491, 269] width 983 height 437
click at [26, 194] on div "UF PE Todas as UFs BA PE Nenhum resultado encontrado para: " " Não há nenhuma o…" at bounding box center [491, 149] width 969 height 106
click at [38, 181] on button "Buscar" at bounding box center [29, 185] width 32 height 16
click at [702, 167] on input "text" at bounding box center [812, 161] width 316 height 18
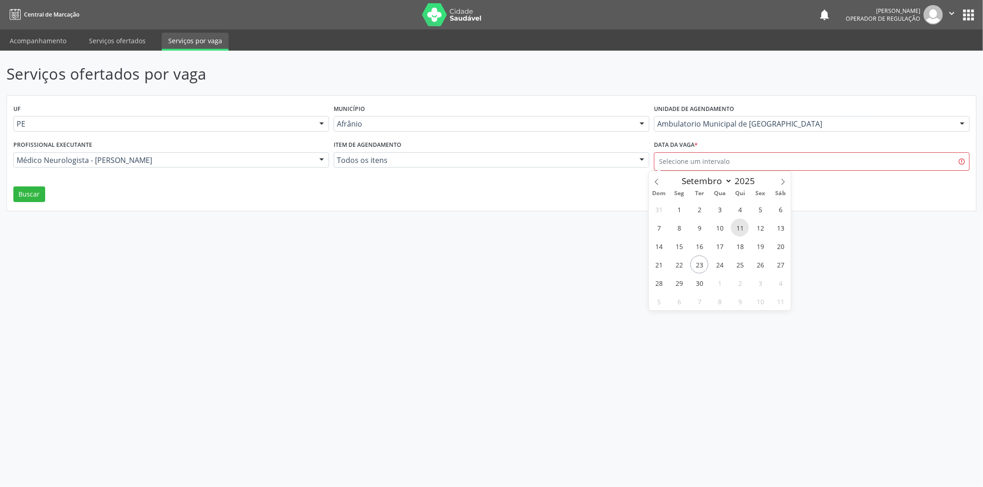
click at [736, 227] on span "11" at bounding box center [740, 228] width 18 height 18
type input "[DATE]"
click at [736, 227] on span "11" at bounding box center [740, 228] width 18 height 18
click at [28, 192] on button "Buscar" at bounding box center [29, 195] width 32 height 16
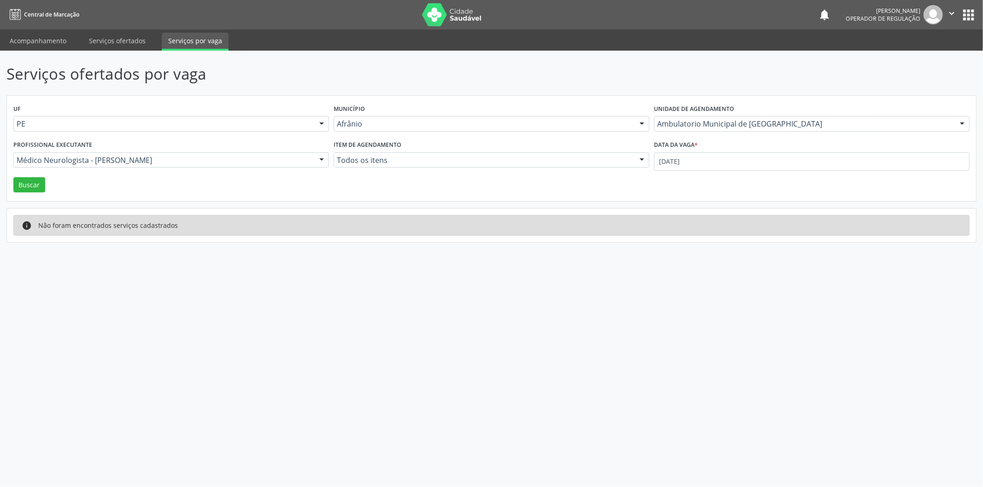
click at [217, 228] on div "info Não foram encontrados serviços cadastrados" at bounding box center [491, 226] width 939 height 10
click at [916, 16] on span "Operador de regulação" at bounding box center [882, 19] width 75 height 8
click at [959, 18] on button "" at bounding box center [951, 14] width 18 height 19
click at [784, 63] on header "Serviços ofertados por vaga" at bounding box center [491, 74] width 970 height 23
click at [113, 38] on link "Serviços ofertados" at bounding box center [117, 41] width 70 height 16
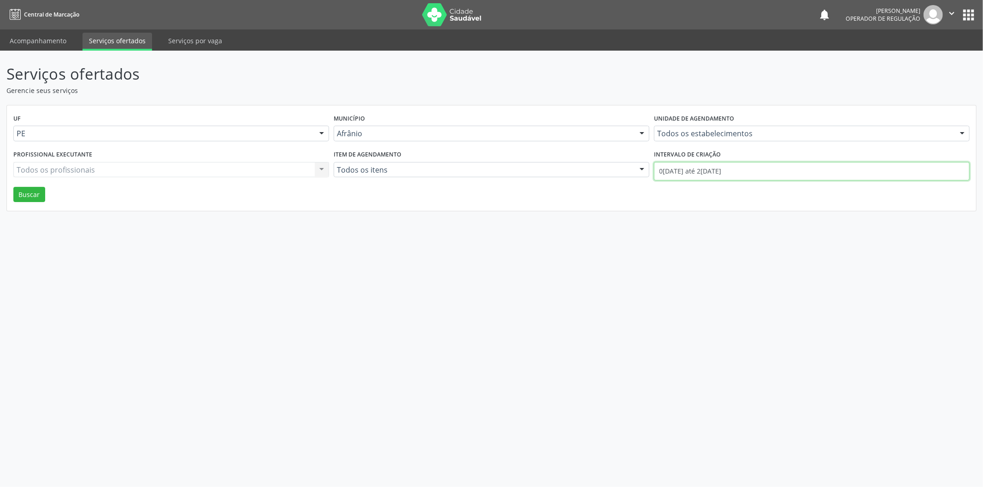
click at [731, 167] on input "0[DATE] até 2[DATE]" at bounding box center [812, 171] width 316 height 18
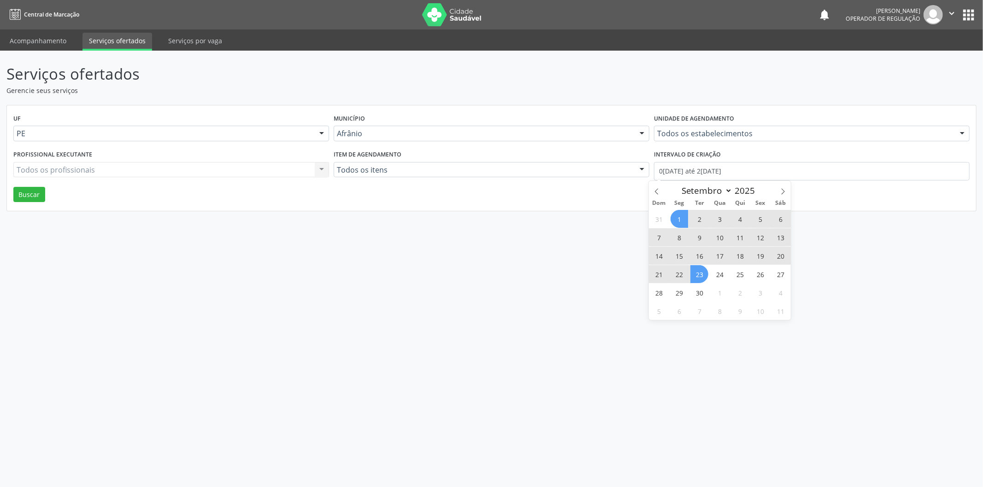
click at [736, 235] on span "11" at bounding box center [740, 237] width 18 height 18
type input "[DATE]"
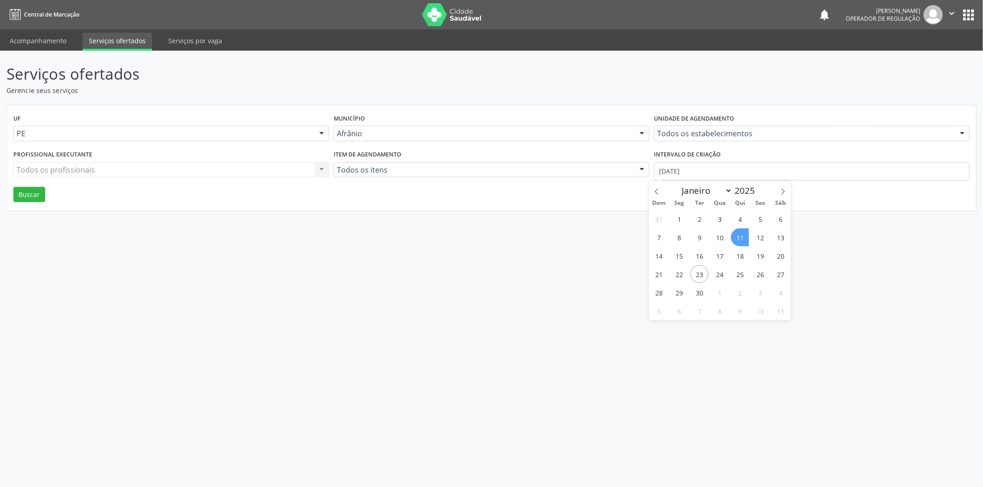
click at [736, 235] on span "11" at bounding box center [740, 237] width 18 height 18
click at [736, 235] on div "Serviços ofertados Gerencie seus serviços UF PE Todas as UFs BA PE Nenhum resul…" at bounding box center [491, 269] width 983 height 437
click at [233, 172] on div "Todos os profissionais Todos os profissionais Nenhum resultado encontrado para:…" at bounding box center [171, 170] width 316 height 16
click at [234, 172] on div "Todos os profissionais Todos os profissionais Nenhum resultado encontrado para:…" at bounding box center [171, 170] width 316 height 16
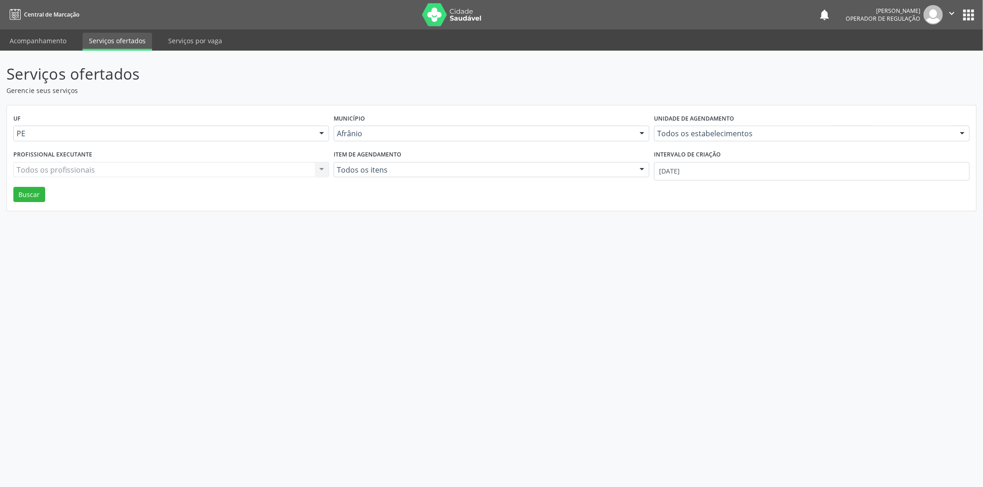
drag, startPoint x: 257, startPoint y: 168, endPoint x: 265, endPoint y: 155, distance: 15.1
click at [257, 167] on div "Todos os profissionais Todos os profissionais Nenhum resultado encontrado para:…" at bounding box center [171, 170] width 316 height 16
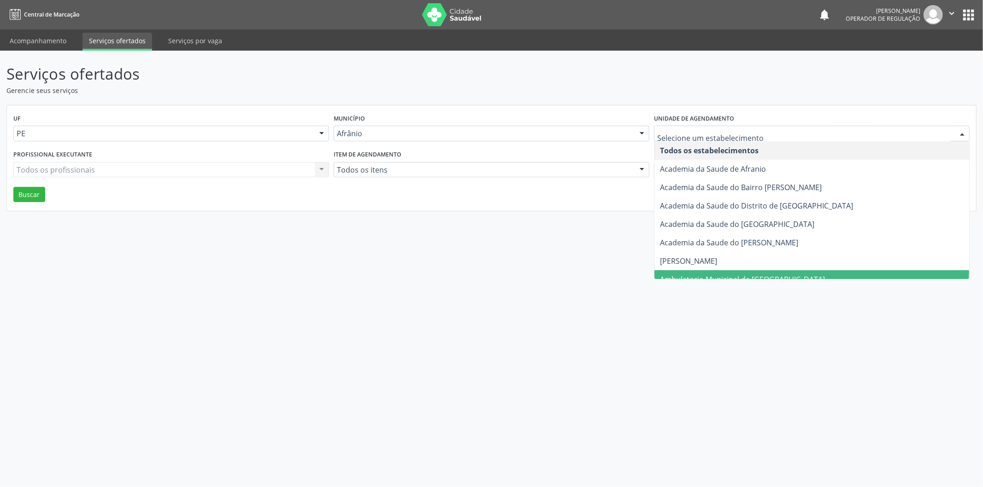
click at [668, 270] on span "Ambulatorio Municipal de [GEOGRAPHIC_DATA]" at bounding box center [811, 279] width 315 height 18
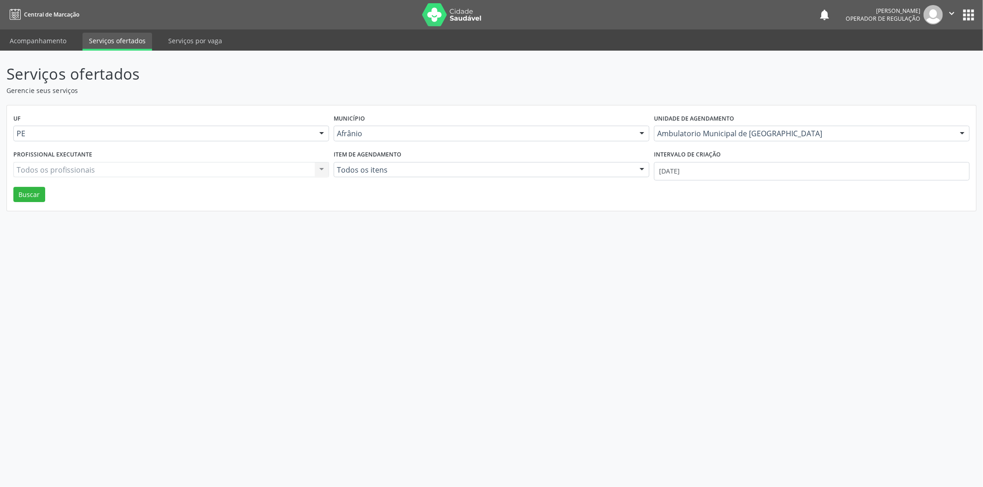
click at [282, 174] on div "Todos os profissionais Todos os profissionais Nenhum resultado encontrado para:…" at bounding box center [171, 170] width 316 height 16
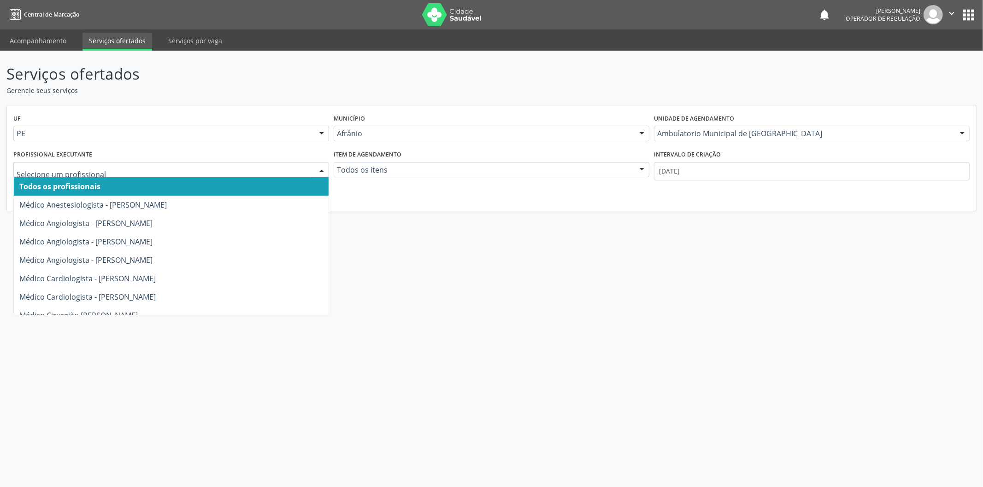
paste input "[MEDICAL_DATA]"
type input "[MEDICAL_DATA]"
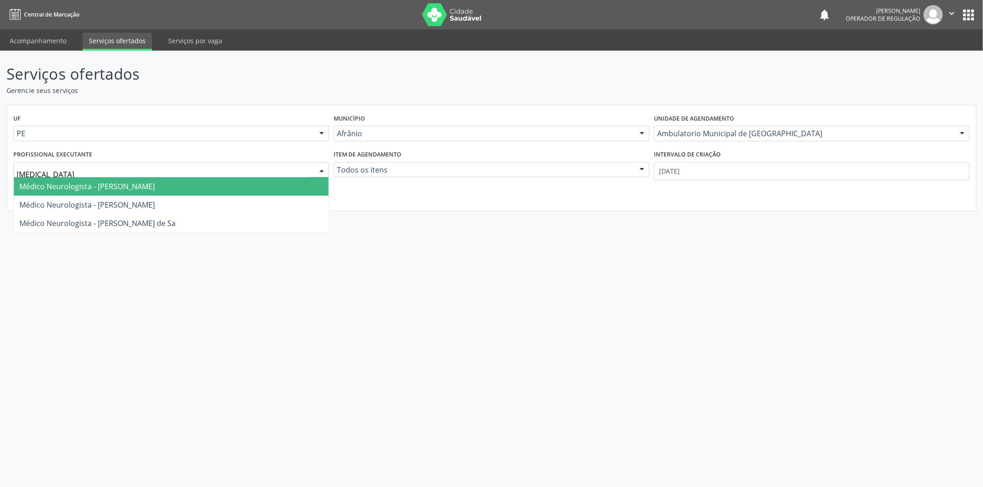
click at [204, 190] on span "Médico Neurologista - [PERSON_NAME]" at bounding box center [171, 186] width 315 height 18
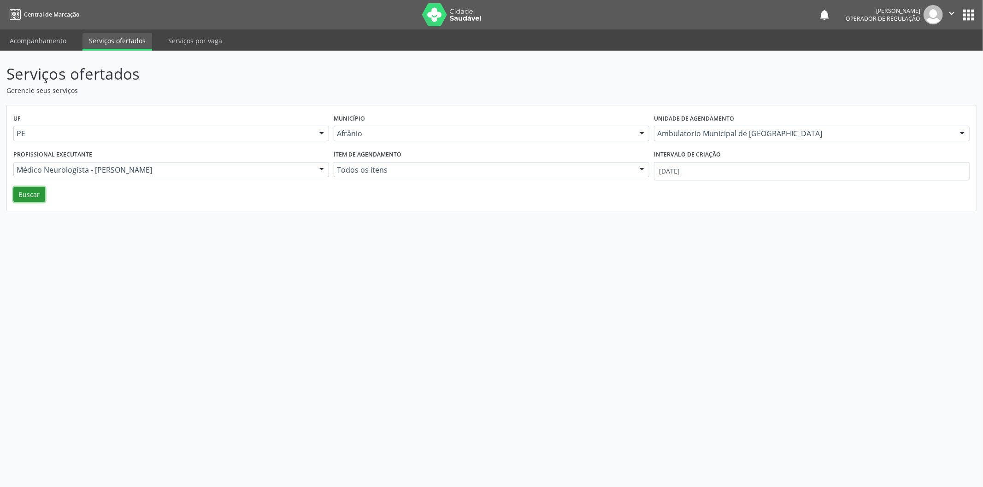
click at [26, 190] on button "Buscar" at bounding box center [29, 195] width 32 height 16
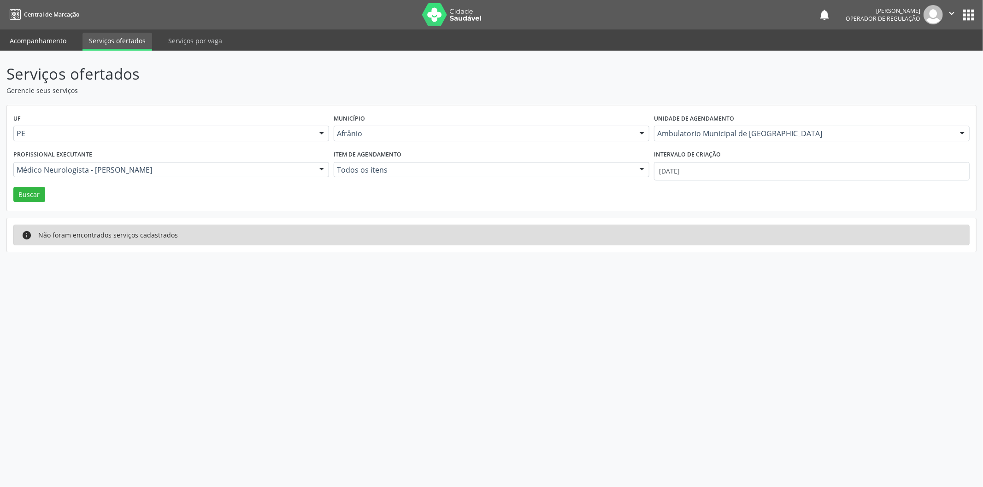
click at [63, 39] on link "Acompanhamento" at bounding box center [38, 41] width 70 height 16
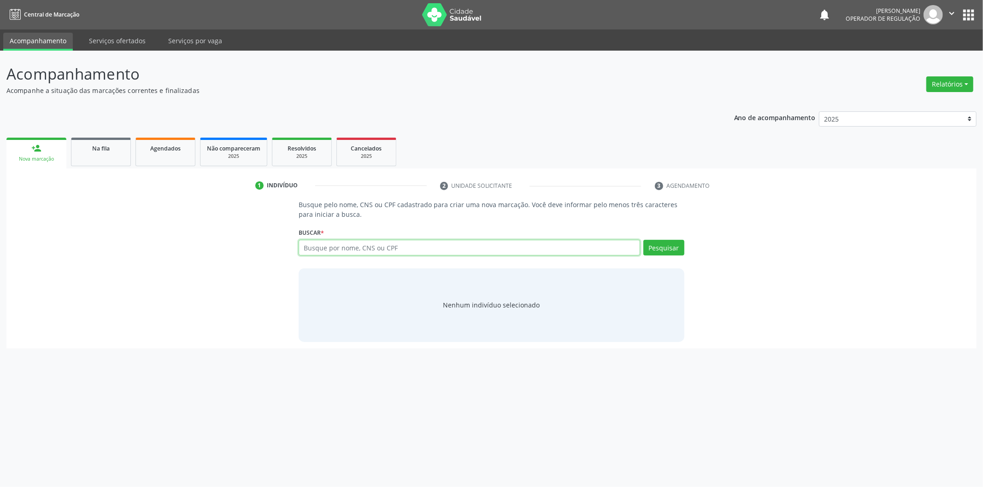
click at [449, 250] on input "text" at bounding box center [468, 248] width 341 height 16
type input "700002312949800"
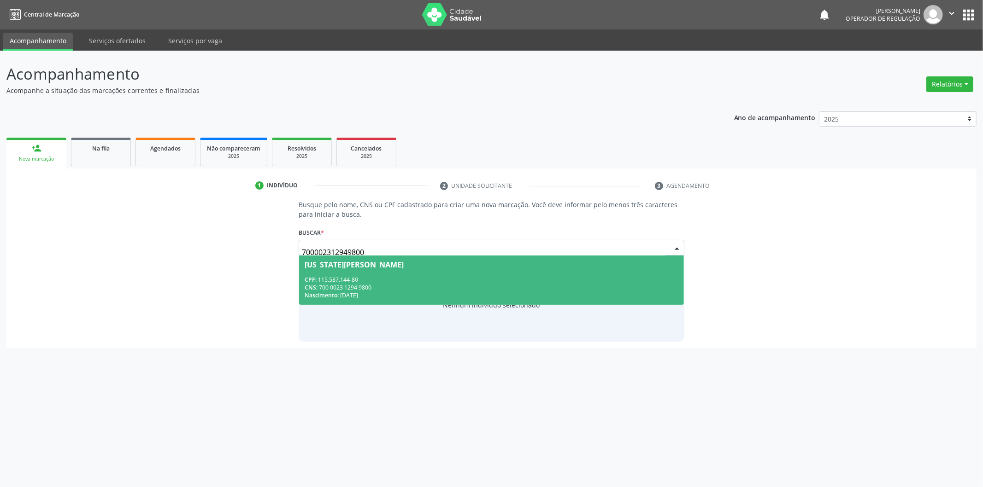
click at [452, 280] on div "CPF: 115.587.144-80" at bounding box center [491, 280] width 374 height 8
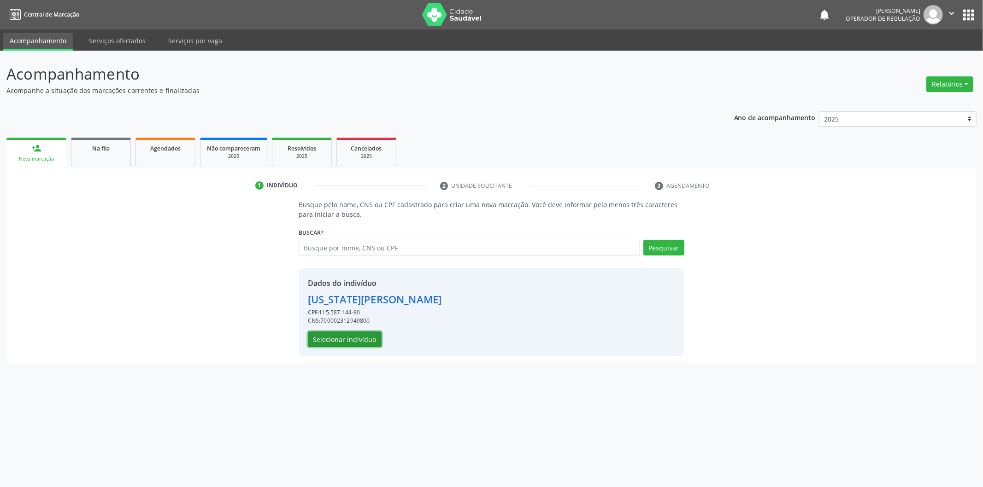
click at [342, 341] on button "Selecionar indivíduo" at bounding box center [345, 340] width 74 height 16
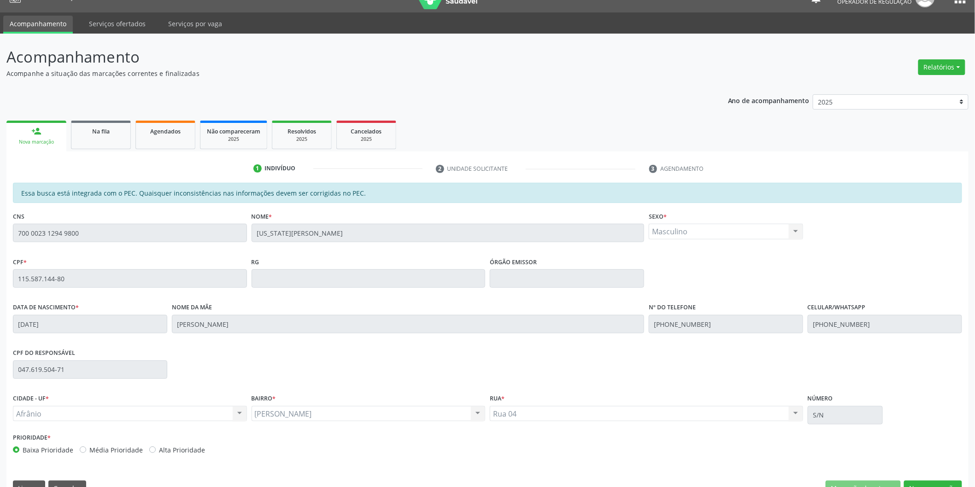
scroll to position [38, 0]
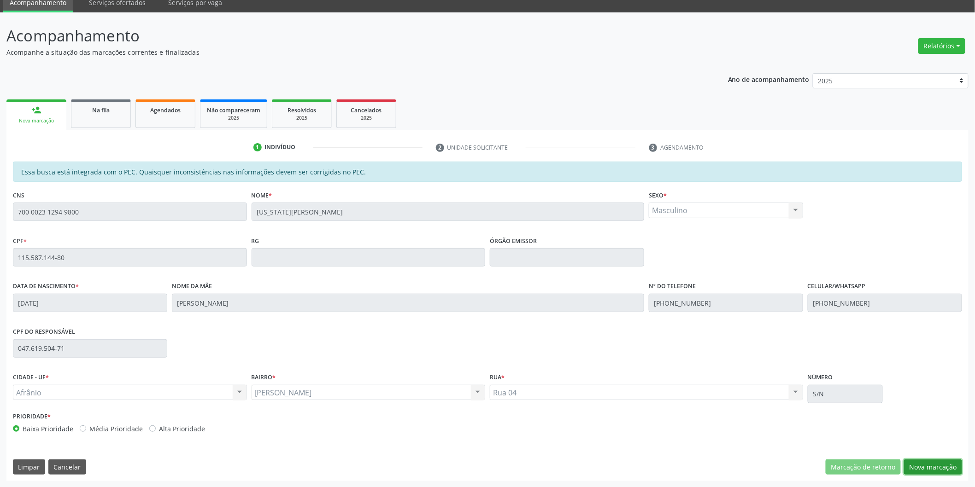
click at [926, 469] on button "Nova marcação" at bounding box center [933, 468] width 58 height 16
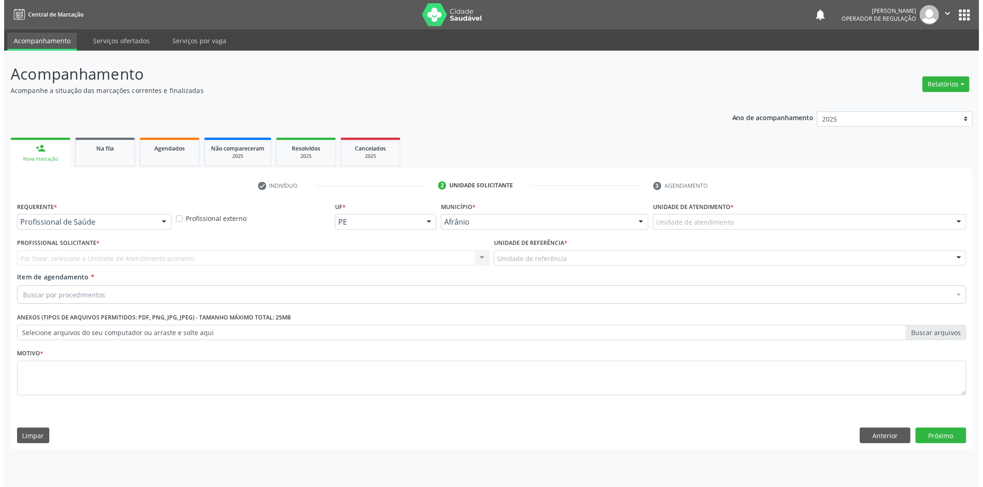
scroll to position [0, 0]
click at [790, 216] on div "Unidade de atendimento" at bounding box center [812, 222] width 316 height 16
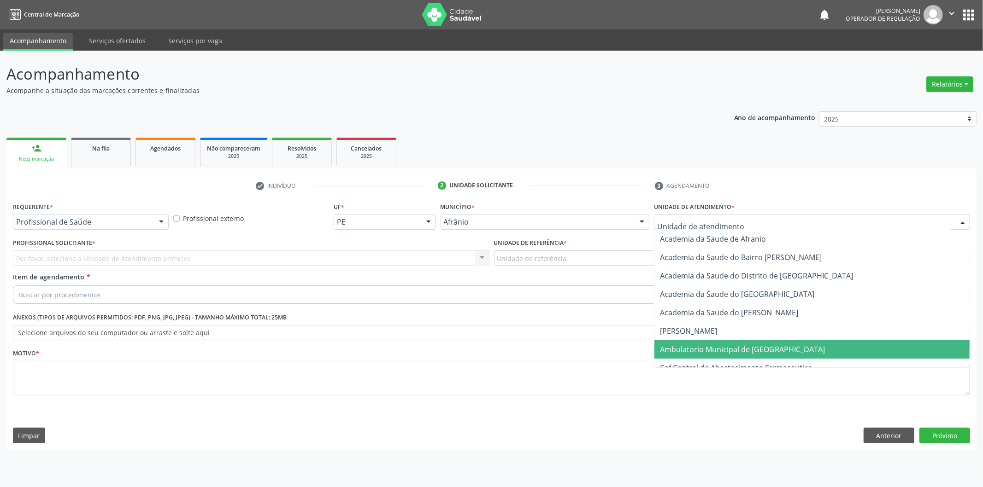
click at [765, 354] on span "Ambulatorio Municipal de [GEOGRAPHIC_DATA]" at bounding box center [811, 349] width 315 height 18
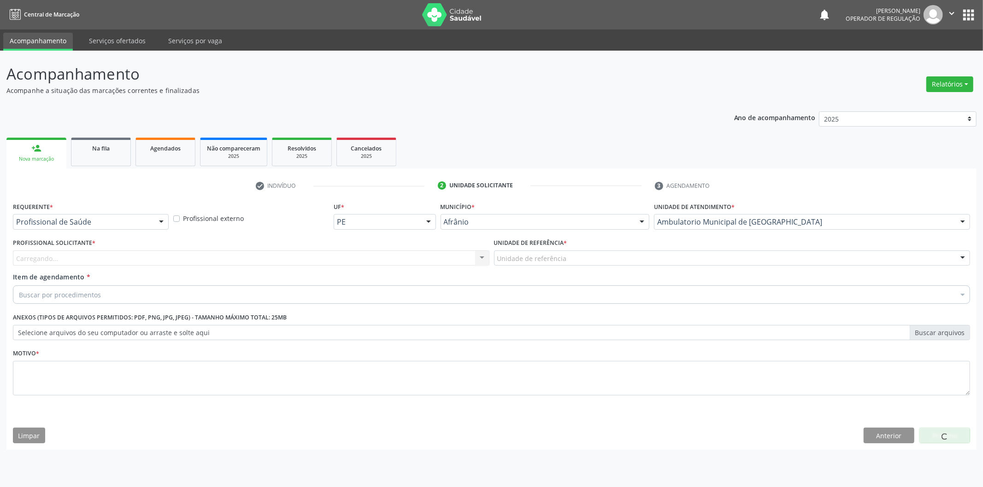
click at [439, 257] on div "Carregando... Nenhum resultado encontrado para: " " Não há nenhuma opção para s…" at bounding box center [251, 259] width 476 height 16
click at [441, 253] on div "Carregando..." at bounding box center [251, 259] width 476 height 16
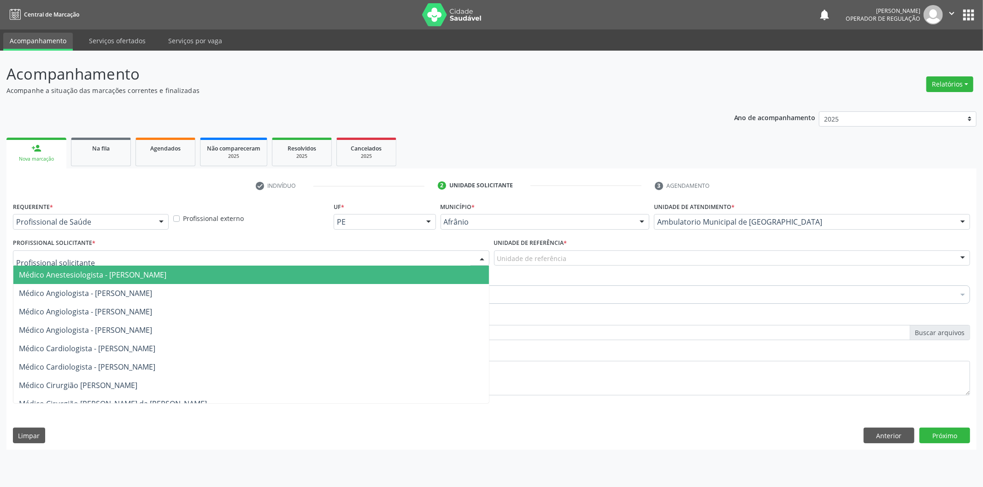
click at [432, 295] on span "Médico Angiologista - [PERSON_NAME]" at bounding box center [250, 293] width 475 height 18
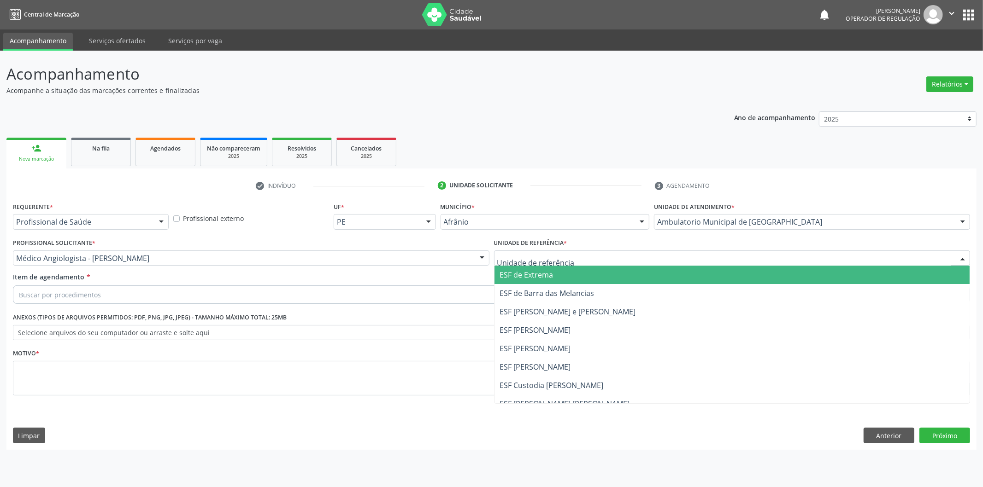
click at [549, 251] on div at bounding box center [732, 259] width 476 height 16
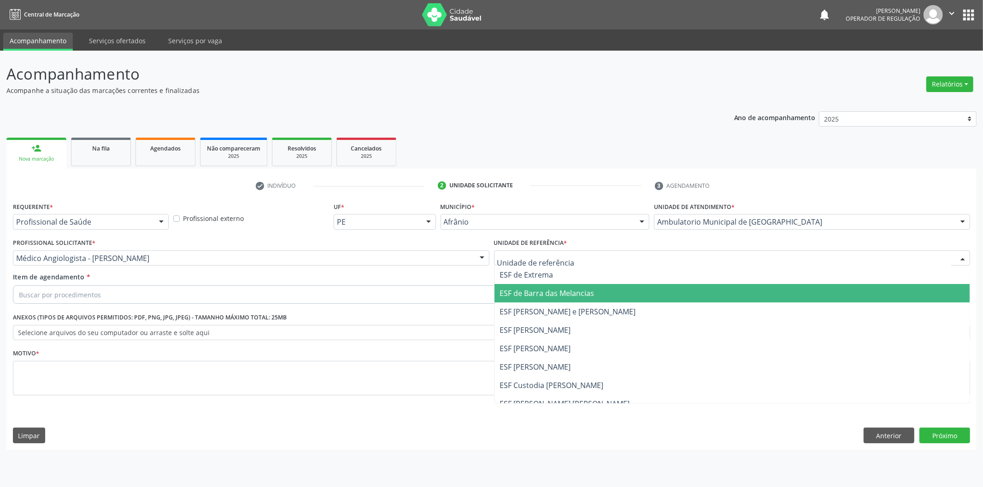
click at [545, 295] on span "ESF de Barra das Melancias" at bounding box center [547, 293] width 94 height 10
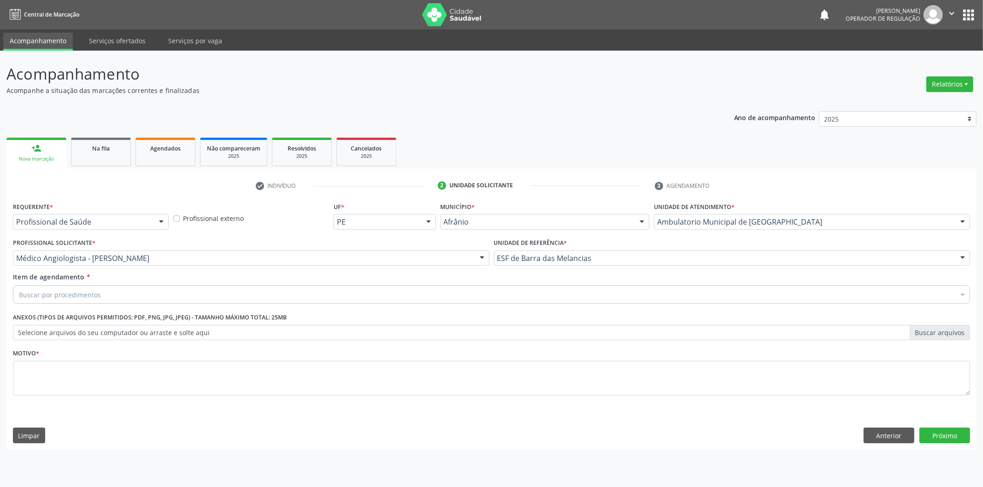
click at [545, 295] on div "Buscar por procedimentos" at bounding box center [491, 295] width 957 height 18
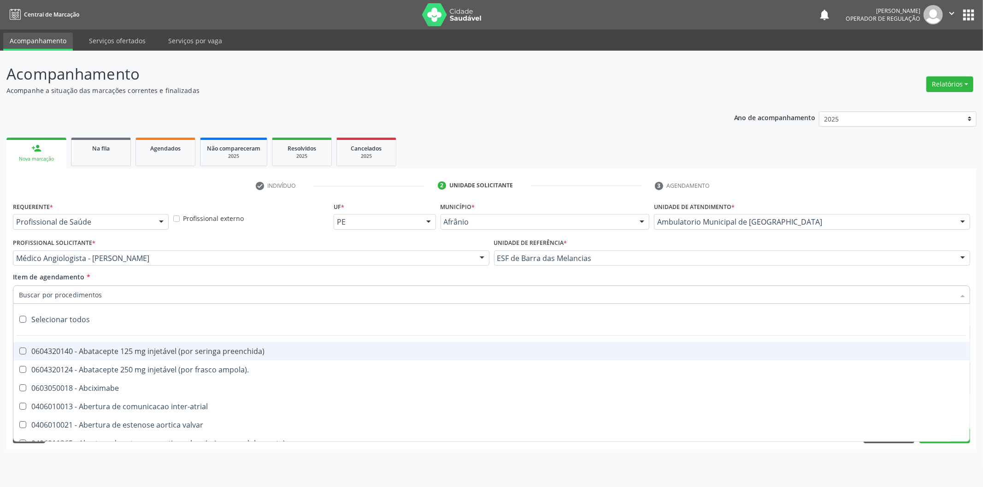
paste input "[MEDICAL_DATA]"
type input "[MEDICAL_DATA]"
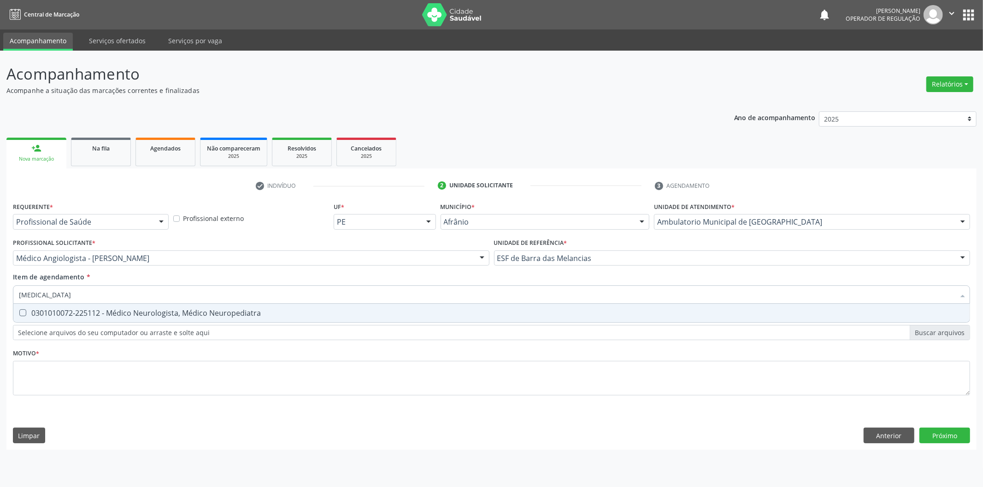
click at [544, 316] on div "0301010072-225112 - Médico Neurologista, Médico Neuropediatra" at bounding box center [491, 313] width 945 height 7
checkbox Neuropediatra "true"
click at [547, 378] on div "Requerente * Profissional de Saúde Profissional de Saúde Paciente Nenhum result…" at bounding box center [491, 304] width 957 height 209
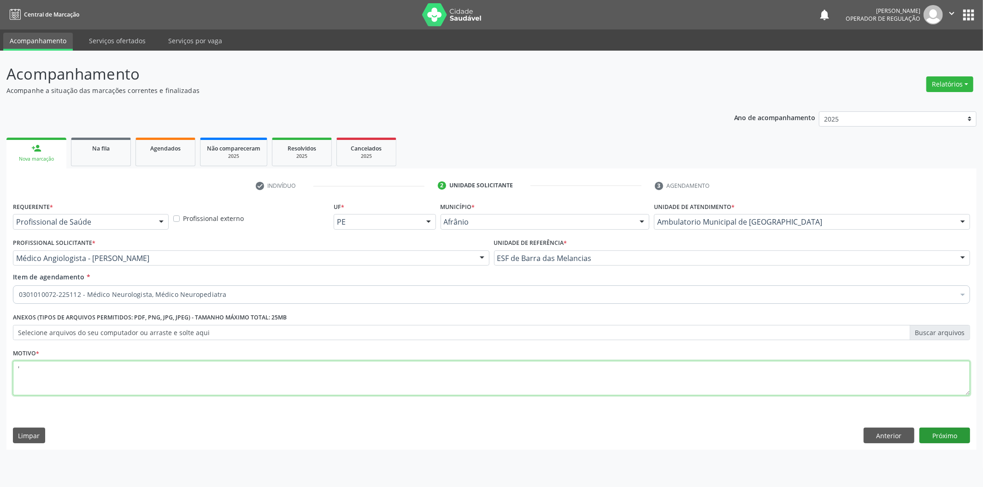
type textarea "'"
click at [945, 431] on button "Próximo" at bounding box center [944, 436] width 51 height 16
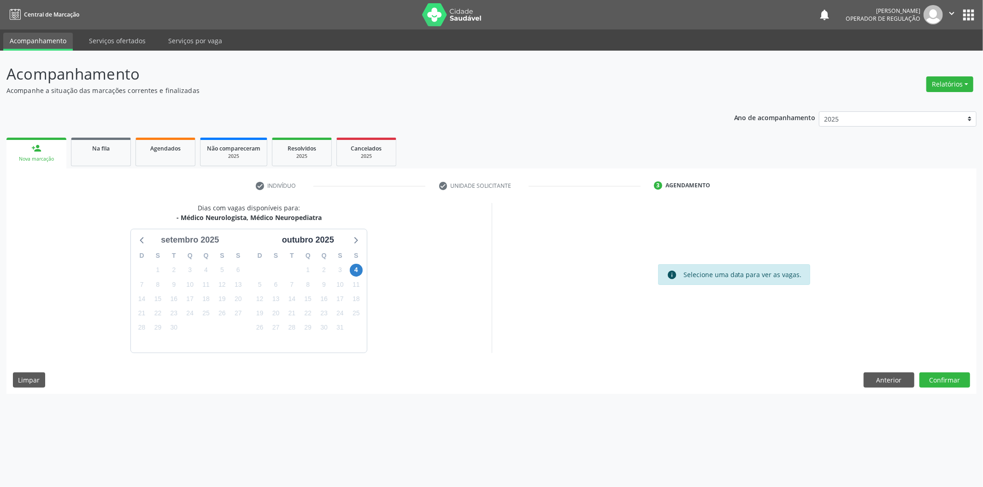
click at [203, 240] on div "setembro 2025" at bounding box center [189, 240] width 65 height 12
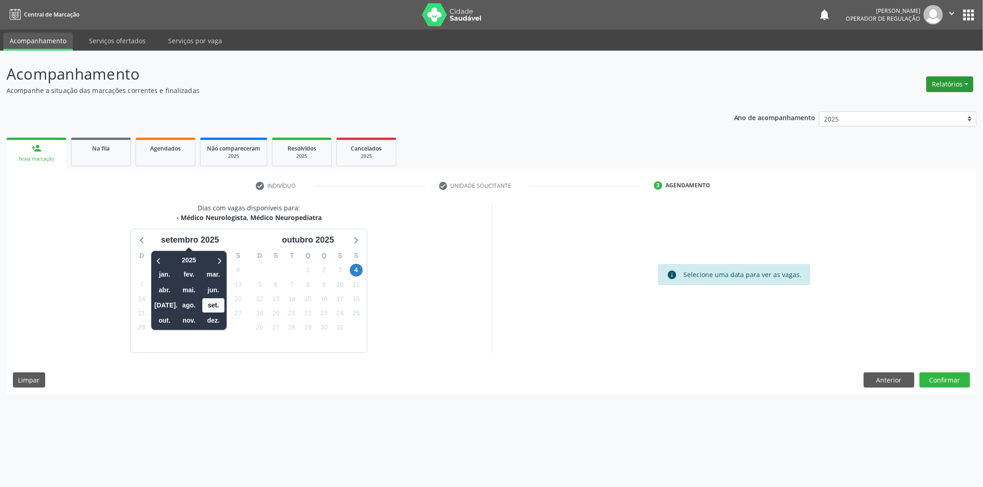
click at [955, 84] on button "Relatórios" at bounding box center [949, 84] width 47 height 16
click at [410, 230] on div "Dias com vagas disponíveis para: - Médico Neurologista, Médico Neuropediatra [D…" at bounding box center [248, 278] width 485 height 150
